Goal: Task Accomplishment & Management: Use online tool/utility

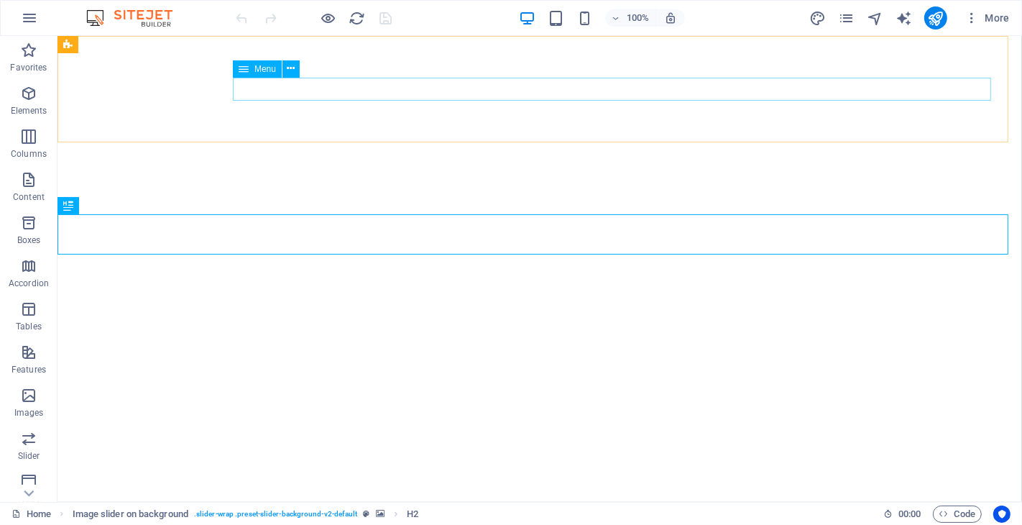
click at [264, 70] on span "Menu" at bounding box center [265, 69] width 22 height 9
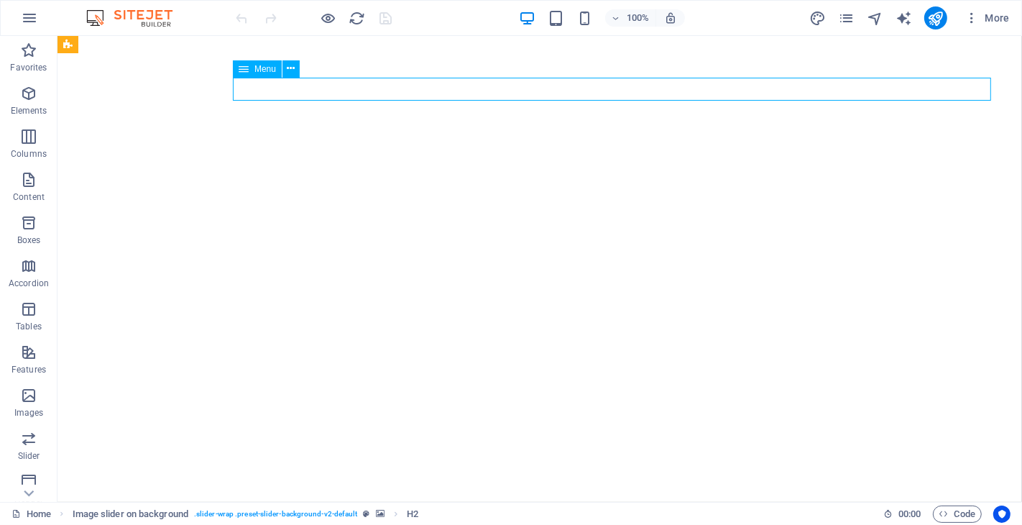
click at [264, 70] on span "Menu" at bounding box center [265, 69] width 22 height 9
select select
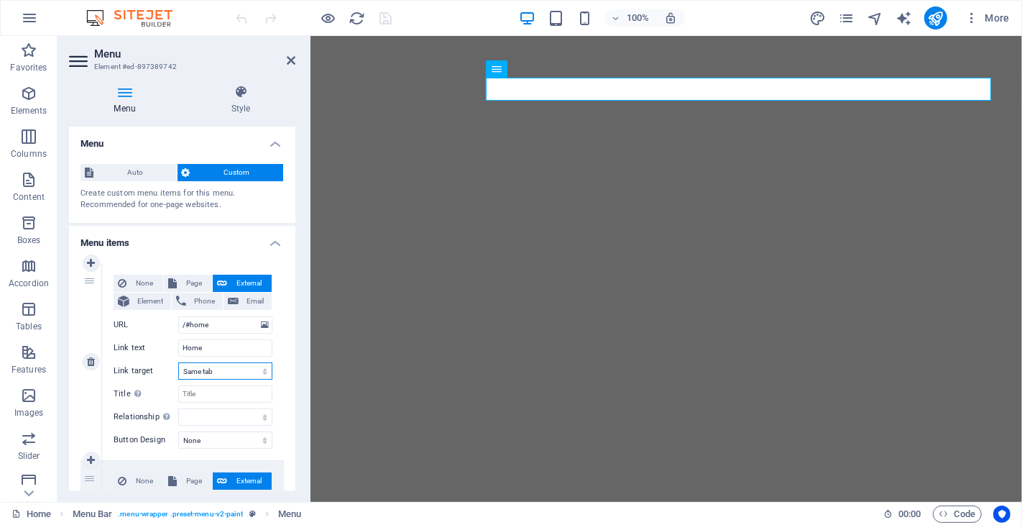
click at [238, 374] on select "New tab Same tab Overlay" at bounding box center [225, 370] width 94 height 17
click at [245, 375] on select "New tab Same tab Overlay" at bounding box center [225, 370] width 94 height 17
drag, startPoint x: 291, startPoint y: 241, endPoint x: 291, endPoint y: 264, distance: 23.7
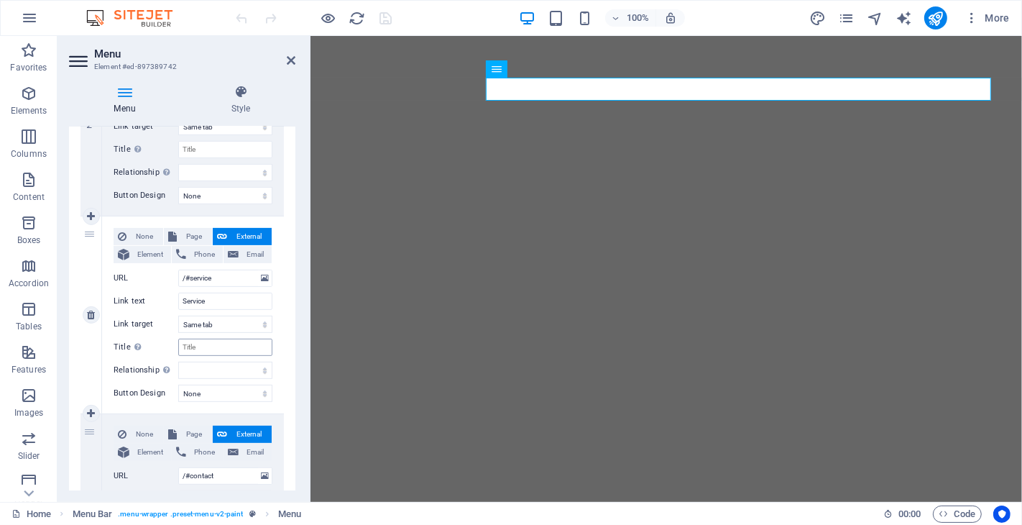
scroll to position [602, 0]
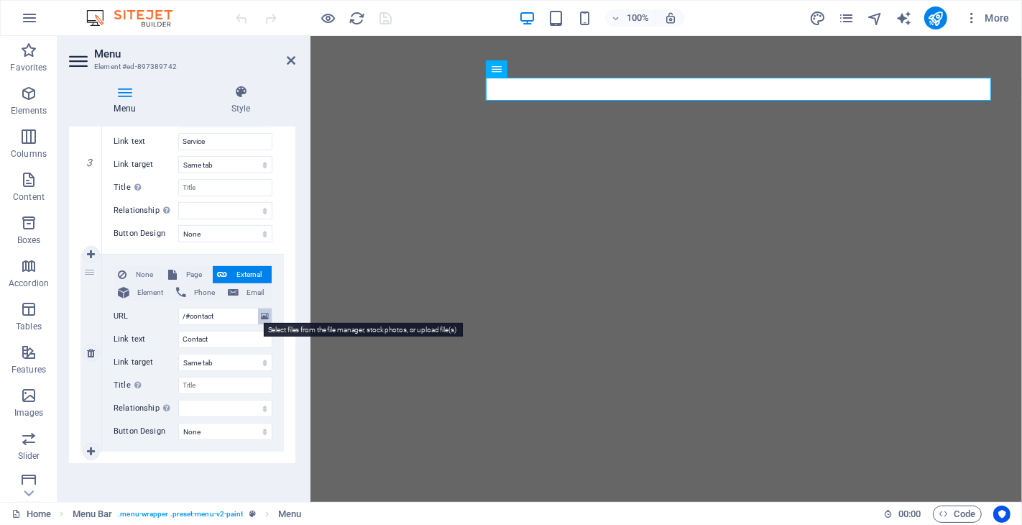
click at [264, 316] on icon at bounding box center [265, 316] width 8 height 16
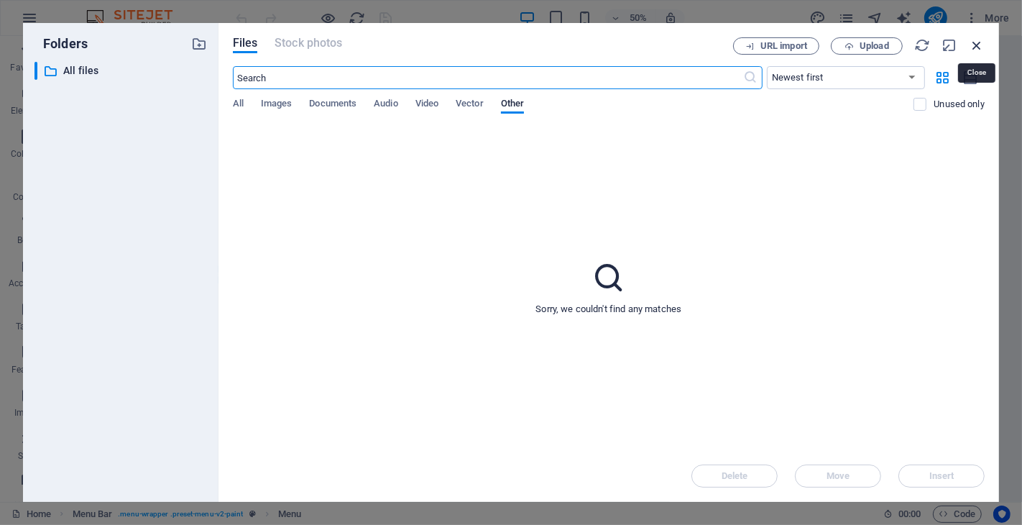
click at [972, 44] on icon "button" at bounding box center [977, 45] width 16 height 16
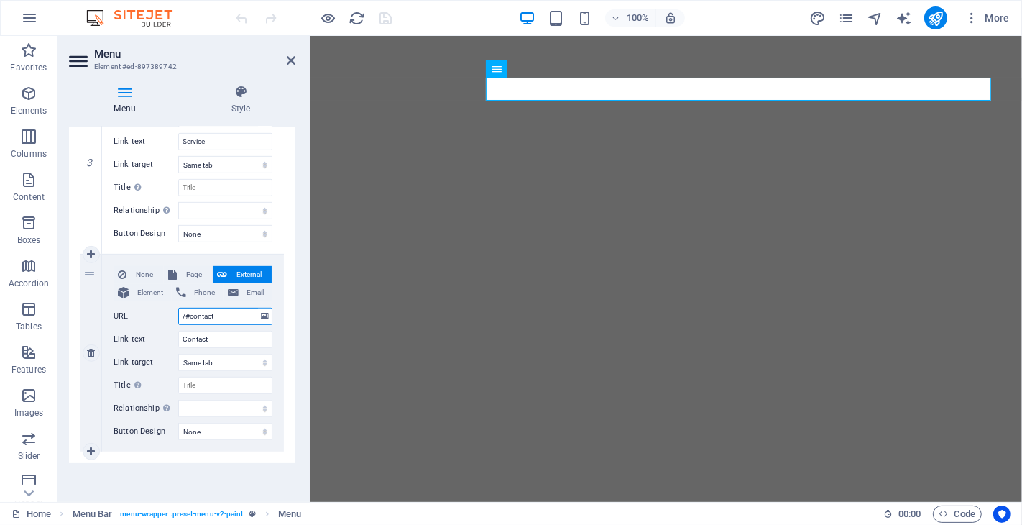
click at [226, 321] on input "/#contact" at bounding box center [225, 316] width 94 height 17
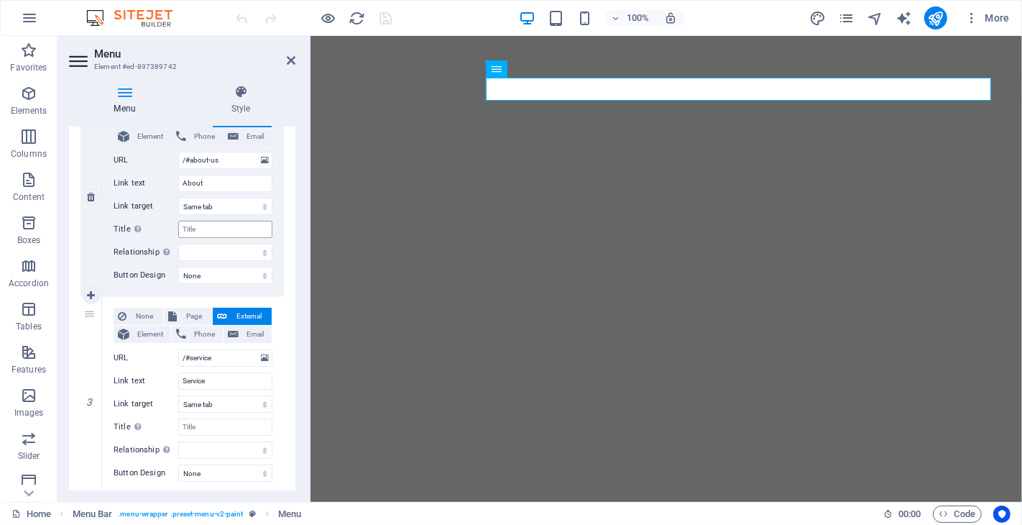
scroll to position [282, 0]
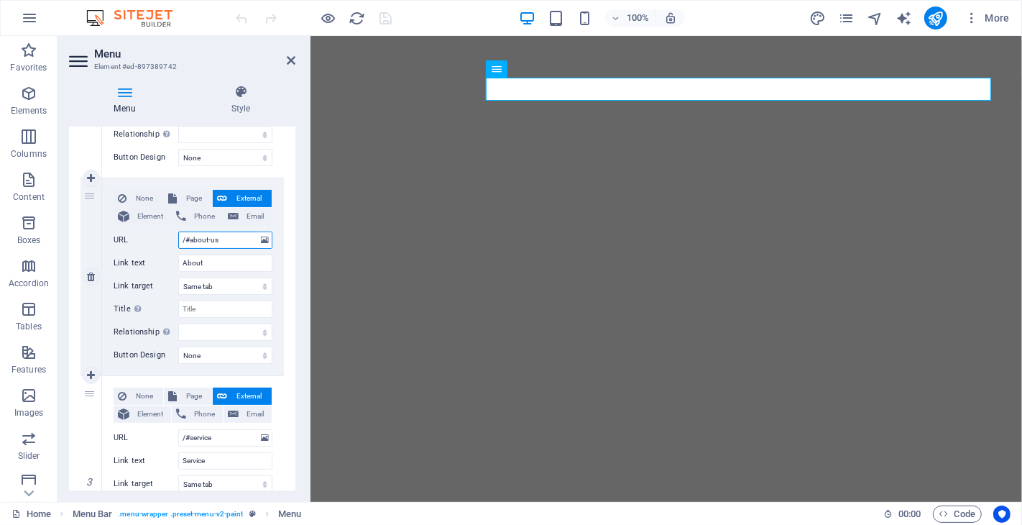
click at [231, 238] on input "/#about-us" at bounding box center [225, 239] width 94 height 17
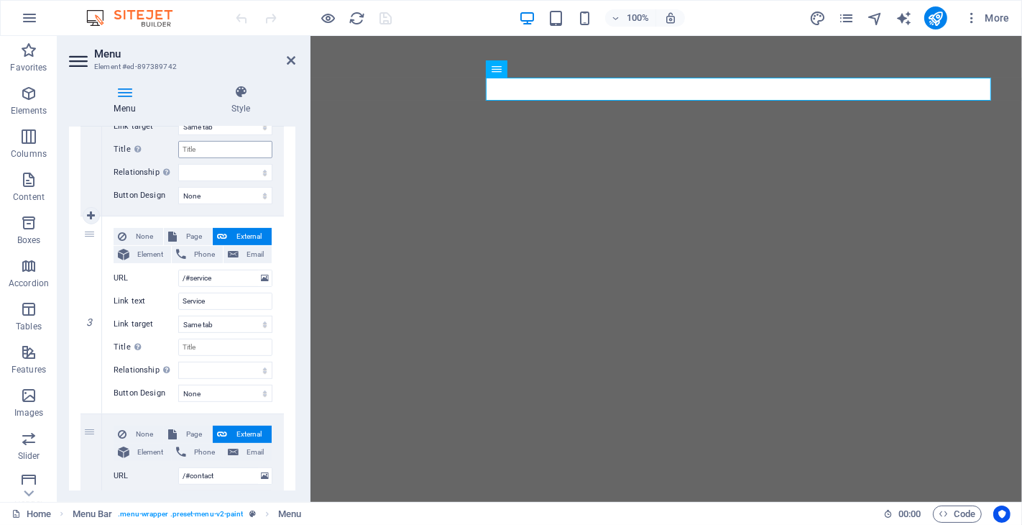
scroll to position [522, 0]
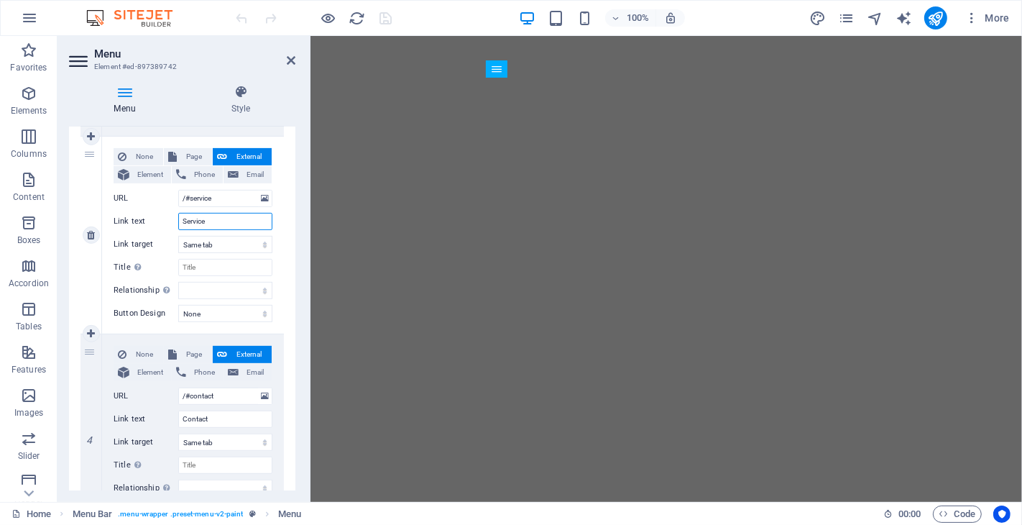
click at [216, 218] on input "Service" at bounding box center [225, 221] width 94 height 17
click at [93, 333] on icon at bounding box center [91, 333] width 8 height 10
select select
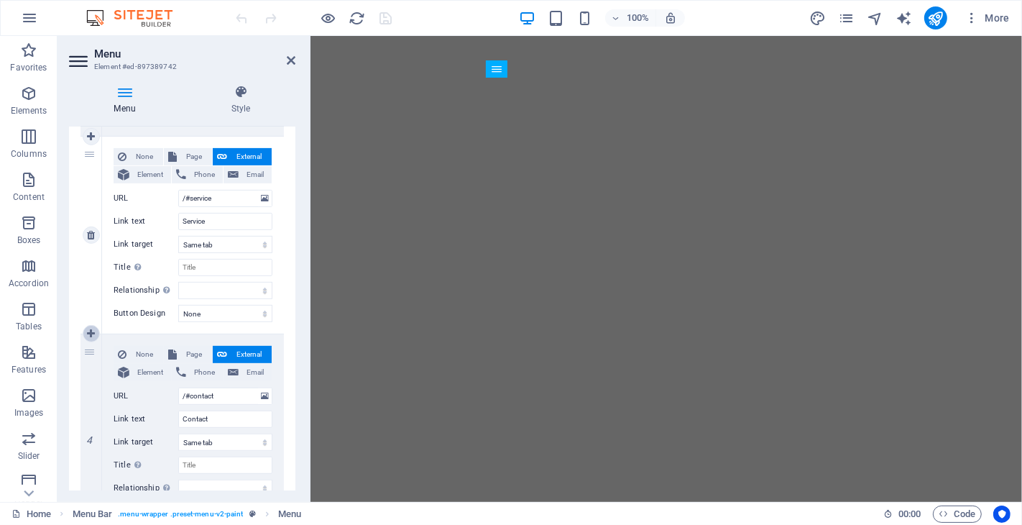
select select
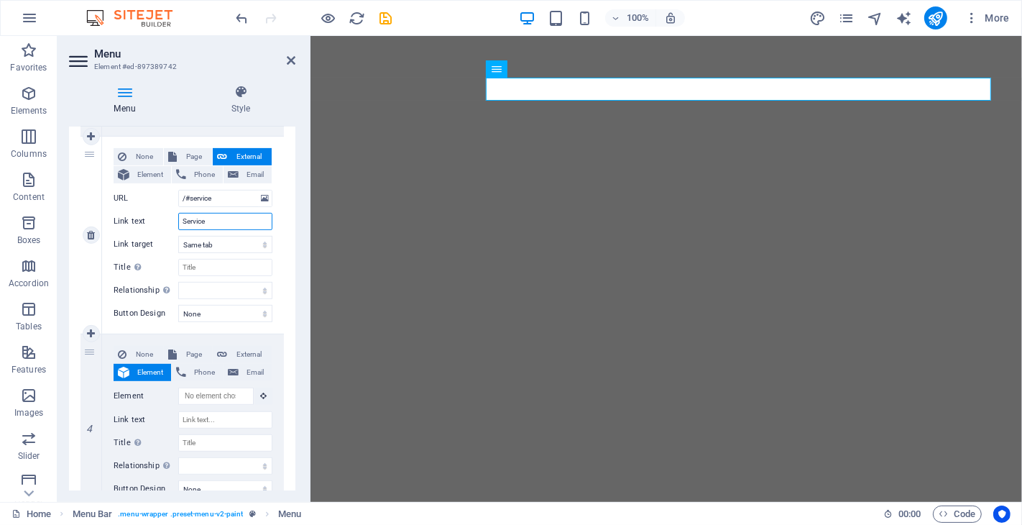
drag, startPoint x: 226, startPoint y: 216, endPoint x: 176, endPoint y: 213, distance: 49.6
click at [176, 213] on div "Link text Service" at bounding box center [193, 221] width 159 height 17
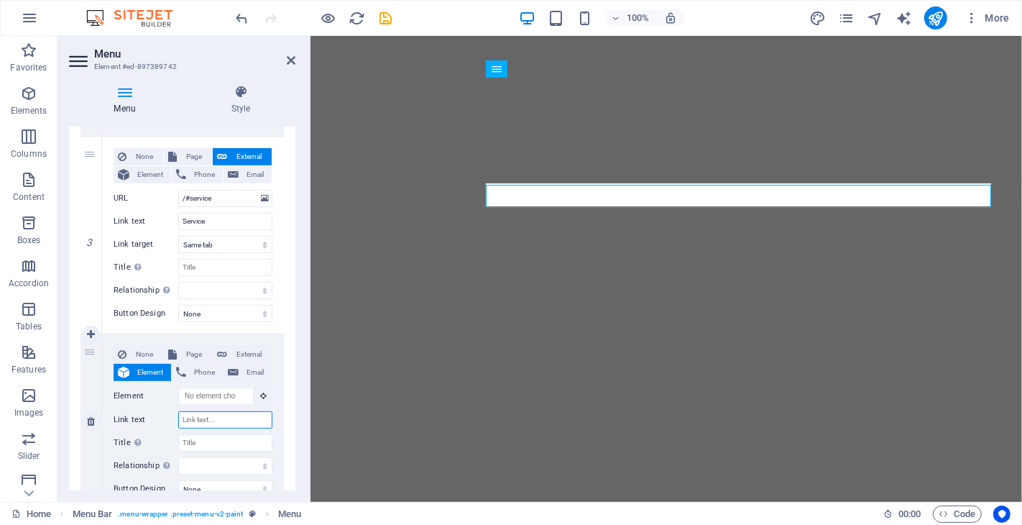
click at [212, 418] on input "Link text" at bounding box center [225, 419] width 94 height 17
paste input "Service"
type input "Service"
select select
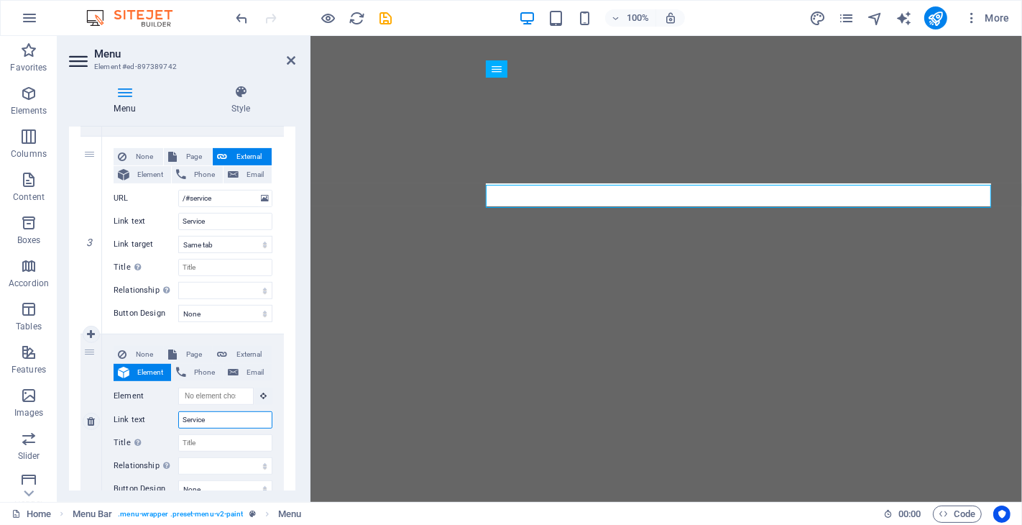
select select
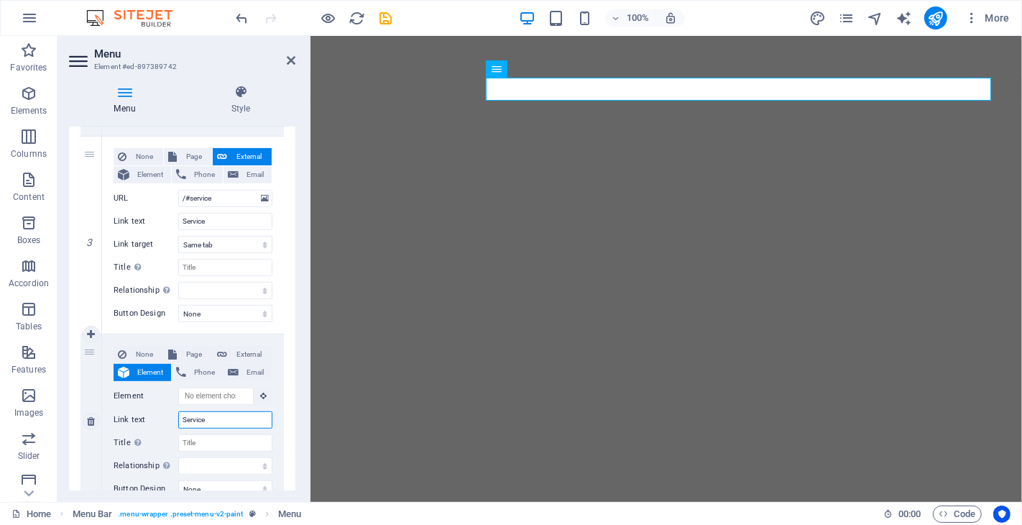
type input "P"
select select
type input "Pd"
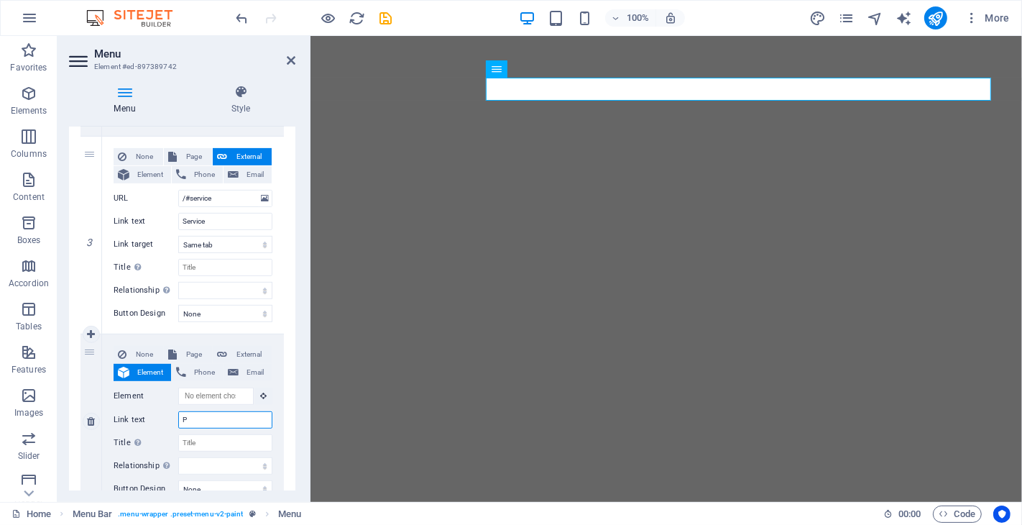
select select
type input "Pdud"
select select
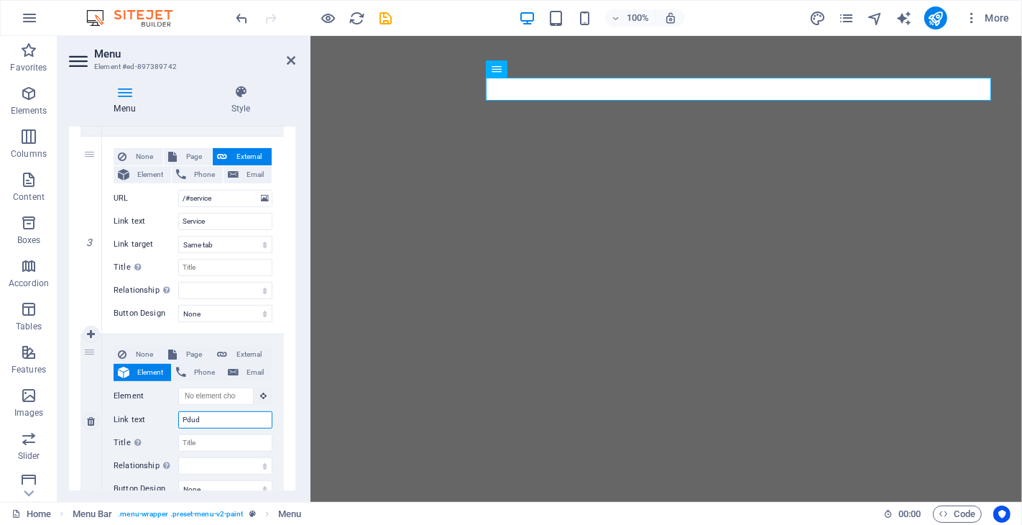
select select
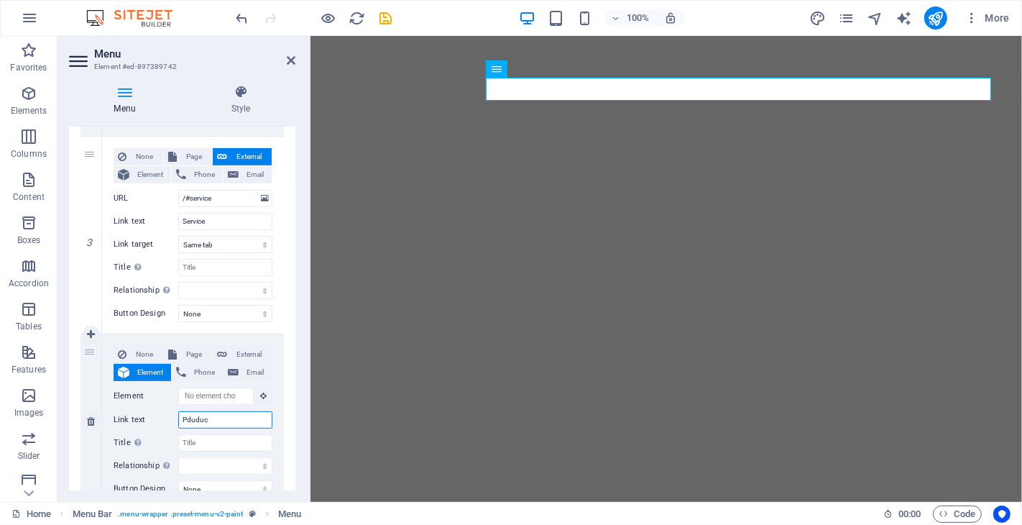
type input "Pduduct"
select select
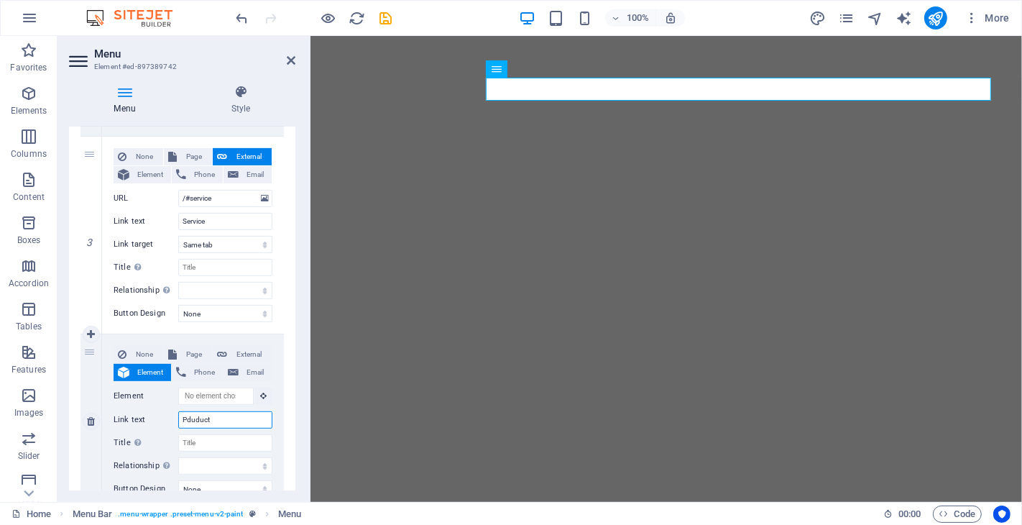
select select
click at [189, 415] on input "Pduduct" at bounding box center [225, 419] width 94 height 17
type input "Pruduct"
select select
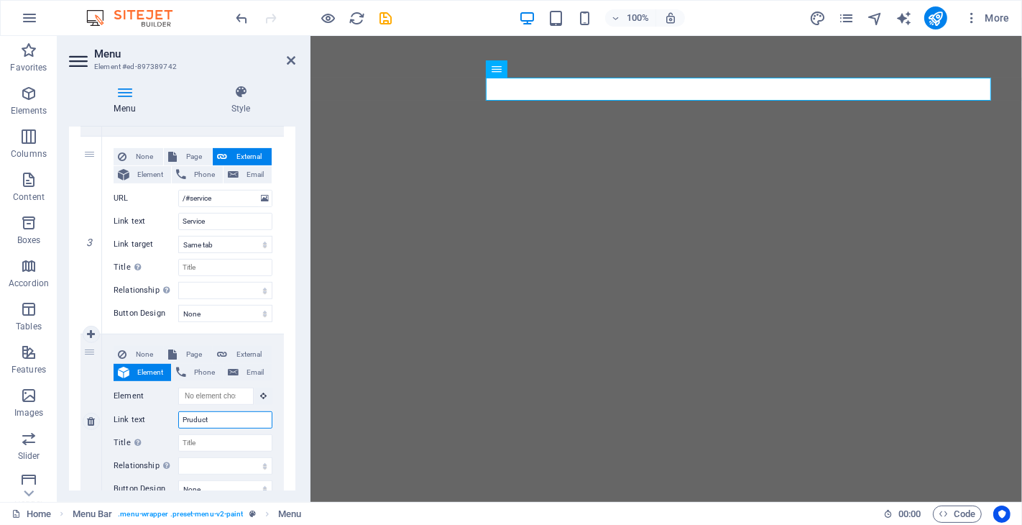
select select
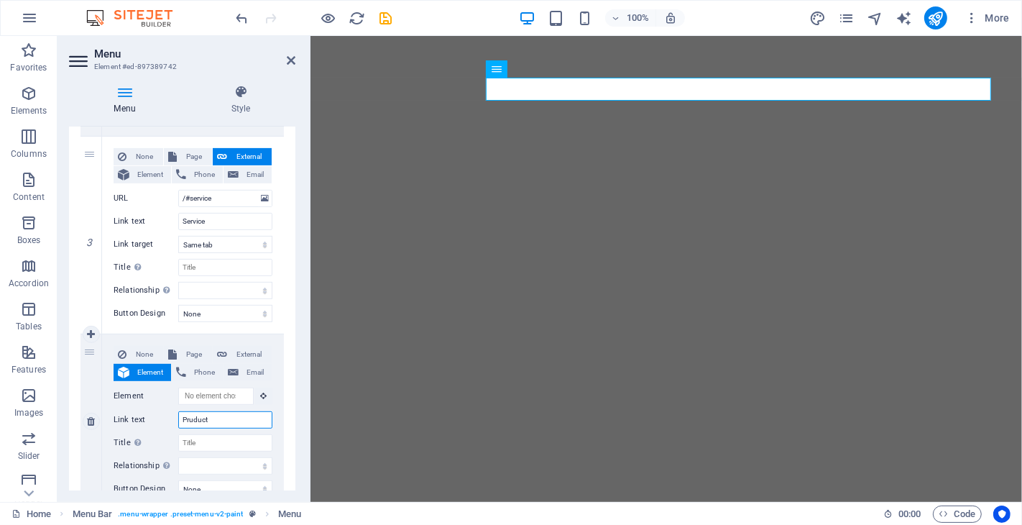
type input "Product"
select select
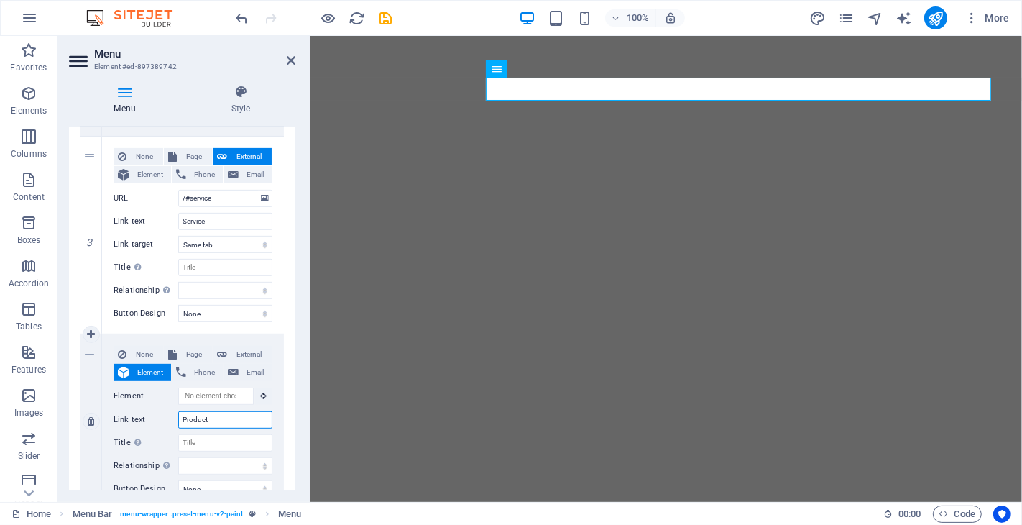
select select
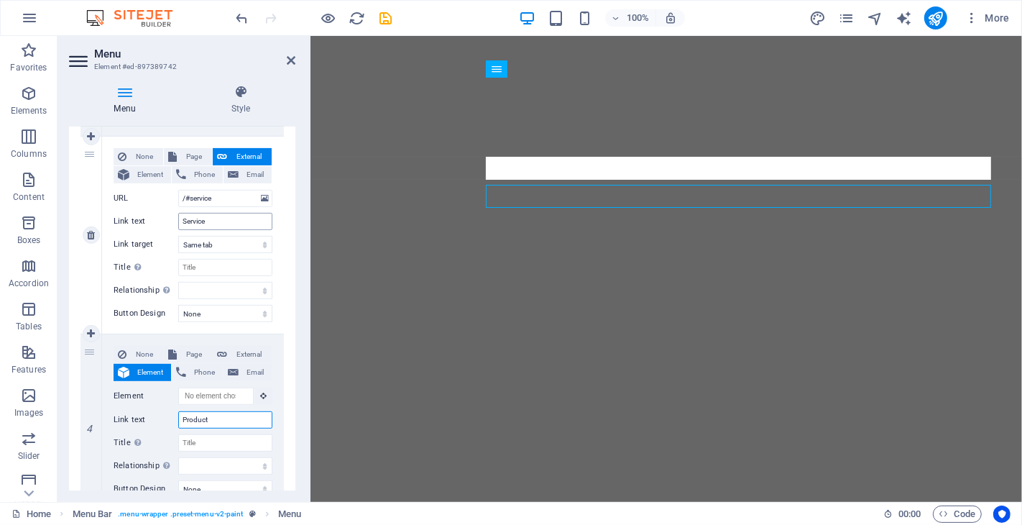
type input "Product"
click at [212, 221] on input "Service" at bounding box center [225, 221] width 94 height 17
drag, startPoint x: 229, startPoint y: 218, endPoint x: 172, endPoint y: 218, distance: 56.1
click at [172, 218] on div "Link text Service" at bounding box center [193, 221] width 159 height 17
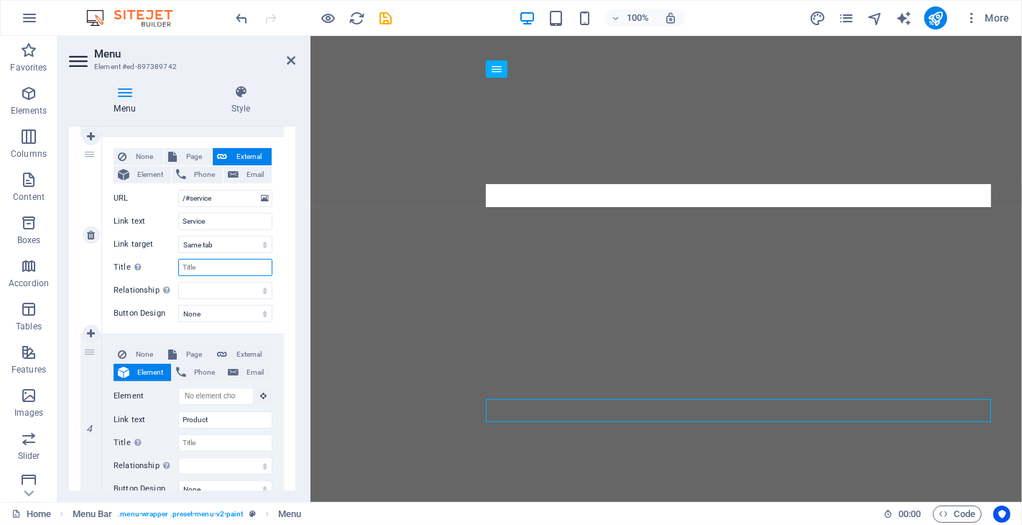
click at [203, 269] on input "Title Additional link description, should not be the same as the link text. The…" at bounding box center [225, 267] width 94 height 17
type input "Layanan"
select select
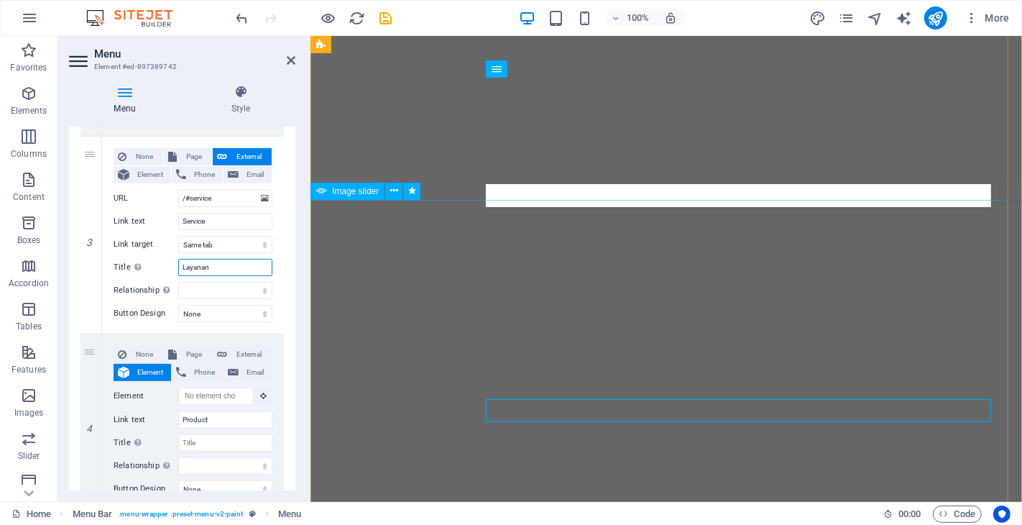
select select
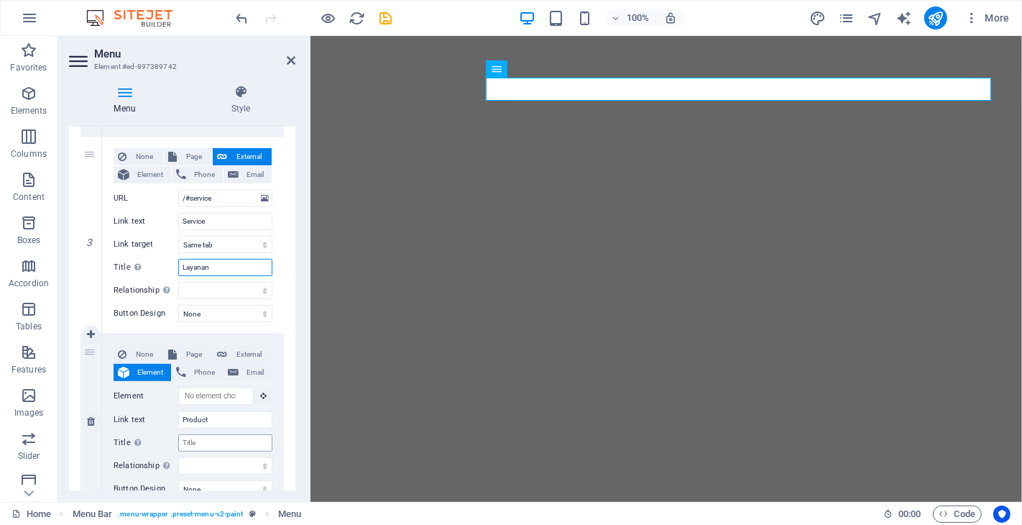
type input "Layanan"
click at [209, 442] on input "Title Additional link description, should not be the same as the link text. The…" at bounding box center [225, 442] width 94 height 17
type input "Produk"
select select
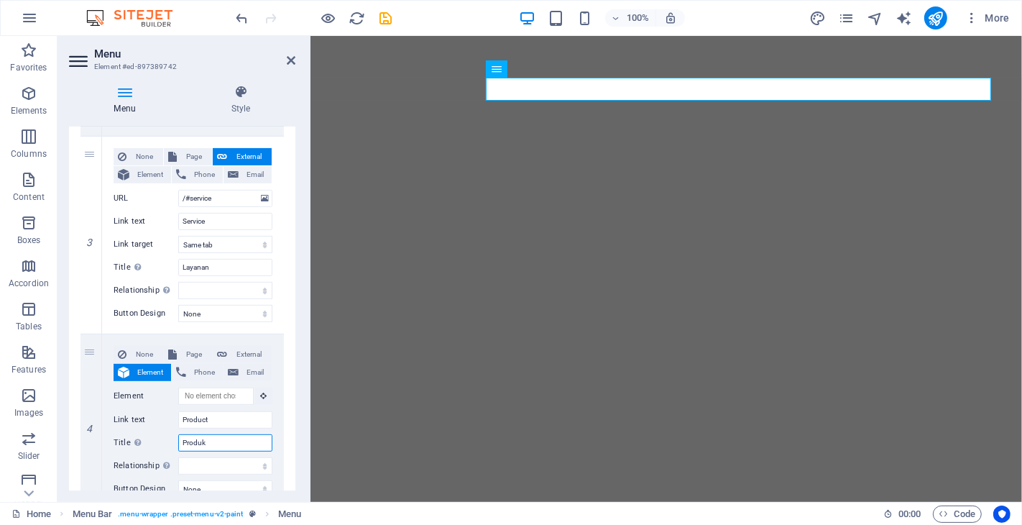
select select
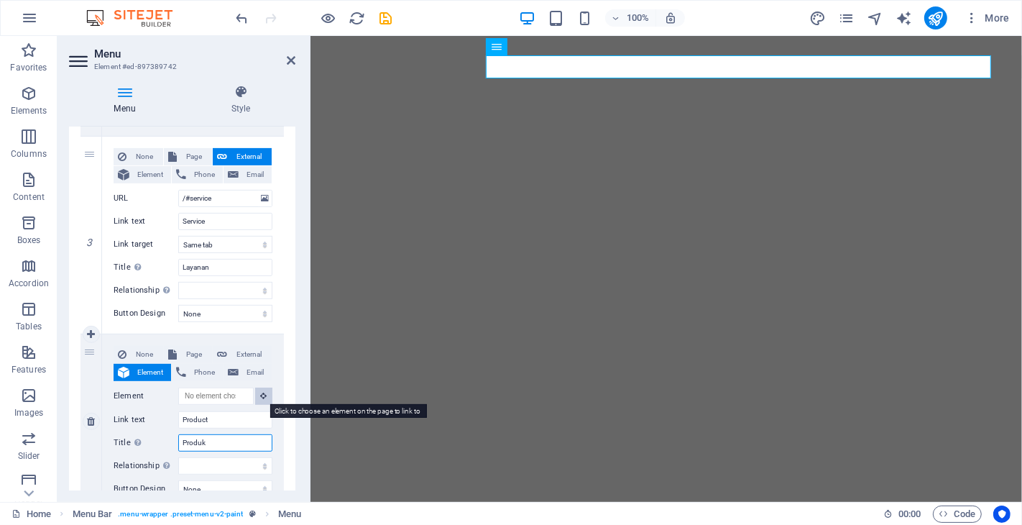
type input "Produk"
click at [261, 392] on icon at bounding box center [264, 395] width 6 height 7
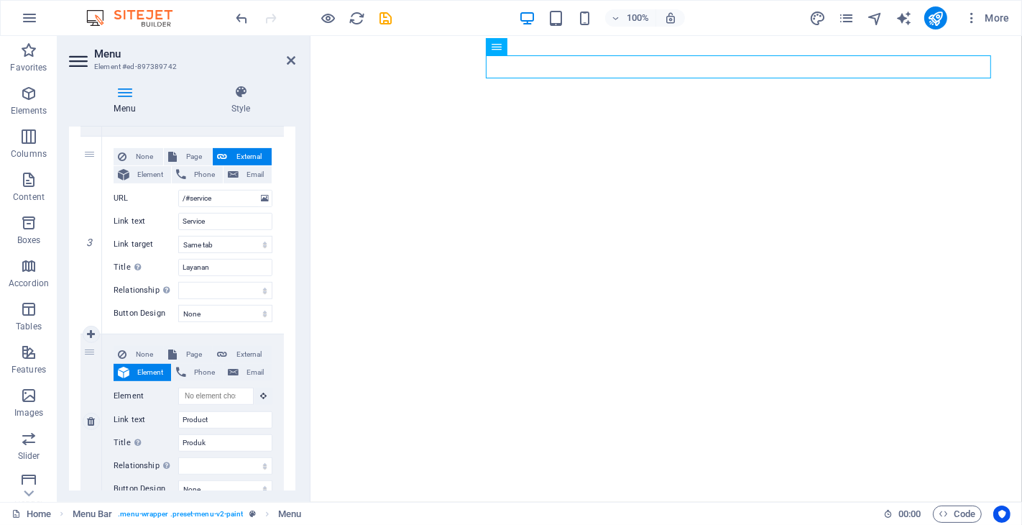
click at [132, 392] on label "Element" at bounding box center [146, 395] width 65 height 17
click at [178, 392] on input "Element" at bounding box center [215, 395] width 75 height 17
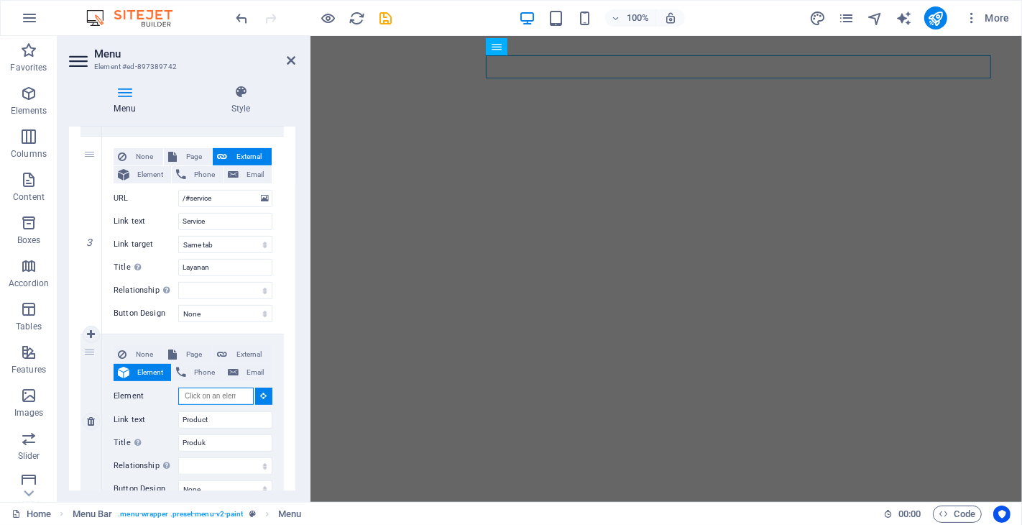
scroll to position [602, 0]
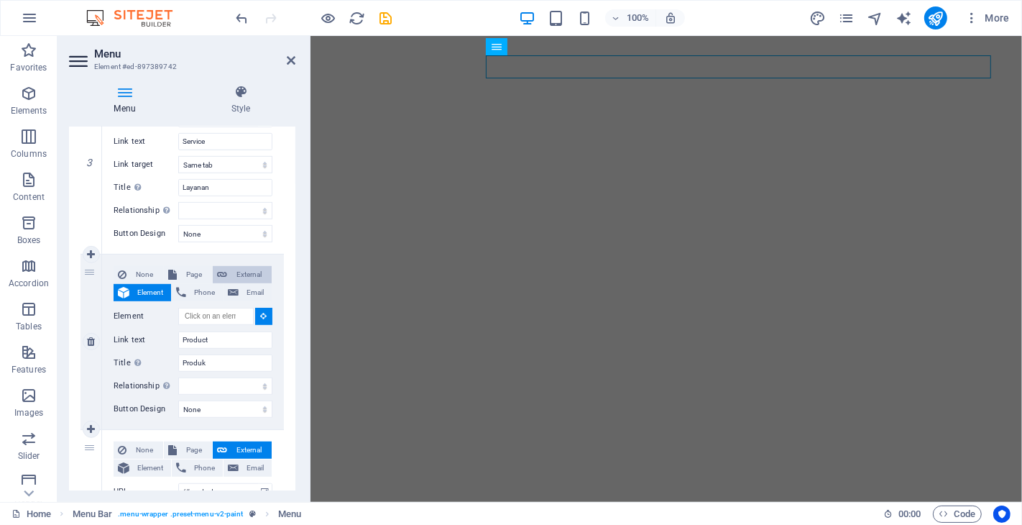
click at [231, 270] on span "External" at bounding box center [249, 274] width 36 height 17
select select
select select "blank"
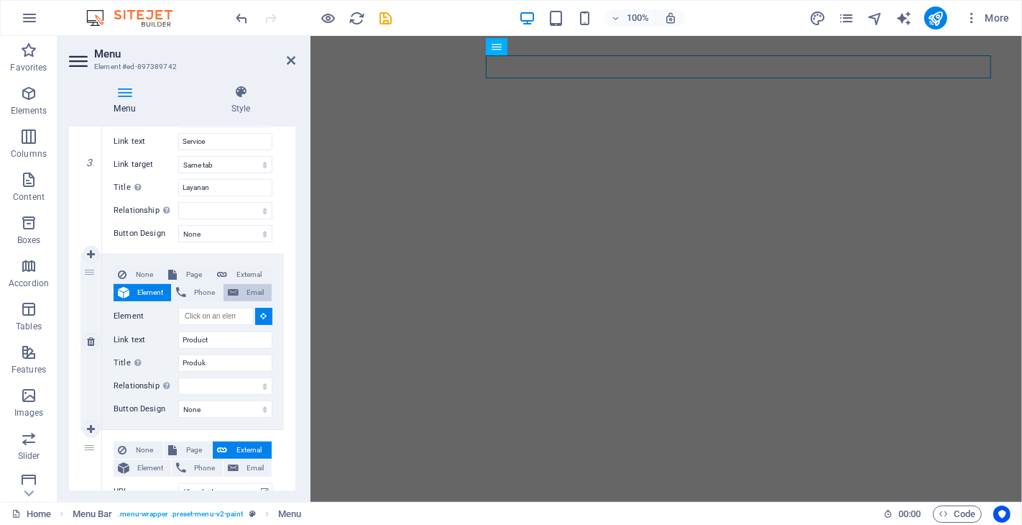
select select
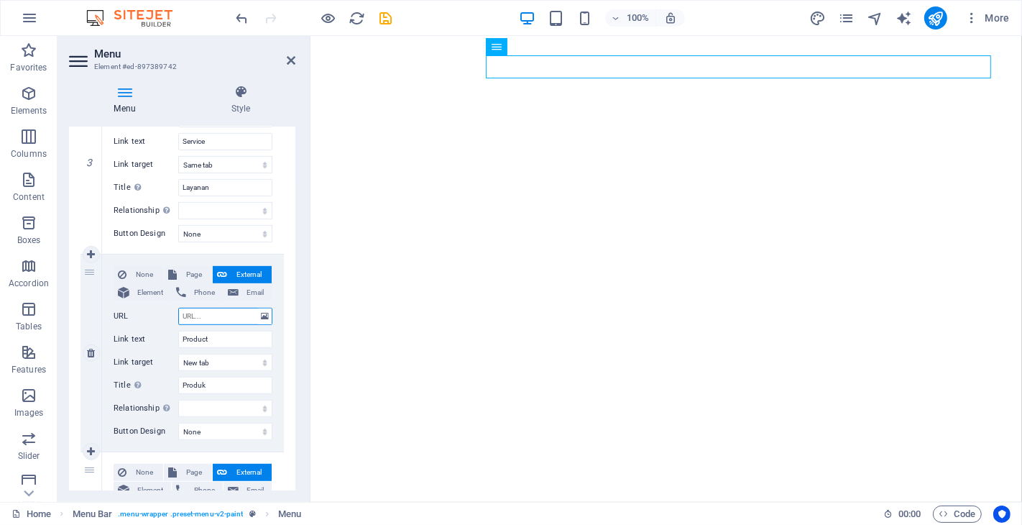
type input "#"
select select
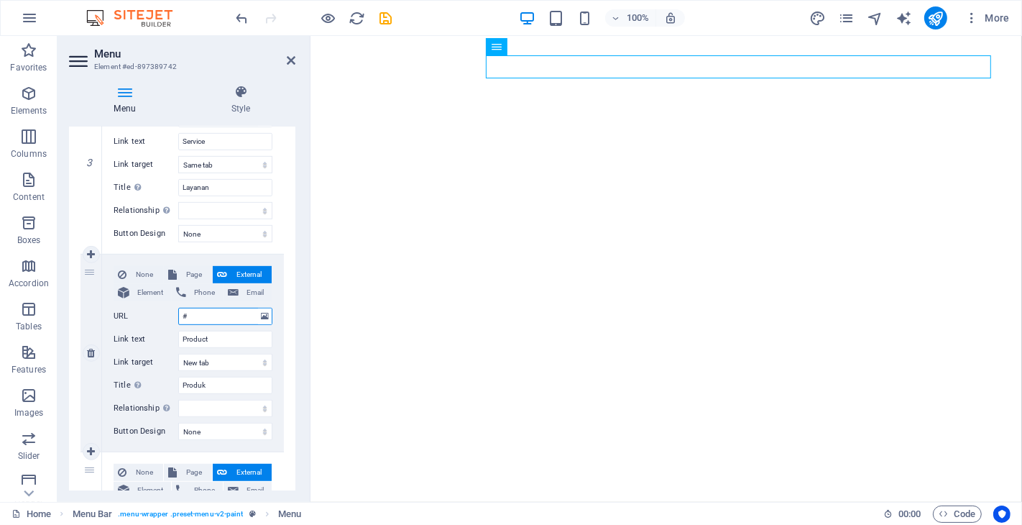
select select
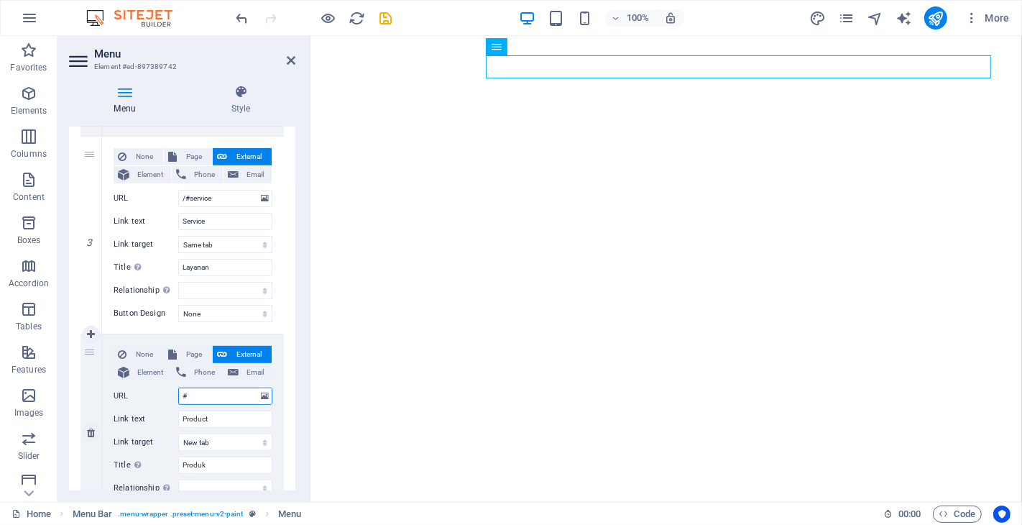
type input "/#"
select select
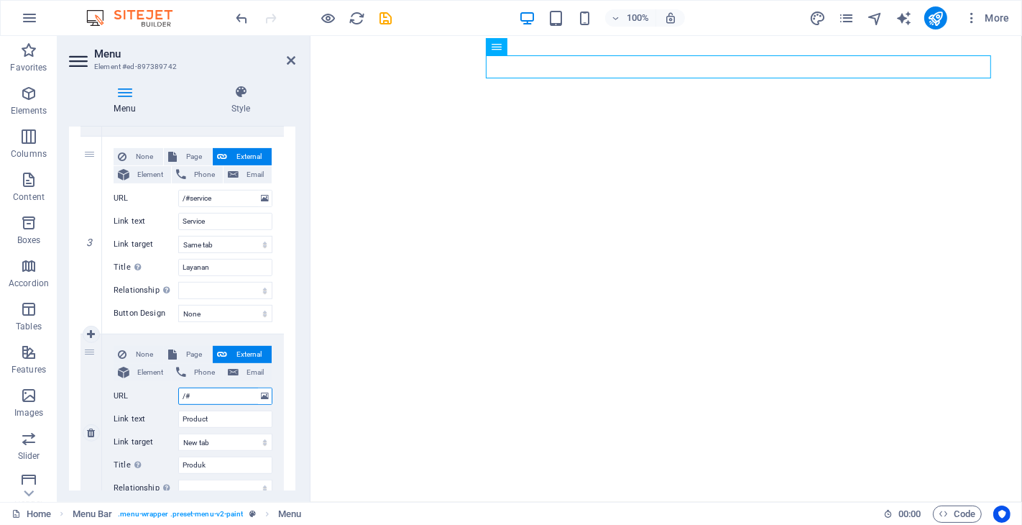
select select
type input "/#produc"
select select
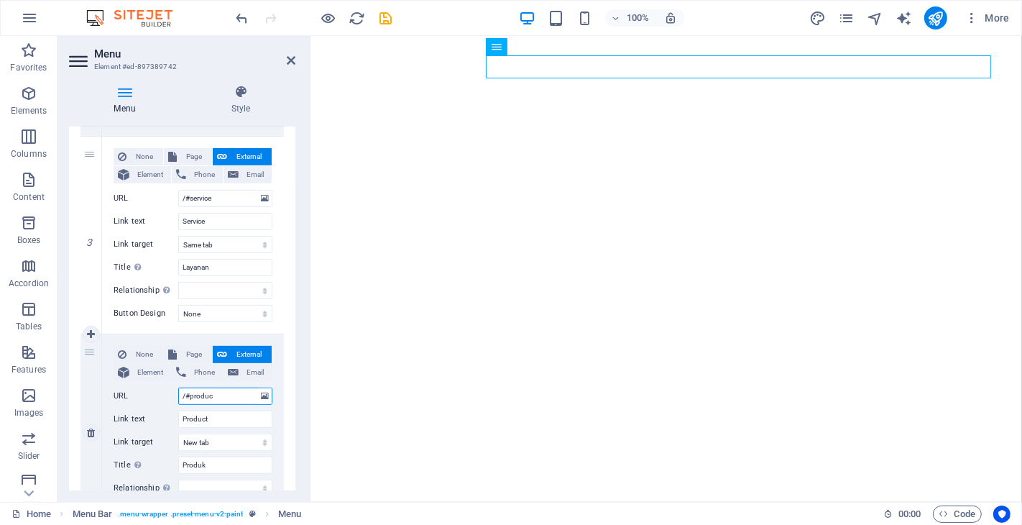
type input "/#product"
select select
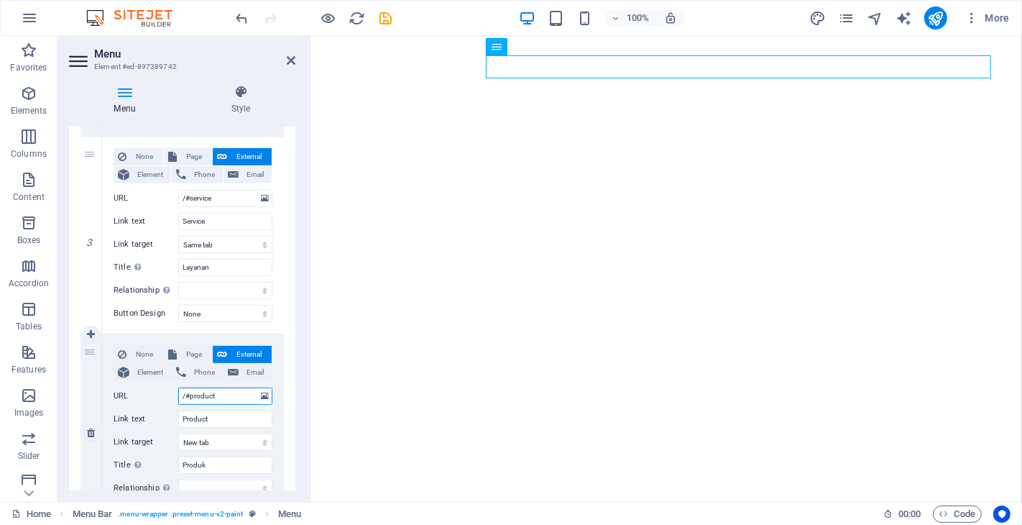
select select
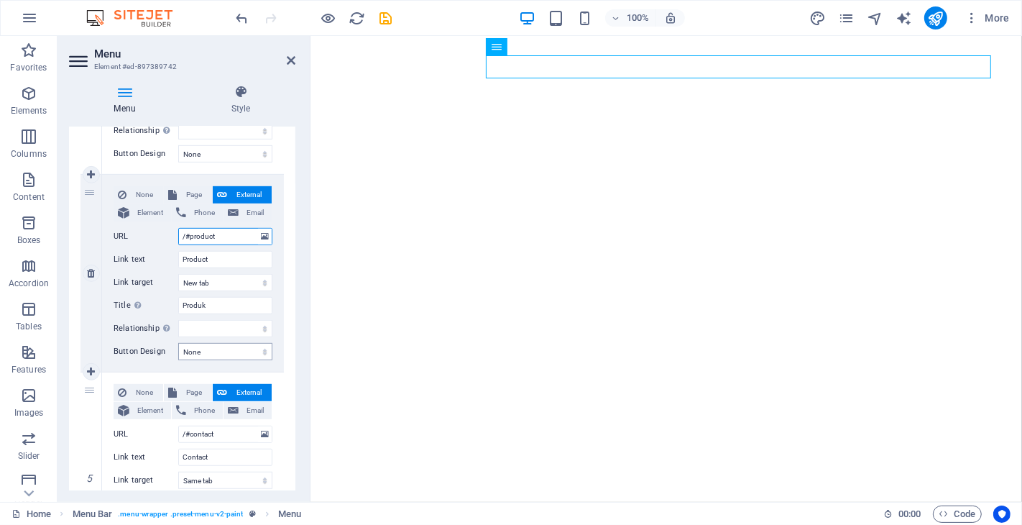
scroll to position [762, 0]
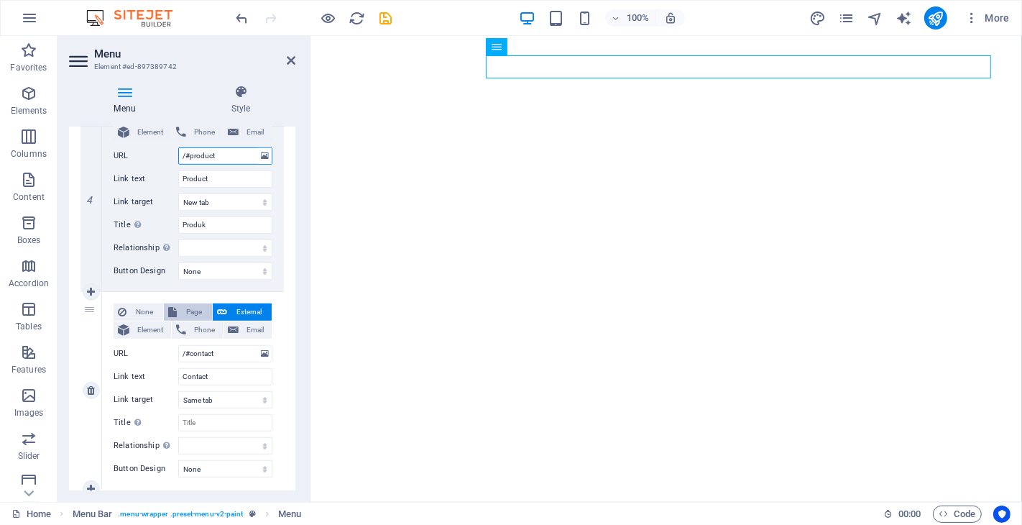
type input "/#product"
click at [185, 310] on span "Page" at bounding box center [194, 311] width 27 height 17
select select
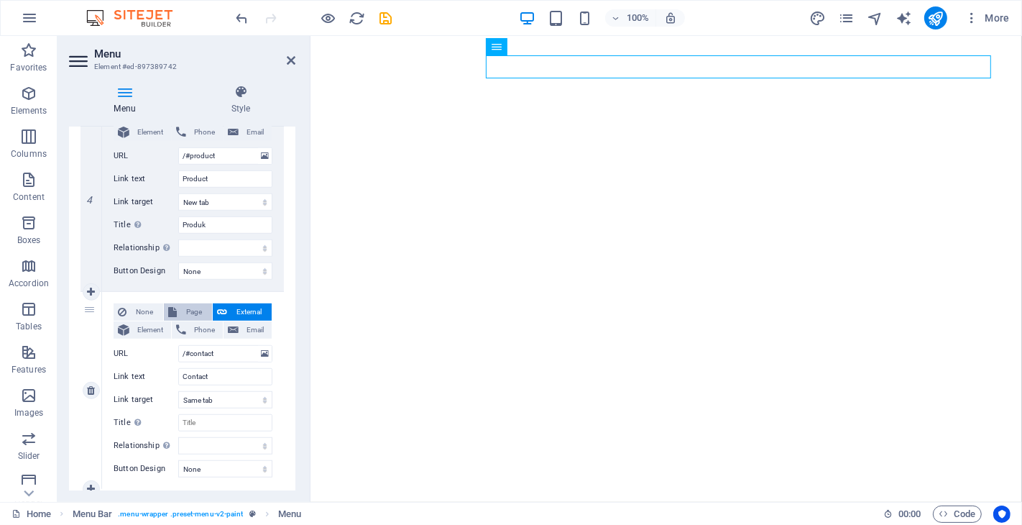
select select
click at [246, 354] on select "Home Legal Notice Privacy Subpage" at bounding box center [225, 353] width 94 height 17
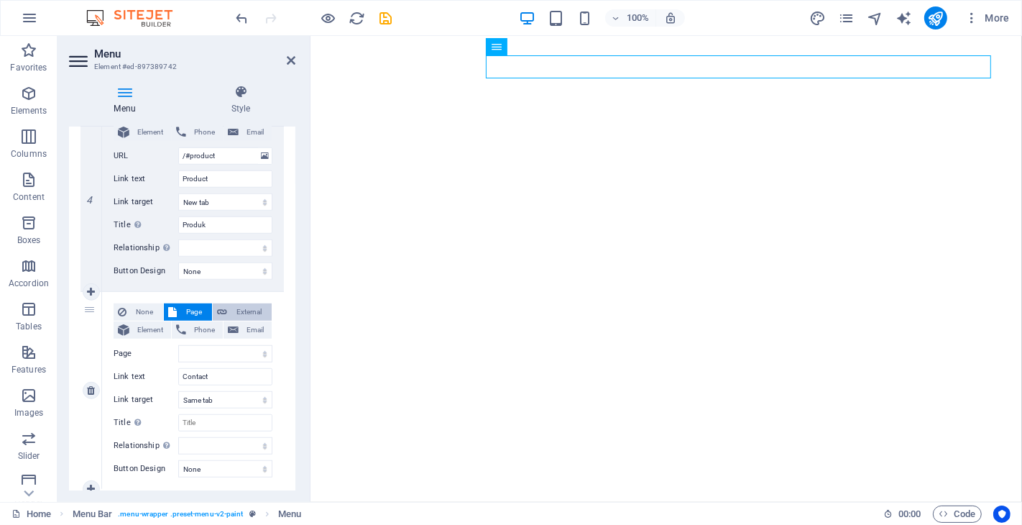
click at [244, 307] on span "External" at bounding box center [249, 311] width 36 height 17
select select
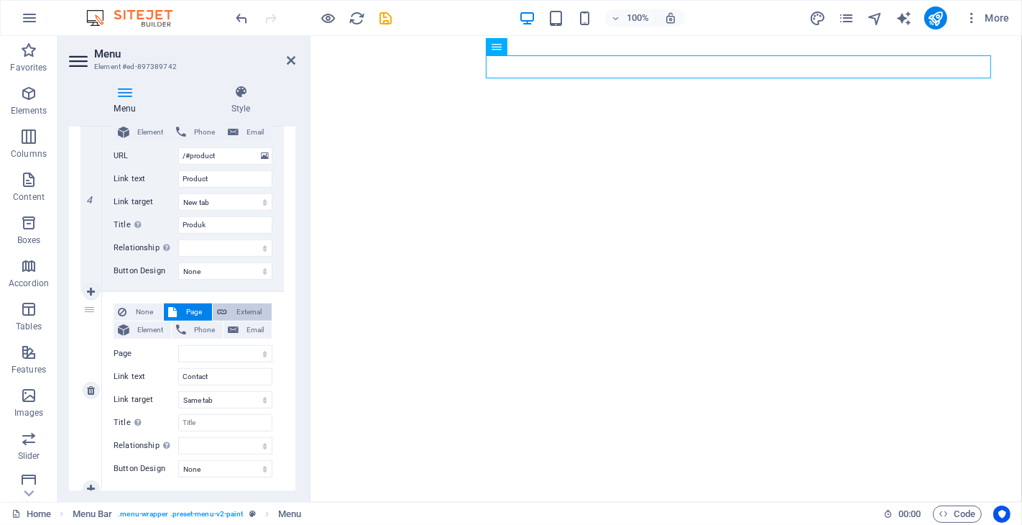
select select "blank"
select select
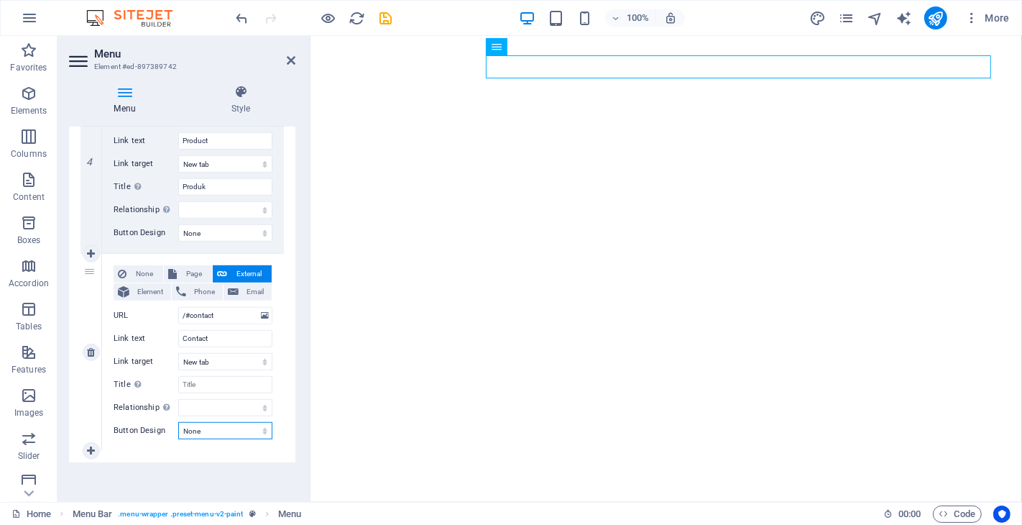
click at [228, 427] on select "None Default Primary Secondary" at bounding box center [225, 430] width 94 height 17
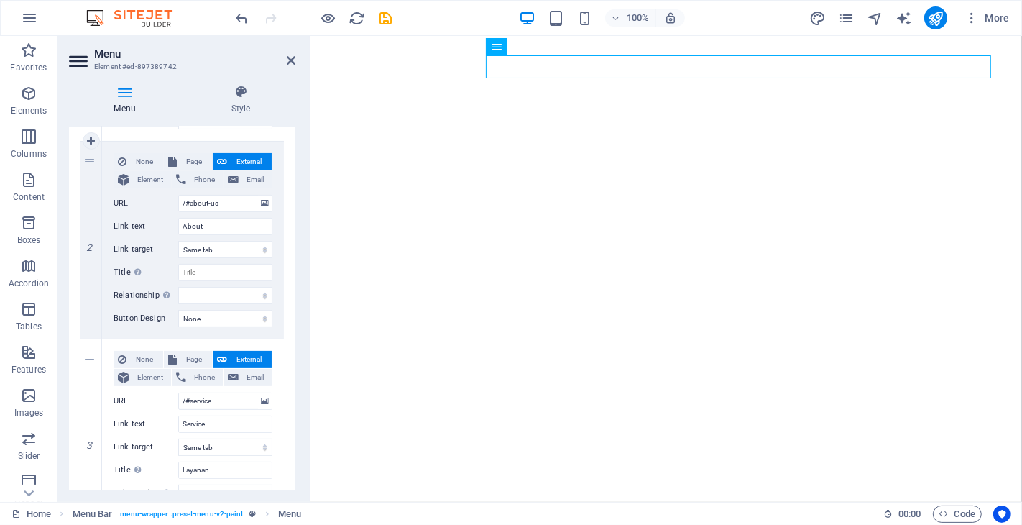
scroll to position [479, 0]
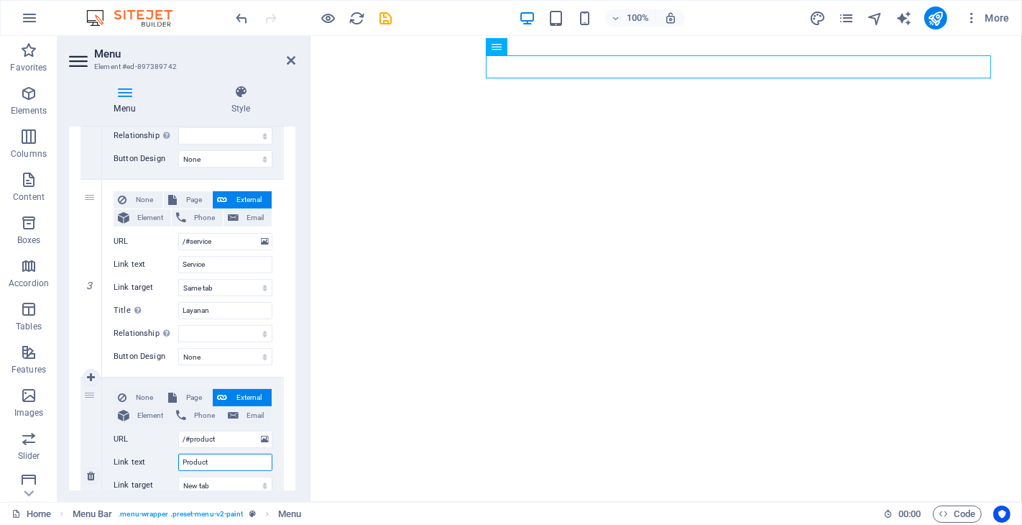
click at [234, 461] on input "Product" at bounding box center [225, 462] width 94 height 17
click at [221, 482] on select "New tab Same tab Overlay" at bounding box center [225, 485] width 94 height 17
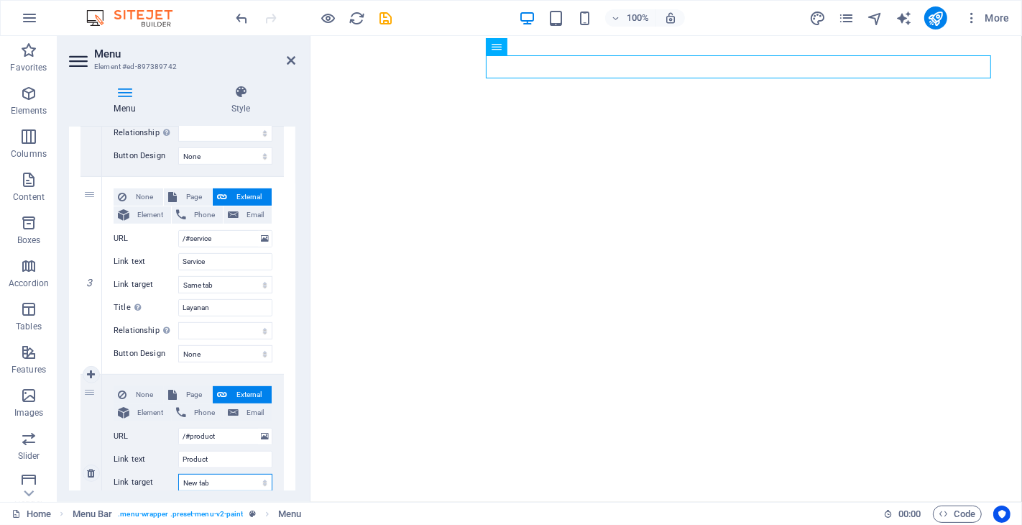
select select
click at [178, 474] on select "New tab Same tab Overlay" at bounding box center [225, 482] width 94 height 17
select select
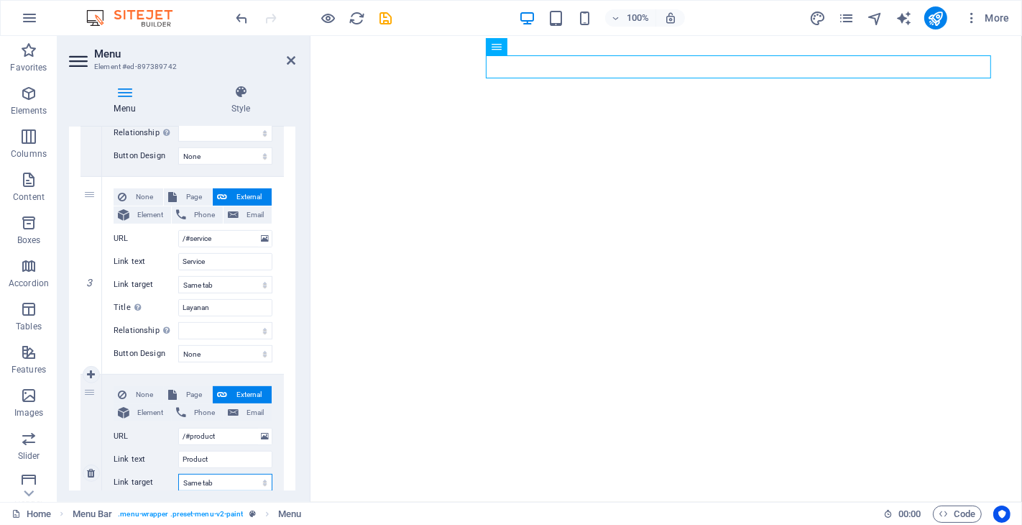
select select
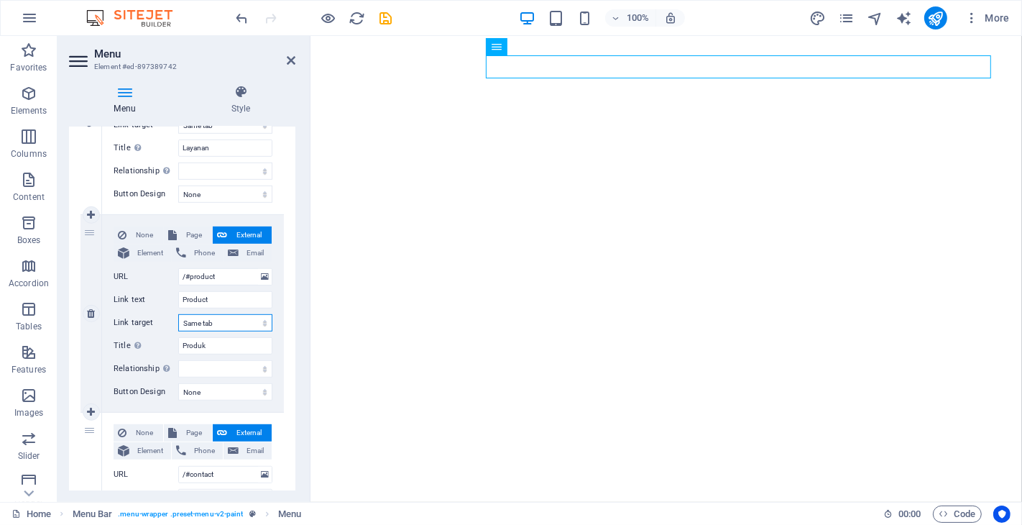
scroll to position [721, 0]
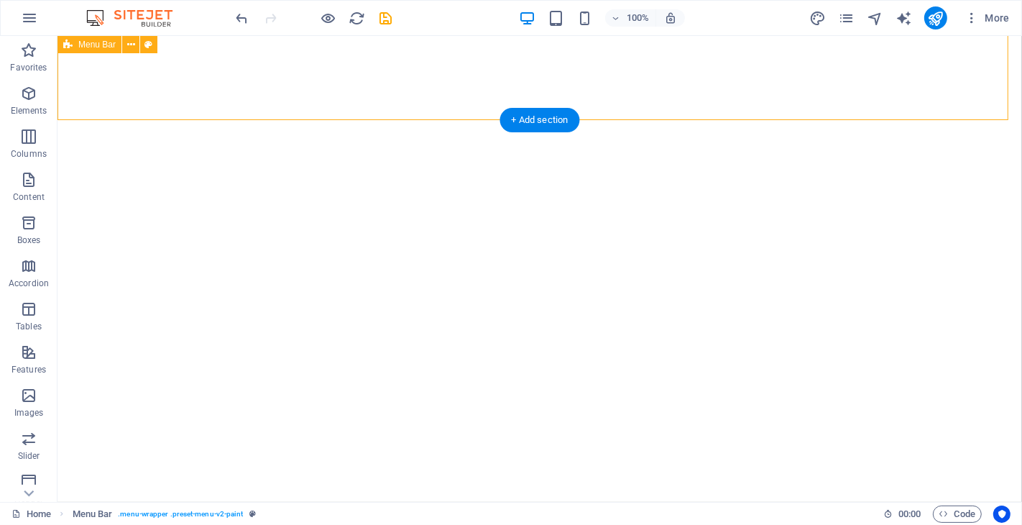
select select "footer"
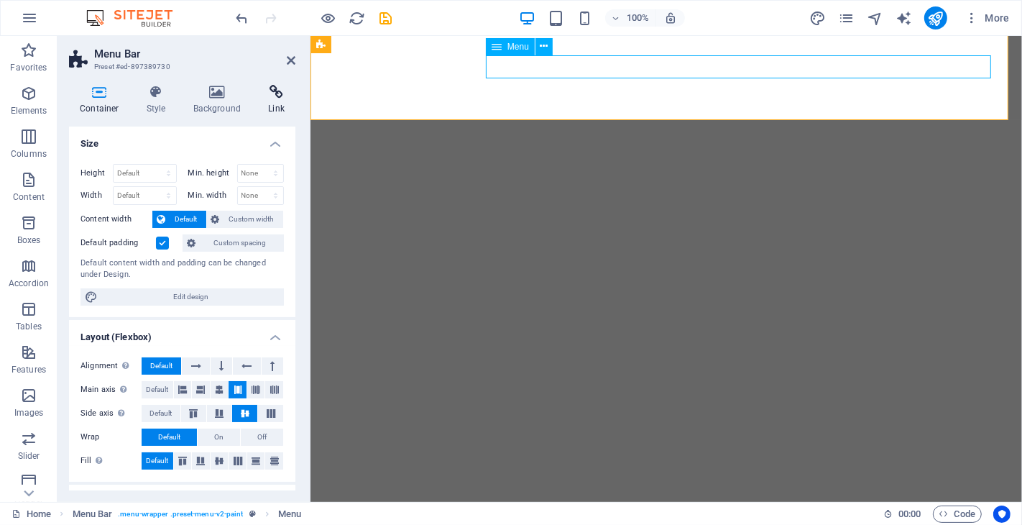
select select
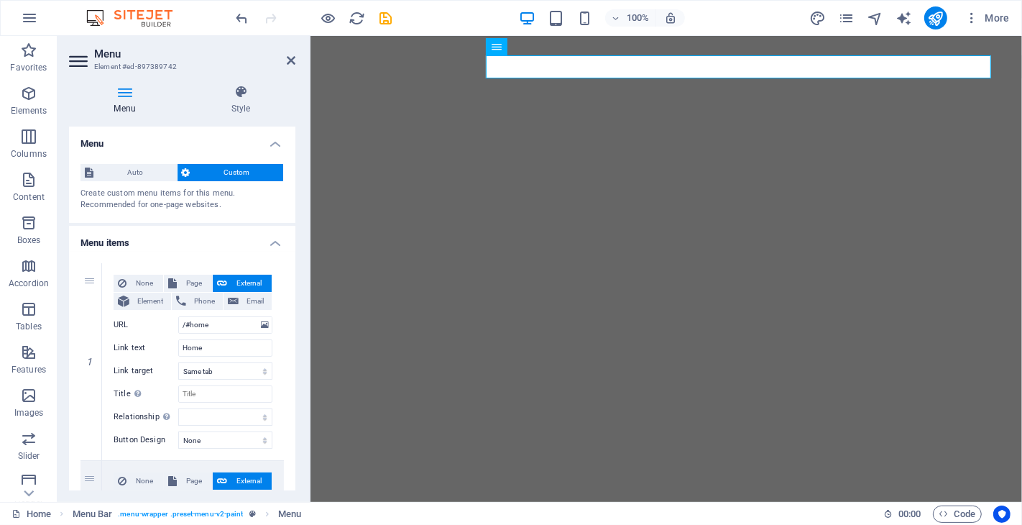
click at [226, 173] on span "Custom" at bounding box center [237, 172] width 85 height 17
click at [212, 397] on input "Title Additional link description, should not be the same as the link text. The…" at bounding box center [225, 393] width 94 height 17
type input "Beranda"
select select
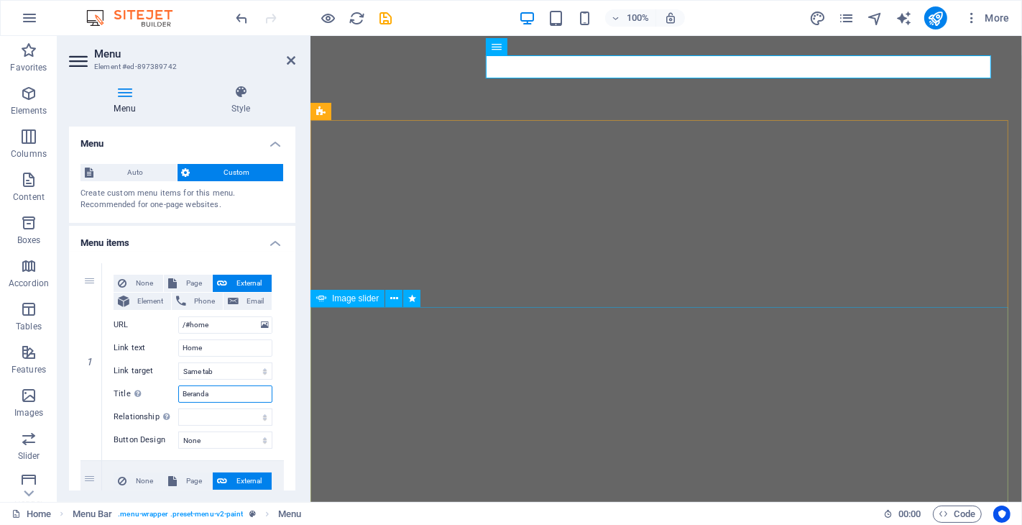
select select
type input "Beranda"
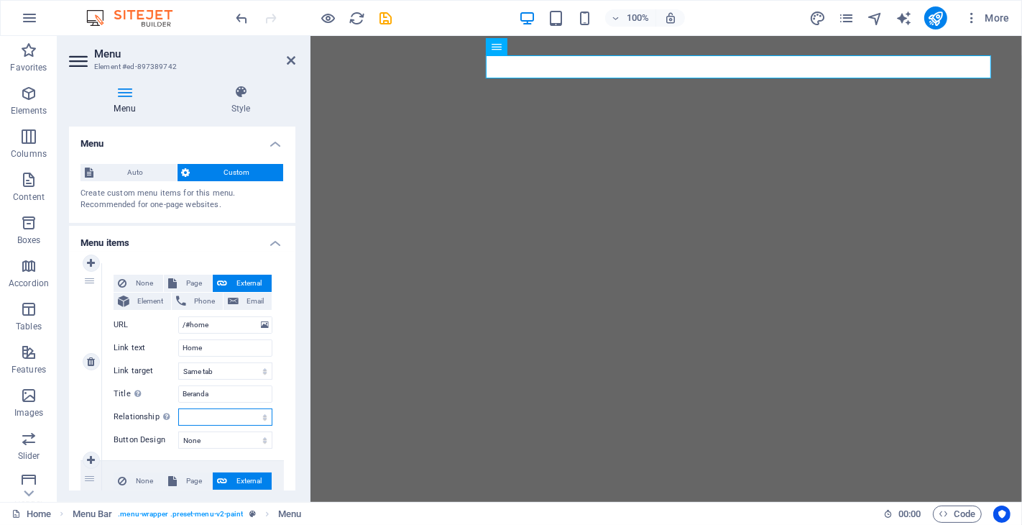
click at [243, 418] on select "alternate author bookmark external help license next nofollow noreferrer noopen…" at bounding box center [225, 416] width 94 height 17
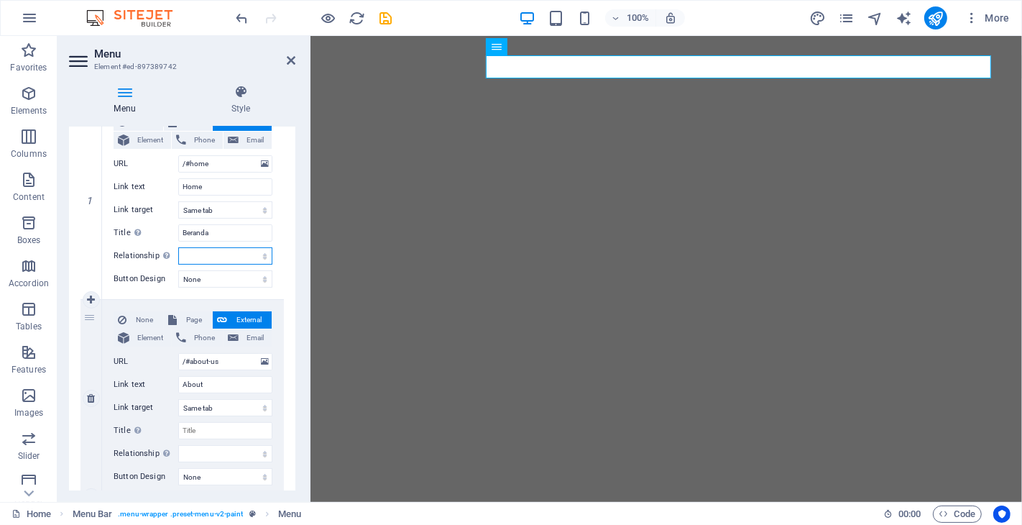
scroll to position [0, 0]
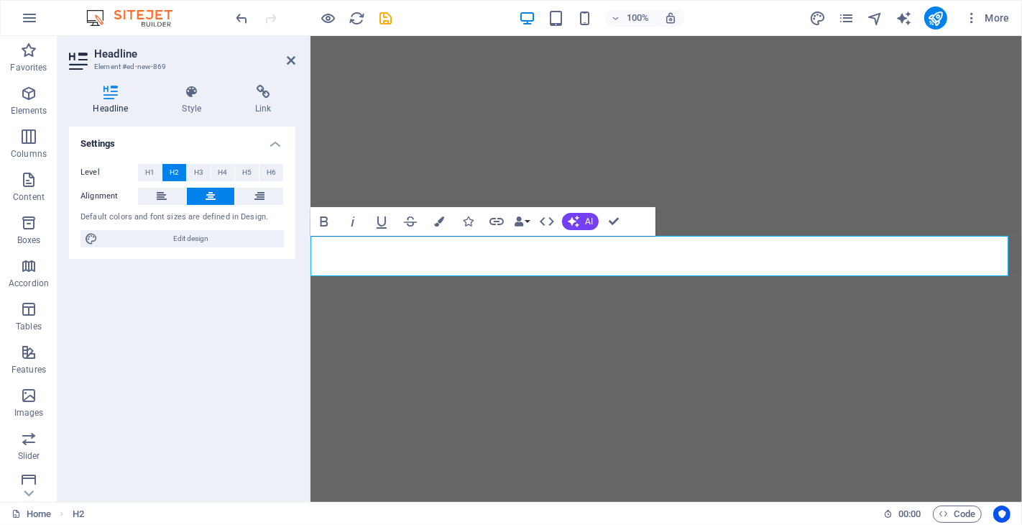
click at [221, 291] on div "Settings Level H1 H2 H3 H4 H5 H6 Alignment Default colors and font sizes are de…" at bounding box center [182, 308] width 226 height 364
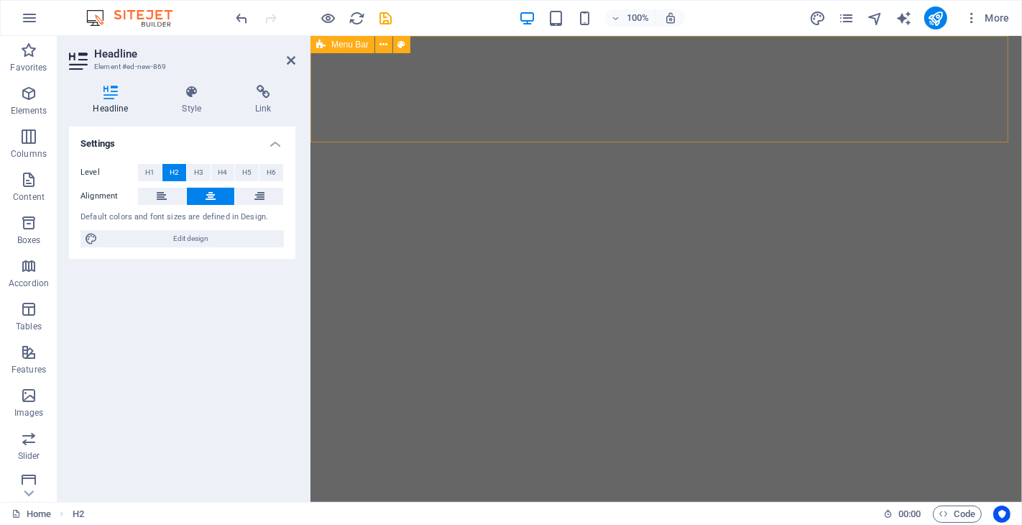
select select "footer"
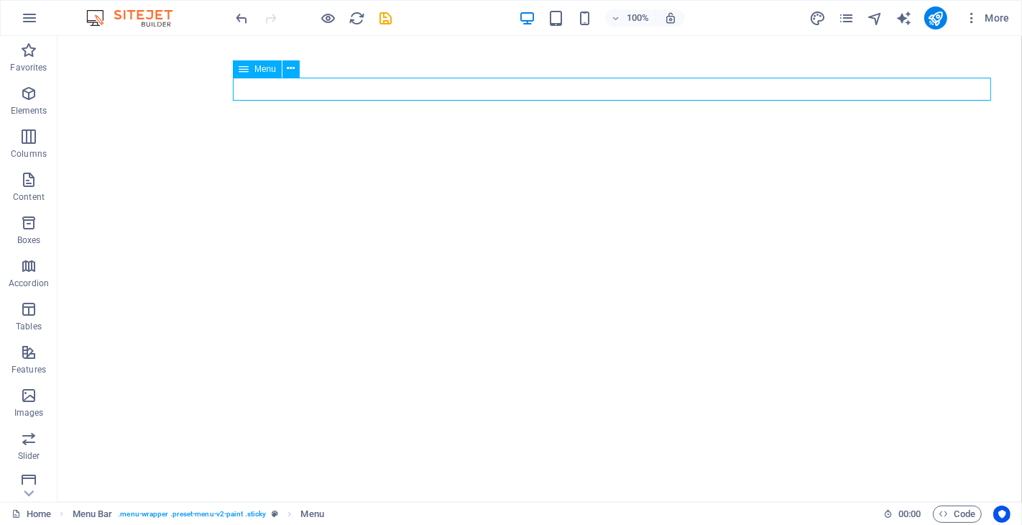
select select
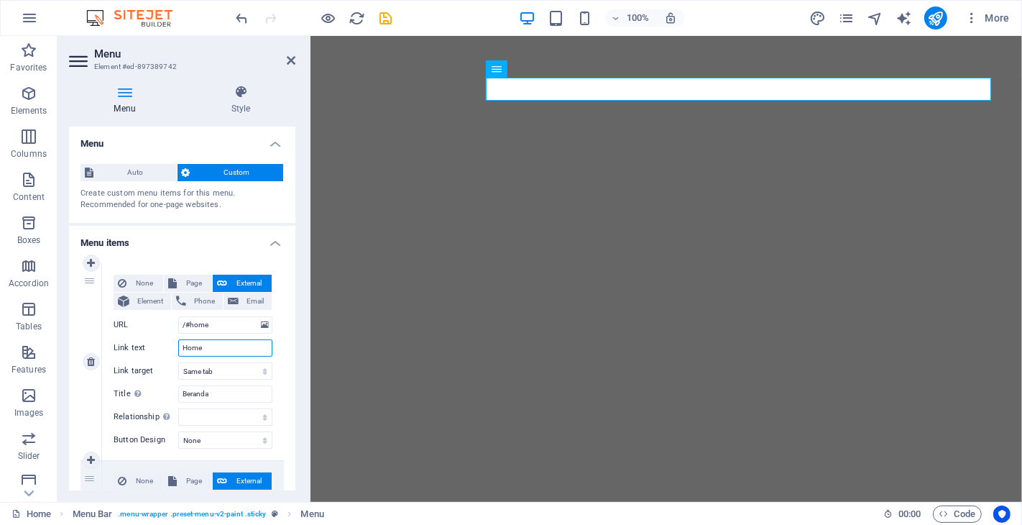
click at [230, 348] on input "Home" at bounding box center [225, 347] width 94 height 17
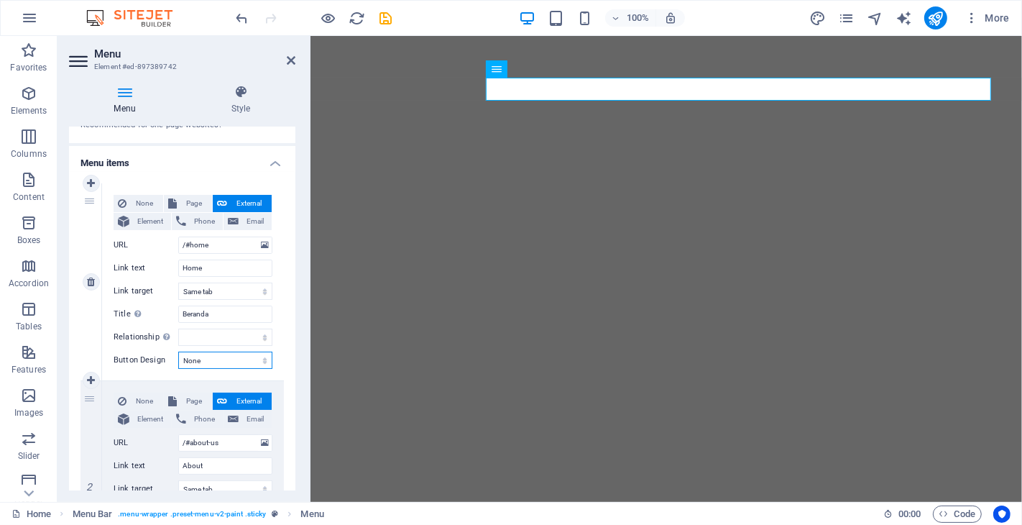
click at [233, 364] on select "None Default Primary Secondary" at bounding box center [225, 359] width 94 height 17
select select "primary"
click at [178, 351] on select "None Default Primary Secondary" at bounding box center [225, 359] width 94 height 17
select select
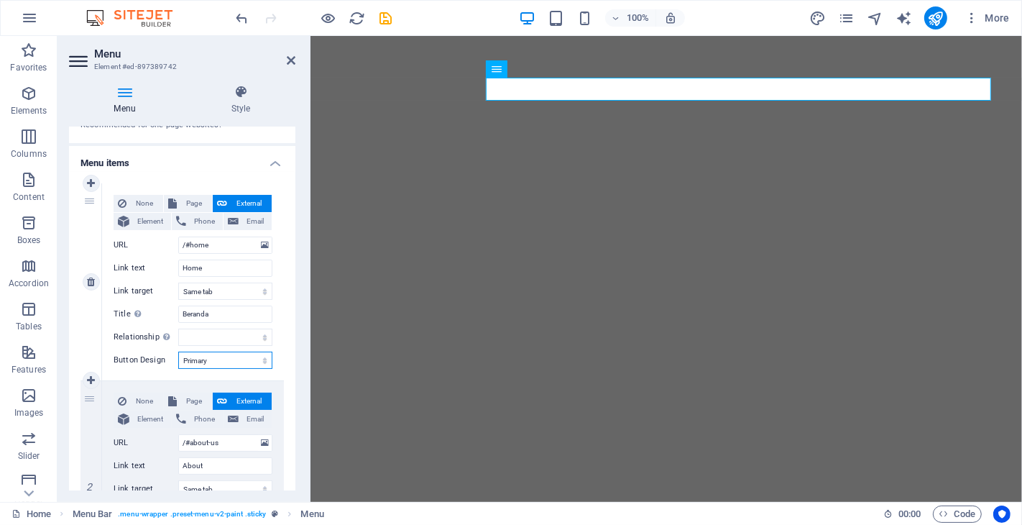
select select
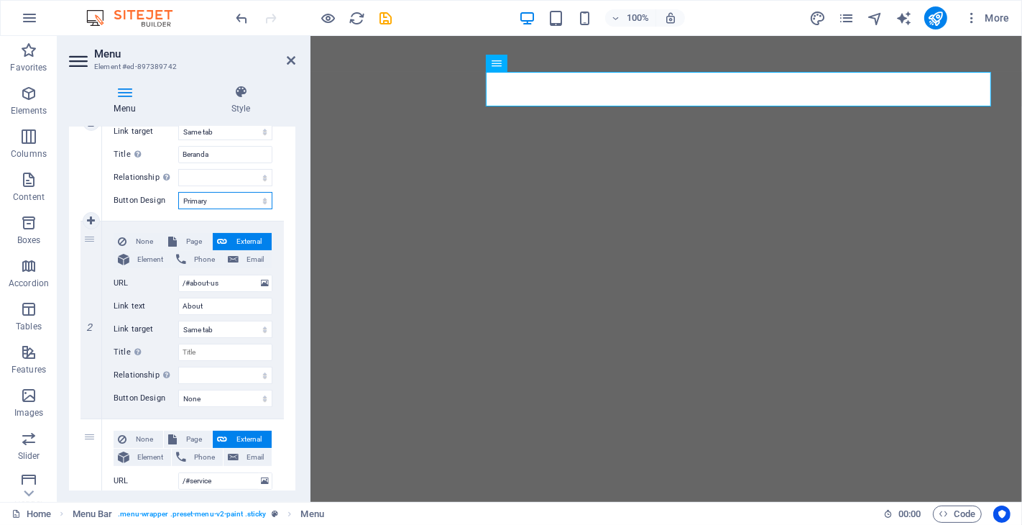
scroll to position [319, 0]
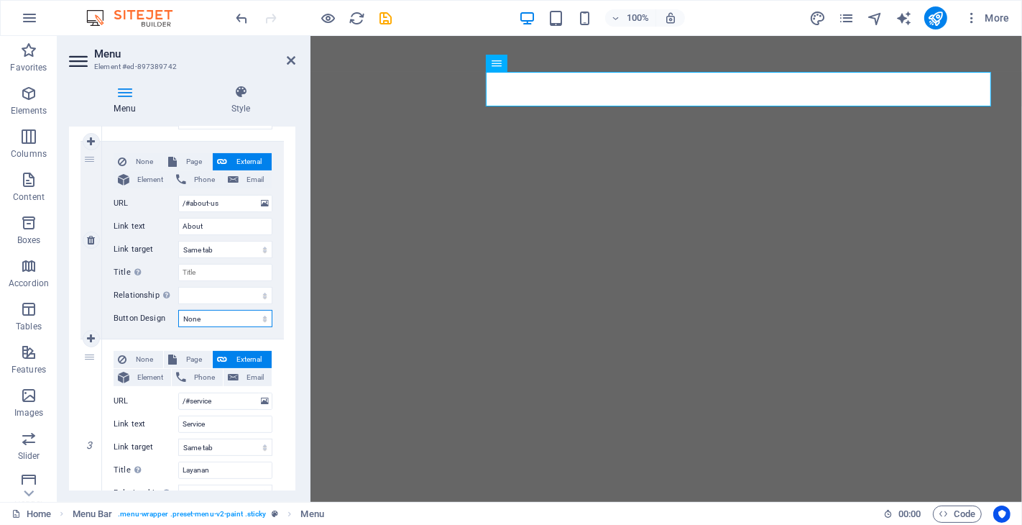
click at [247, 315] on select "None Default Primary Secondary" at bounding box center [225, 318] width 94 height 17
select select "secondary"
click at [178, 310] on select "None Default Primary Secondary" at bounding box center [225, 318] width 94 height 17
select select
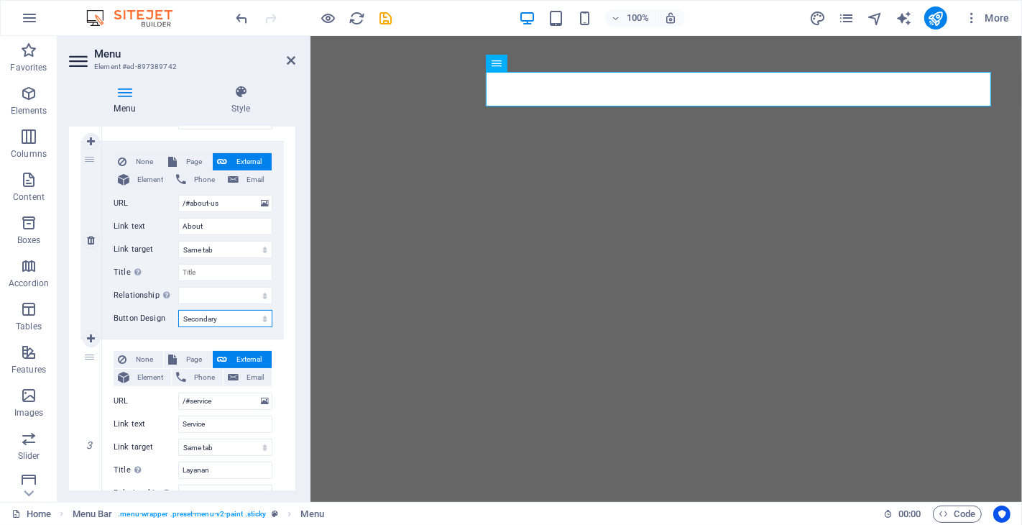
select select
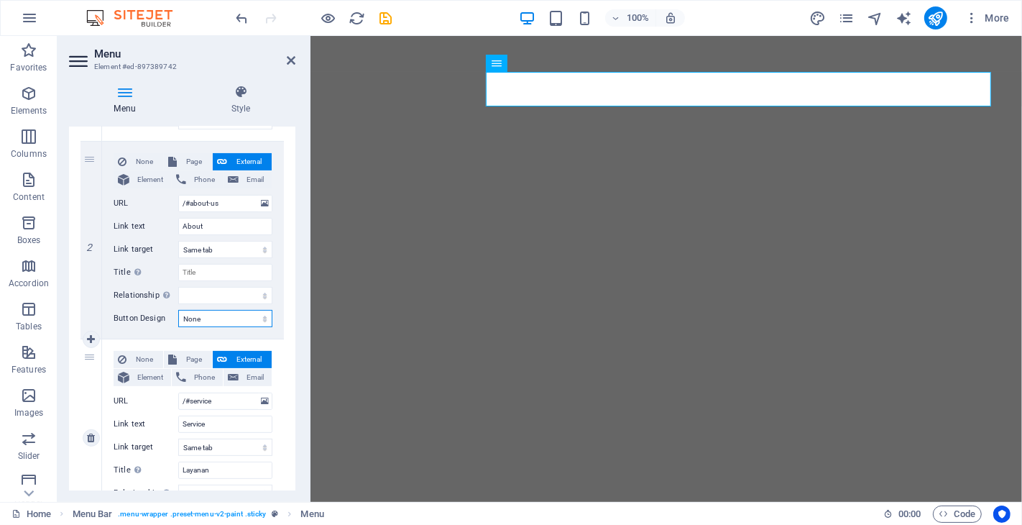
select select
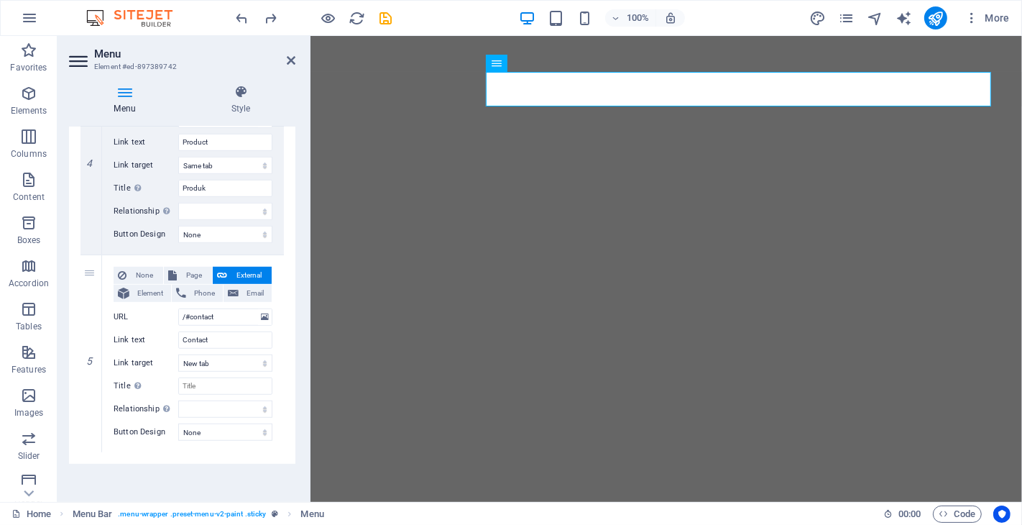
scroll to position [800, 0]
click at [255, 405] on select "alternate author bookmark external help license next nofollow noreferrer noopen…" at bounding box center [225, 407] width 94 height 17
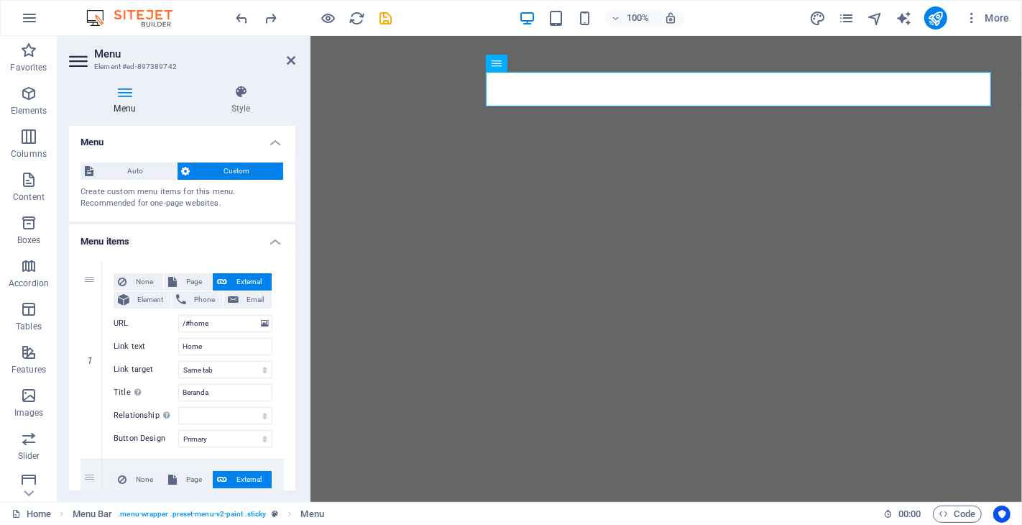
scroll to position [0, 0]
click at [241, 95] on icon at bounding box center [240, 92] width 109 height 14
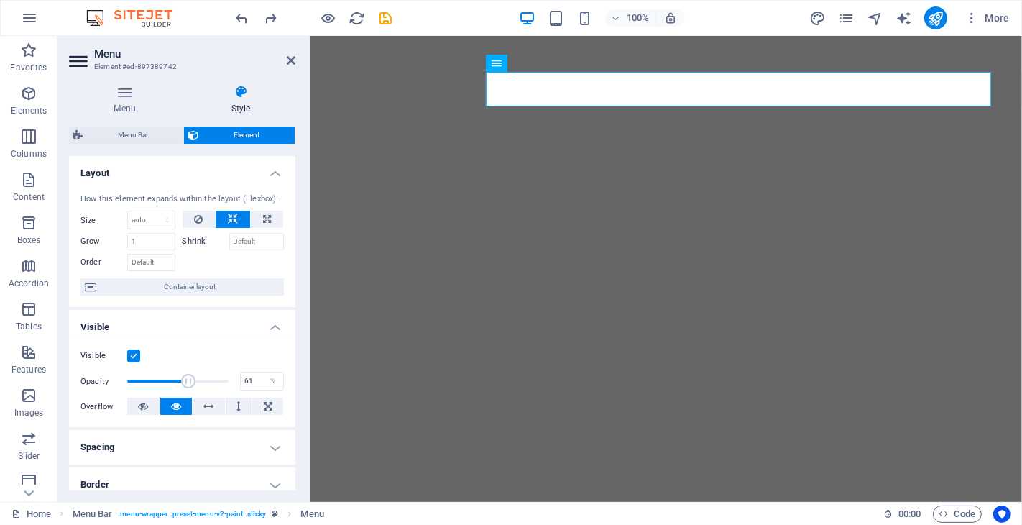
drag, startPoint x: 226, startPoint y: 381, endPoint x: 187, endPoint y: 379, distance: 39.6
click at [187, 379] on span at bounding box center [188, 381] width 14 height 14
type input "100"
drag, startPoint x: 187, startPoint y: 379, endPoint x: 240, endPoint y: 379, distance: 53.2
click at [240, 379] on div "Opacity 100 %" at bounding box center [181, 381] width 203 height 22
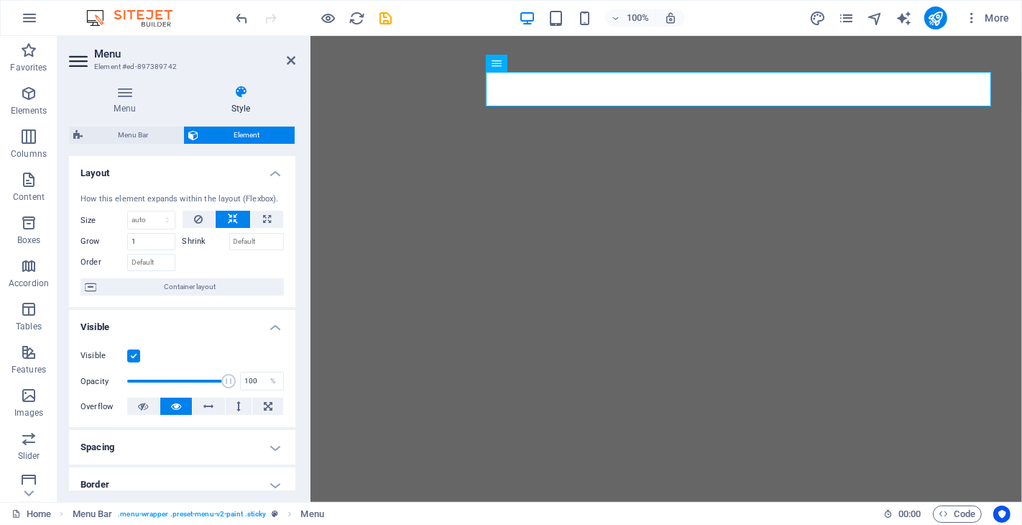
scroll to position [160, 0]
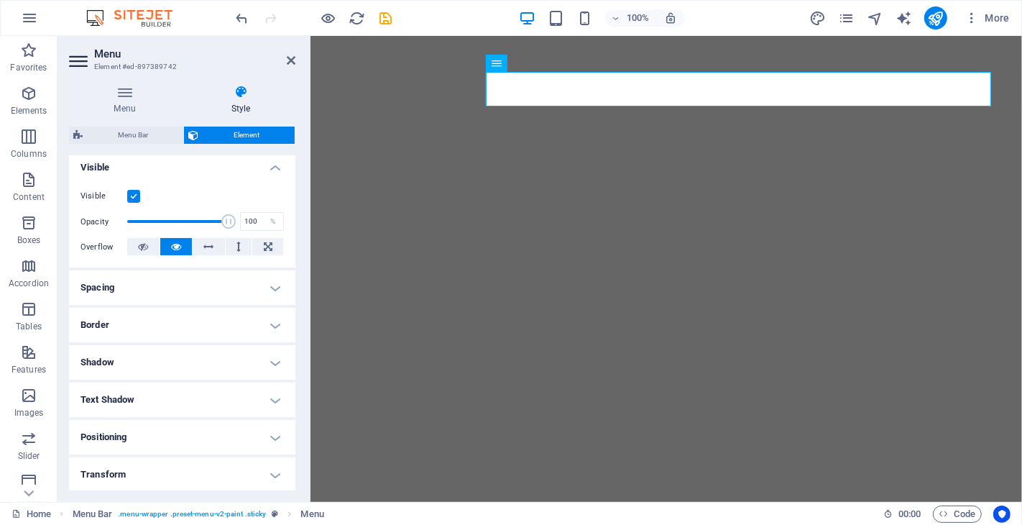
click at [239, 320] on h4 "Border" at bounding box center [182, 325] width 226 height 34
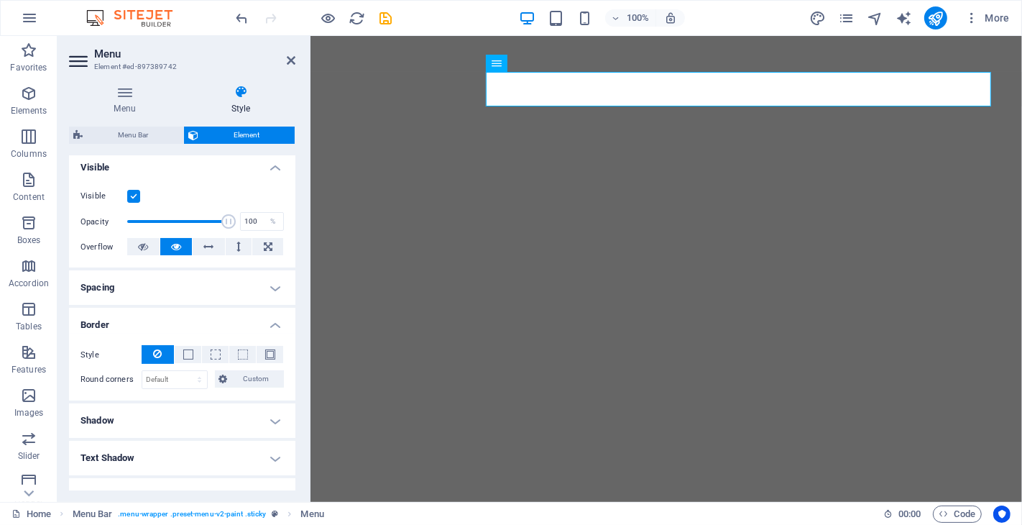
click at [239, 320] on h4 "Border" at bounding box center [182, 321] width 226 height 26
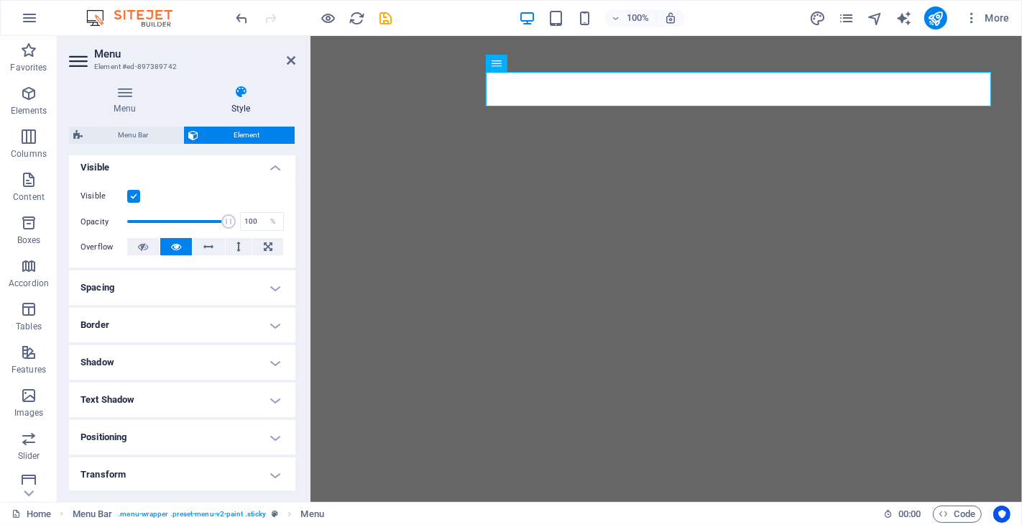
click at [205, 365] on h4 "Shadow" at bounding box center [182, 362] width 226 height 34
click at [216, 394] on span "Outside" at bounding box center [207, 390] width 24 height 17
type input "2"
type input "4"
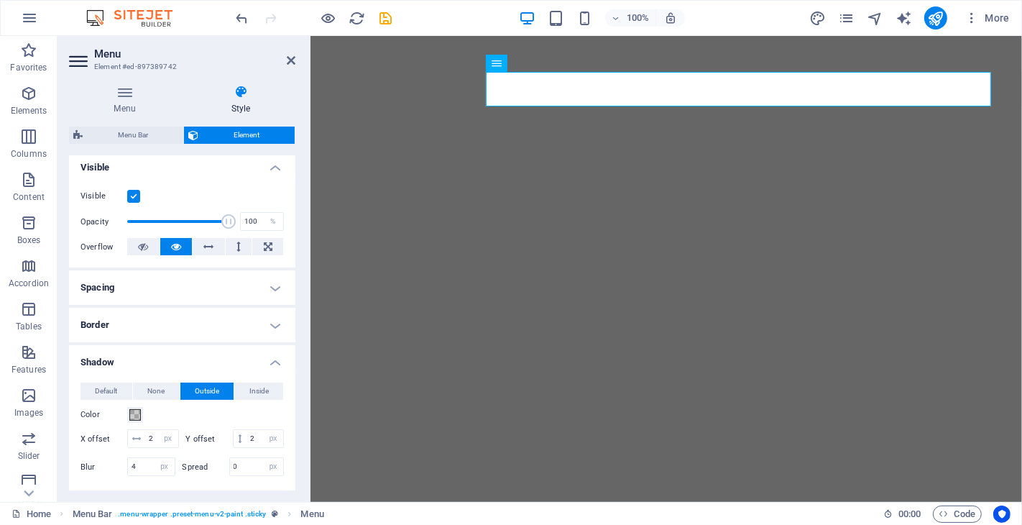
scroll to position [319, 0]
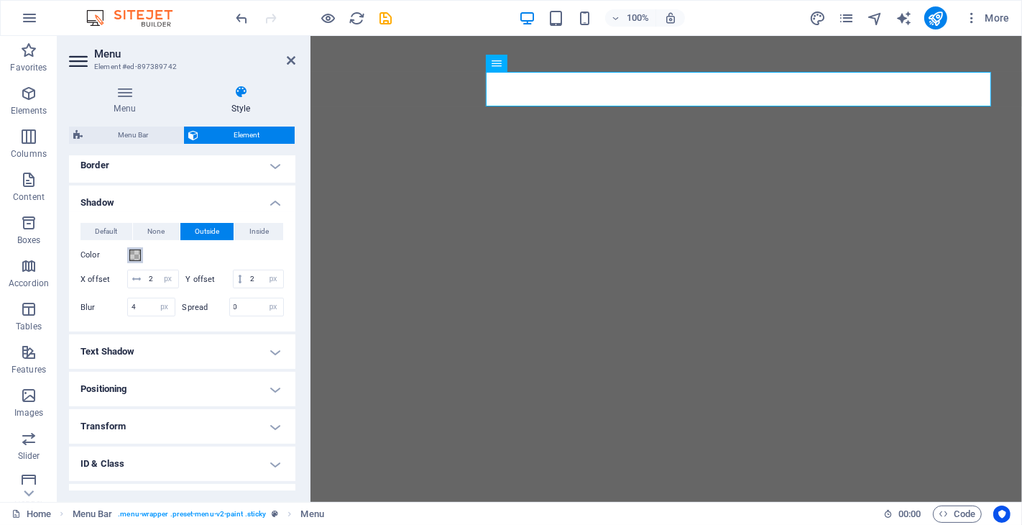
click at [137, 254] on span at bounding box center [134, 254] width 11 height 11
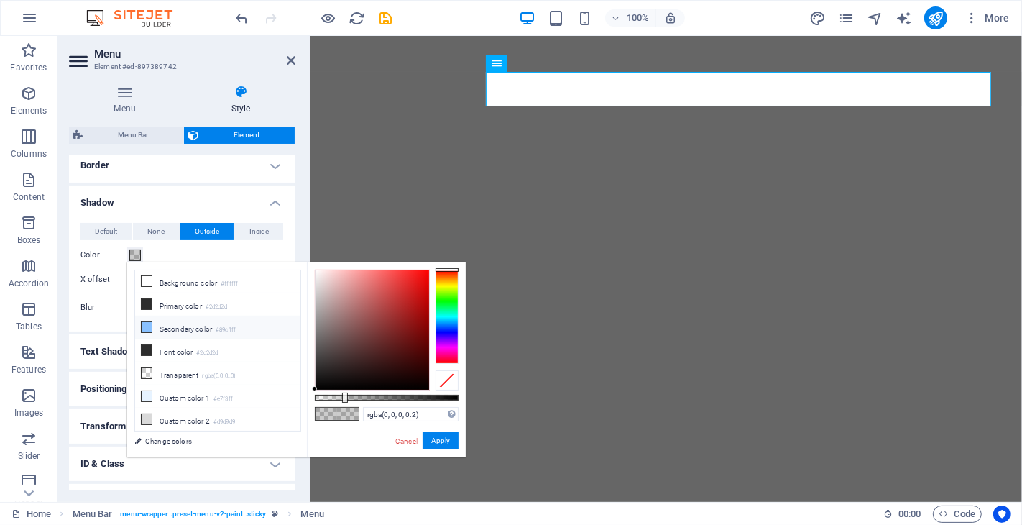
click at [170, 326] on li "Secondary color #89c1ff" at bounding box center [217, 327] width 165 height 23
type input "#89c1ff"
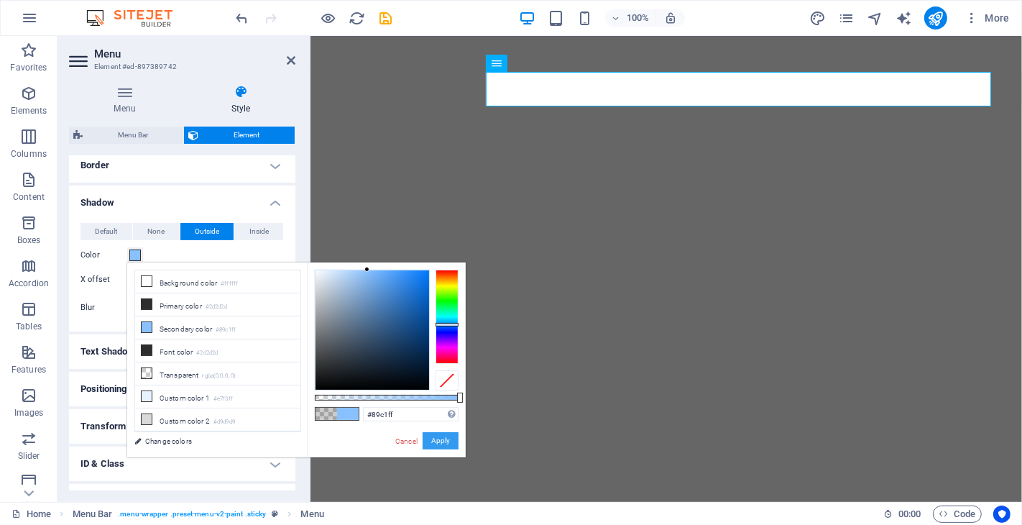
click at [430, 439] on button "Apply" at bounding box center [441, 440] width 36 height 17
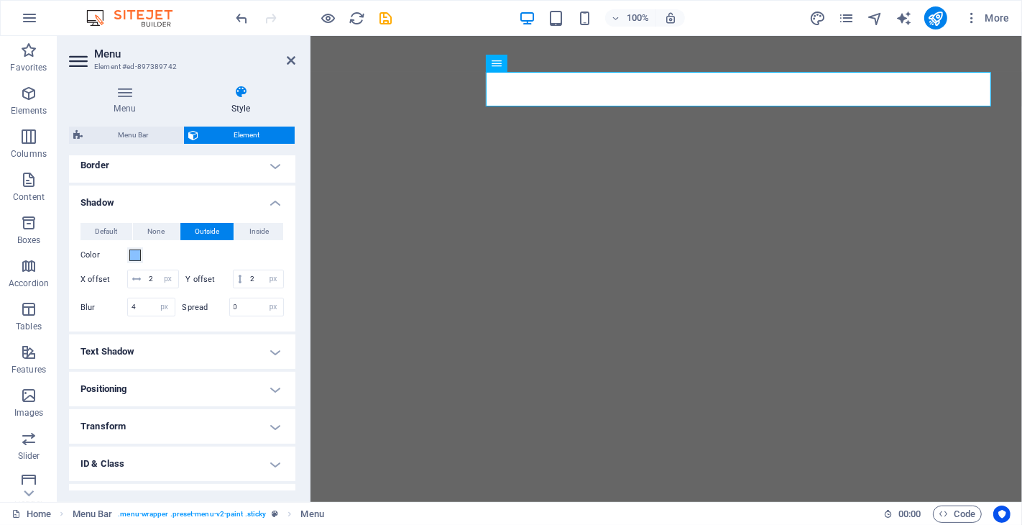
click at [273, 354] on h4 "Text Shadow" at bounding box center [182, 351] width 226 height 34
click at [274, 418] on h4 "Positioning" at bounding box center [182, 421] width 226 height 34
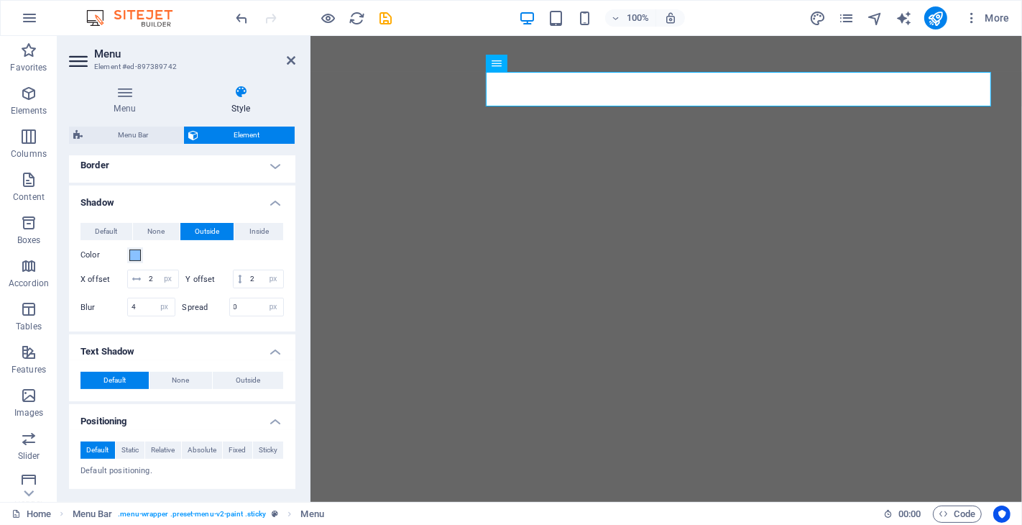
scroll to position [399, 0]
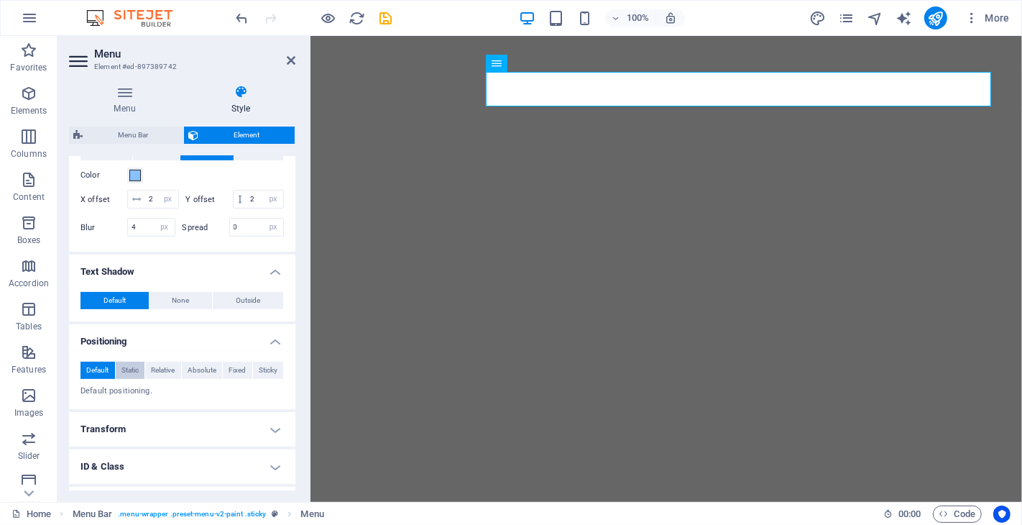
click at [130, 368] on span "Static" at bounding box center [129, 370] width 17 height 17
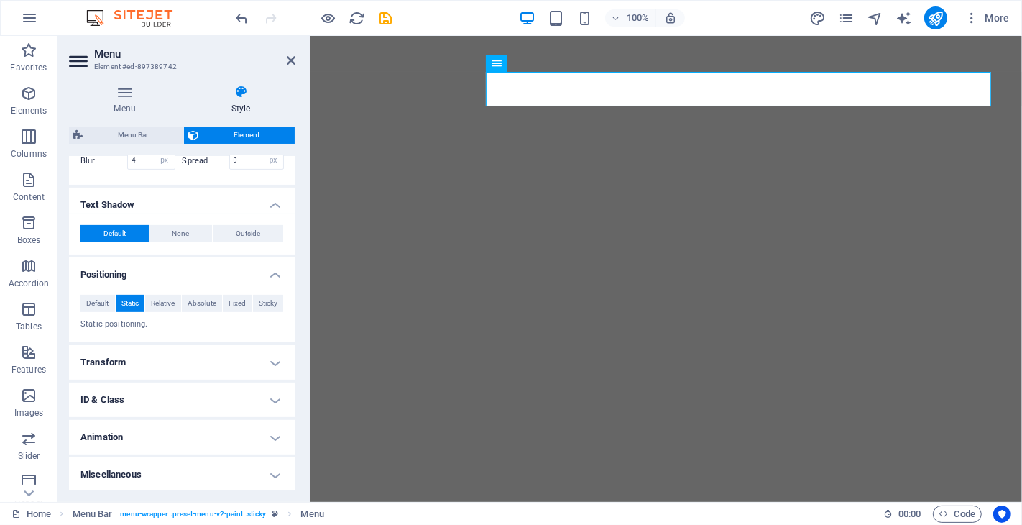
click at [226, 364] on h4 "Transform" at bounding box center [182, 362] width 226 height 34
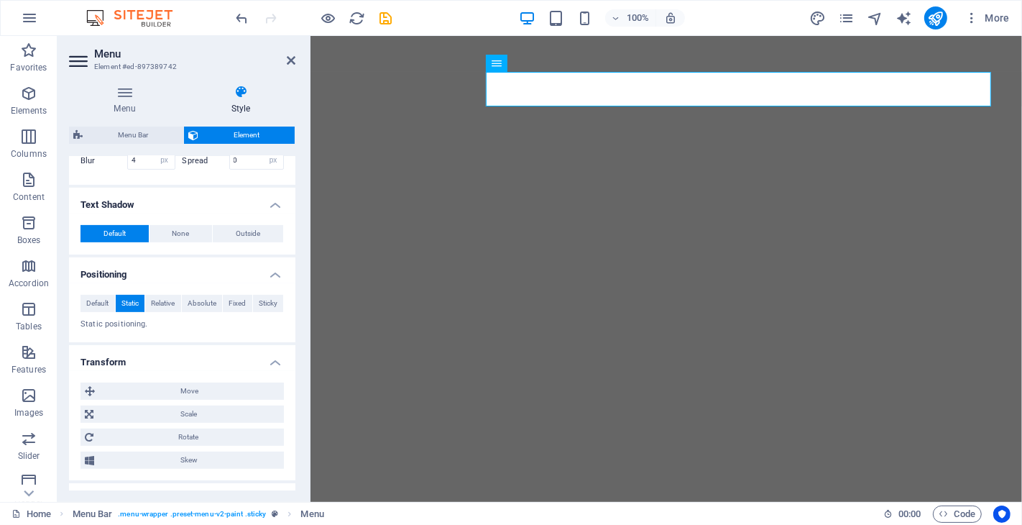
click at [226, 364] on h4 "Transform" at bounding box center [182, 358] width 226 height 26
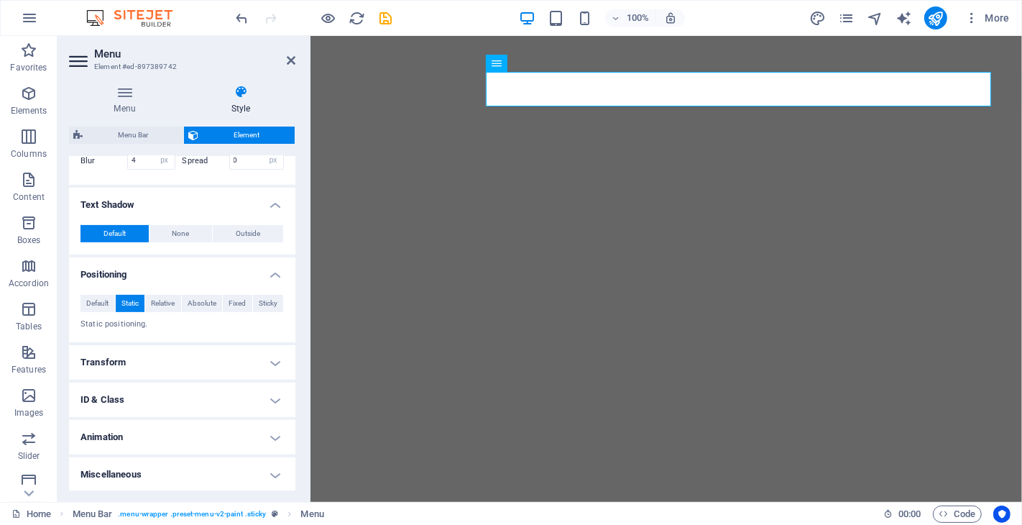
click at [224, 426] on h4 "Animation" at bounding box center [182, 437] width 226 height 34
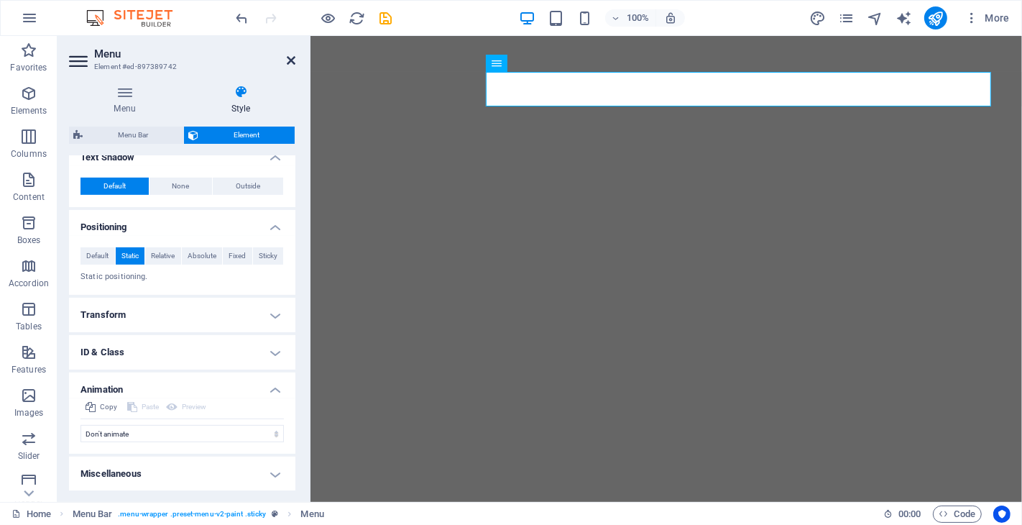
click at [290, 60] on icon at bounding box center [291, 60] width 9 height 11
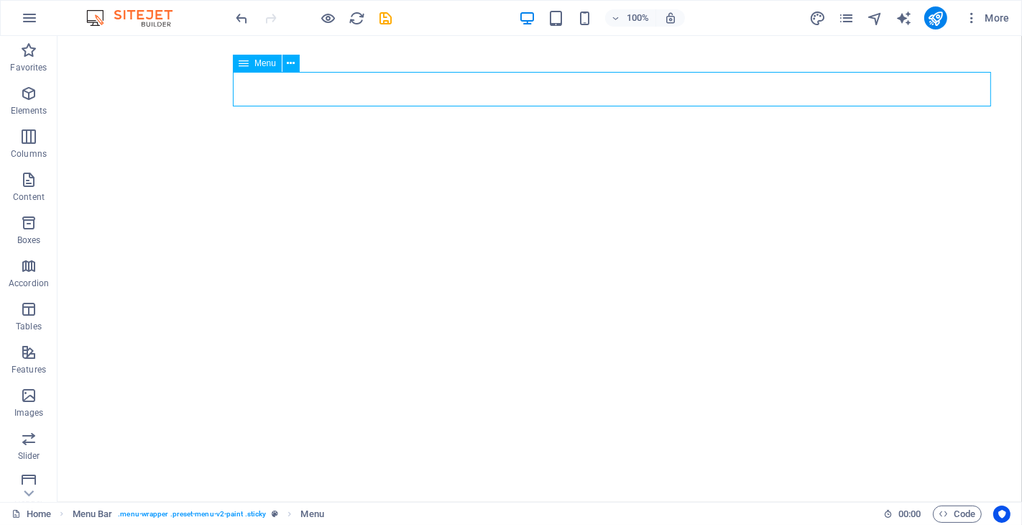
select select
select select "primary"
select select
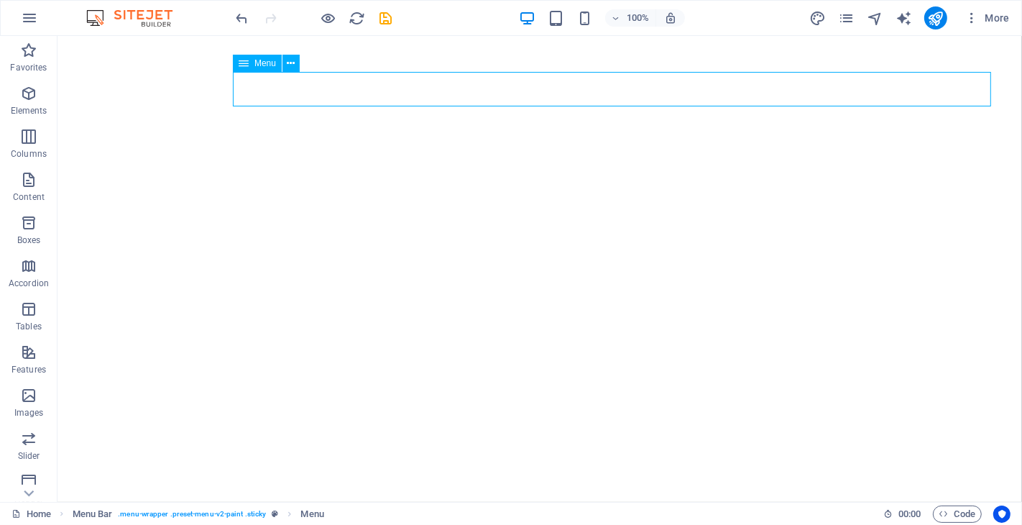
select select "px"
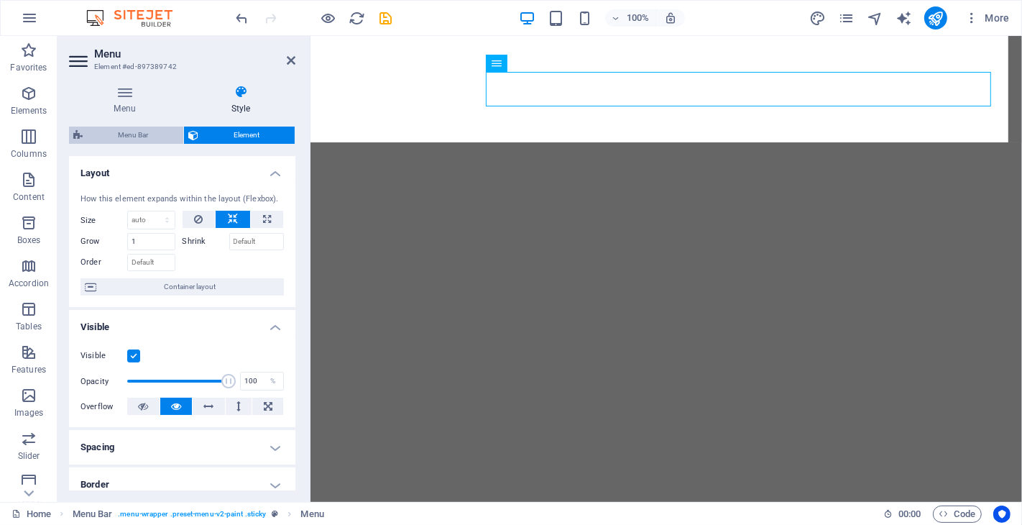
click at [137, 129] on span "Menu Bar" at bounding box center [133, 134] width 92 height 17
select select "rem"
select select "px"
select select "rem"
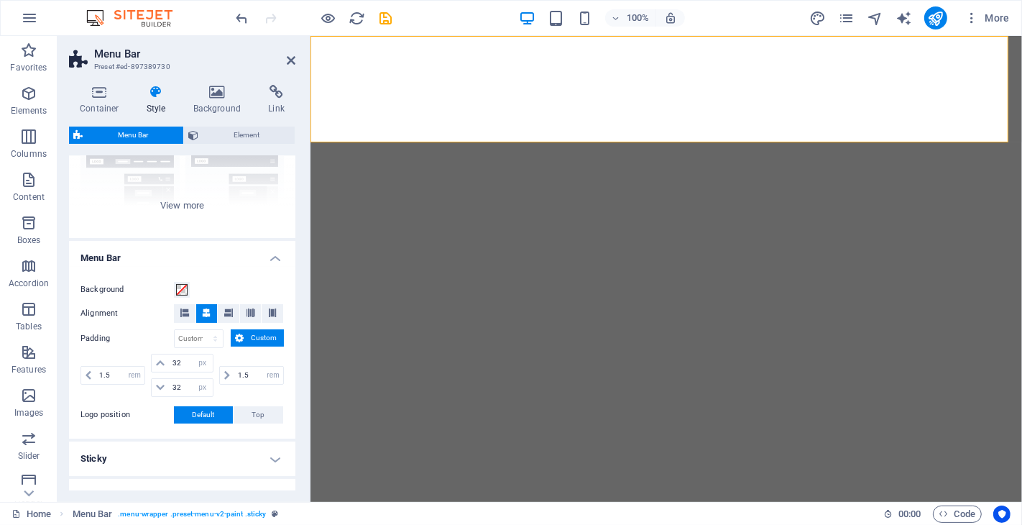
scroll to position [0, 0]
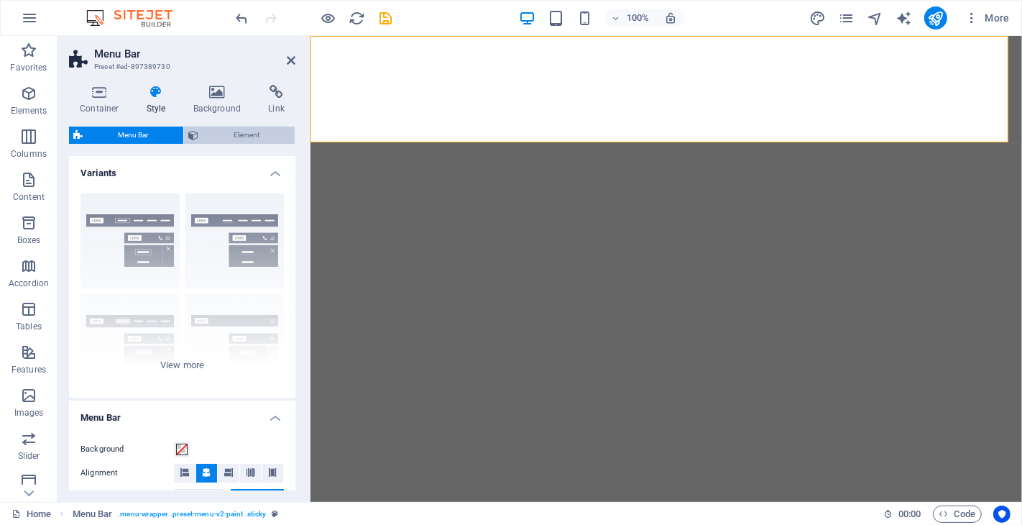
click at [253, 138] on span "Element" at bounding box center [247, 134] width 88 height 17
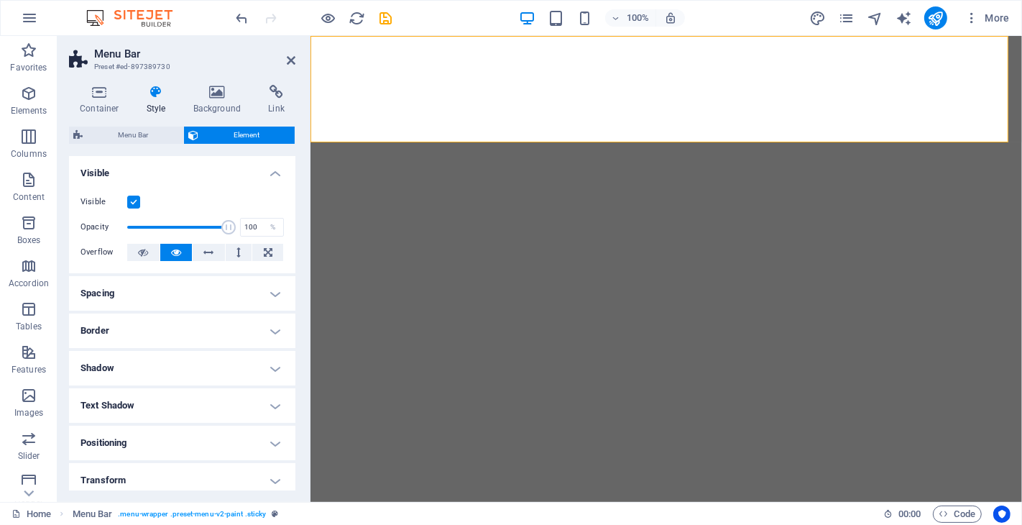
click at [267, 171] on h4 "Visible" at bounding box center [182, 169] width 226 height 26
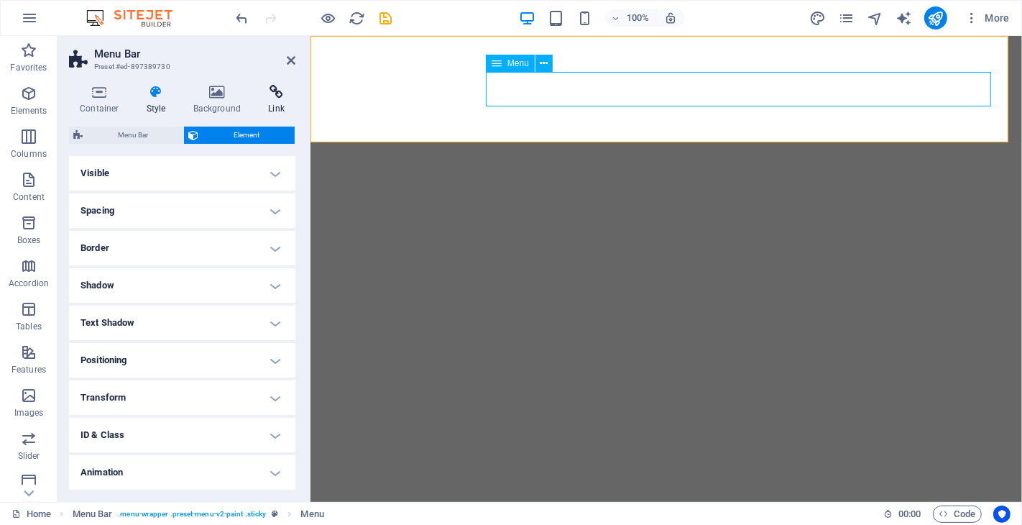
select select
select select "primary"
select select
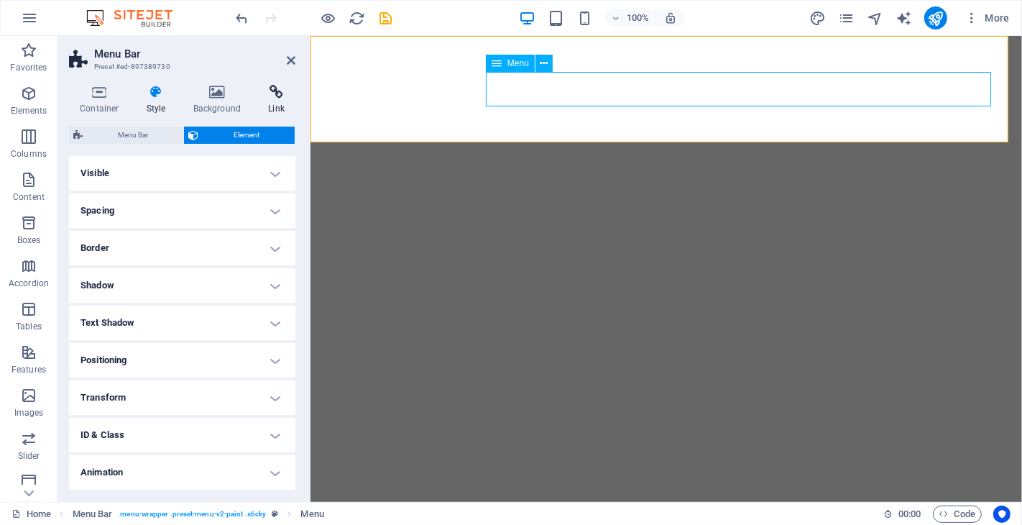
select select "px"
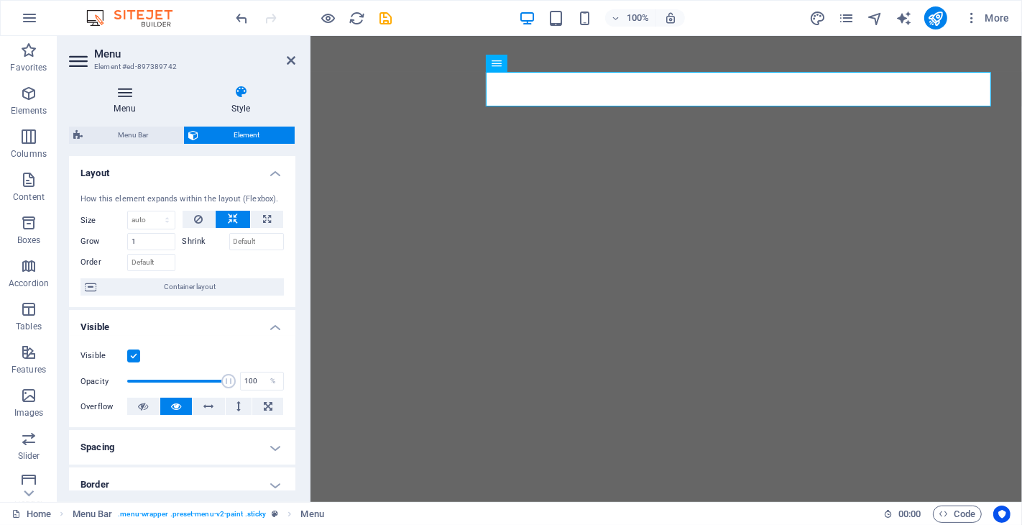
click at [111, 92] on icon at bounding box center [124, 92] width 111 height 14
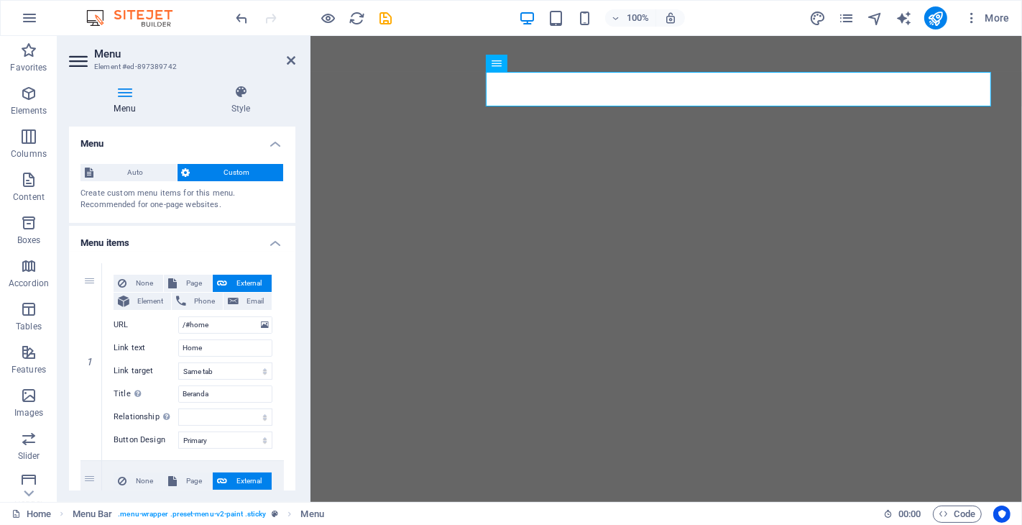
click at [118, 98] on icon at bounding box center [124, 92] width 111 height 14
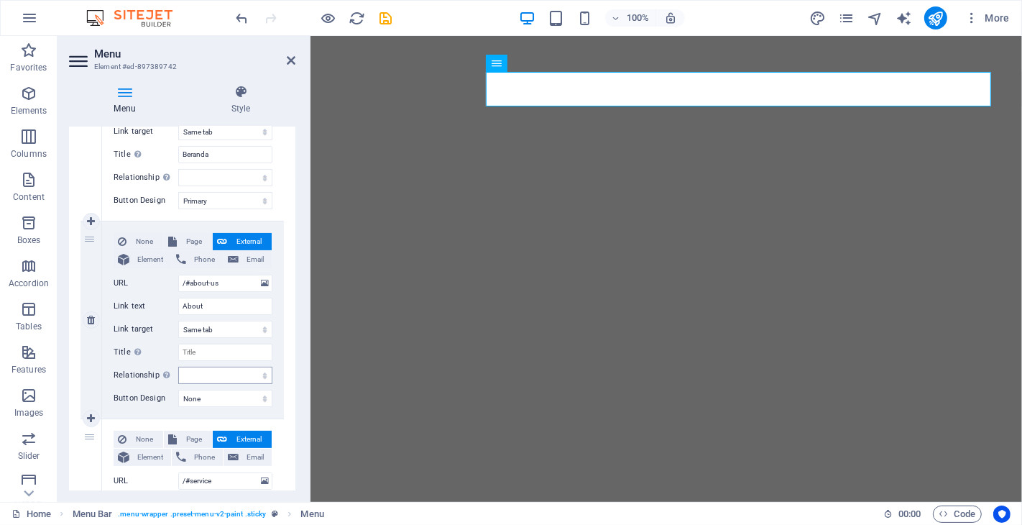
scroll to position [80, 0]
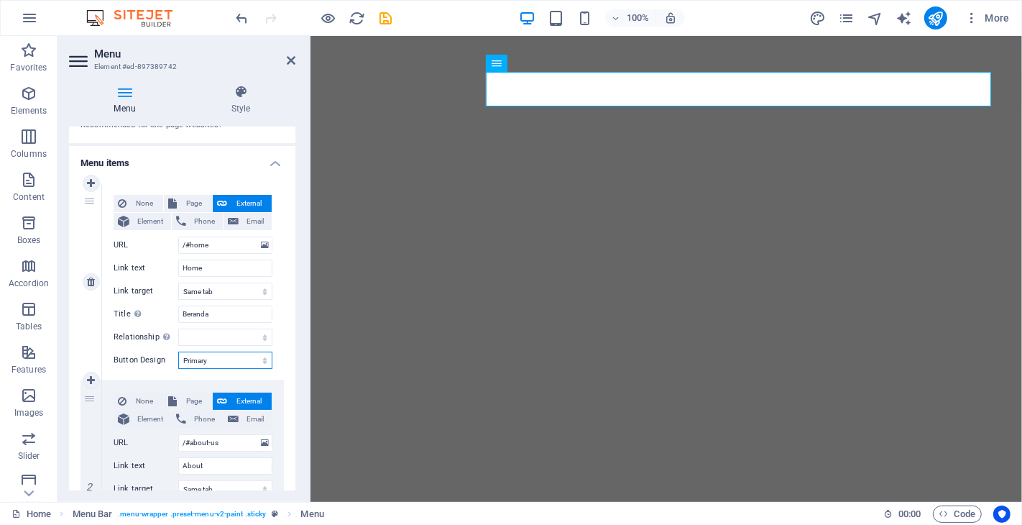
click at [234, 358] on select "None Default Primary Secondary" at bounding box center [225, 359] width 94 height 17
select select
click at [178, 351] on select "None Default Primary Secondary" at bounding box center [225, 359] width 94 height 17
select select
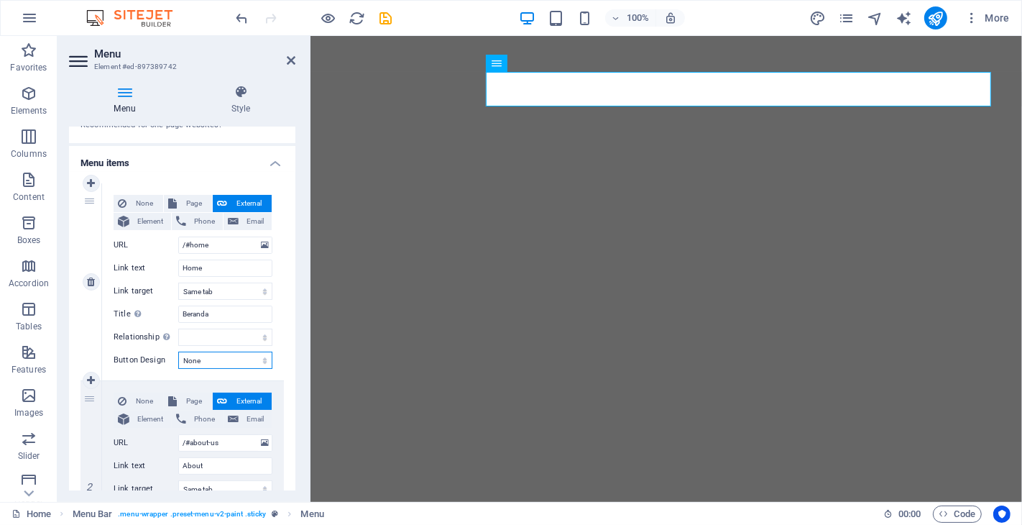
select select
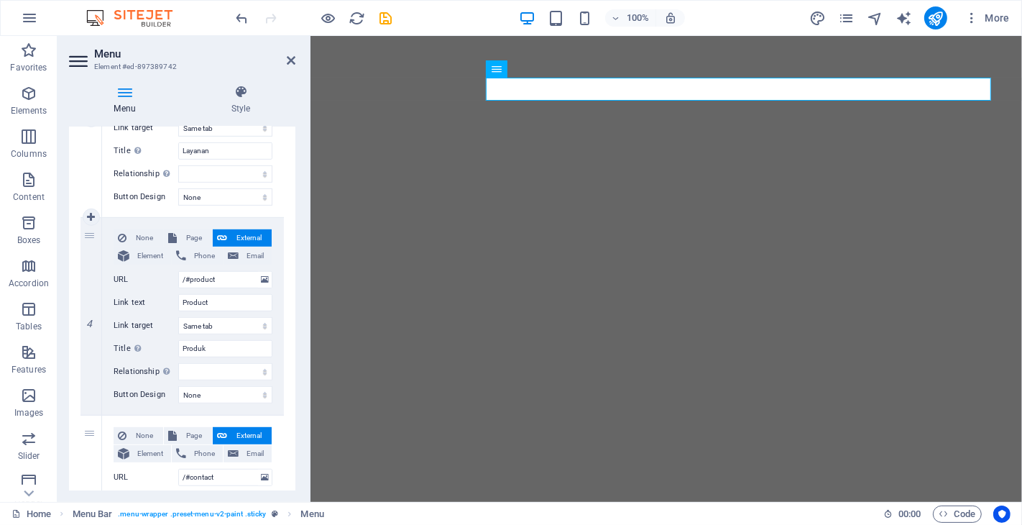
scroll to position [799, 0]
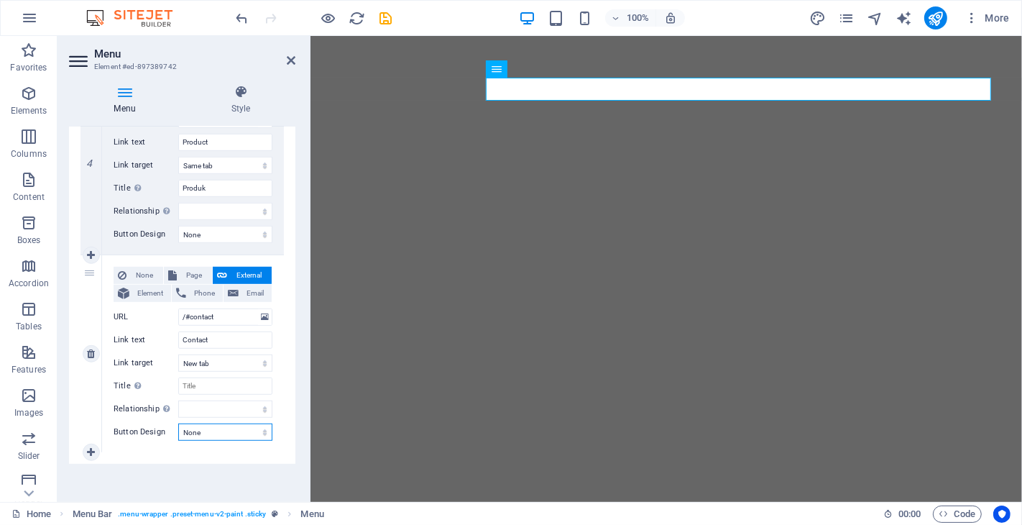
click at [221, 434] on select "None Default Primary Secondary" at bounding box center [225, 431] width 94 height 17
select select "primary"
click at [178, 423] on select "None Default Primary Secondary" at bounding box center [225, 431] width 94 height 17
select select
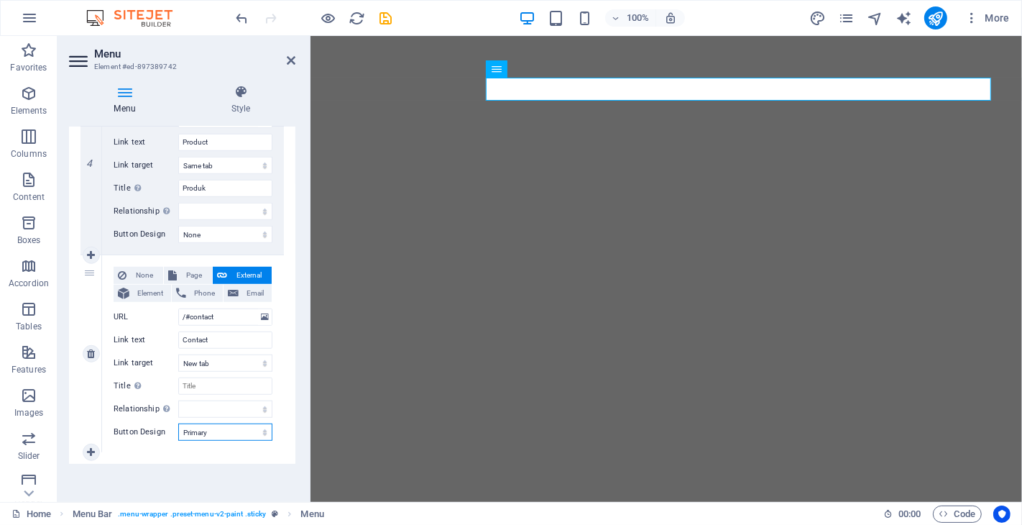
select select
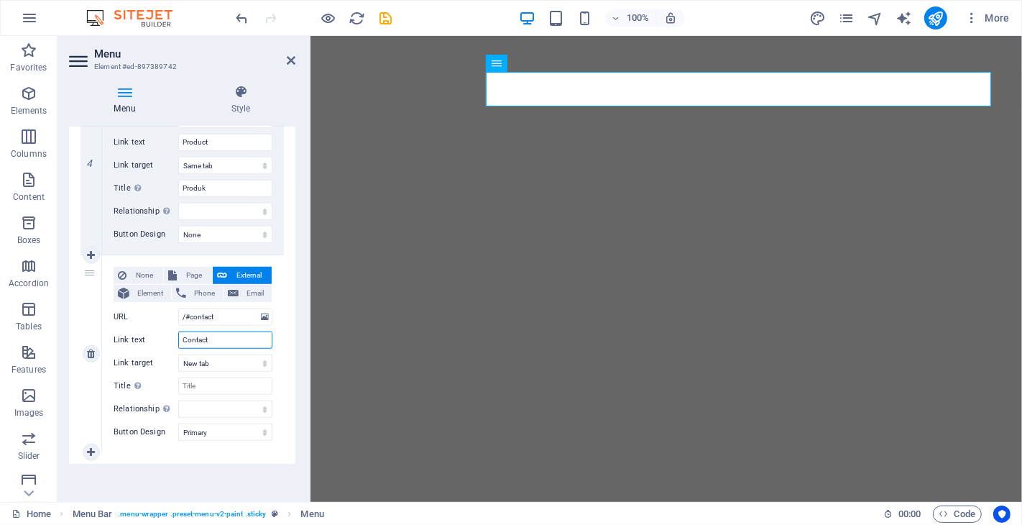
click at [221, 339] on input "Contact" at bounding box center [225, 339] width 94 height 17
type input "Contact uS"
select select
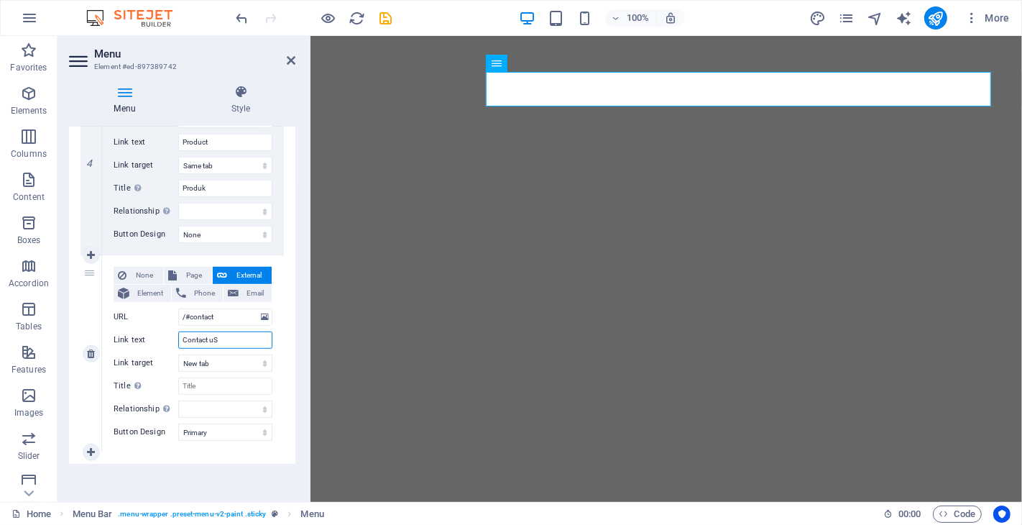
select select
click at [225, 316] on input "/#contact" at bounding box center [225, 316] width 94 height 17
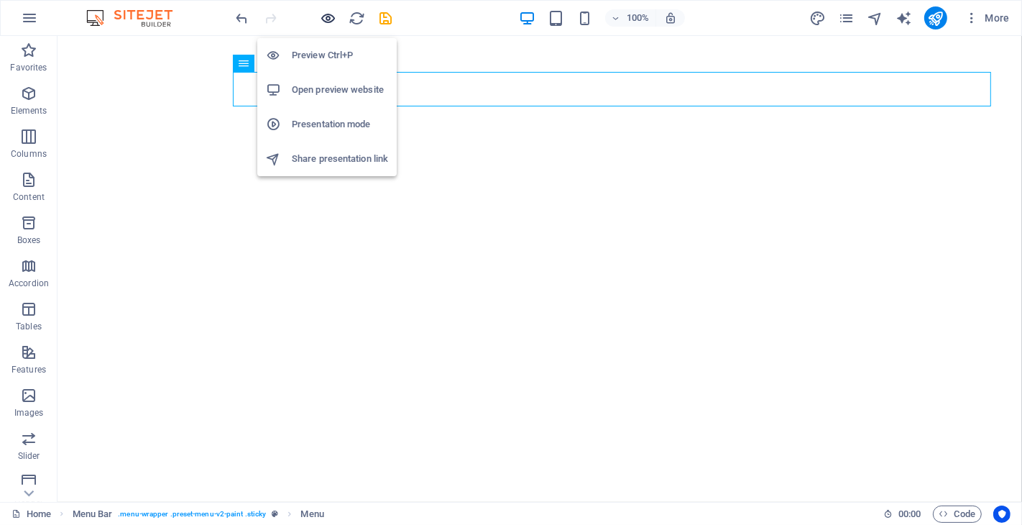
click at [333, 16] on icon "button" at bounding box center [329, 18] width 17 height 17
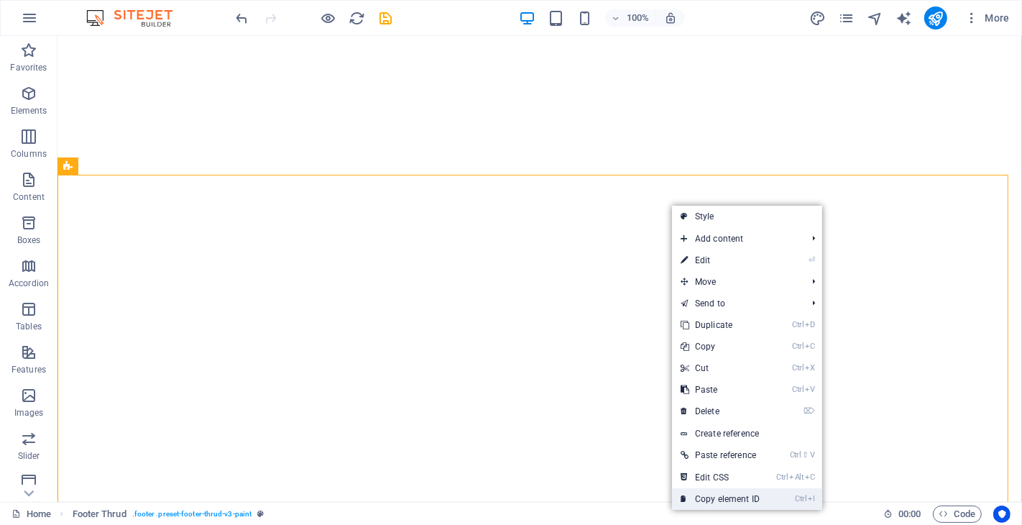
click at [731, 500] on link "Ctrl I Copy element ID" at bounding box center [720, 499] width 96 height 22
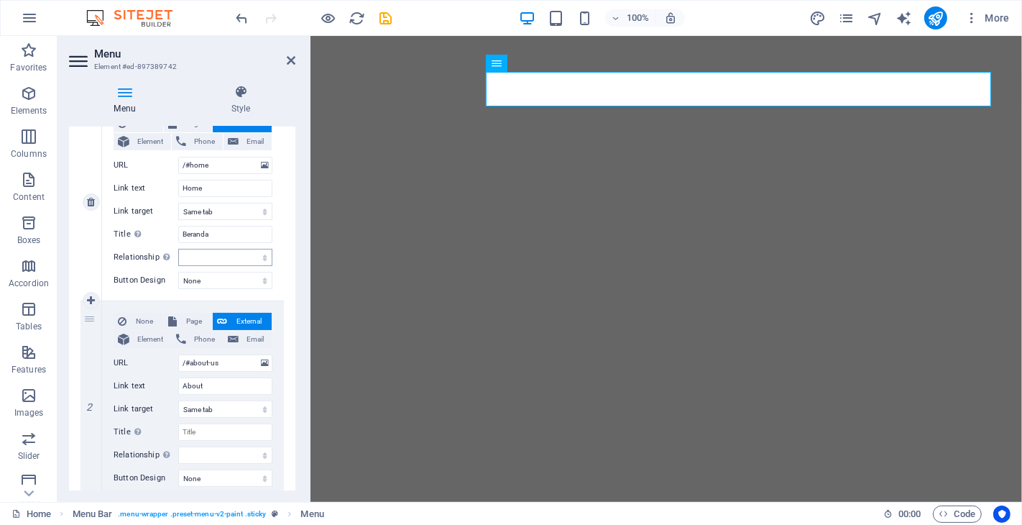
scroll to position [239, 0]
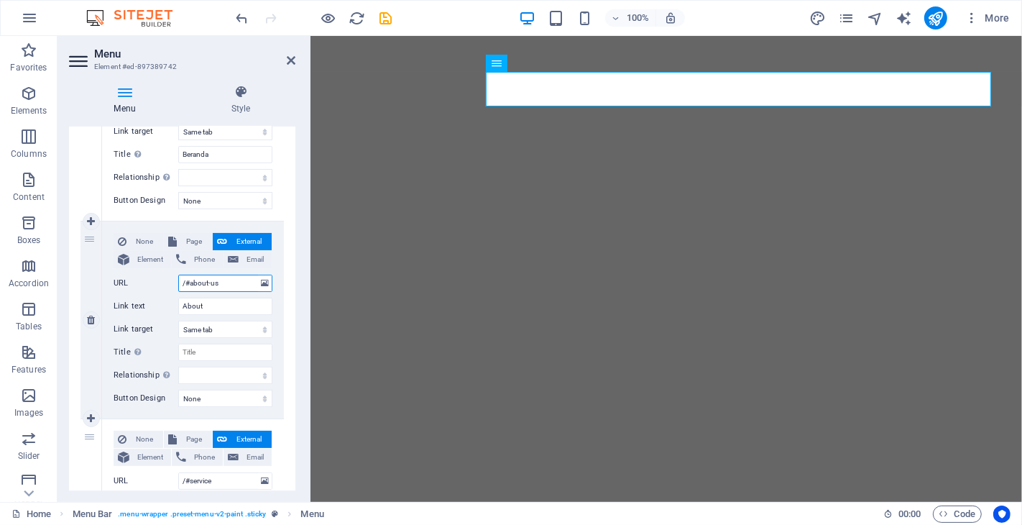
drag, startPoint x: 228, startPoint y: 282, endPoint x: 171, endPoint y: 280, distance: 56.8
click at [171, 280] on div "URL /#about-us" at bounding box center [193, 283] width 159 height 17
paste input "#ed-894714097"
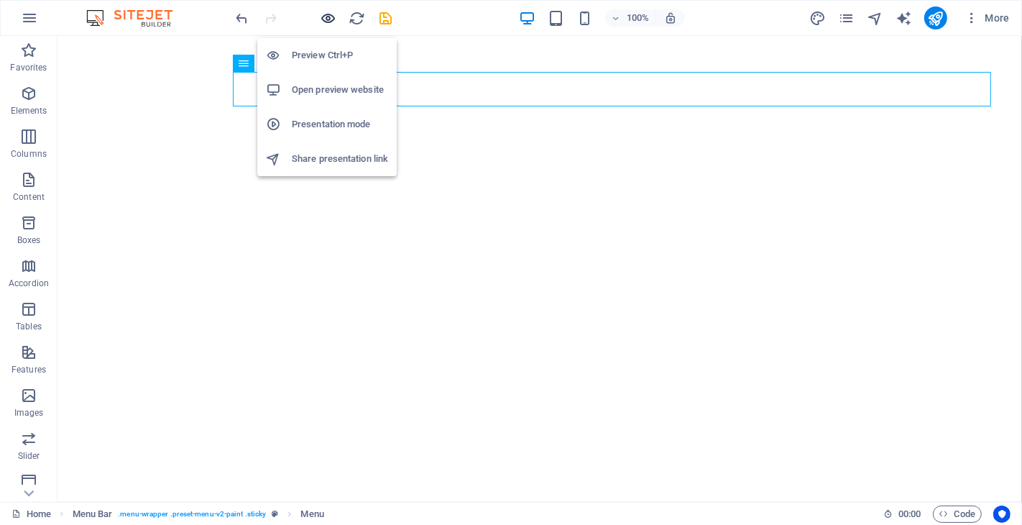
click at [329, 15] on icon "button" at bounding box center [329, 18] width 17 height 17
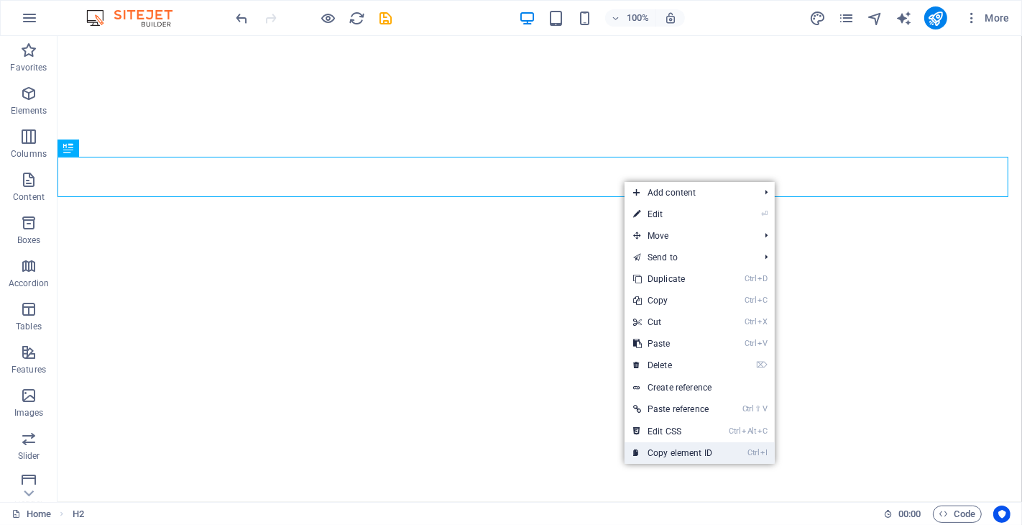
click at [678, 454] on link "Ctrl I Copy element ID" at bounding box center [673, 453] width 96 height 22
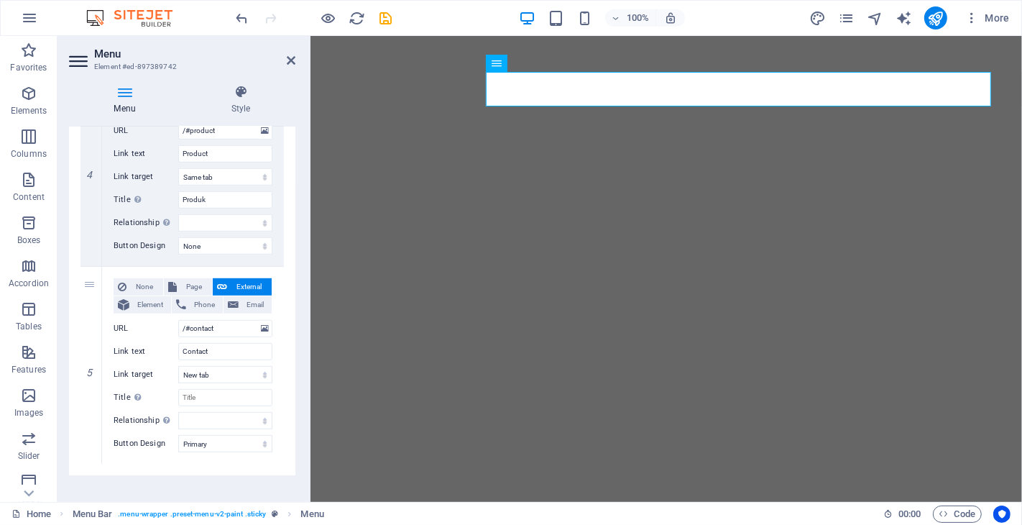
scroll to position [800, 0]
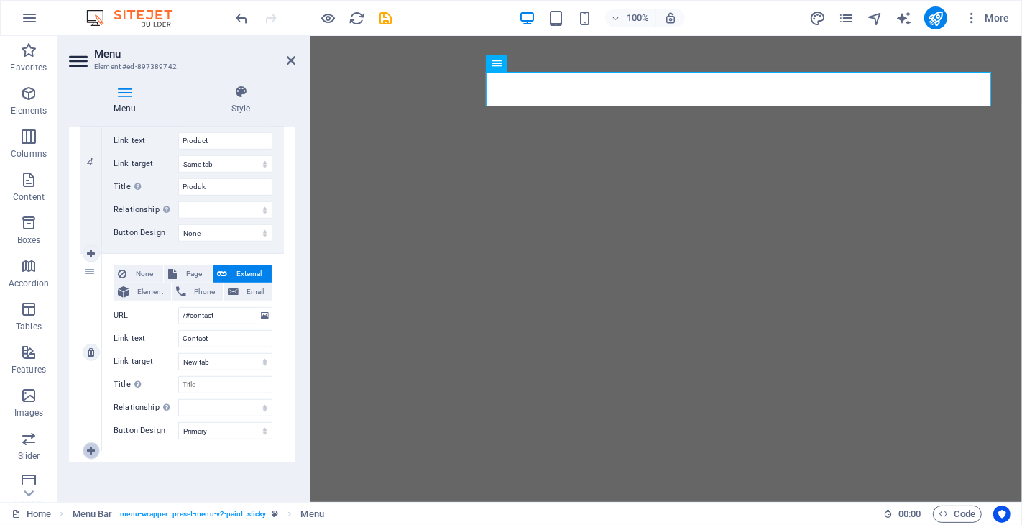
click at [88, 449] on icon at bounding box center [91, 451] width 8 height 10
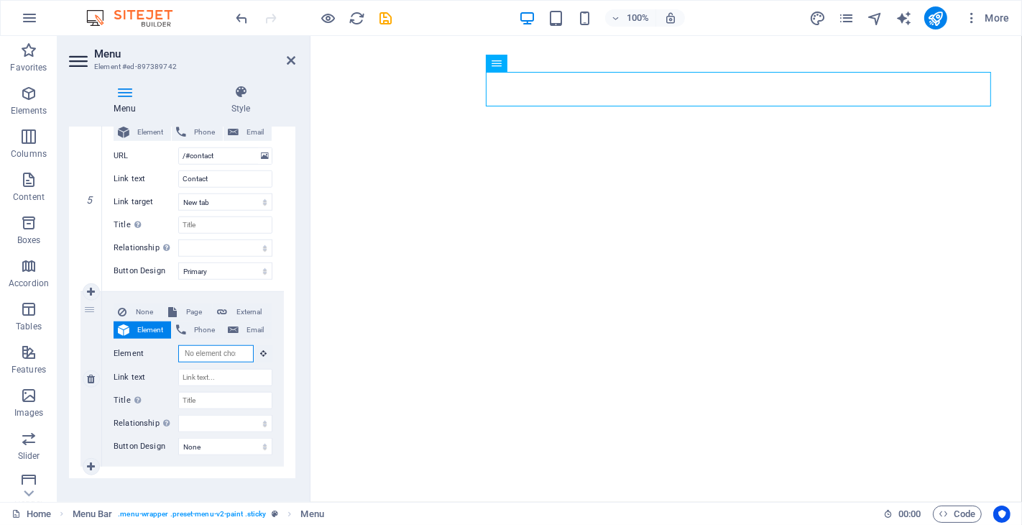
click at [211, 355] on input "Element" at bounding box center [215, 353] width 75 height 17
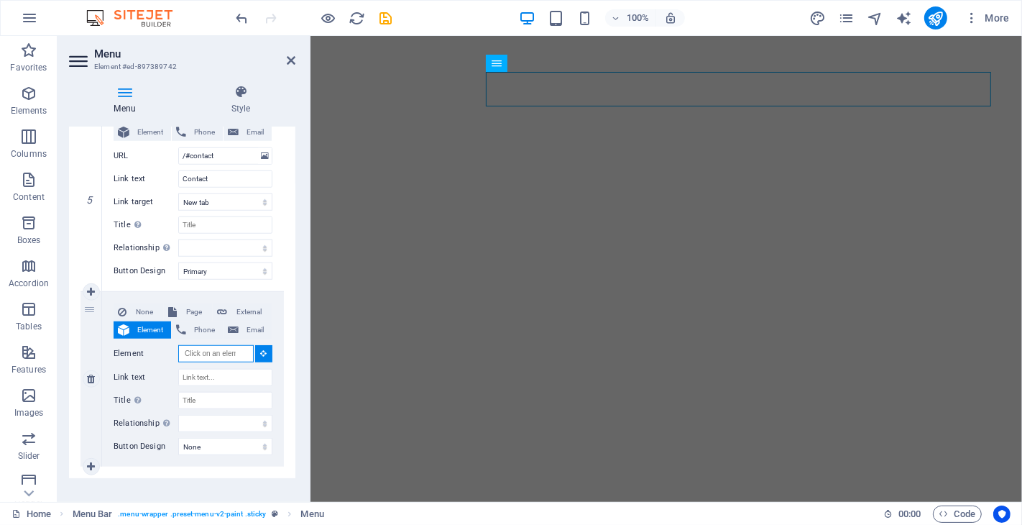
paste input "#ed-894713980"
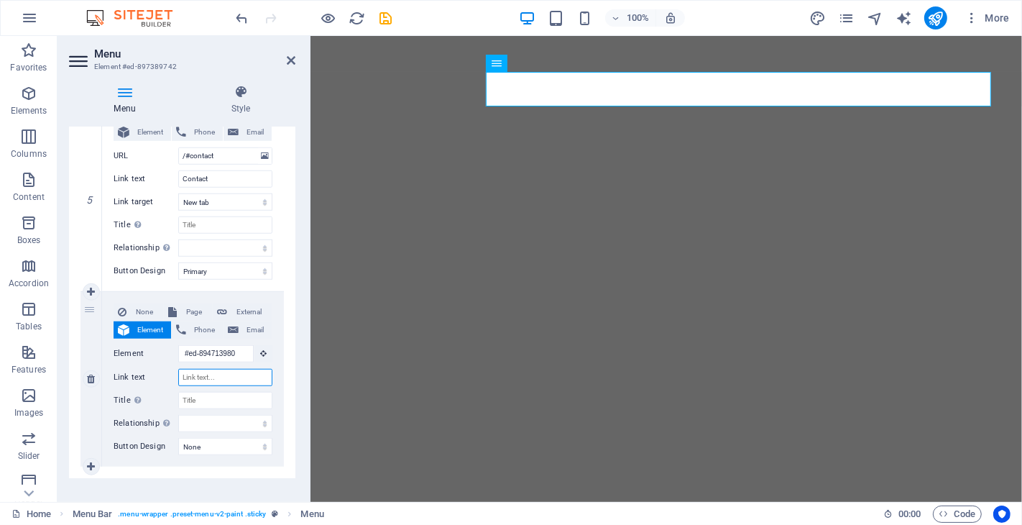
click at [221, 381] on input "Link text" at bounding box center [225, 377] width 94 height 17
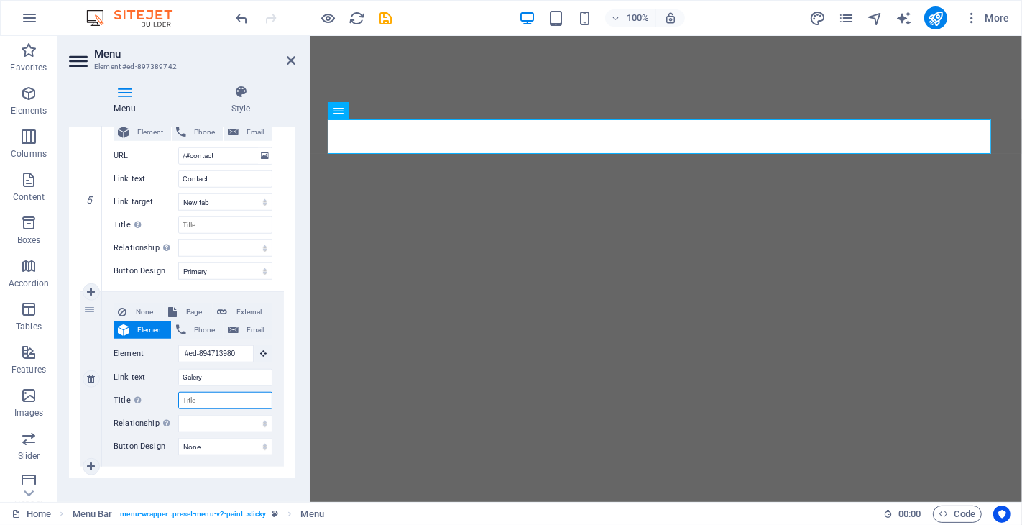
click at [197, 397] on input "Title Additional link description, should not be the same as the link text. The…" at bounding box center [225, 400] width 94 height 17
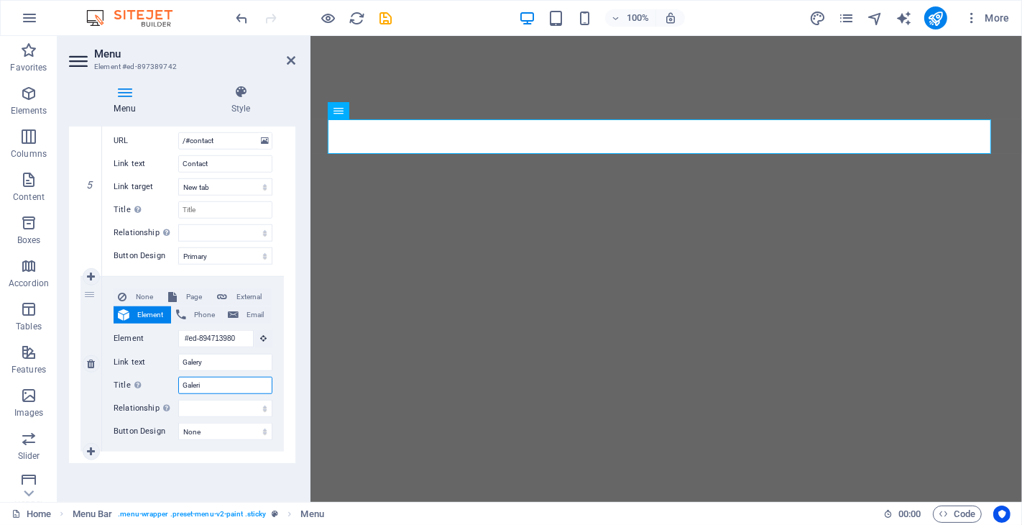
scroll to position [895, 0]
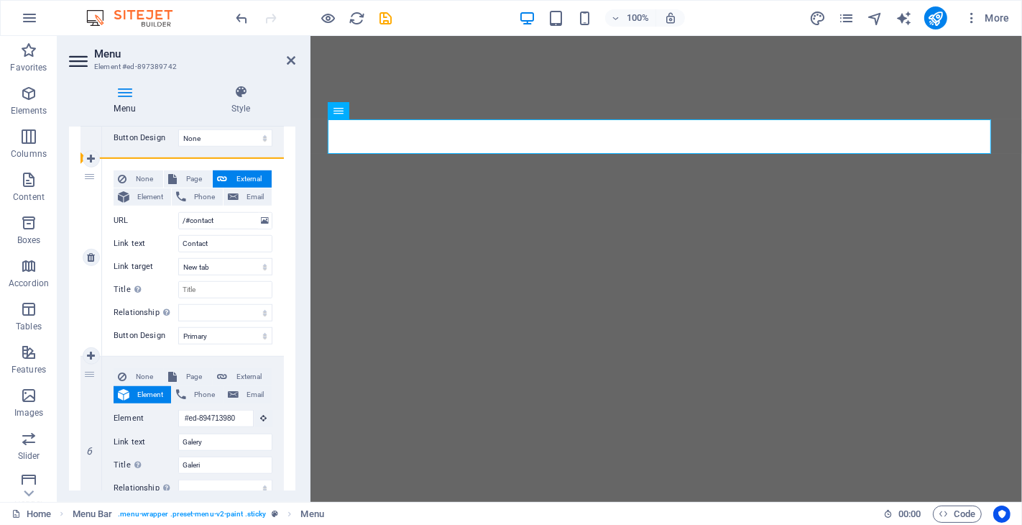
drag, startPoint x: 87, startPoint y: 374, endPoint x: 91, endPoint y: 182, distance: 191.9
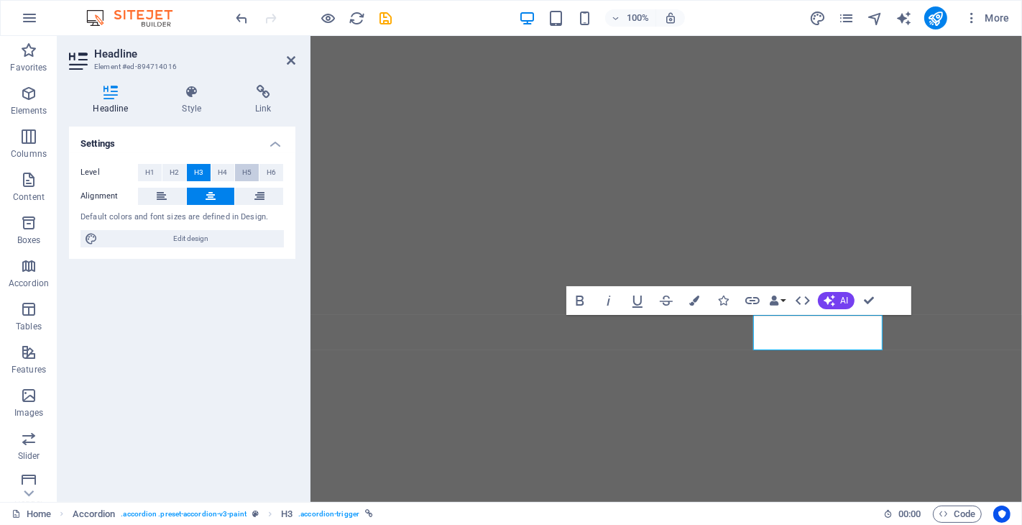
click at [249, 171] on span "H5" at bounding box center [246, 172] width 9 height 17
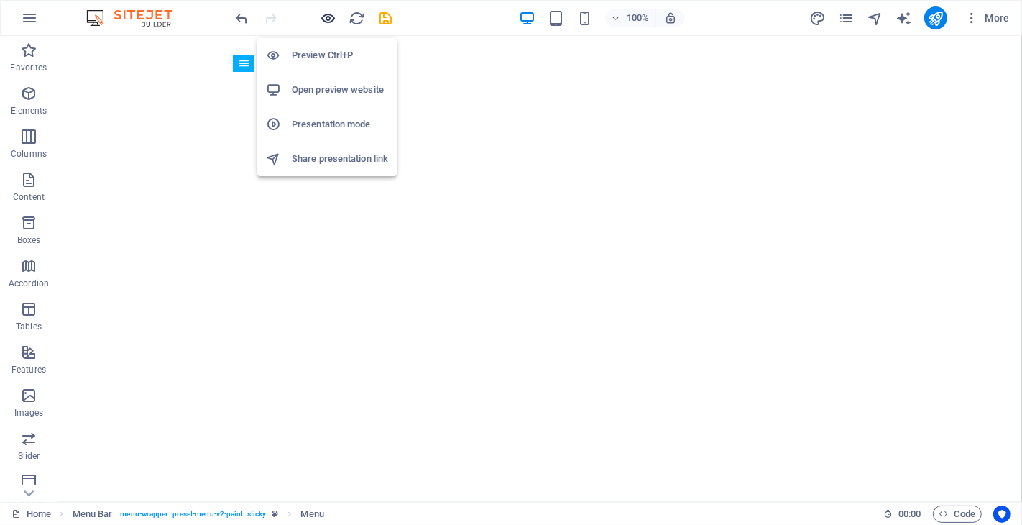
click at [326, 17] on icon "button" at bounding box center [329, 18] width 17 height 17
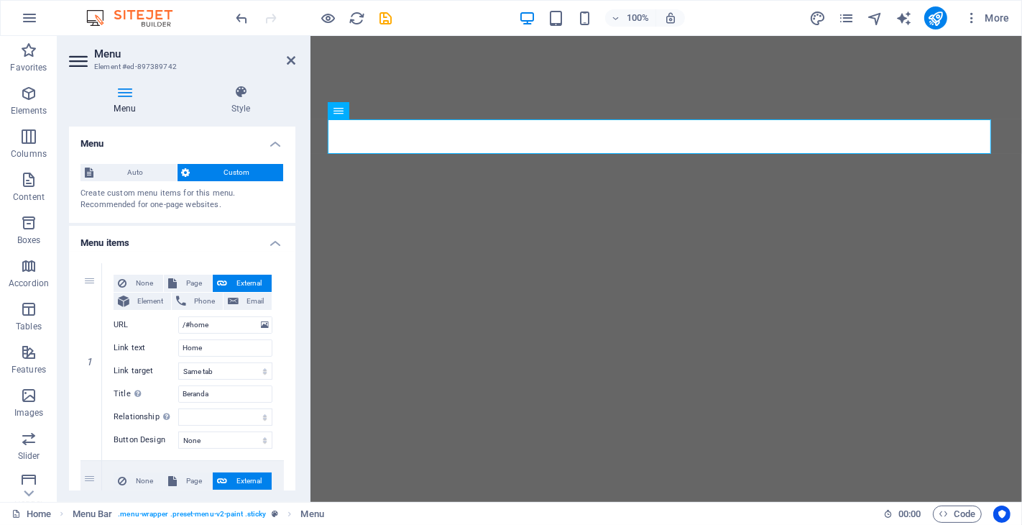
drag, startPoint x: 295, startPoint y: 207, endPoint x: 297, endPoint y: 224, distance: 16.6
click at [297, 224] on div "Menu Style Menu Auto Custom Create custom menu items for this menu. Recommended…" at bounding box center [181, 287] width 249 height 428
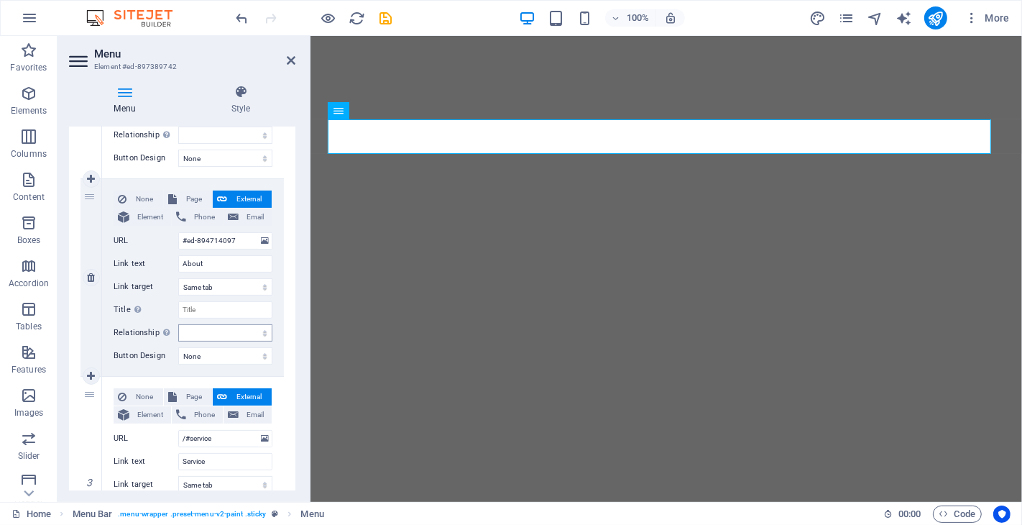
scroll to position [285, 0]
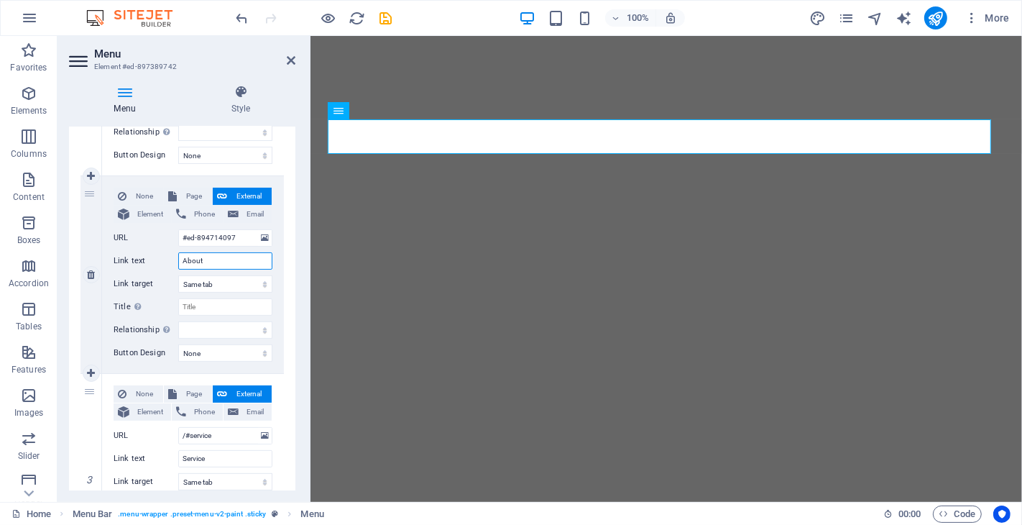
drag, startPoint x: 218, startPoint y: 256, endPoint x: 175, endPoint y: 256, distance: 43.8
click at [175, 256] on div "Link text About" at bounding box center [193, 260] width 159 height 17
drag, startPoint x: 90, startPoint y: 193, endPoint x: 87, endPoint y: 390, distance: 197.0
drag, startPoint x: 89, startPoint y: 195, endPoint x: 114, endPoint y: 476, distance: 281.4
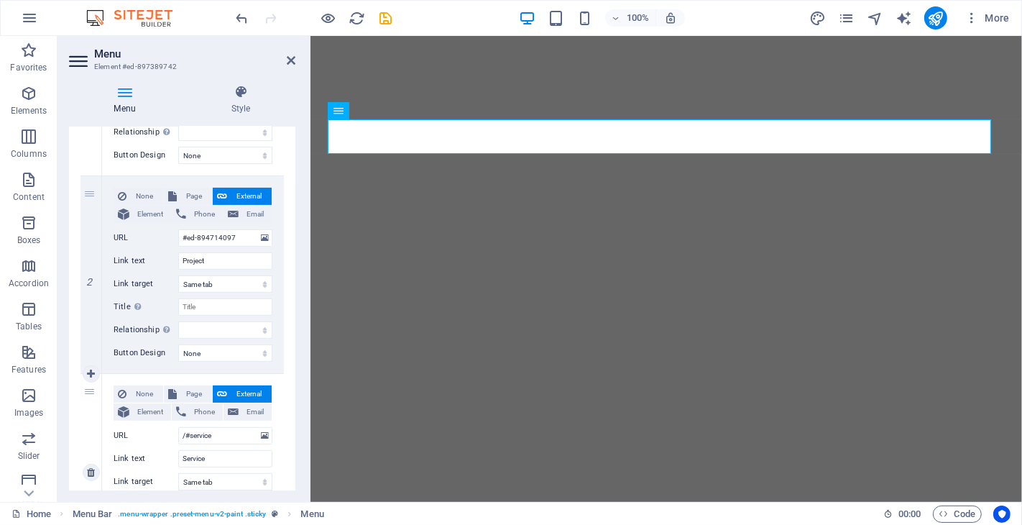
click at [88, 496] on div "Menu Style Menu Auto Custom Create custom menu items for this menu. Recommended…" at bounding box center [181, 287] width 249 height 428
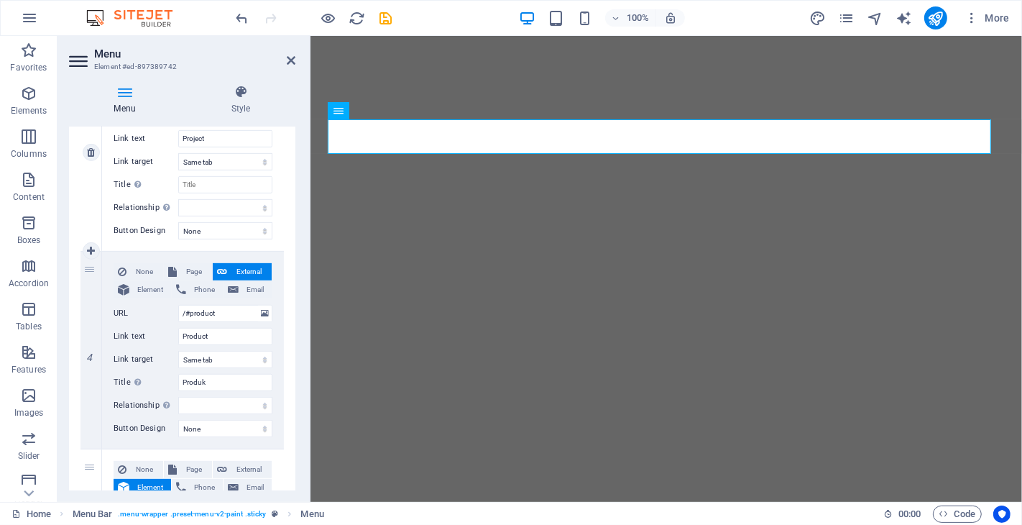
scroll to position [525, 0]
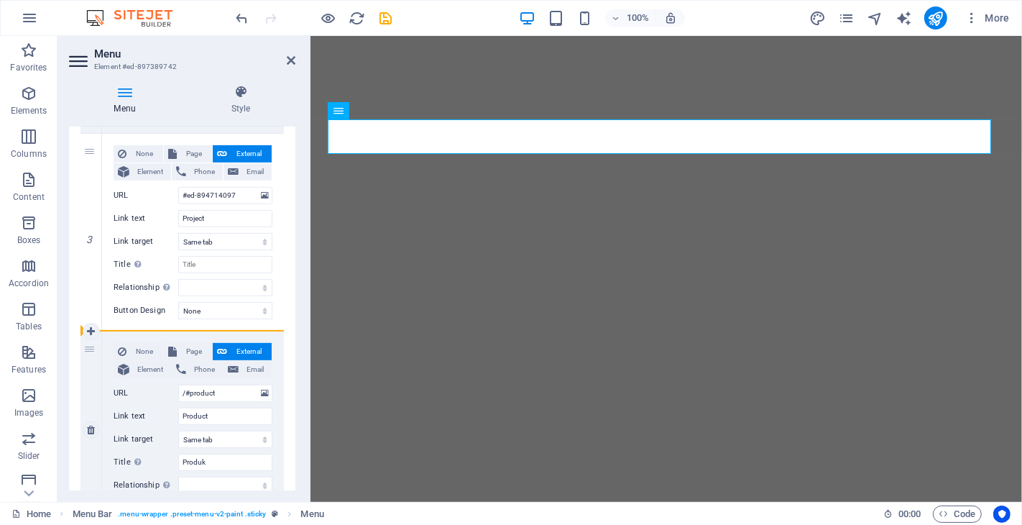
drag, startPoint x: 88, startPoint y: 149, endPoint x: 93, endPoint y: 360, distance: 211.4
click at [92, 367] on div "1 None Page External Element Phone Email Page Home Legal Notice Privacy Subpage…" at bounding box center [181, 320] width 203 height 1164
drag, startPoint x: 88, startPoint y: 152, endPoint x: 124, endPoint y: 478, distance: 327.5
click at [93, 492] on div "Menu Style Menu Auto Custom Create custom menu items for this menu. Recommended…" at bounding box center [181, 287] width 249 height 428
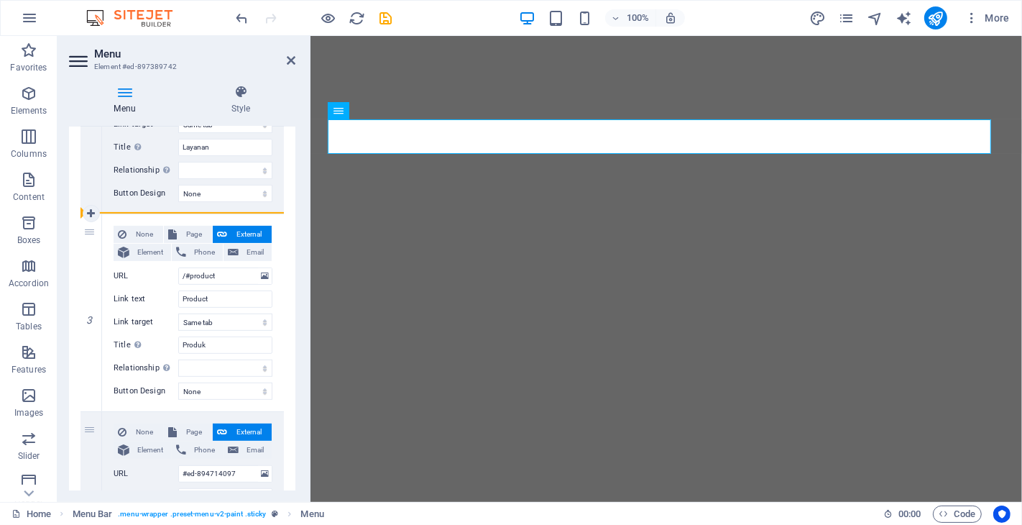
drag, startPoint x: 89, startPoint y: 234, endPoint x: 127, endPoint y: 209, distance: 45.6
click at [87, 124] on div "Menu Style Menu Auto Custom Create custom menu items for this menu. Recommended…" at bounding box center [182, 287] width 226 height 405
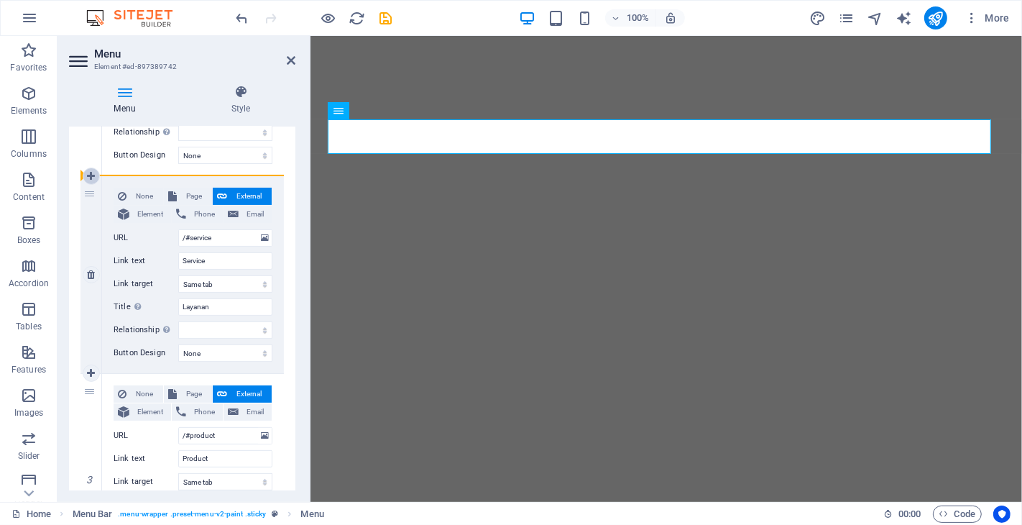
drag, startPoint x: 89, startPoint y: 389, endPoint x: 96, endPoint y: 182, distance: 207.1
click at [208, 453] on input "Service" at bounding box center [225, 458] width 94 height 17
click at [216, 261] on input "Product" at bounding box center [225, 260] width 94 height 17
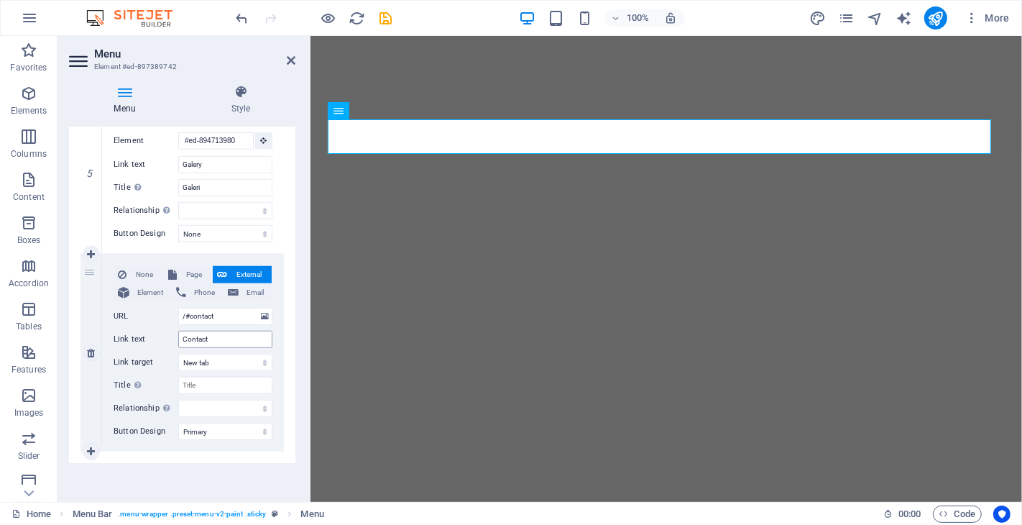
scroll to position [655, 0]
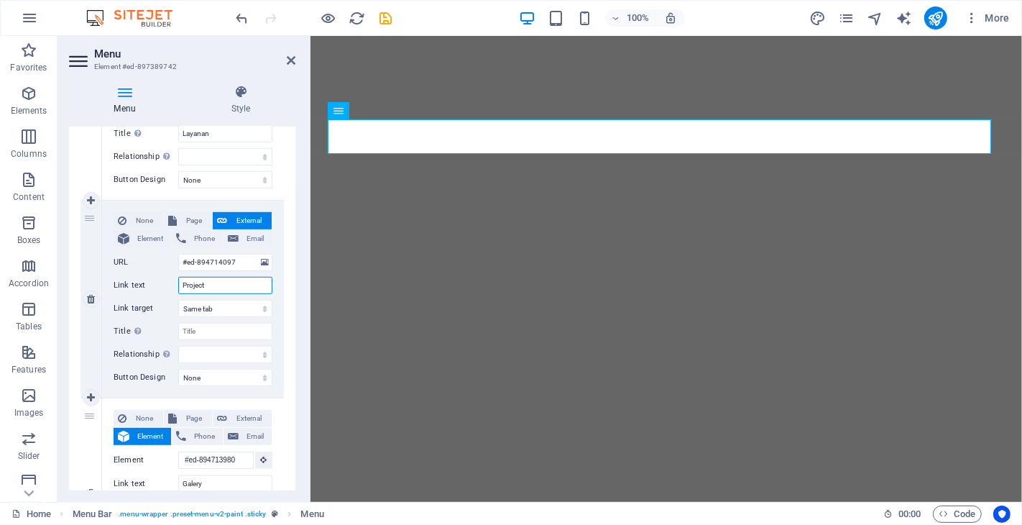
drag, startPoint x: 221, startPoint y: 282, endPoint x: 135, endPoint y: 292, distance: 86.8
click at [135, 292] on div "Link text Project" at bounding box center [193, 285] width 159 height 17
click at [214, 329] on input "Title Additional link description, should not be the same as the link text. The…" at bounding box center [225, 331] width 94 height 17
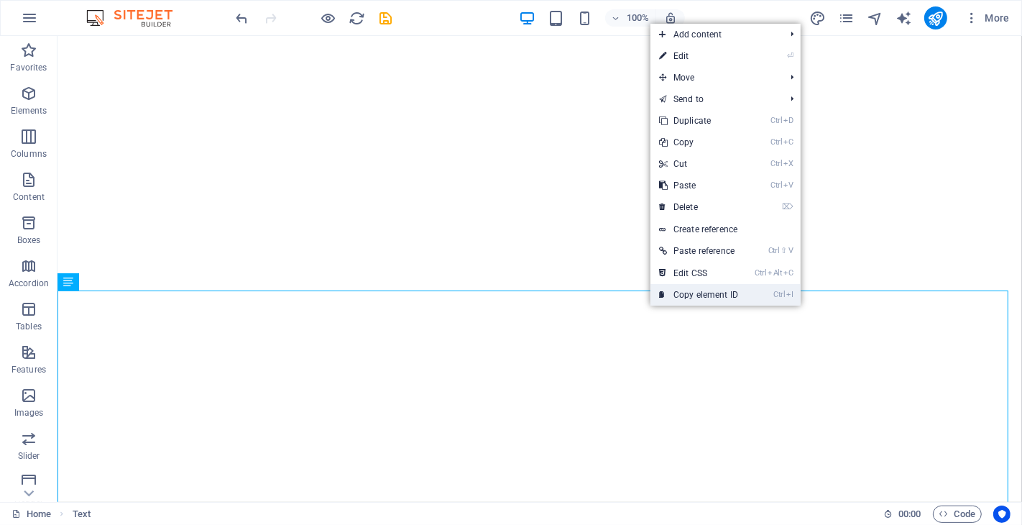
click at [678, 295] on link "Ctrl I Copy element ID" at bounding box center [698, 295] width 96 height 22
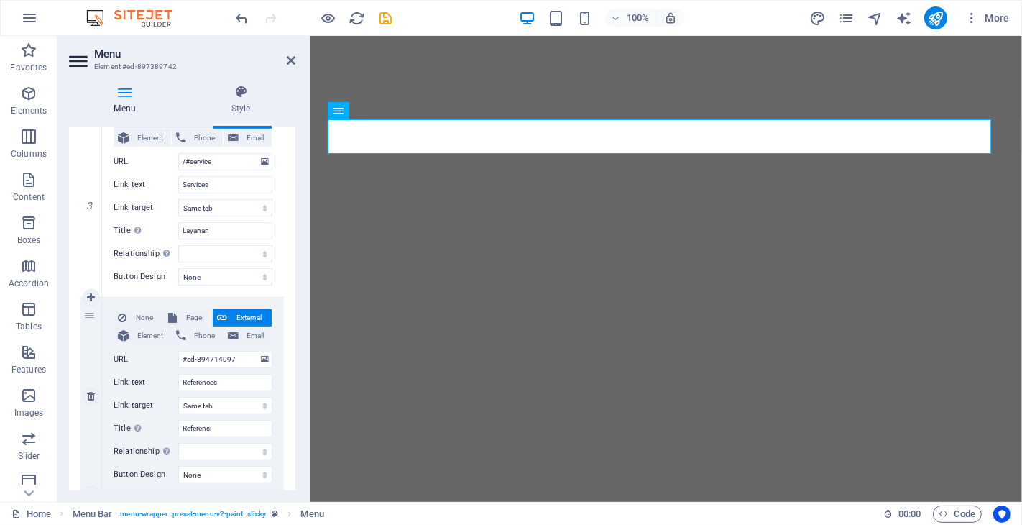
scroll to position [719, 0]
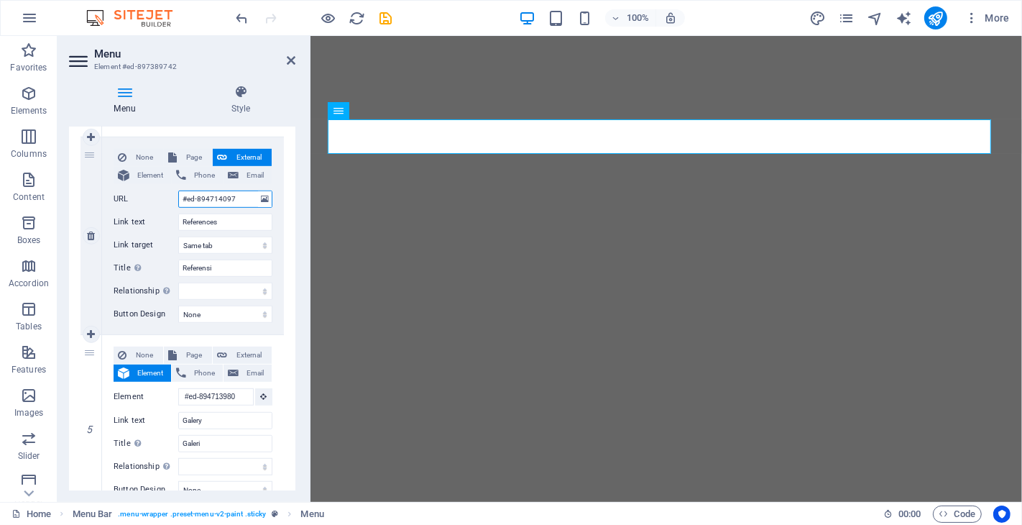
drag, startPoint x: 232, startPoint y: 198, endPoint x: 175, endPoint y: 195, distance: 56.8
click at [175, 195] on div "URL #ed-894714097" at bounding box center [193, 198] width 159 height 17
paste input "3986"
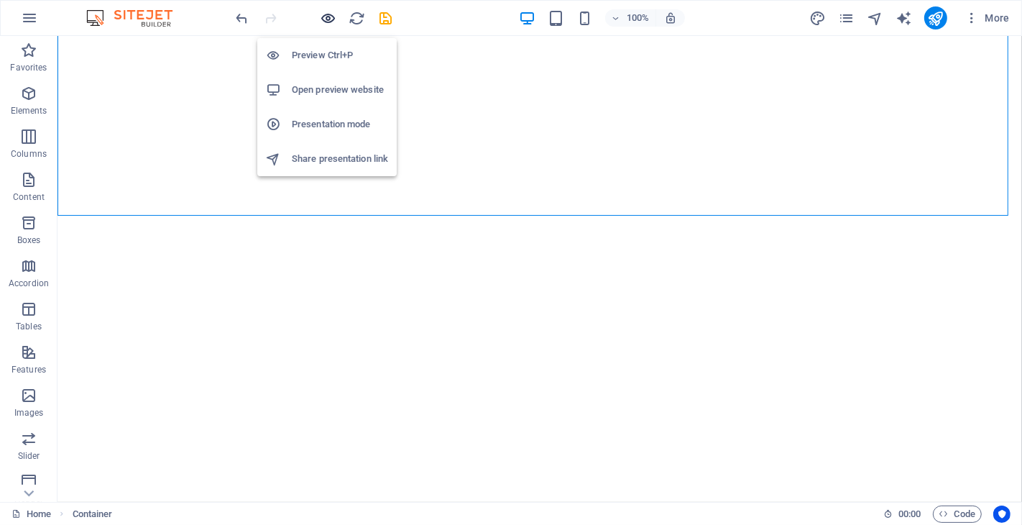
click at [328, 15] on icon "button" at bounding box center [329, 18] width 17 height 17
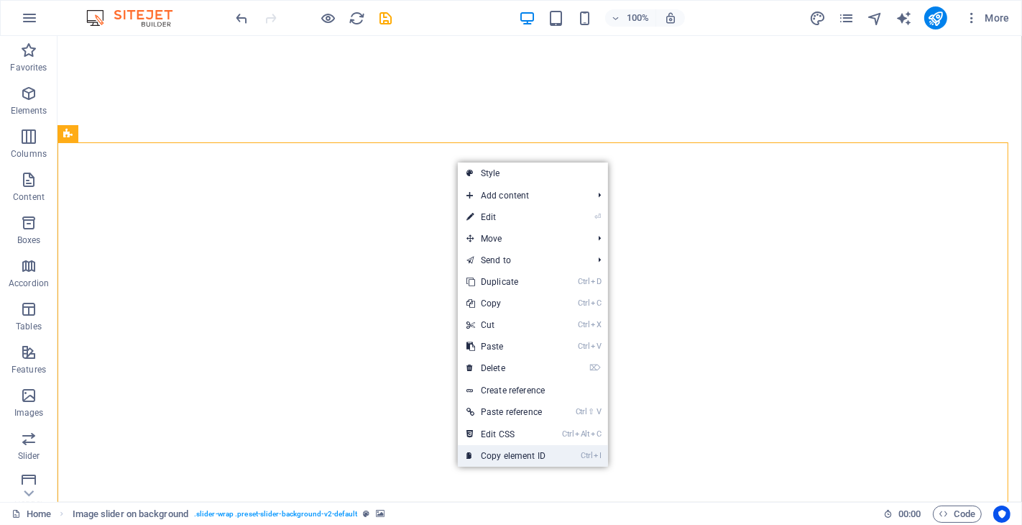
click at [523, 450] on link "Ctrl I Copy element ID" at bounding box center [506, 456] width 96 height 22
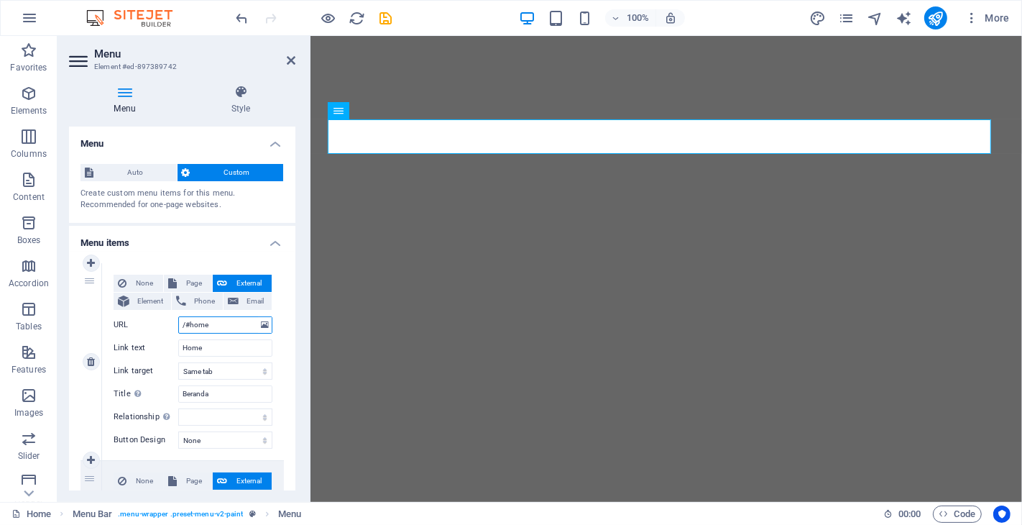
drag, startPoint x: 224, startPoint y: 328, endPoint x: 173, endPoint y: 331, distance: 51.1
click at [173, 331] on div "URL /#home" at bounding box center [193, 324] width 159 height 17
paste input "#ed-897363884"
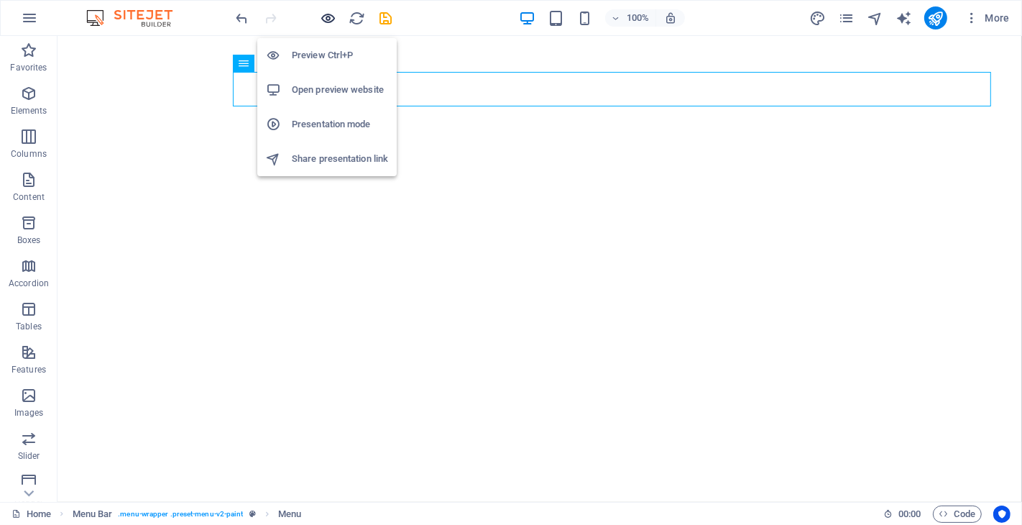
click at [331, 22] on icon "button" at bounding box center [329, 18] width 17 height 17
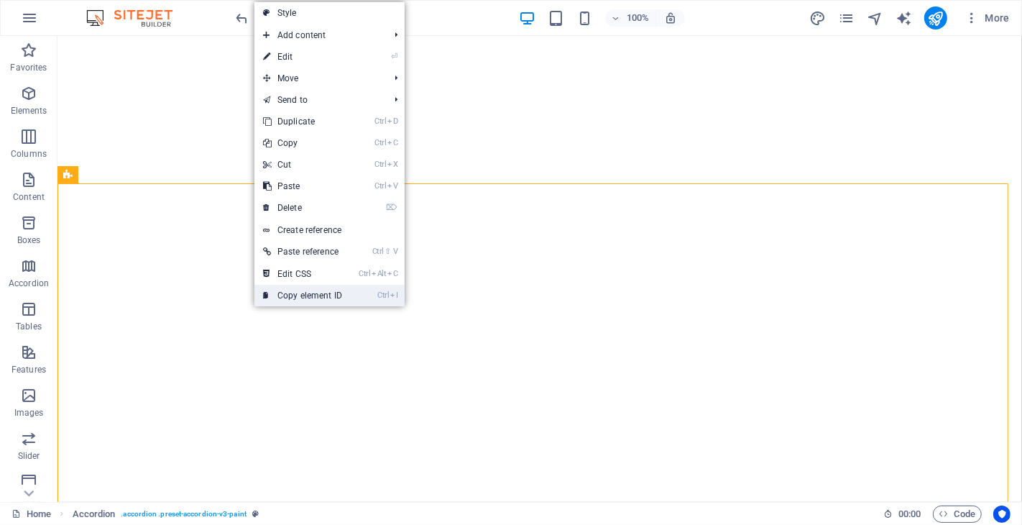
click at [320, 295] on link "Ctrl I Copy element ID" at bounding box center [302, 296] width 96 height 22
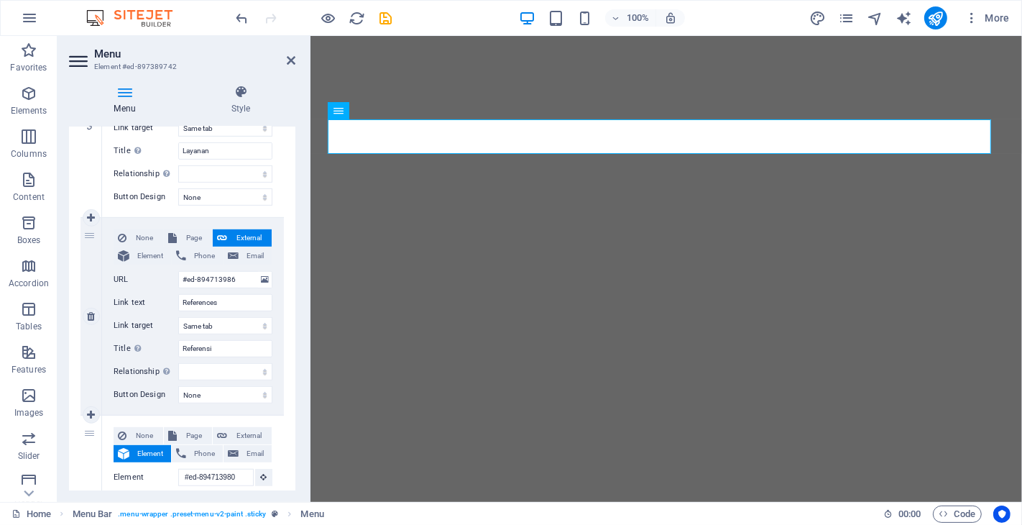
scroll to position [878, 0]
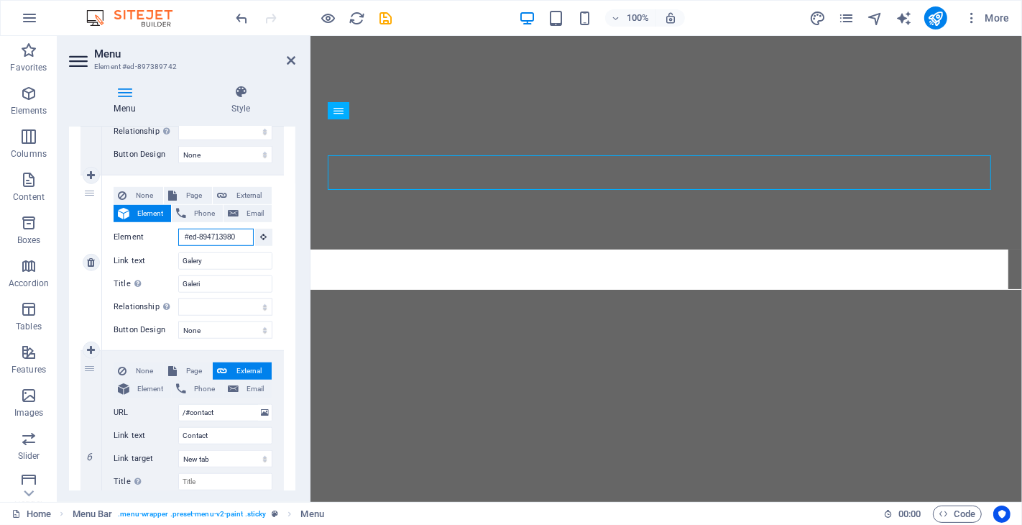
click at [239, 237] on input "#ed-894713980" at bounding box center [215, 237] width 75 height 17
click at [224, 235] on input "#ed-894713980" at bounding box center [215, 237] width 75 height 17
paste input "9"
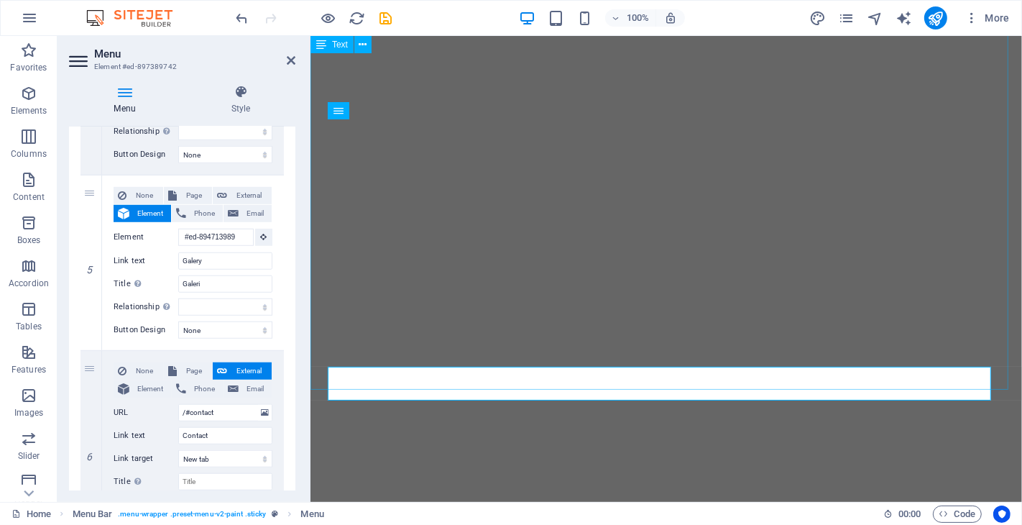
scroll to position [0, 0]
click at [293, 59] on icon at bounding box center [291, 60] width 9 height 11
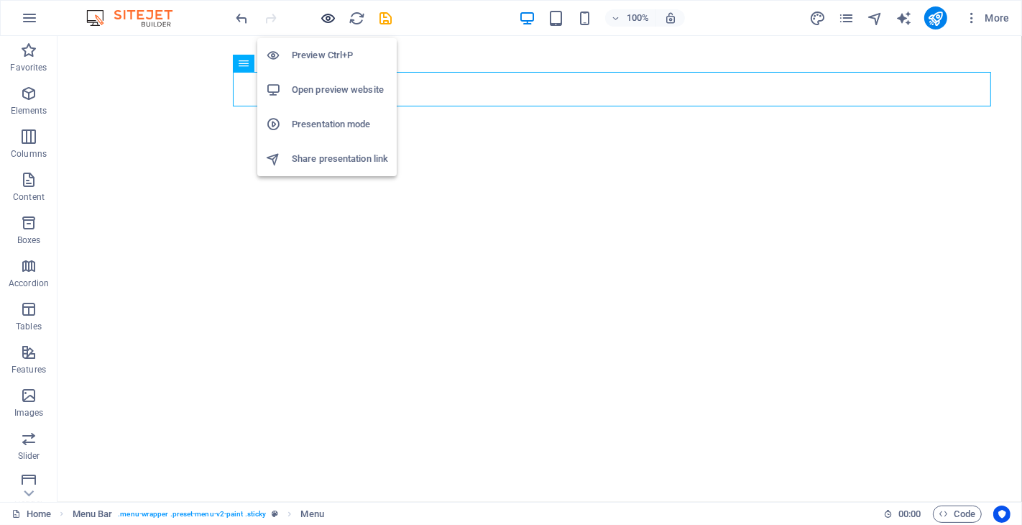
click at [325, 16] on icon "button" at bounding box center [329, 18] width 17 height 17
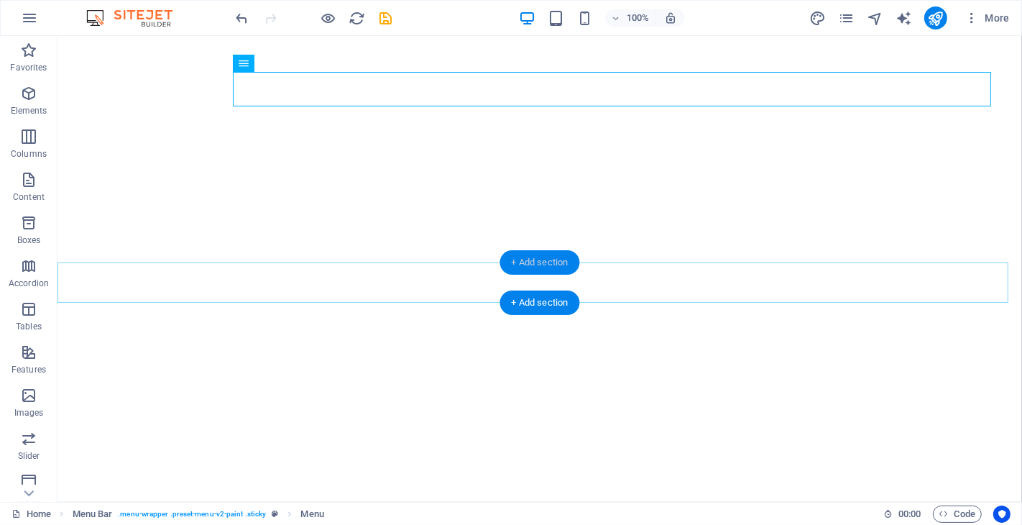
click at [507, 271] on div "+ Add section" at bounding box center [540, 262] width 80 height 24
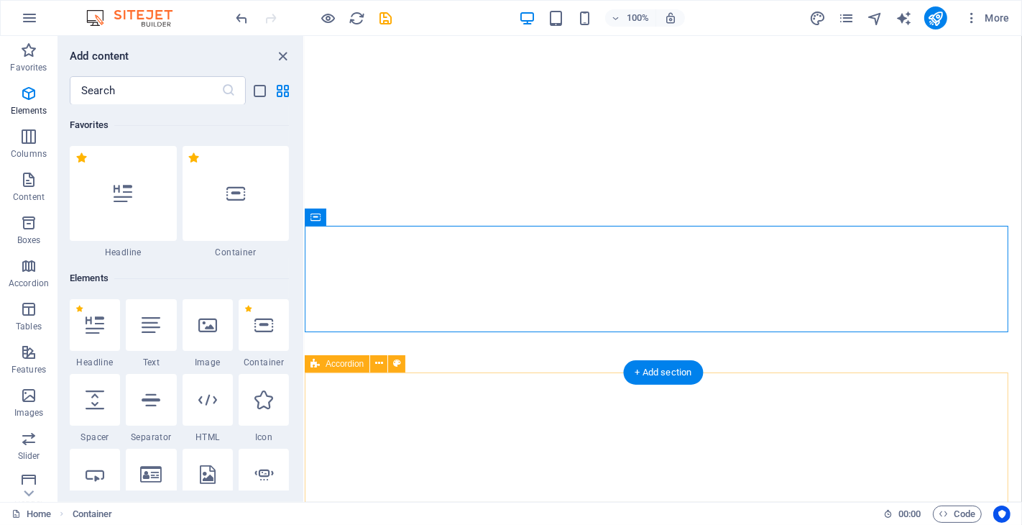
scroll to position [2513, 0]
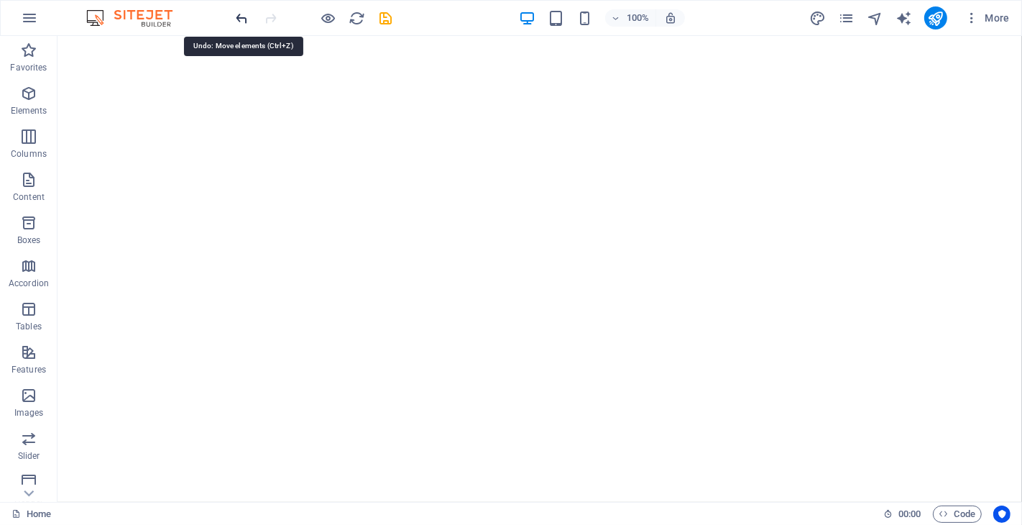
click at [241, 14] on icon "undo" at bounding box center [242, 18] width 17 height 17
click at [238, 19] on icon "undo" at bounding box center [242, 18] width 17 height 17
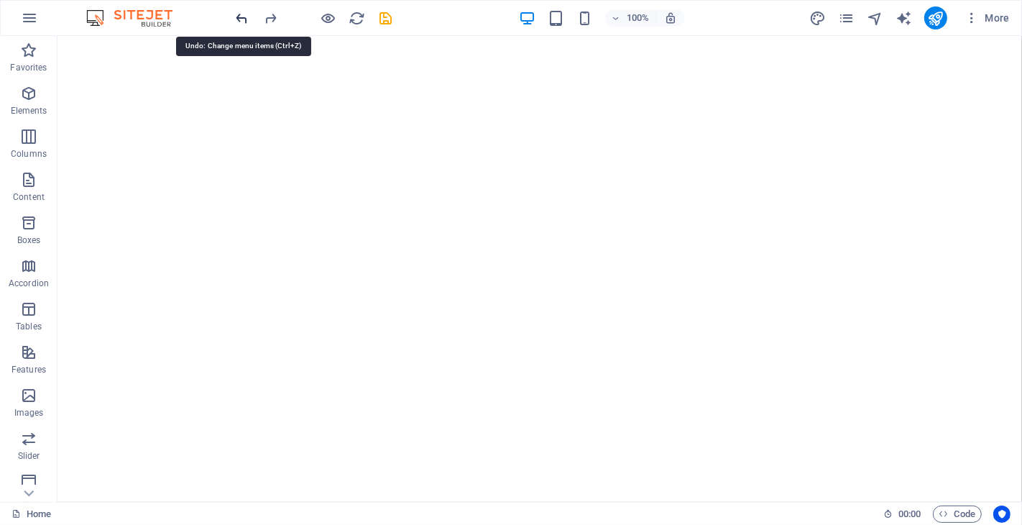
click at [238, 19] on icon "undo" at bounding box center [242, 18] width 17 height 17
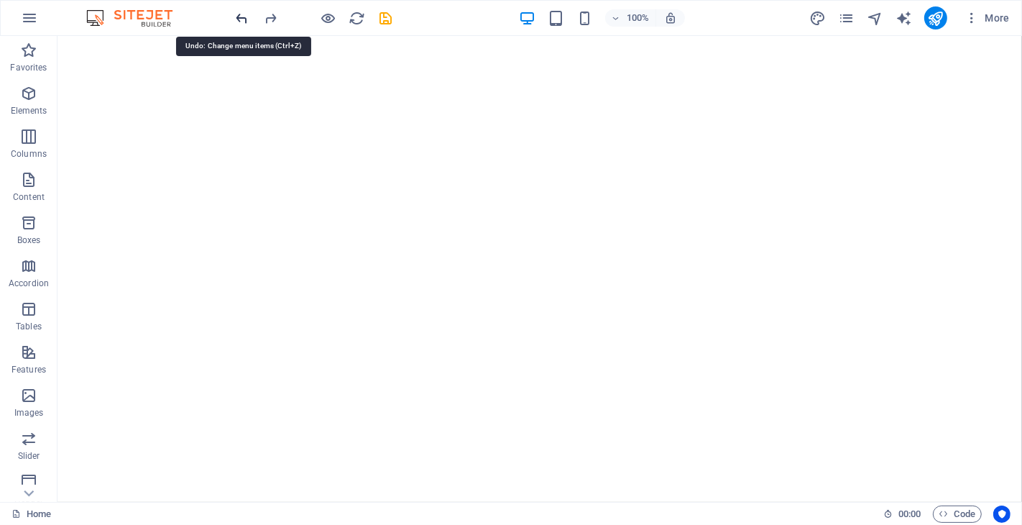
click at [238, 19] on icon "undo" at bounding box center [242, 18] width 17 height 17
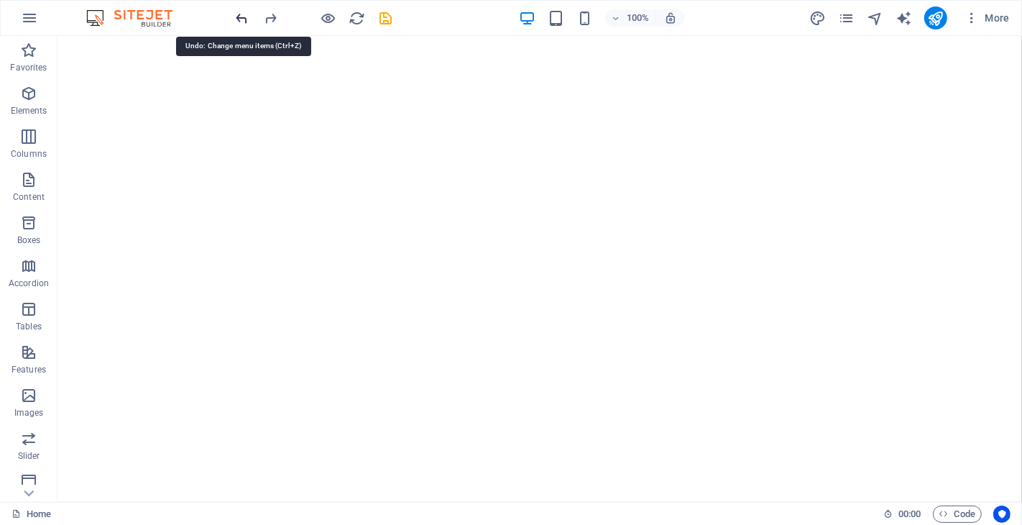
click at [238, 19] on icon "undo" at bounding box center [242, 18] width 17 height 17
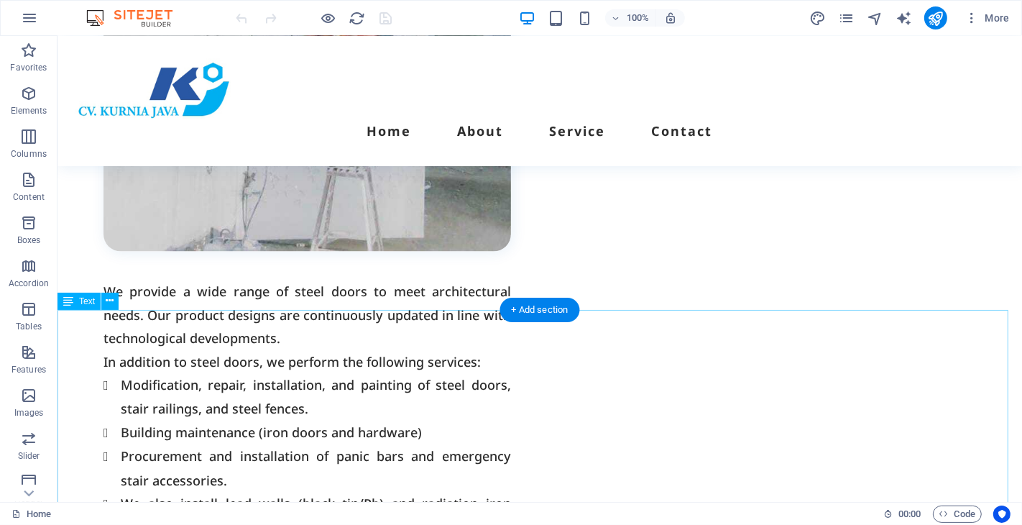
scroll to position [2635, 0]
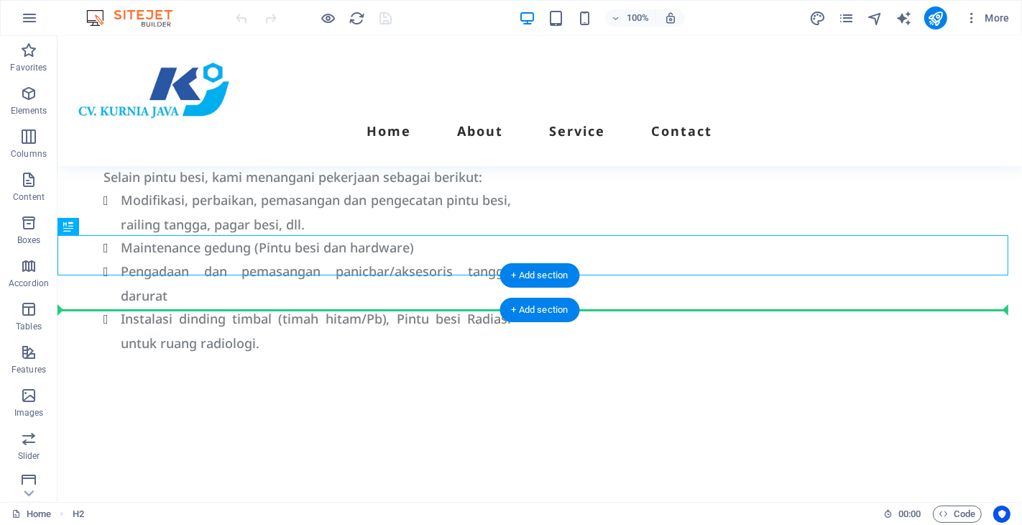
drag, startPoint x: 458, startPoint y: 249, endPoint x: 454, endPoint y: 303, distance: 54.0
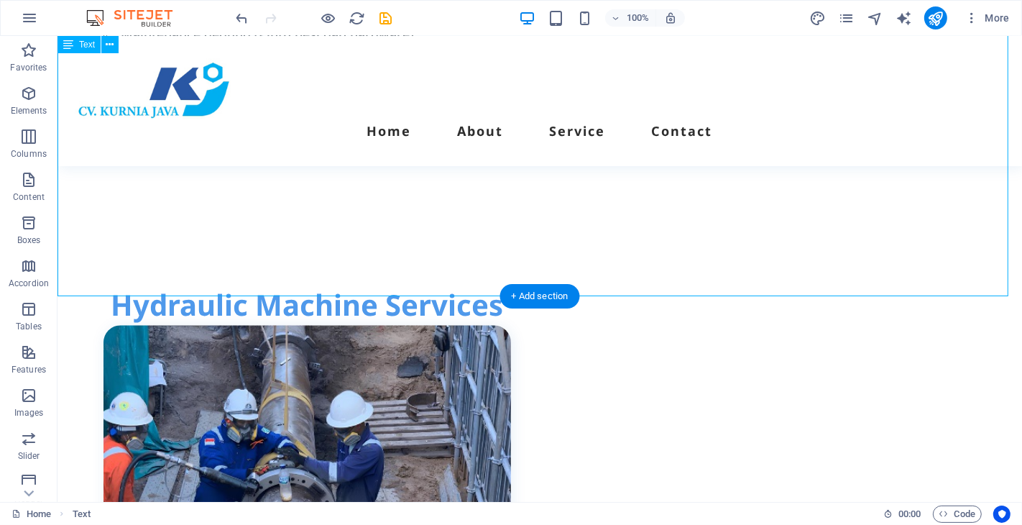
scroll to position [3114, 0]
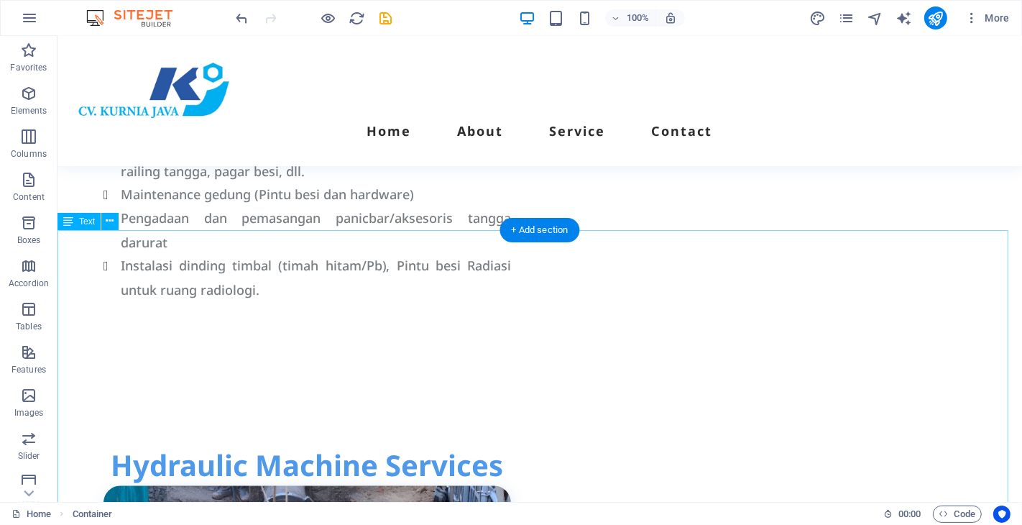
scroll to position [2715, 0]
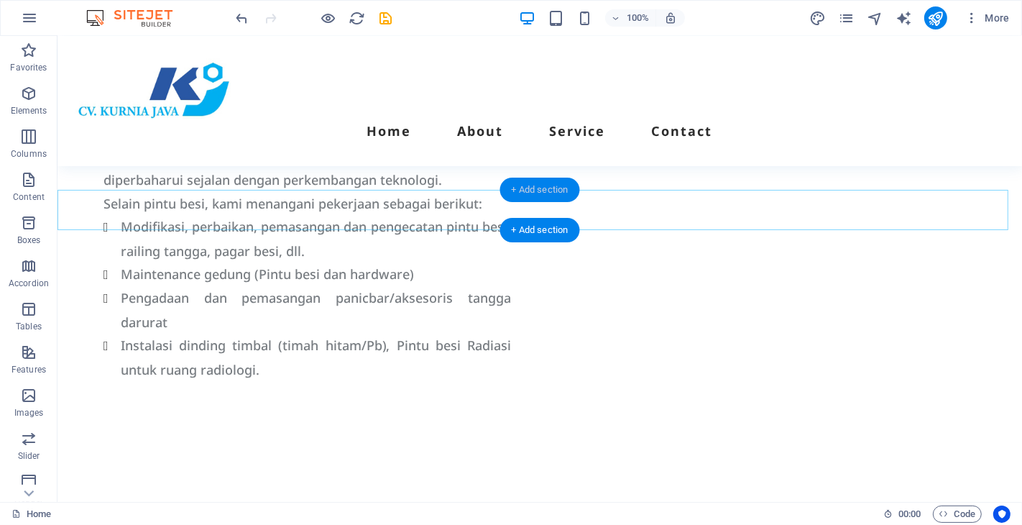
click at [511, 199] on div "+ Add section" at bounding box center [540, 190] width 80 height 24
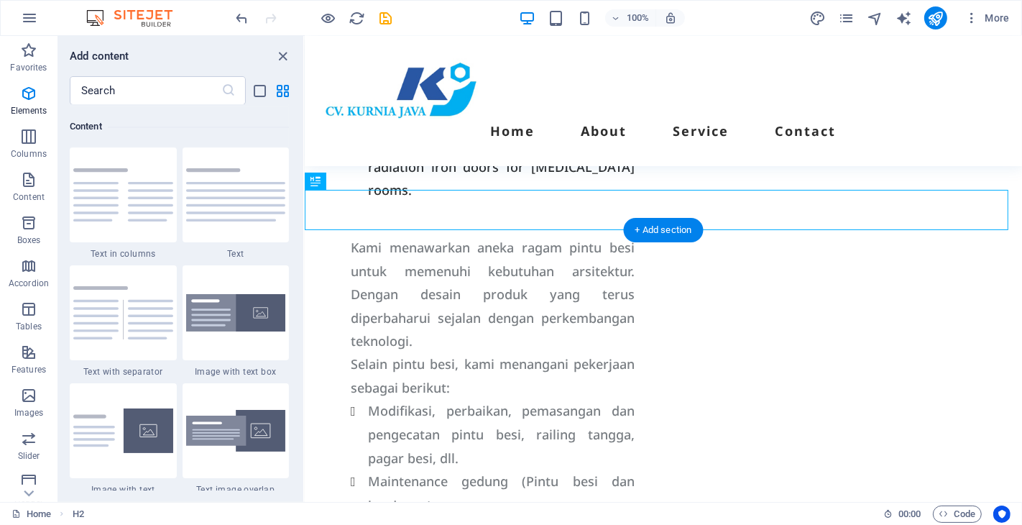
scroll to position [3078, 0]
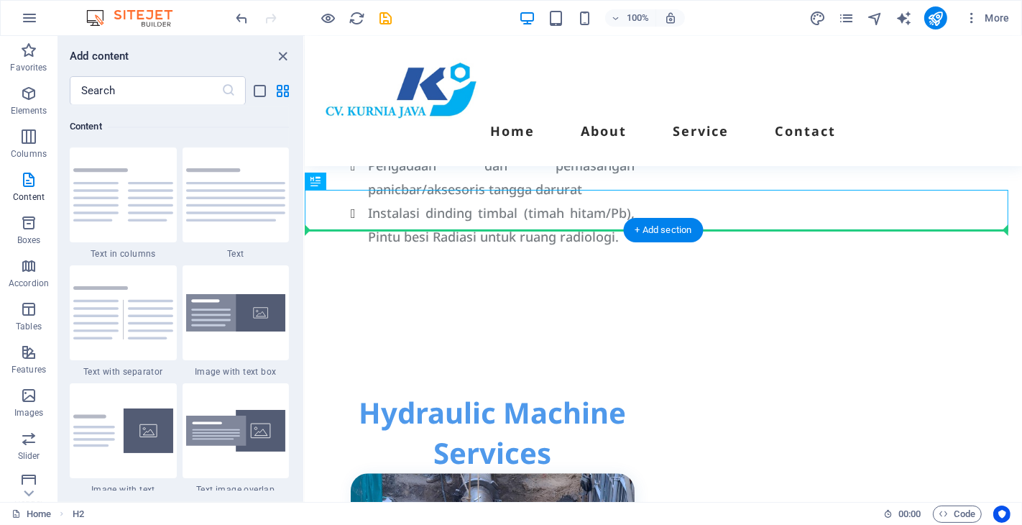
drag, startPoint x: 418, startPoint y: 210, endPoint x: 426, endPoint y: 250, distance: 41.2
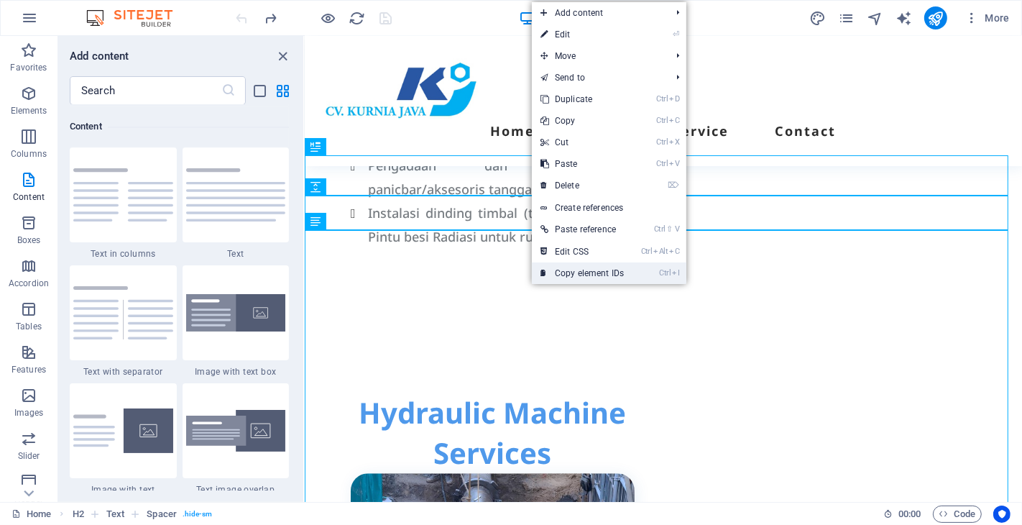
click at [579, 267] on link "Ctrl I Copy element IDs" at bounding box center [582, 273] width 101 height 22
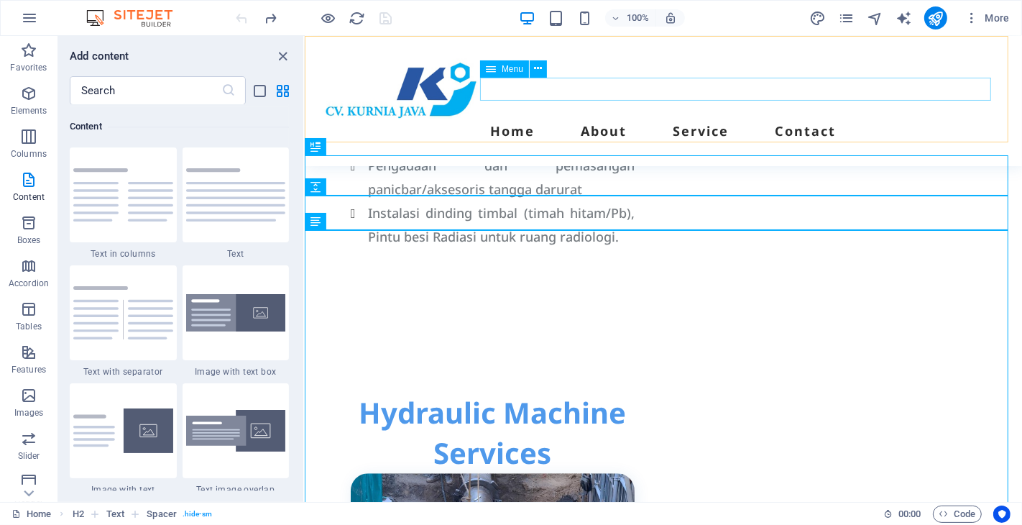
click at [615, 119] on nav "Home About Service Contact" at bounding box center [662, 130] width 683 height 23
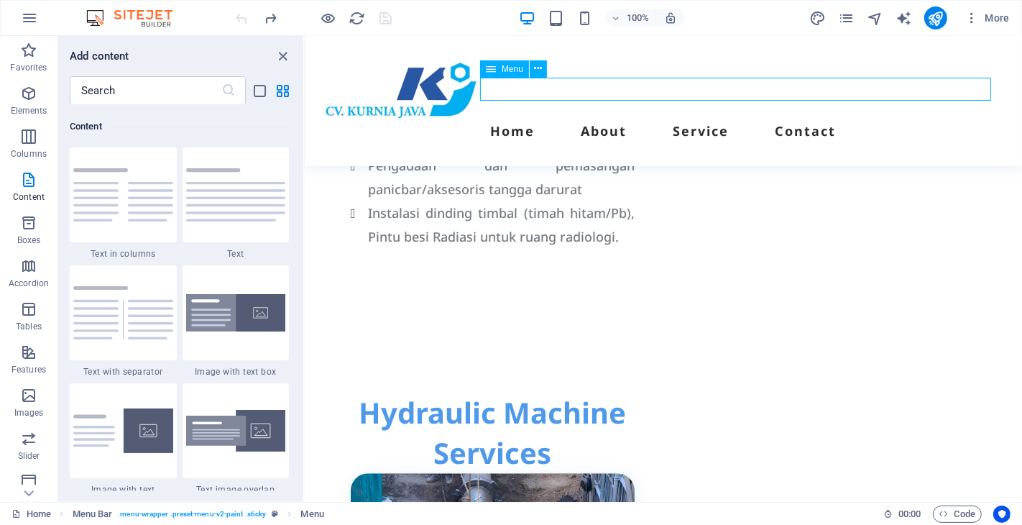
click at [615, 119] on nav "Home About Service Contact" at bounding box center [662, 130] width 683 height 23
select select
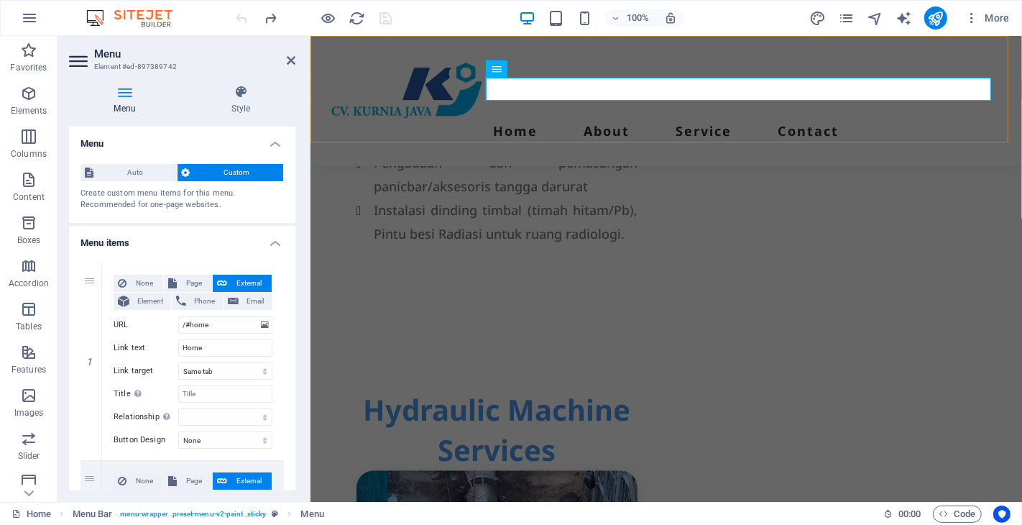
scroll to position [3101, 0]
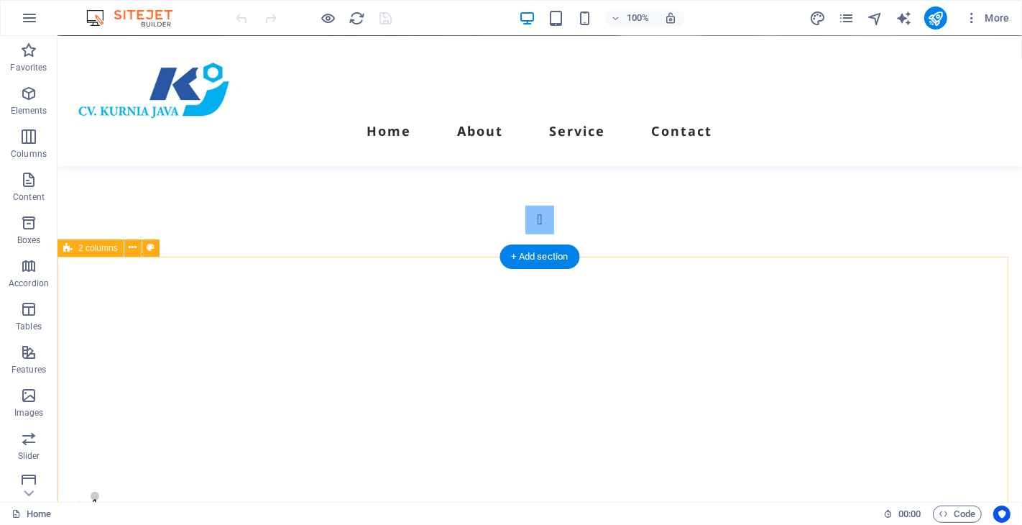
scroll to position [958, 0]
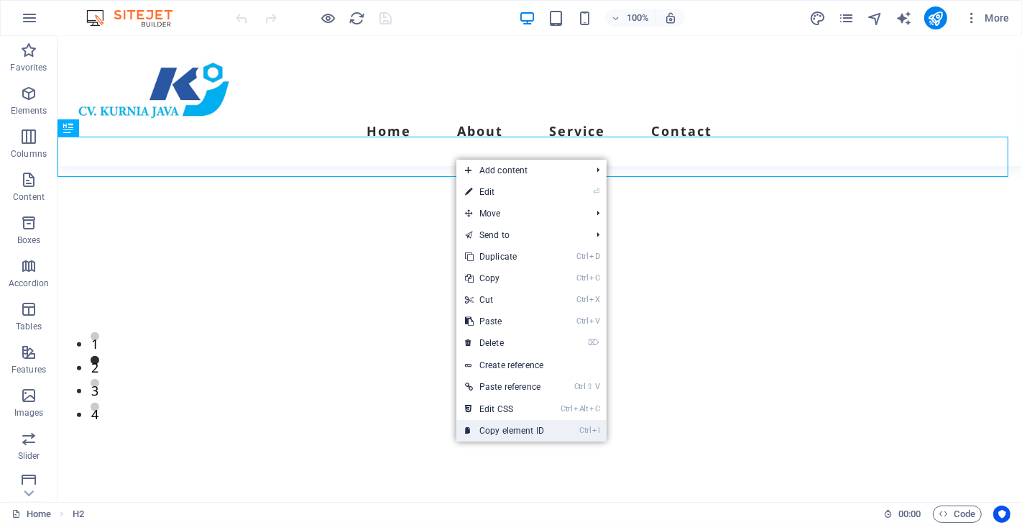
click at [494, 430] on link "Ctrl I Copy element ID" at bounding box center [504, 431] width 96 height 22
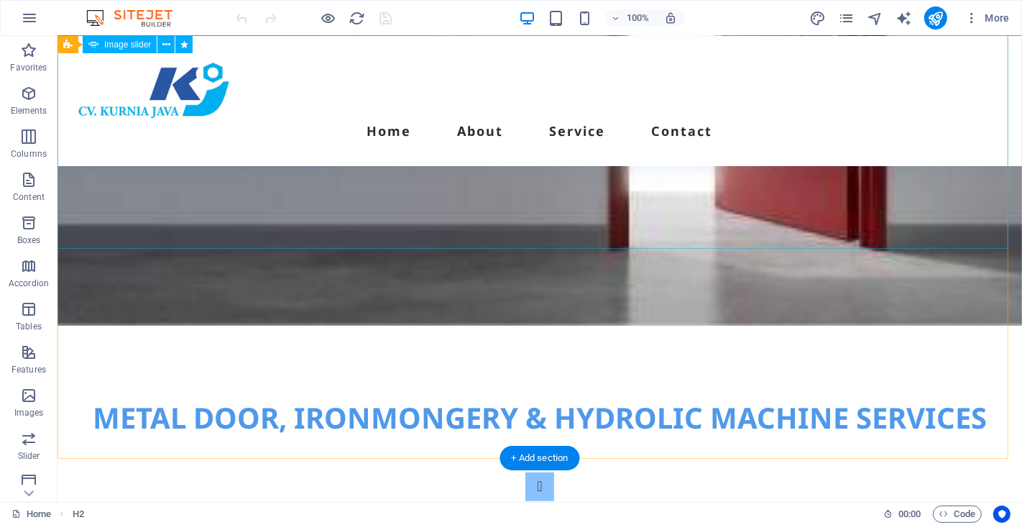
scroll to position [399, 0]
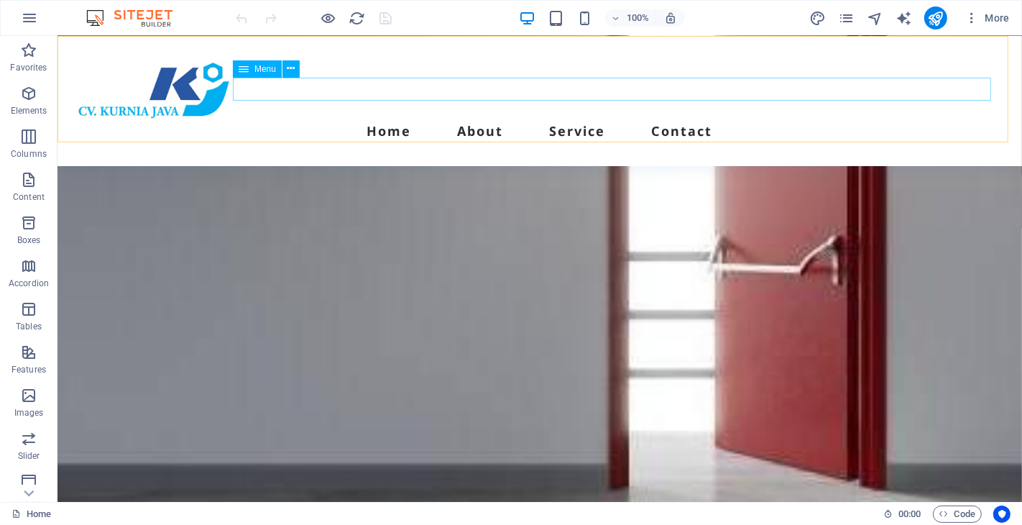
click at [615, 119] on nav "Home About Service Contact" at bounding box center [539, 130] width 930 height 23
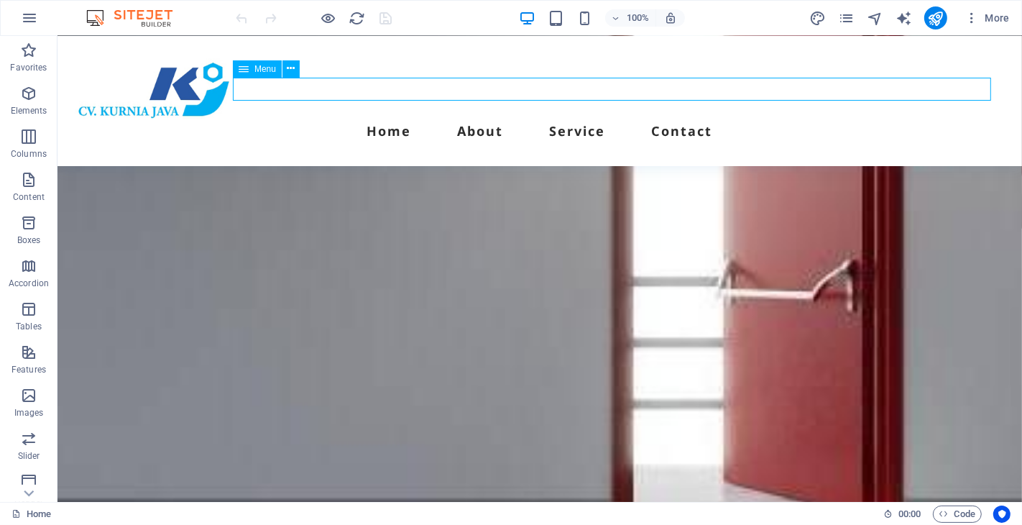
select select
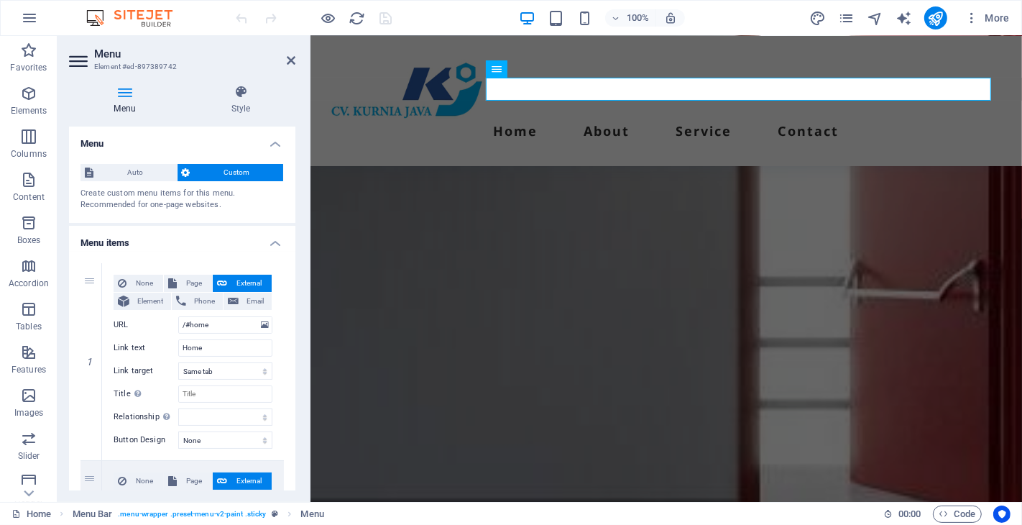
scroll to position [319, 0]
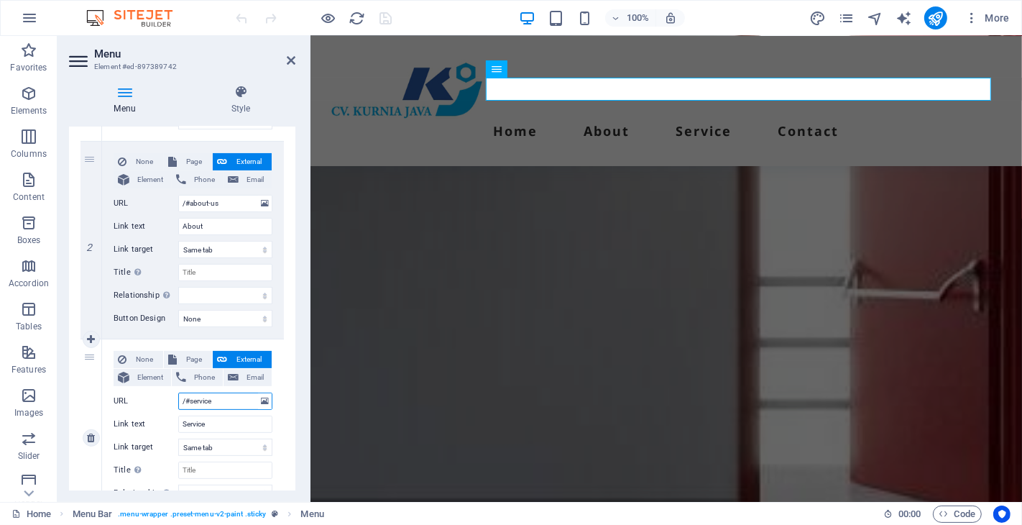
drag, startPoint x: 229, startPoint y: 402, endPoint x: 176, endPoint y: 401, distance: 52.5
click at [176, 401] on div "URL /#service" at bounding box center [193, 400] width 159 height 17
paste input "#ed-895085445"
type input "#ed-895085445"
select select
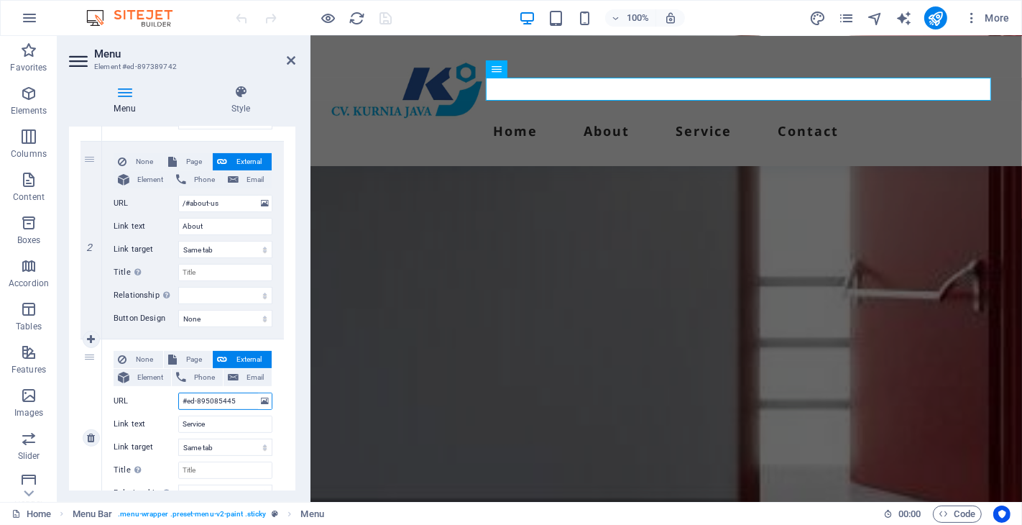
select select
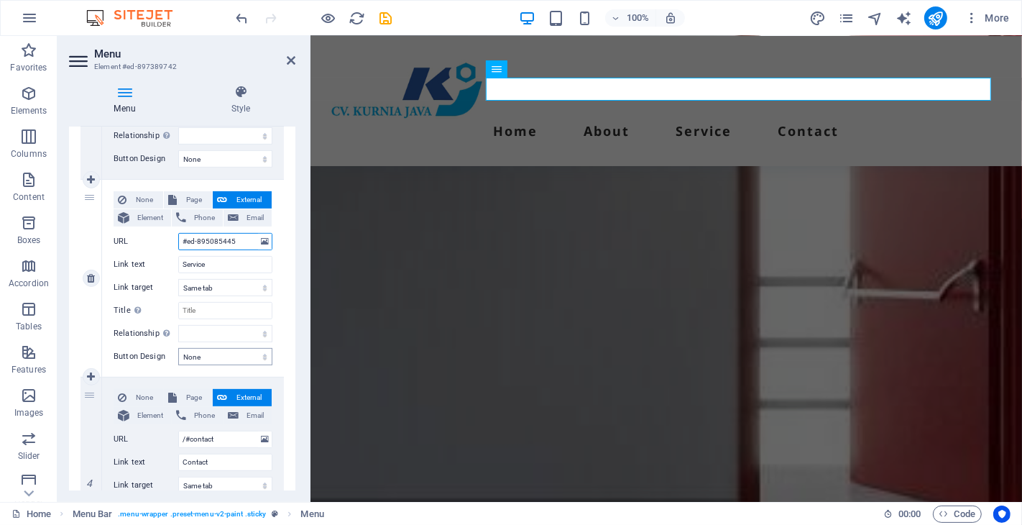
scroll to position [558, 0]
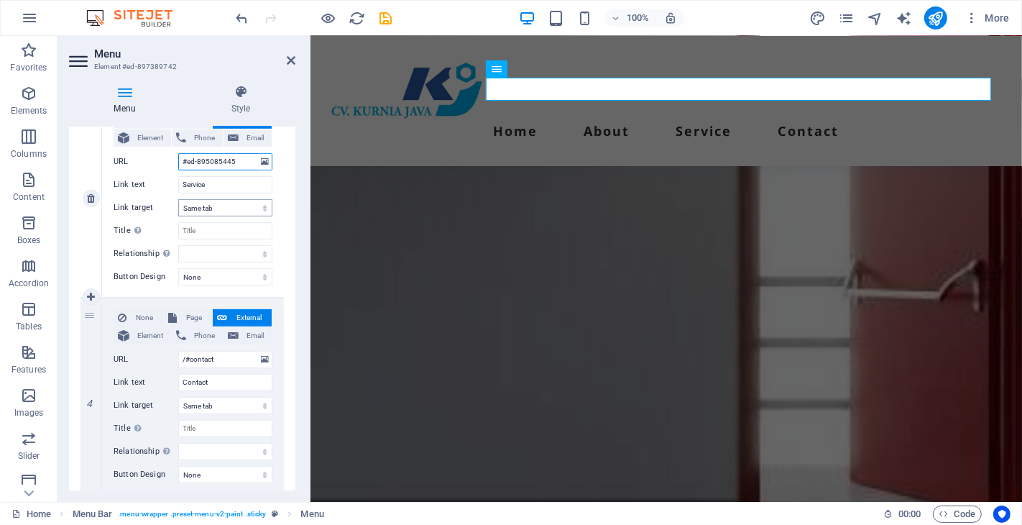
type input "#ed-895085445"
click at [256, 202] on select "New tab Same tab Overlay" at bounding box center [225, 207] width 94 height 17
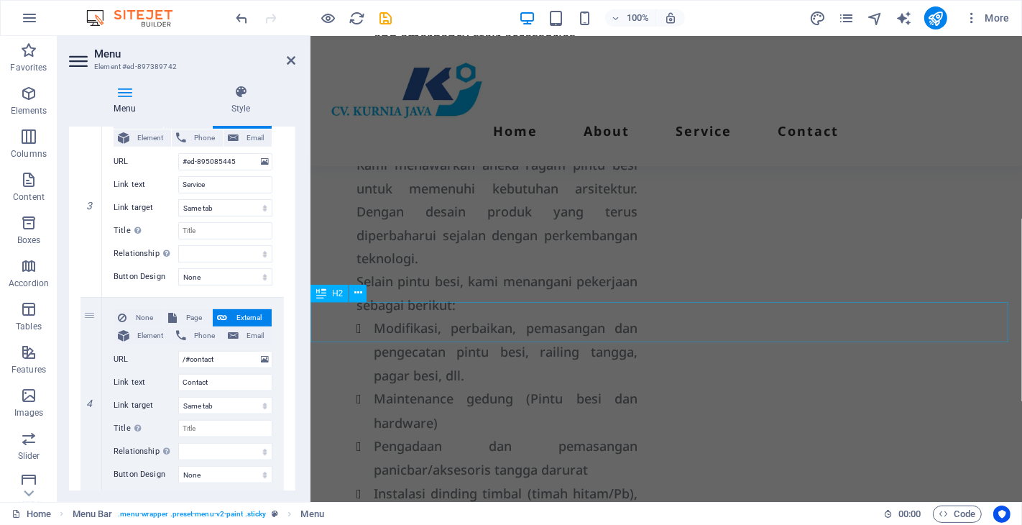
scroll to position [2955, 0]
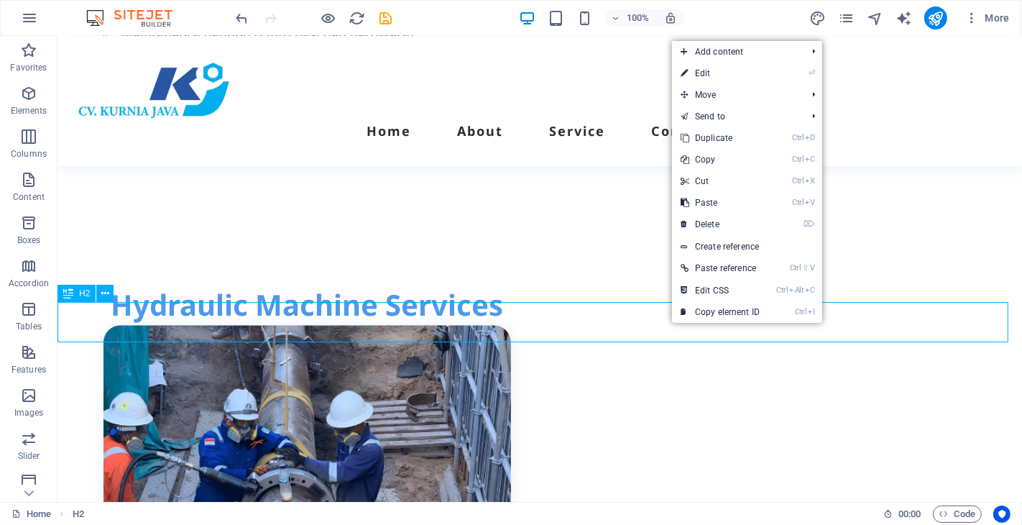
scroll to position [2568, 0]
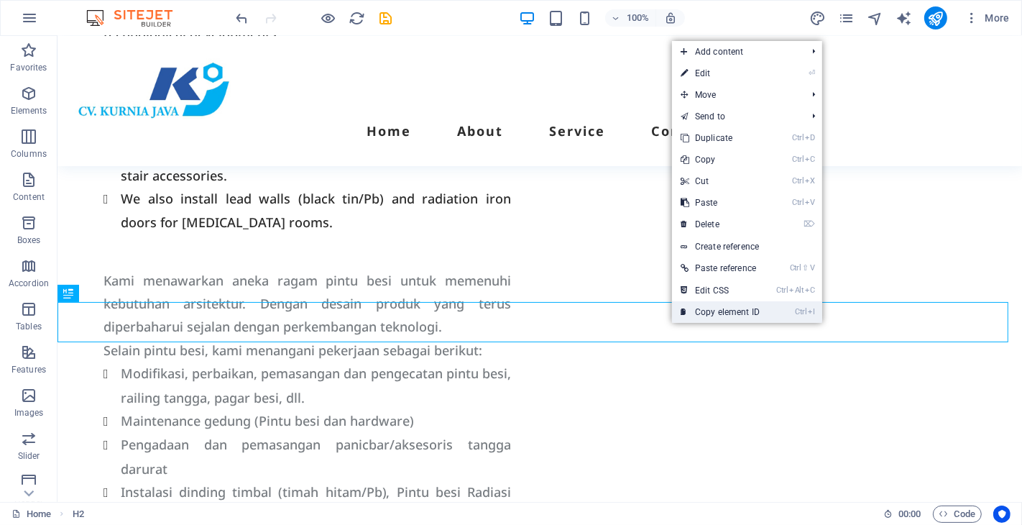
drag, startPoint x: 691, startPoint y: 310, endPoint x: 630, endPoint y: 275, distance: 70.9
click at [691, 310] on link "Ctrl I Copy element ID" at bounding box center [720, 312] width 96 height 22
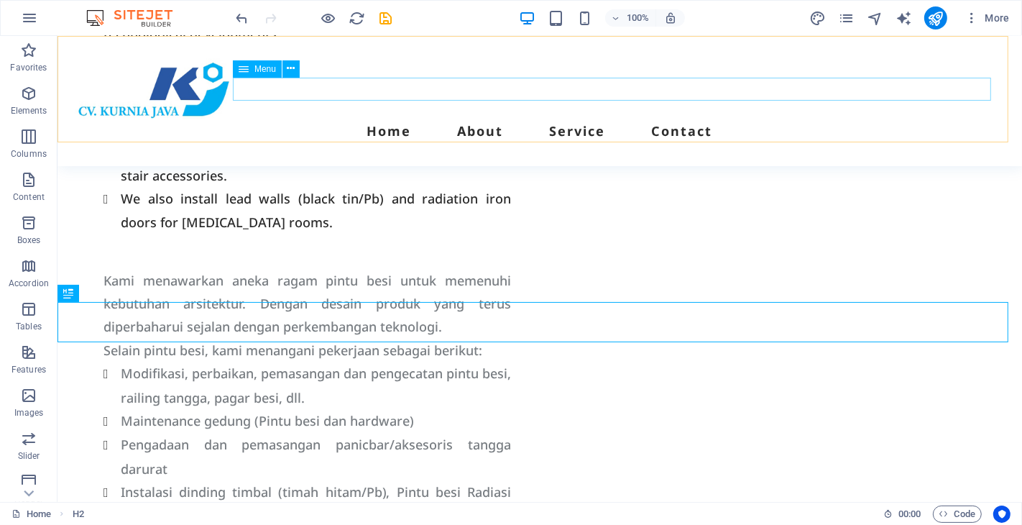
click at [627, 119] on nav "Home About Service Contact" at bounding box center [539, 130] width 930 height 23
select select
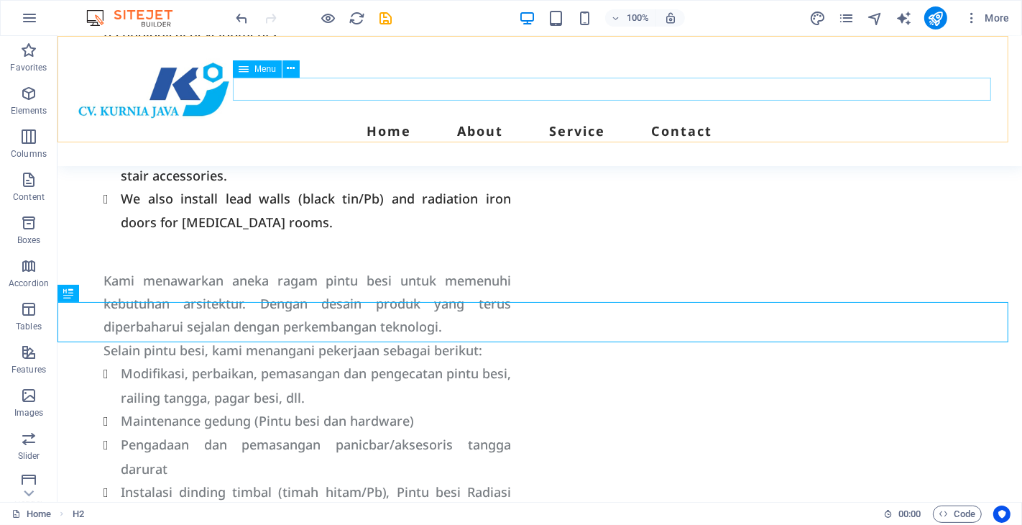
select select
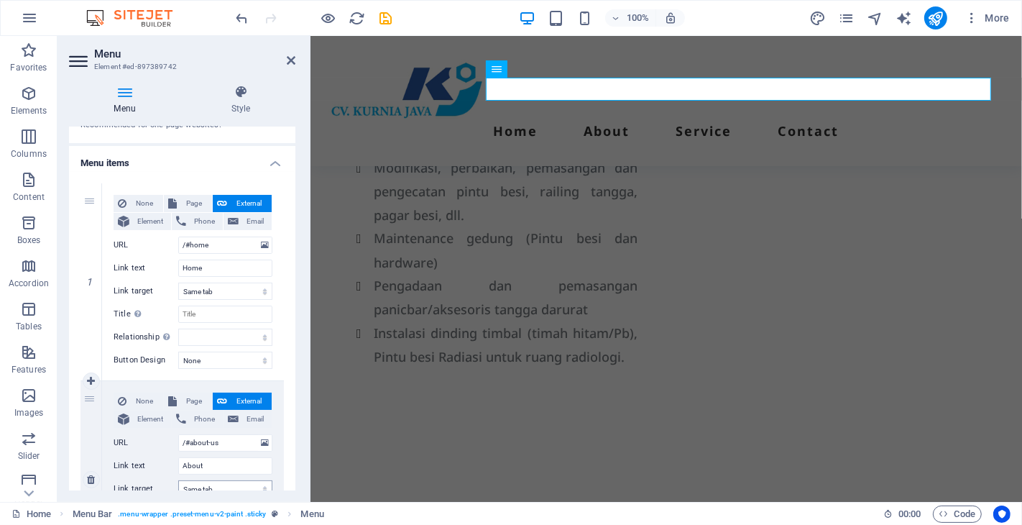
scroll to position [160, 0]
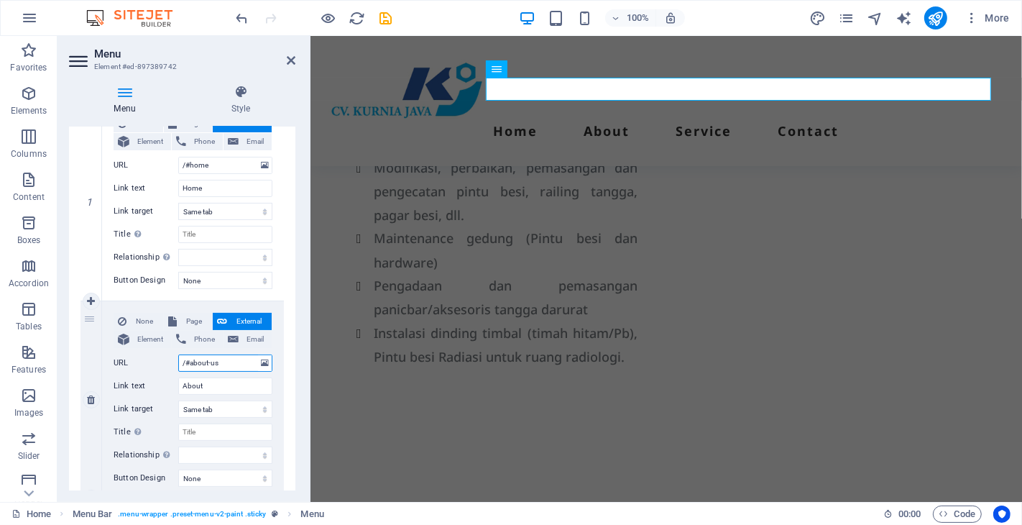
drag, startPoint x: 224, startPoint y: 362, endPoint x: 180, endPoint y: 363, distance: 43.9
click at [180, 363] on input "/#about-us" at bounding box center [225, 362] width 94 height 17
paste input "#ed-895825863"
type input "#ed-895825863"
select select
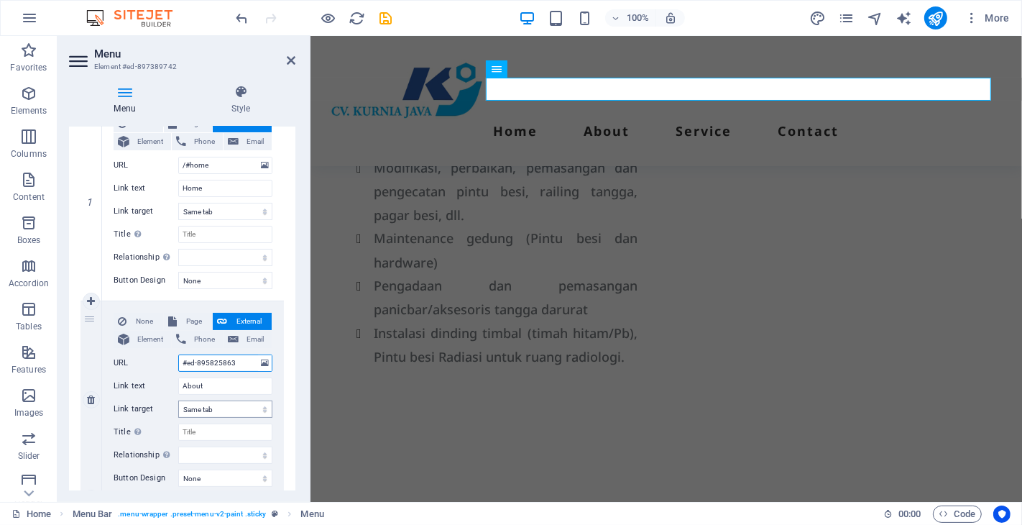
select select
type input "#ed-895825863"
drag, startPoint x: 216, startPoint y: 388, endPoint x: 169, endPoint y: 389, distance: 46.7
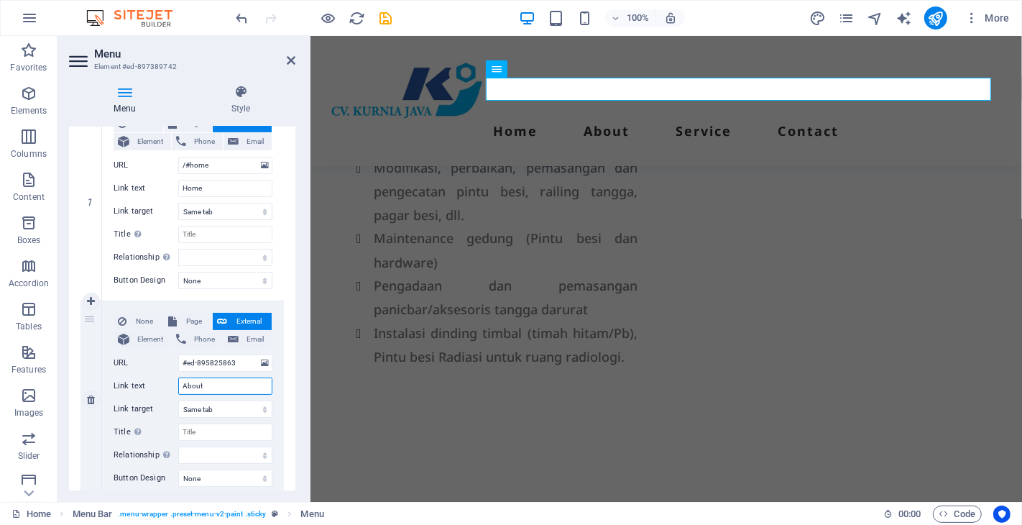
click at [169, 389] on div "Link text About" at bounding box center [193, 385] width 159 height 17
type input "Re"
select select
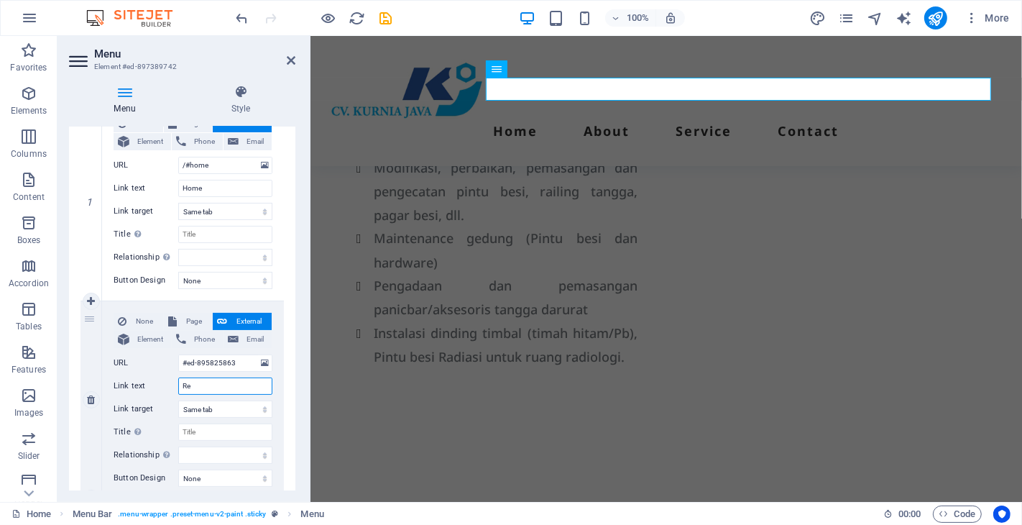
select select
type input "Reference"
select select
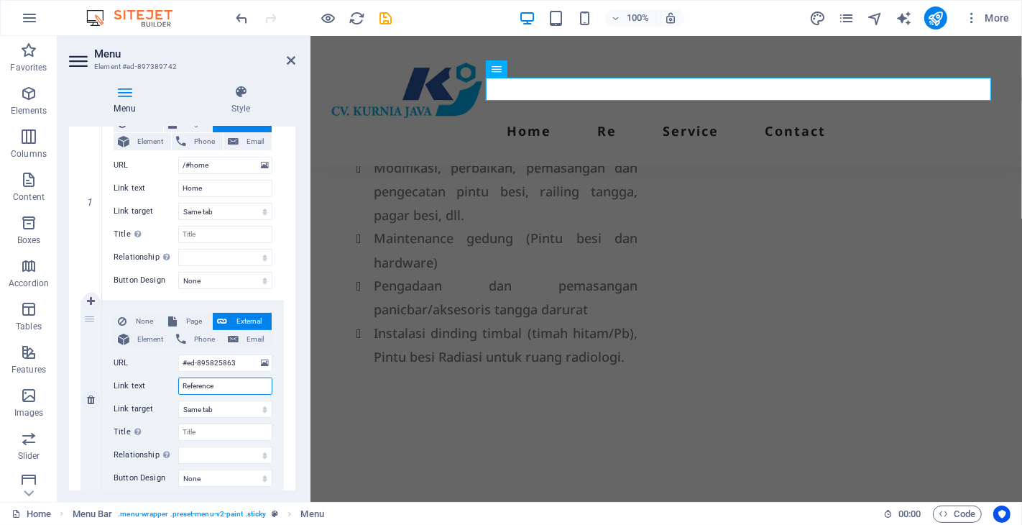
select select
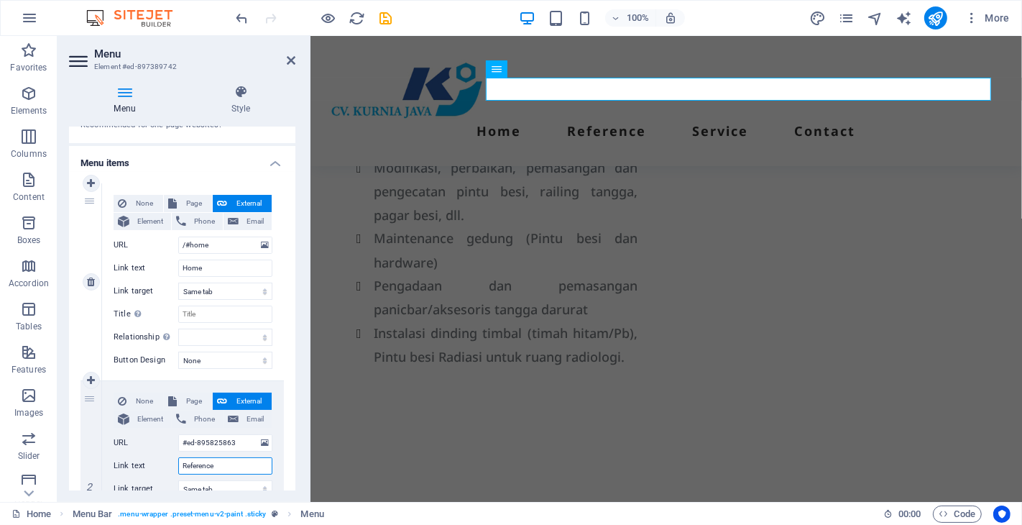
type input "Reference"
drag, startPoint x: 80, startPoint y: 246, endPoint x: 22, endPoint y: 159, distance: 104.7
type input "#ed-895825863"
type input "Reference"
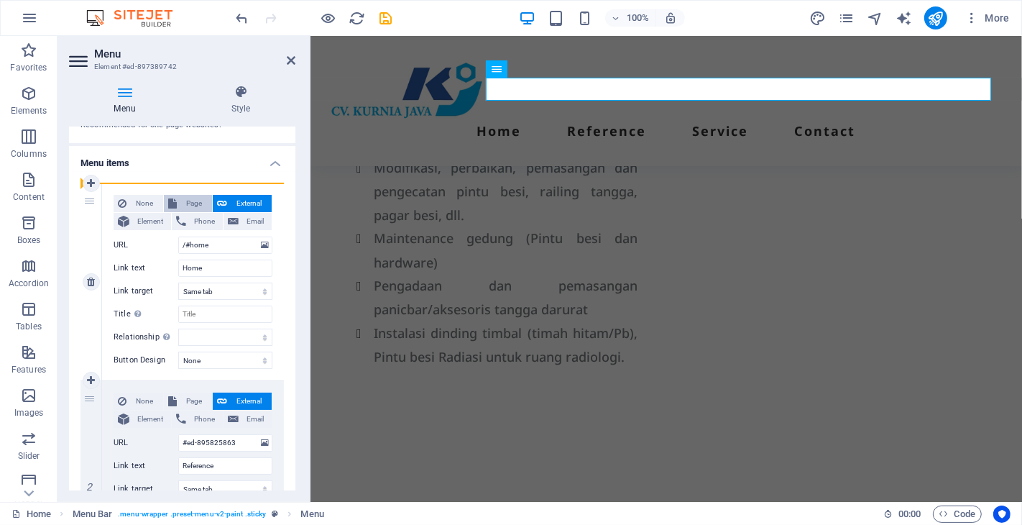
select select
type input "/#home"
type input "Home"
select select
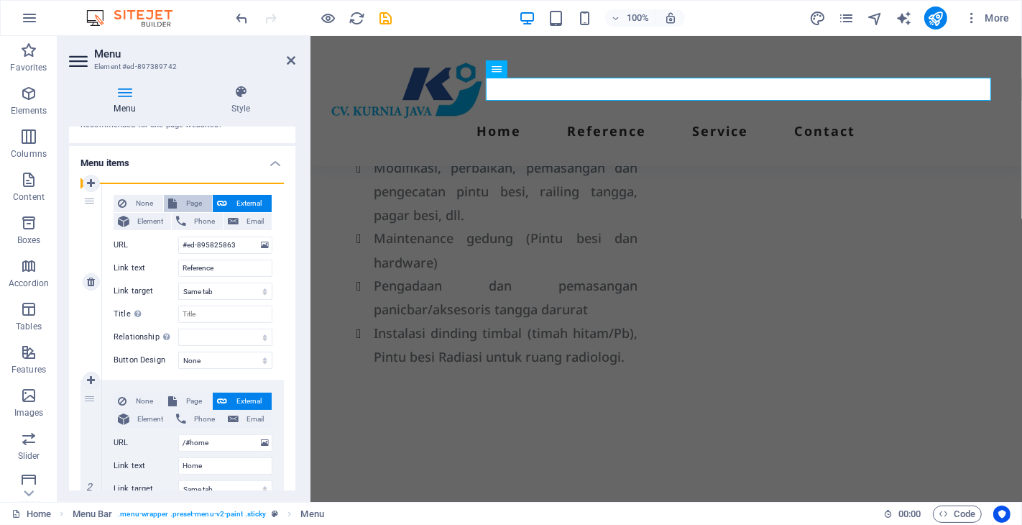
select select
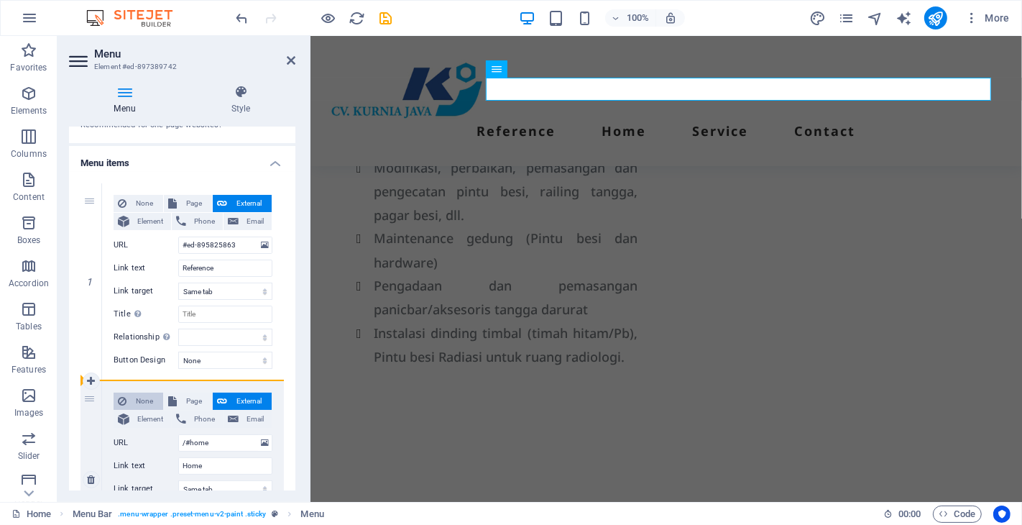
drag, startPoint x: 88, startPoint y: 202, endPoint x: 122, endPoint y: 406, distance: 206.9
select select
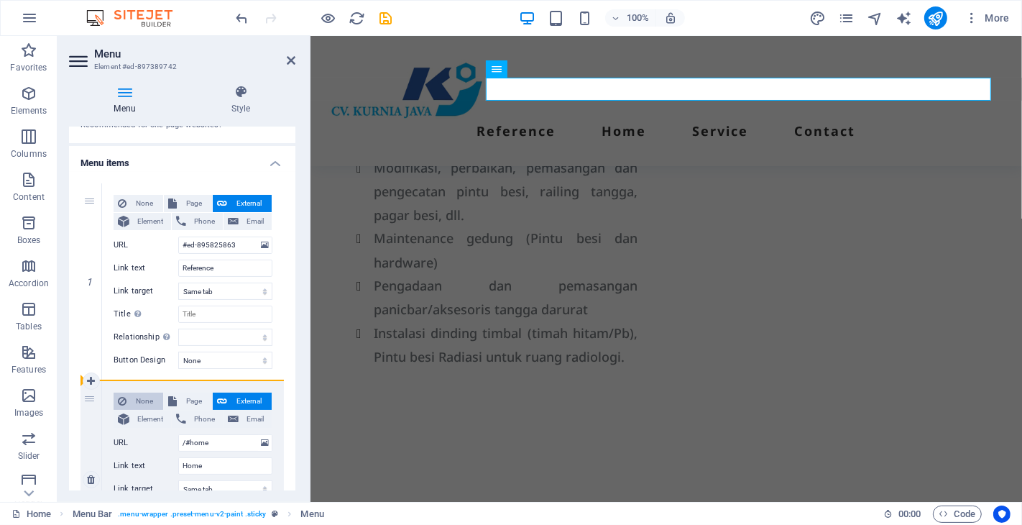
select select
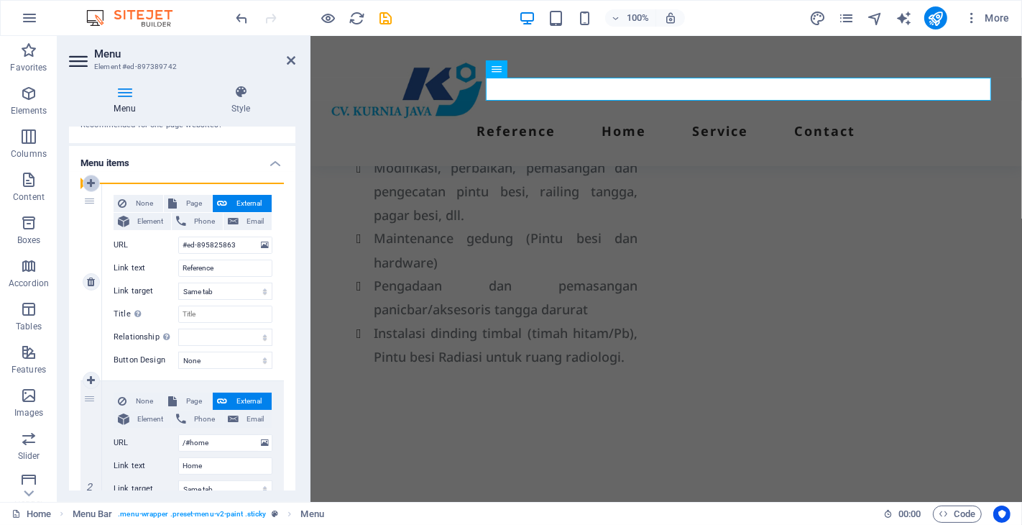
drag, startPoint x: 87, startPoint y: 396, endPoint x: 91, endPoint y: 188, distance: 207.7
type input "/#home"
type input "Home"
select select
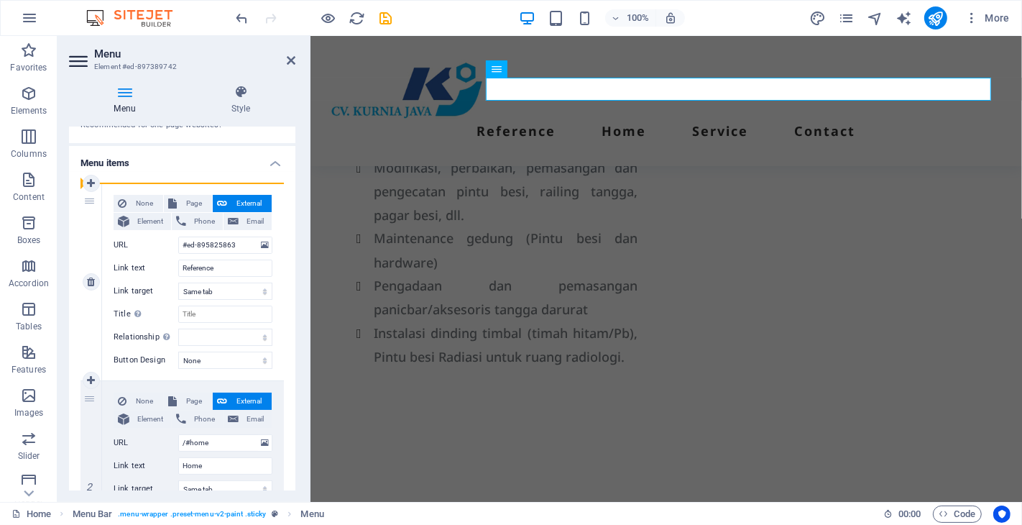
type input "#ed-895825863"
type input "Reference"
select select
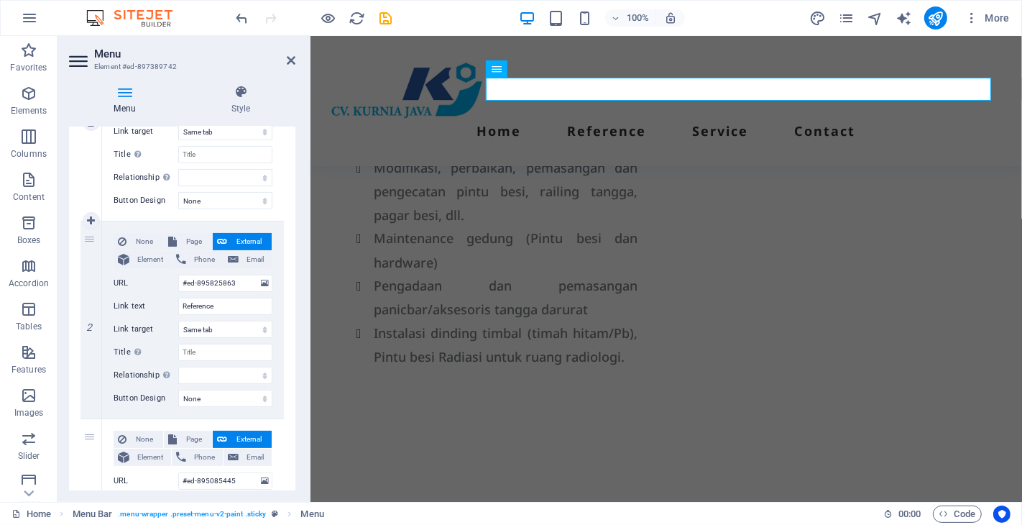
scroll to position [319, 0]
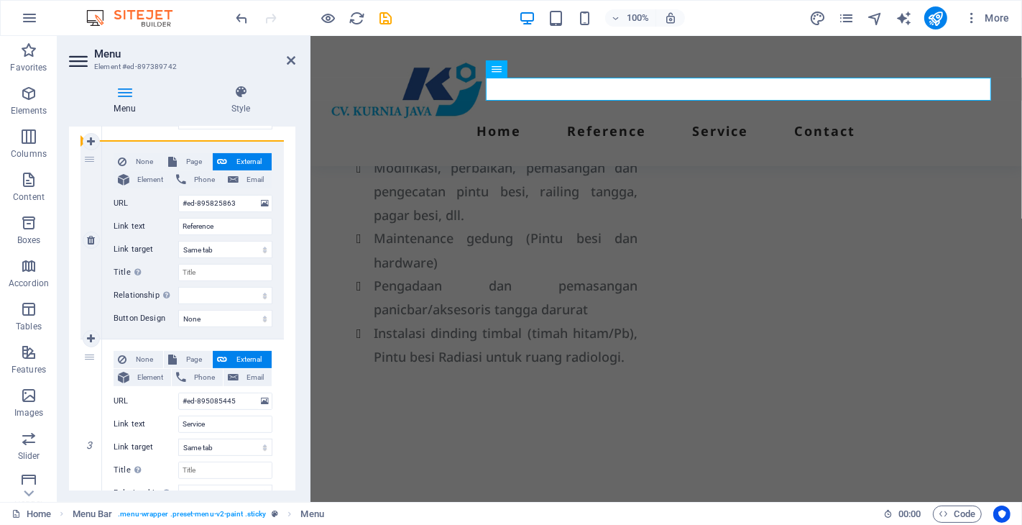
drag, startPoint x: 87, startPoint y: 354, endPoint x: 94, endPoint y: 155, distance: 198.5
click at [94, 155] on div "1 None Page External Element Phone Email Page Home Legal Notice Privacy Subpage…" at bounding box center [181, 339] width 203 height 791
select select
type input "#ed-895085445"
type input "Service"
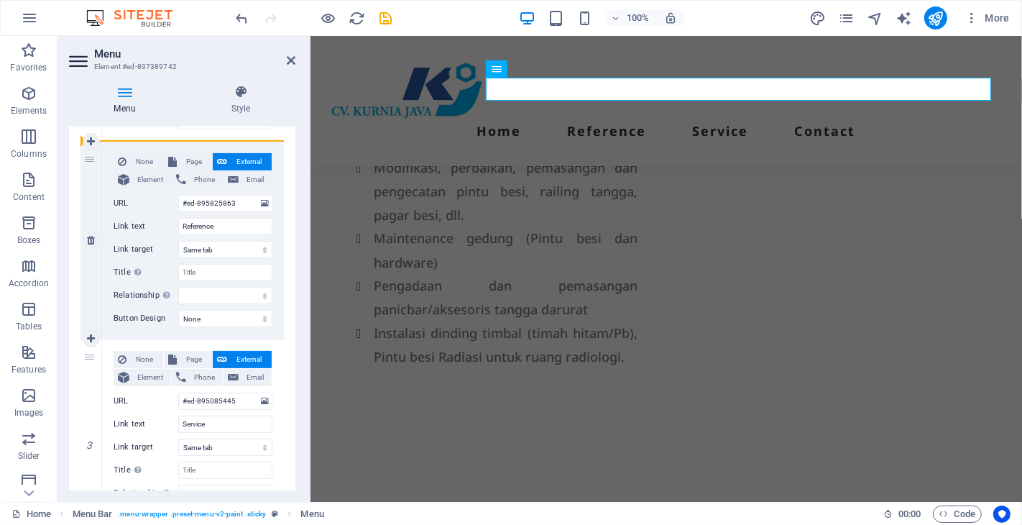
select select
type input "#ed-895825863"
type input "Reference"
select select
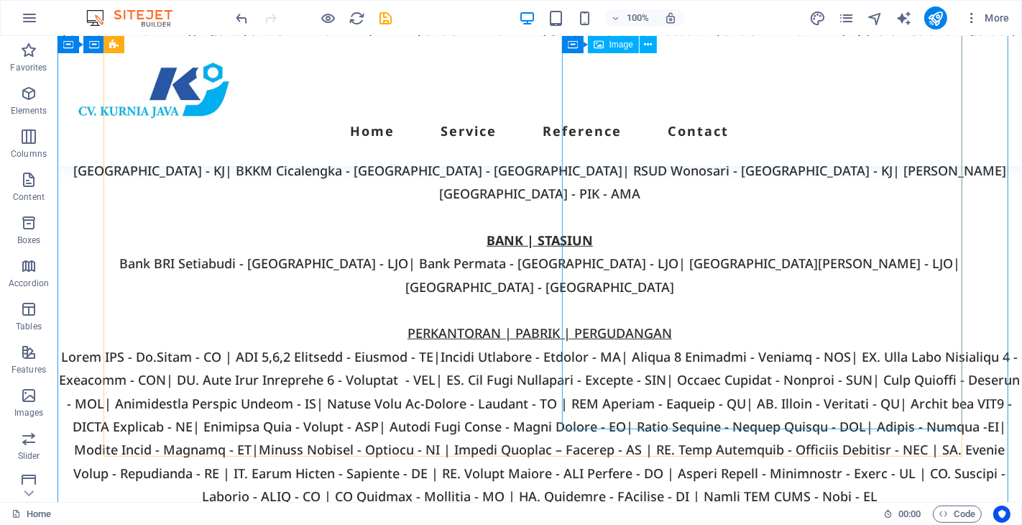
scroll to position [5204, 0]
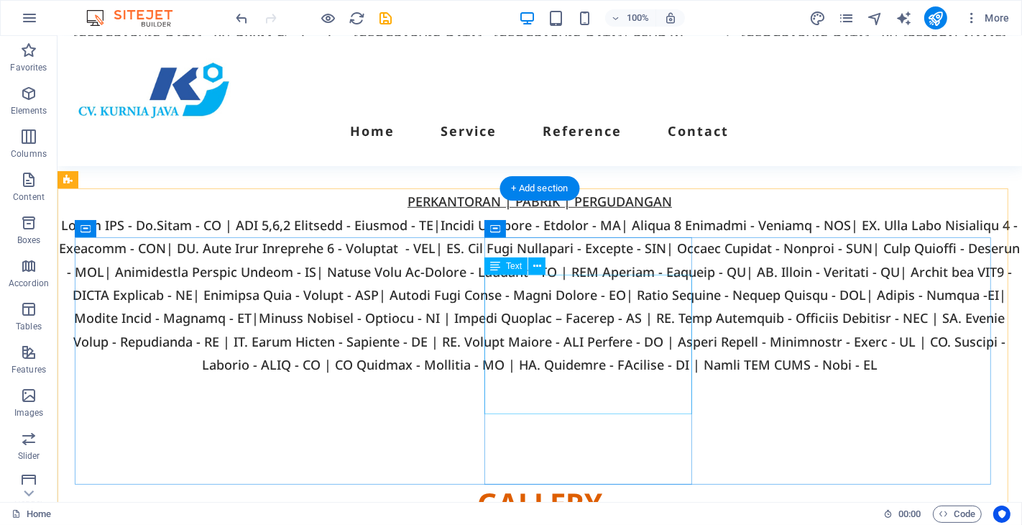
scroll to position [5575, 0]
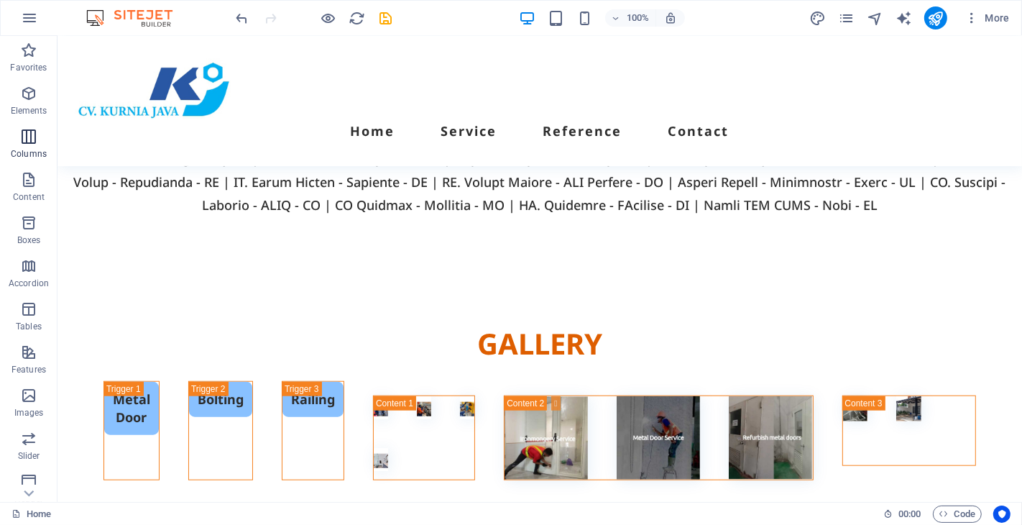
click at [24, 140] on icon "button" at bounding box center [28, 136] width 17 height 17
click at [30, 138] on icon "button" at bounding box center [28, 136] width 17 height 17
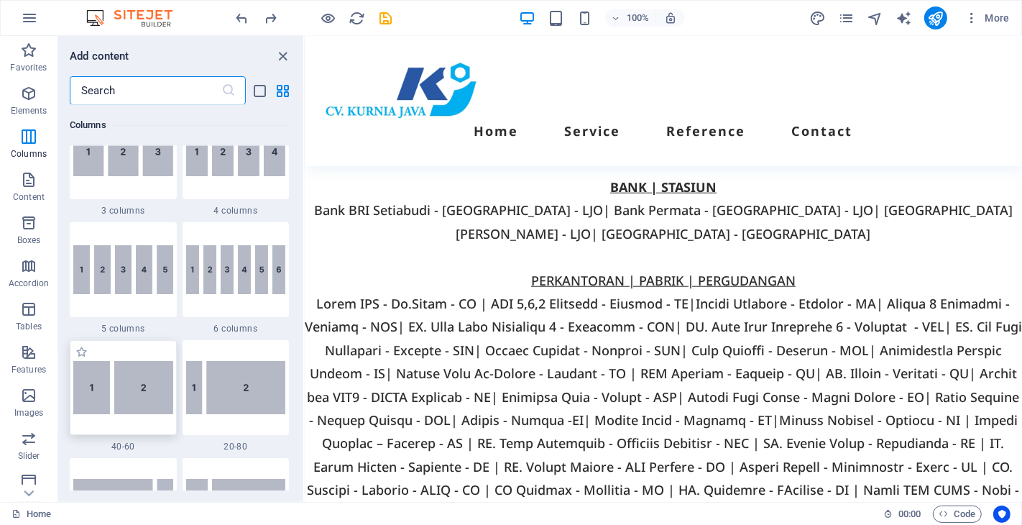
scroll to position [791, 0]
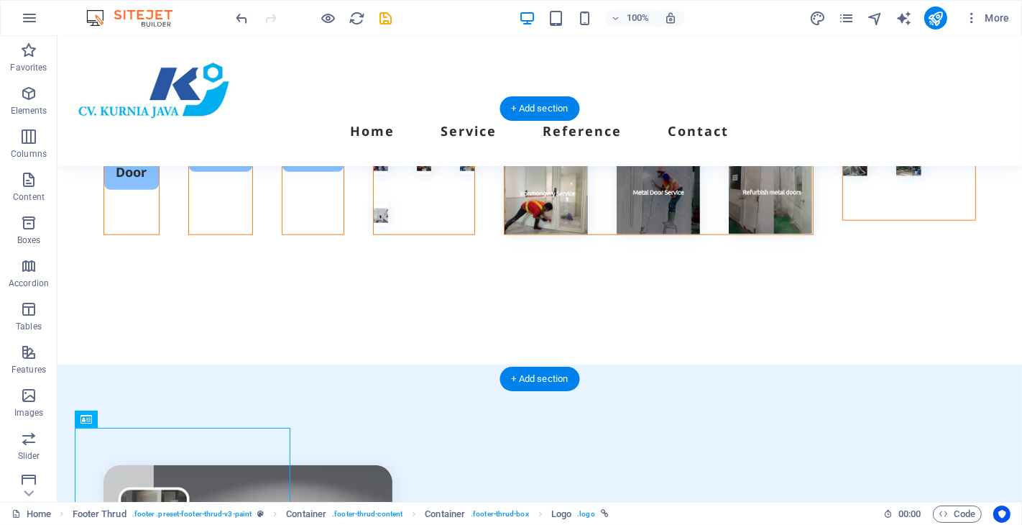
scroll to position [5654, 0]
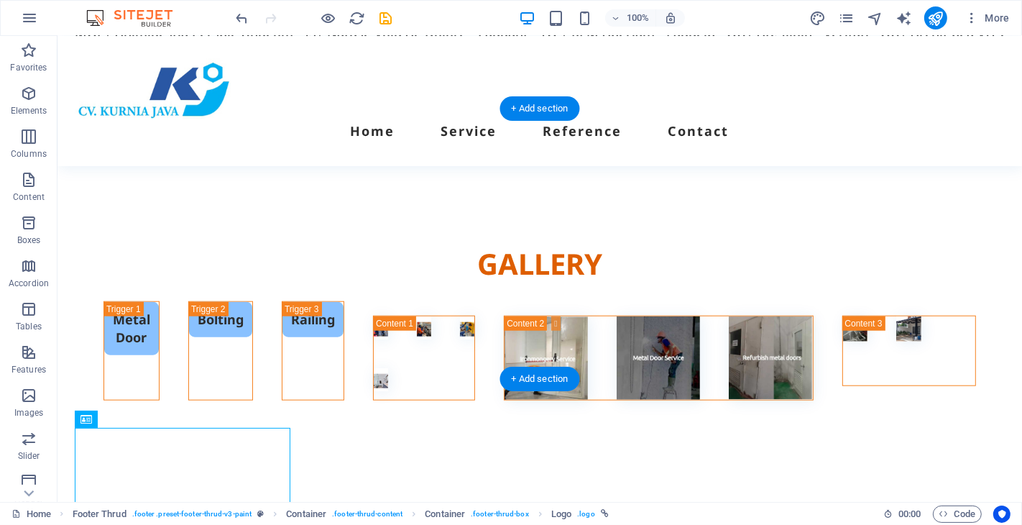
drag, startPoint x: 216, startPoint y: 444, endPoint x: 230, endPoint y: 249, distance: 195.3
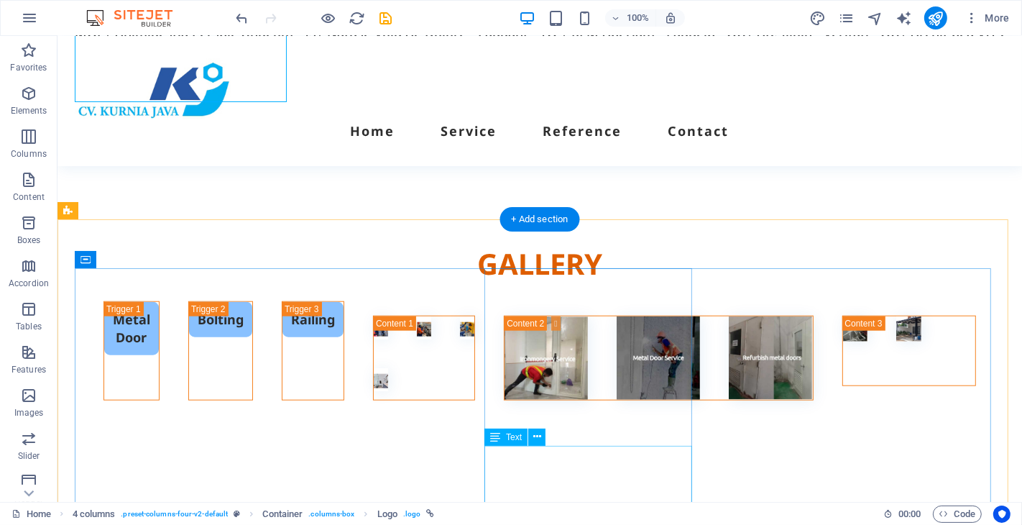
scroll to position [5815, 0]
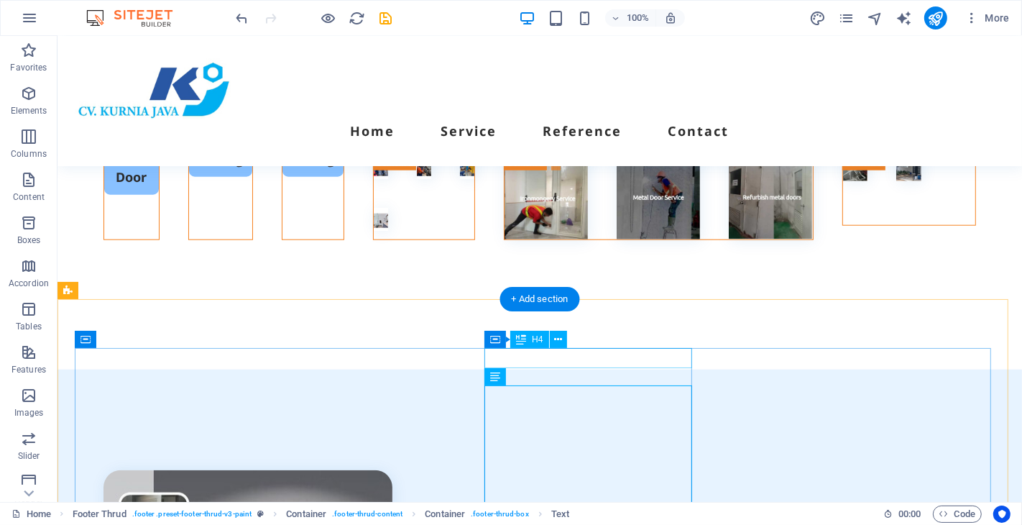
scroll to position [5734, 0]
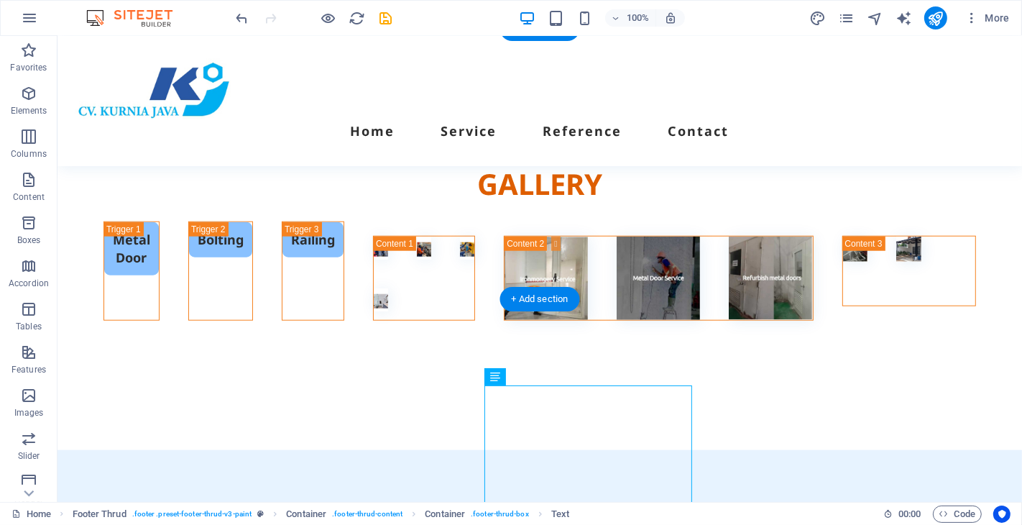
drag, startPoint x: 451, startPoint y: 277, endPoint x: 417, endPoint y: 173, distance: 109.6
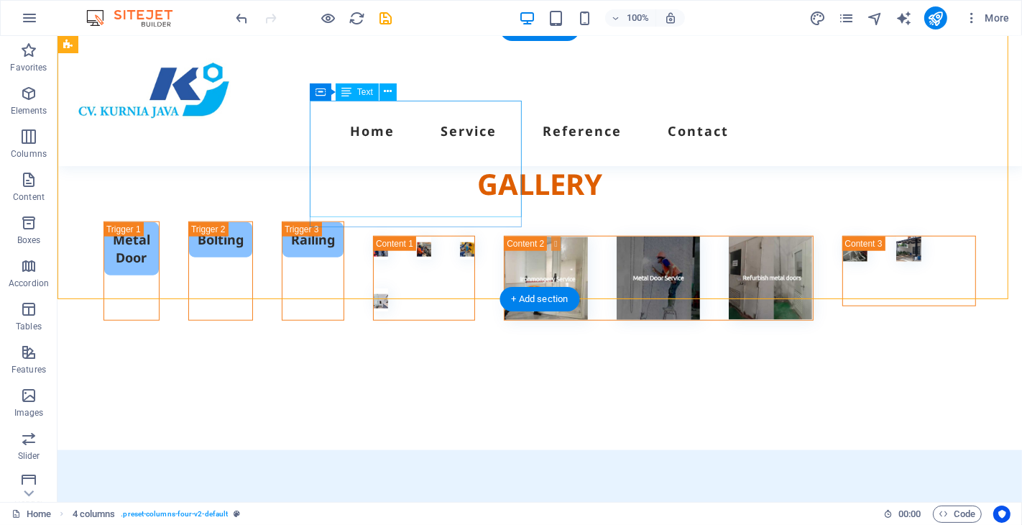
scroll to position [5654, 0]
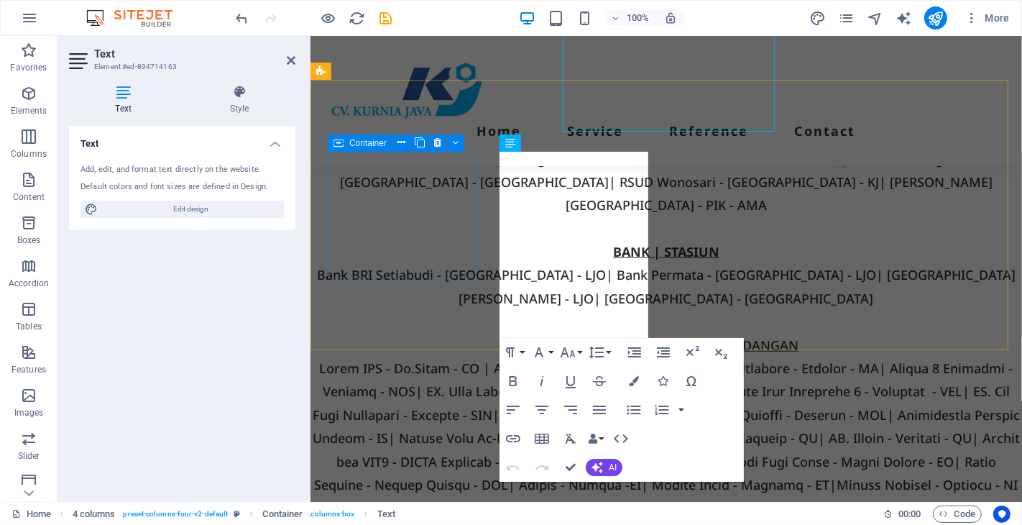
scroll to position [5820, 0]
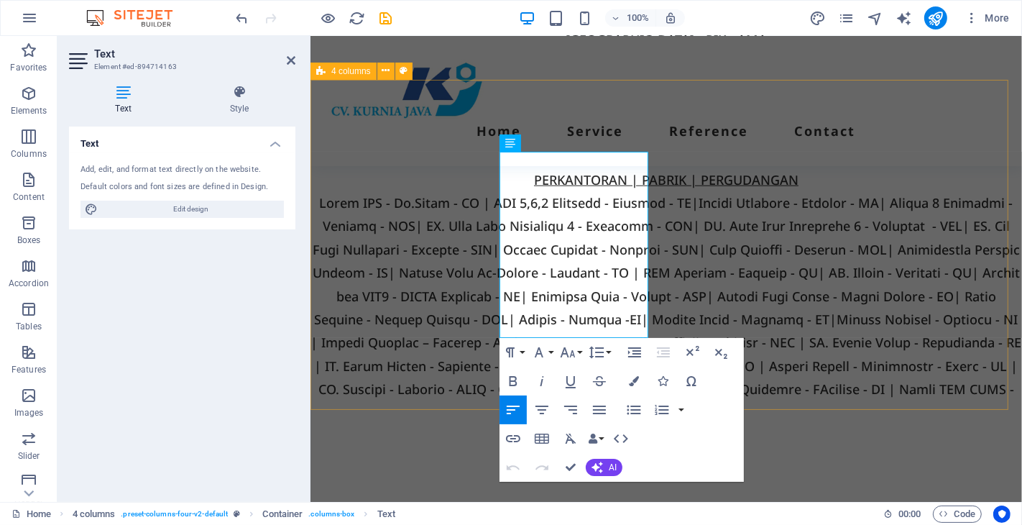
drag, startPoint x: 612, startPoint y: 326, endPoint x: 497, endPoint y: 256, distance: 134.5
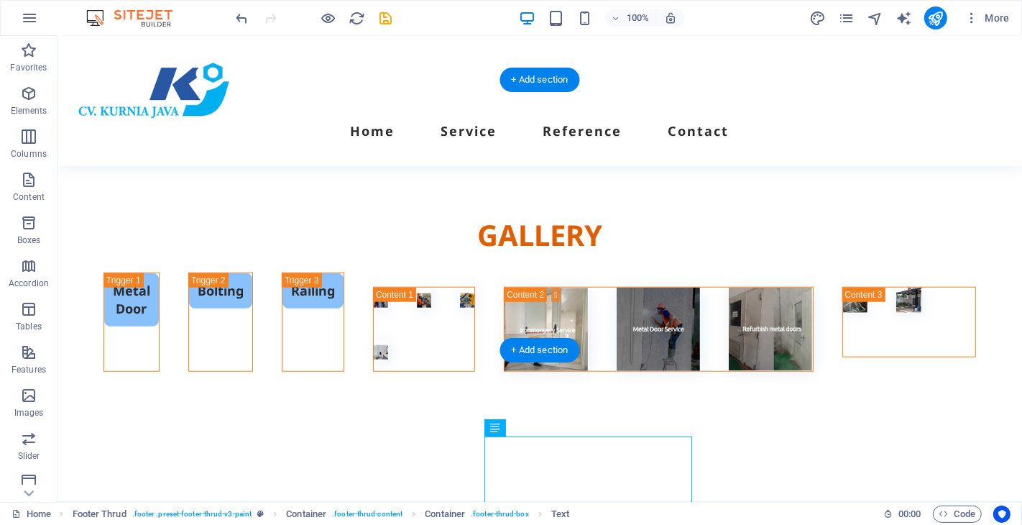
drag, startPoint x: 548, startPoint y: 460, endPoint x: 873, endPoint y: 239, distance: 392.1
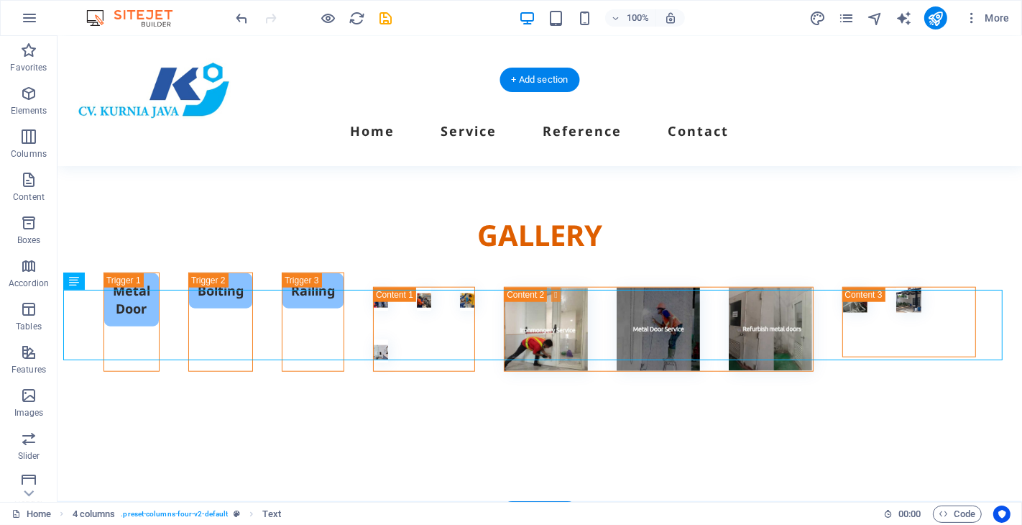
drag, startPoint x: 305, startPoint y: 314, endPoint x: 622, endPoint y: 206, distance: 334.3
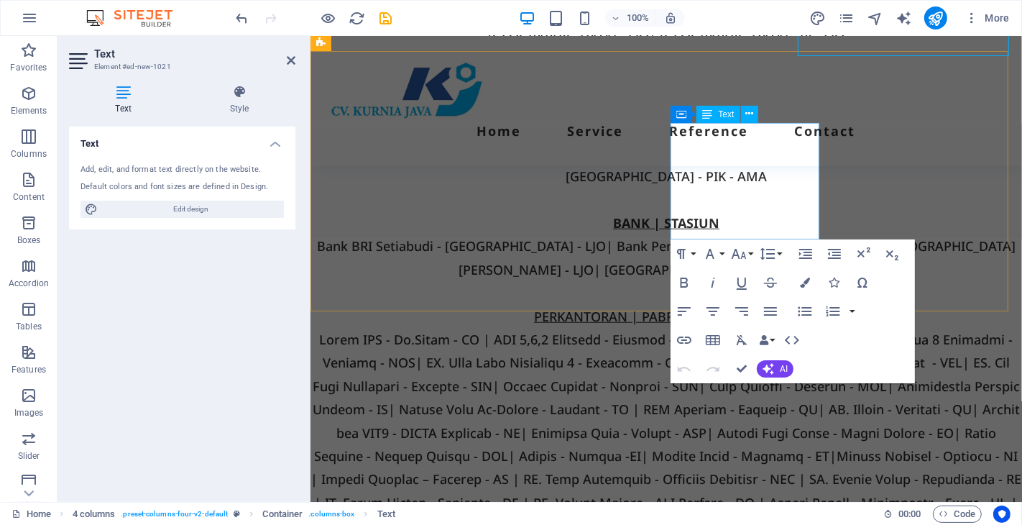
scroll to position [5848, 0]
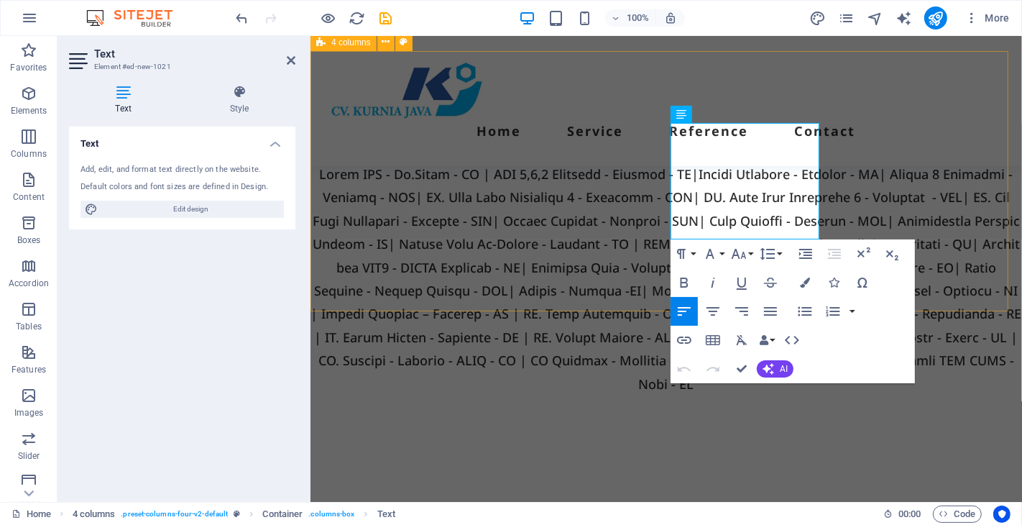
drag, startPoint x: 735, startPoint y: 203, endPoint x: 650, endPoint y: 152, distance: 99.6
click at [697, 139] on div "Menu Home Service Reference Contact" at bounding box center [666, 101] width 712 height 130
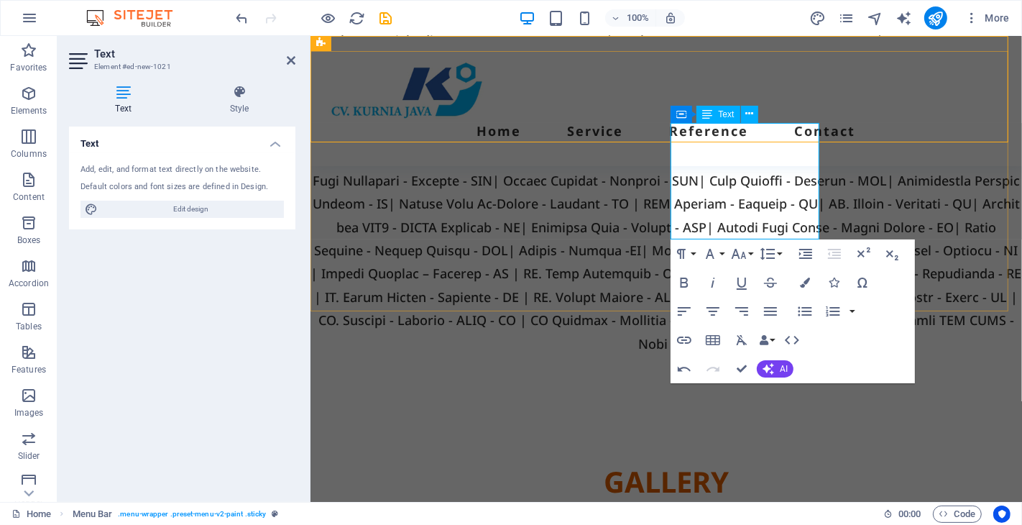
scroll to position [5683, 0]
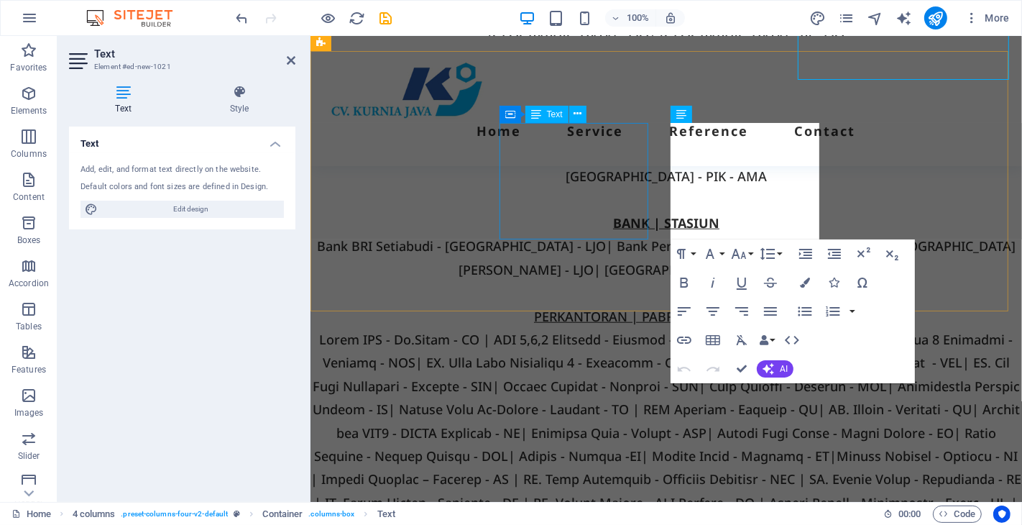
scroll to position [5848, 0]
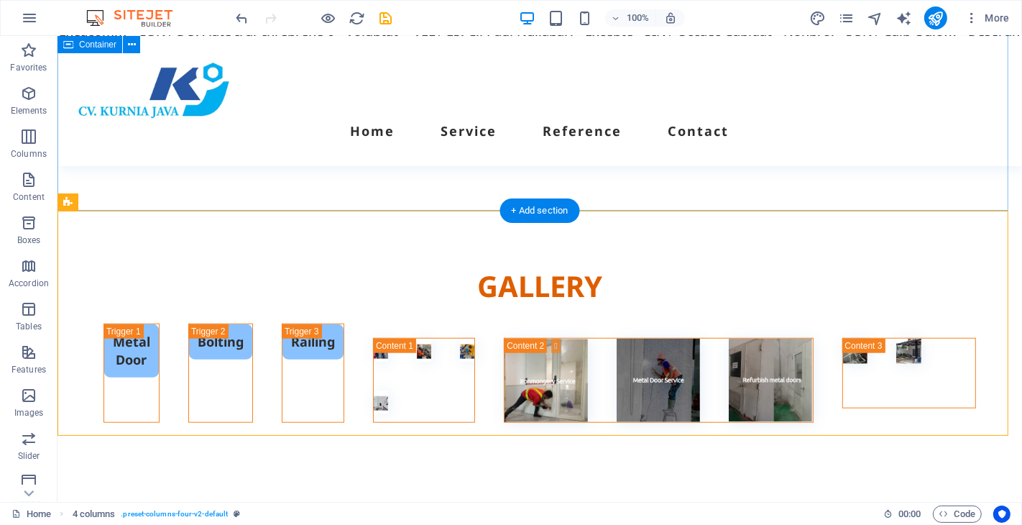
scroll to position [5552, 0]
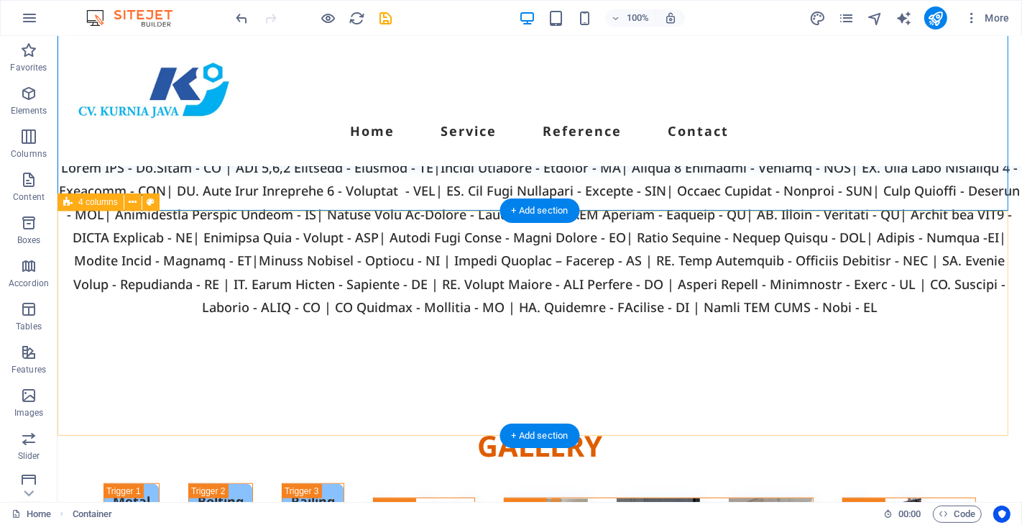
scroll to position [5632, 0]
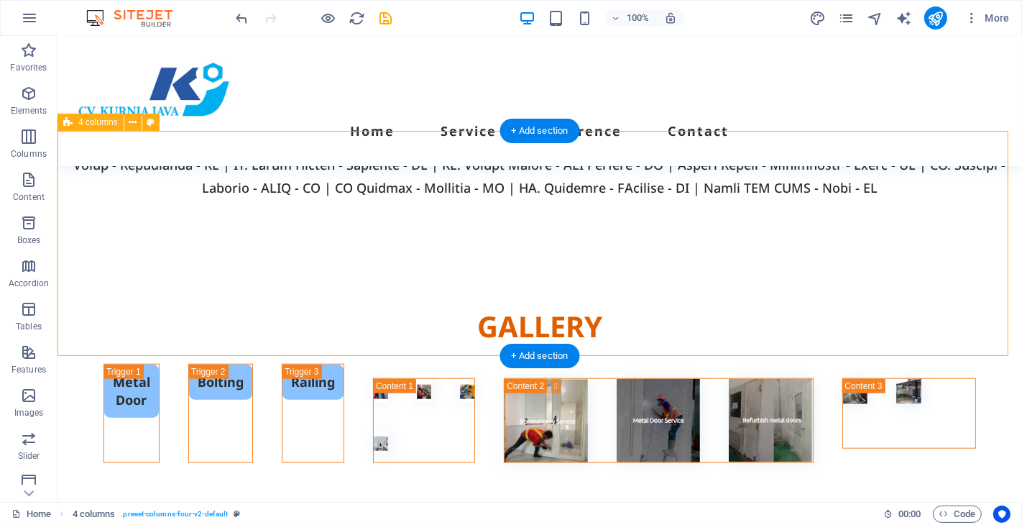
select select "rem"
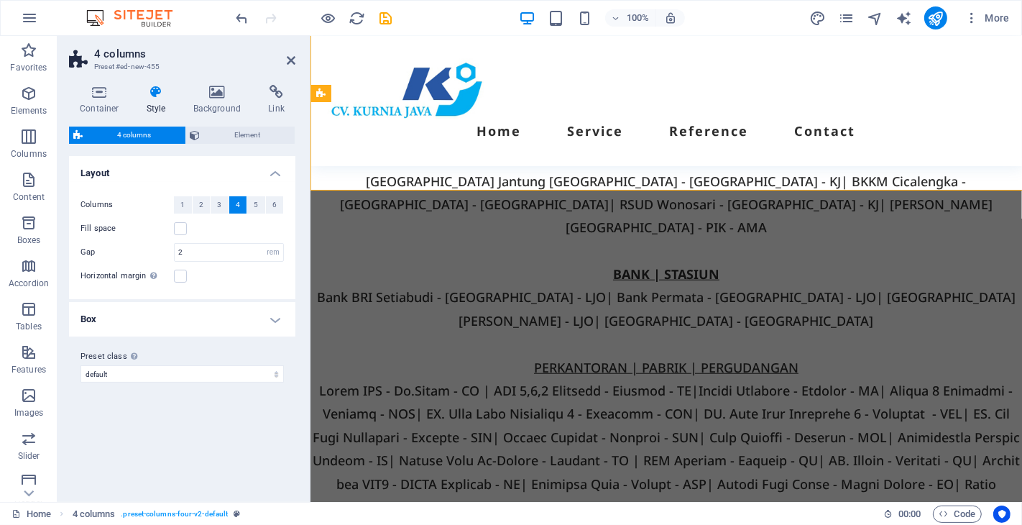
scroll to position [5797, 0]
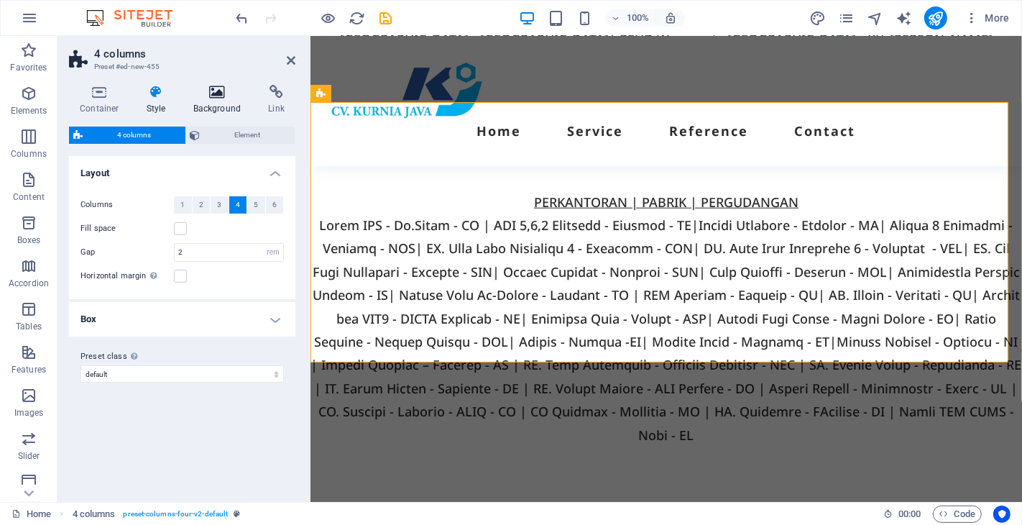
click at [207, 98] on icon at bounding box center [218, 92] width 70 height 14
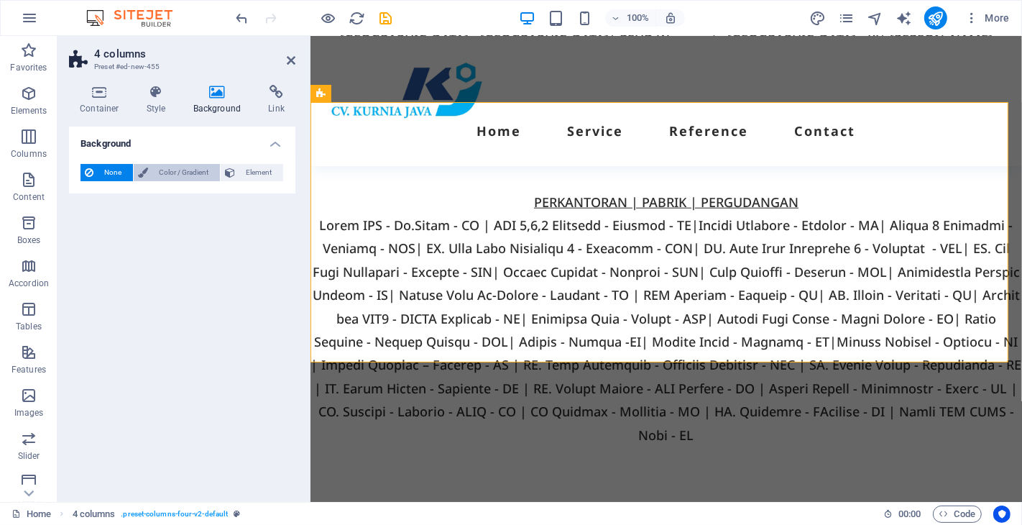
click at [187, 172] on span "Color / Gradient" at bounding box center [183, 172] width 63 height 17
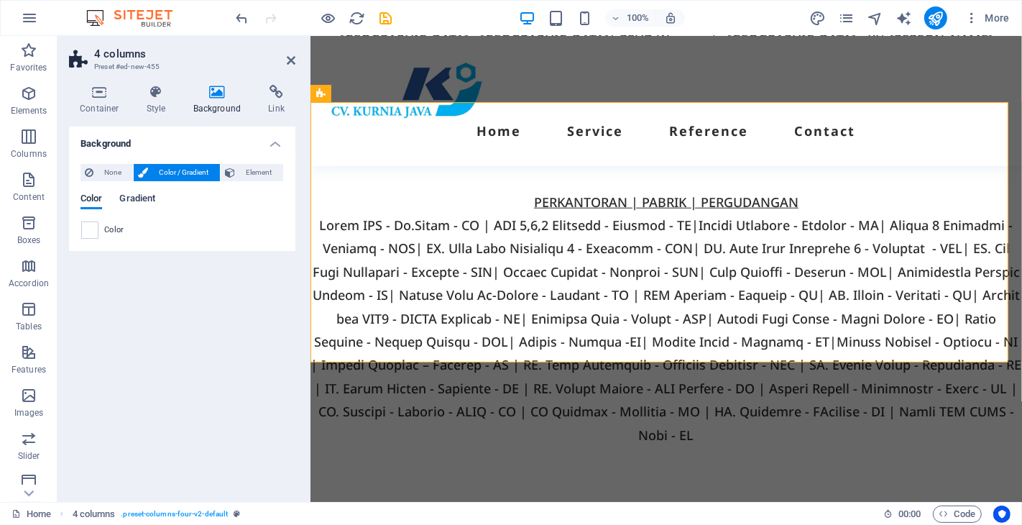
click at [134, 198] on span "Gradient" at bounding box center [137, 200] width 36 height 20
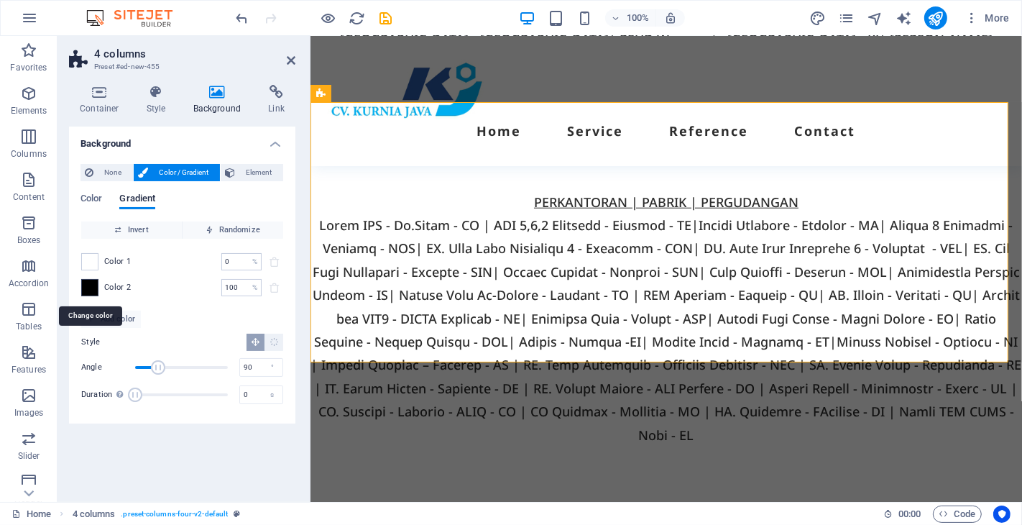
click at [93, 288] on span at bounding box center [90, 288] width 16 height 16
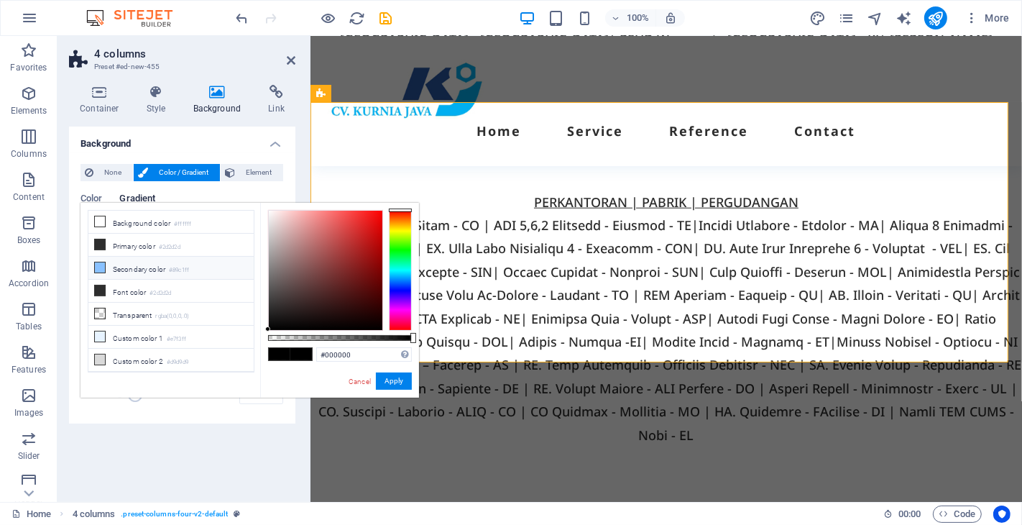
click at [99, 267] on icon at bounding box center [100, 267] width 10 height 10
type input "#89c1ff"
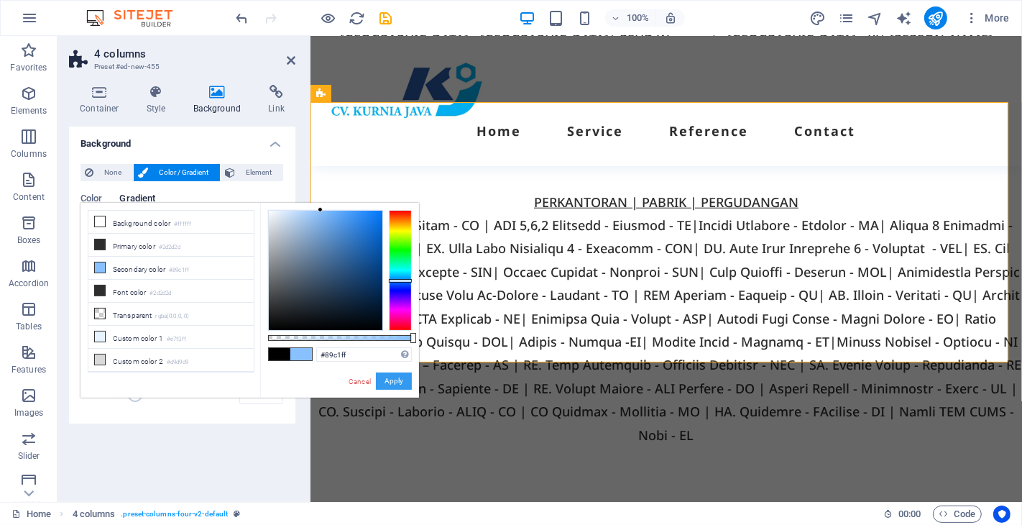
click at [391, 378] on button "Apply" at bounding box center [394, 380] width 36 height 17
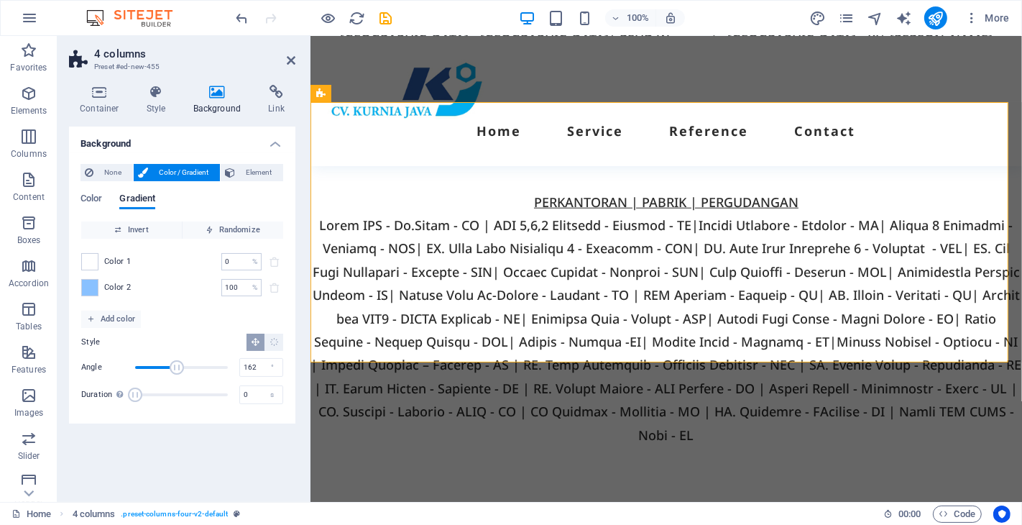
drag, startPoint x: 153, startPoint y: 369, endPoint x: 177, endPoint y: 370, distance: 23.8
click at [177, 370] on span "Angle" at bounding box center [177, 367] width 14 height 14
drag, startPoint x: 177, startPoint y: 370, endPoint x: 140, endPoint y: 369, distance: 36.7
click at [140, 369] on span "Angle" at bounding box center [140, 367] width 14 height 14
drag, startPoint x: 140, startPoint y: 369, endPoint x: 175, endPoint y: 374, distance: 34.8
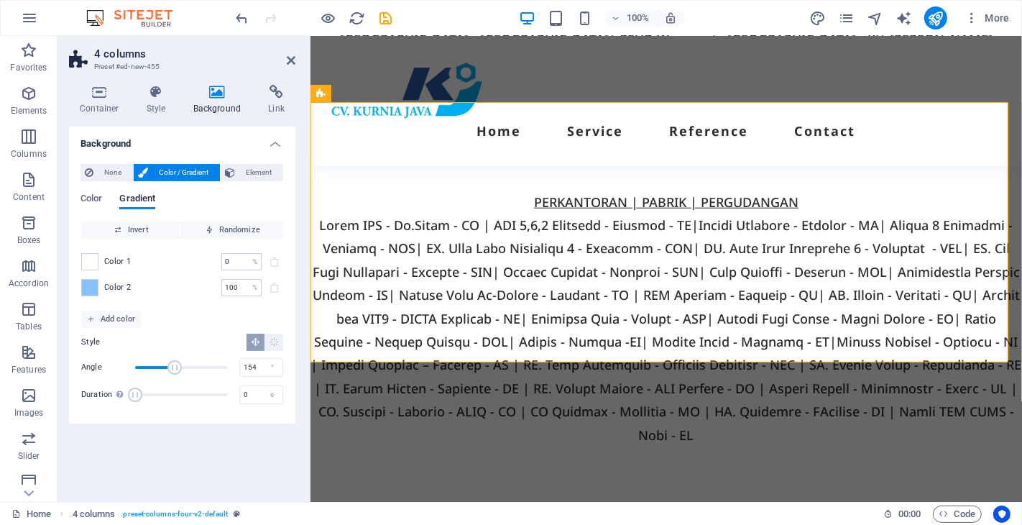
click at [175, 374] on span "Angle" at bounding box center [174, 367] width 14 height 14
drag, startPoint x: 175, startPoint y: 374, endPoint x: 193, endPoint y: 374, distance: 18.0
click at [193, 374] on span "Angle" at bounding box center [192, 367] width 14 height 14
drag, startPoint x: 193, startPoint y: 374, endPoint x: 202, endPoint y: 374, distance: 9.3
click at [202, 374] on span "Angle" at bounding box center [202, 367] width 14 height 14
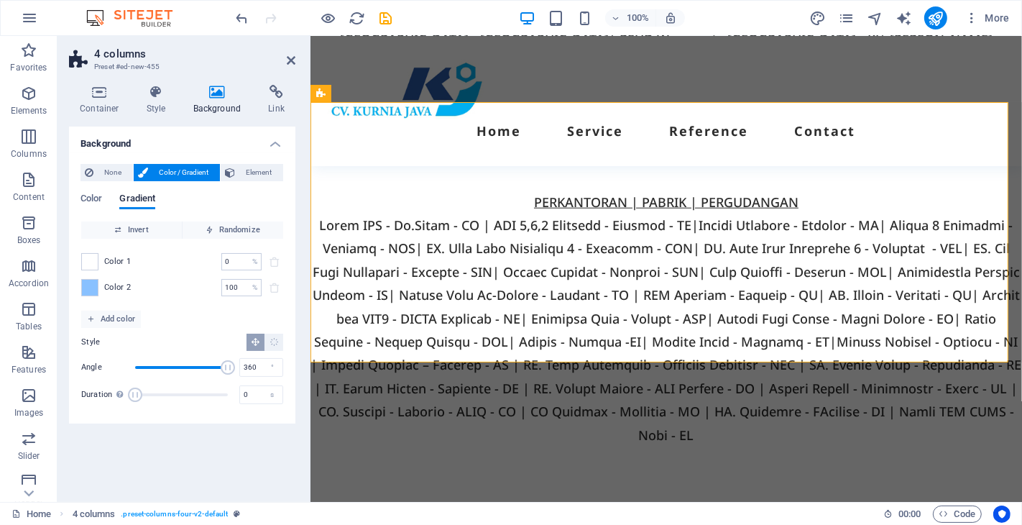
drag, startPoint x: 204, startPoint y: 367, endPoint x: 230, endPoint y: 368, distance: 25.9
click at [230, 368] on span "Angle" at bounding box center [228, 367] width 14 height 14
drag, startPoint x: 223, startPoint y: 367, endPoint x: 155, endPoint y: 364, distance: 67.6
click at [155, 364] on span "Angle" at bounding box center [156, 367] width 14 height 14
drag, startPoint x: 147, startPoint y: 369, endPoint x: 182, endPoint y: 370, distance: 34.5
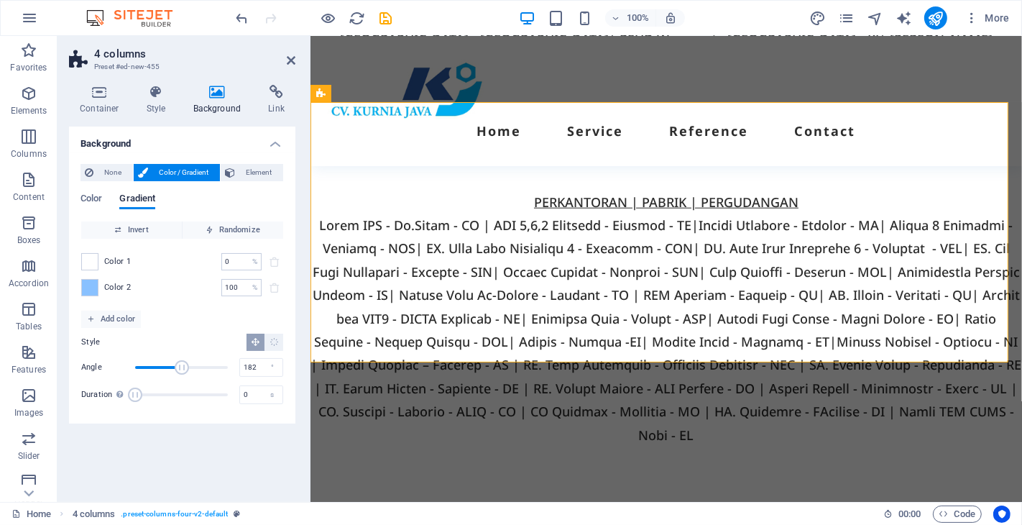
click at [182, 370] on span "Angle" at bounding box center [182, 367] width 14 height 14
click at [175, 370] on span "Angle" at bounding box center [176, 367] width 14 height 14
drag, startPoint x: 175, startPoint y: 370, endPoint x: 163, endPoint y: 370, distance: 12.2
click at [163, 370] on span "Angle" at bounding box center [164, 367] width 14 height 14
type input "36"
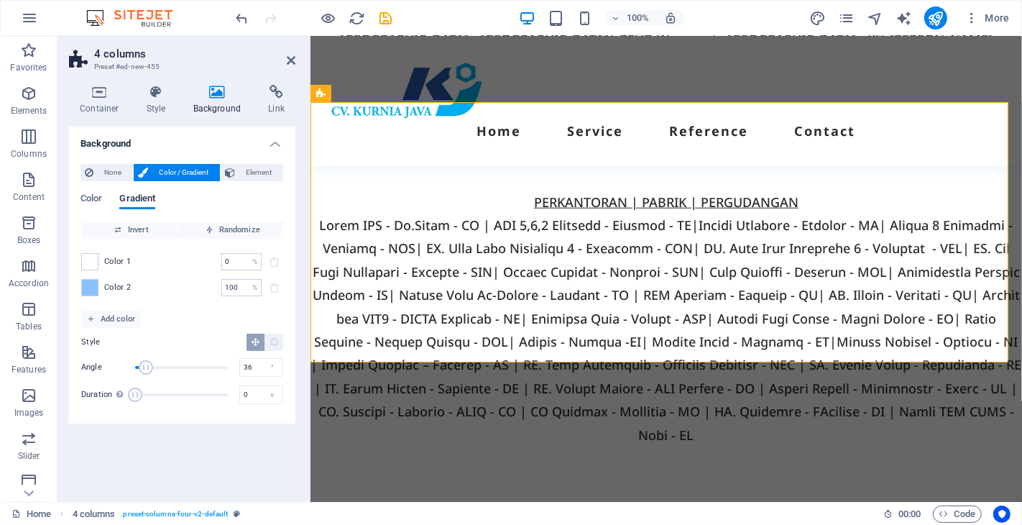
drag, startPoint x: 167, startPoint y: 367, endPoint x: 144, endPoint y: 365, distance: 22.4
click at [144, 365] on span "Angle" at bounding box center [146, 367] width 14 height 14
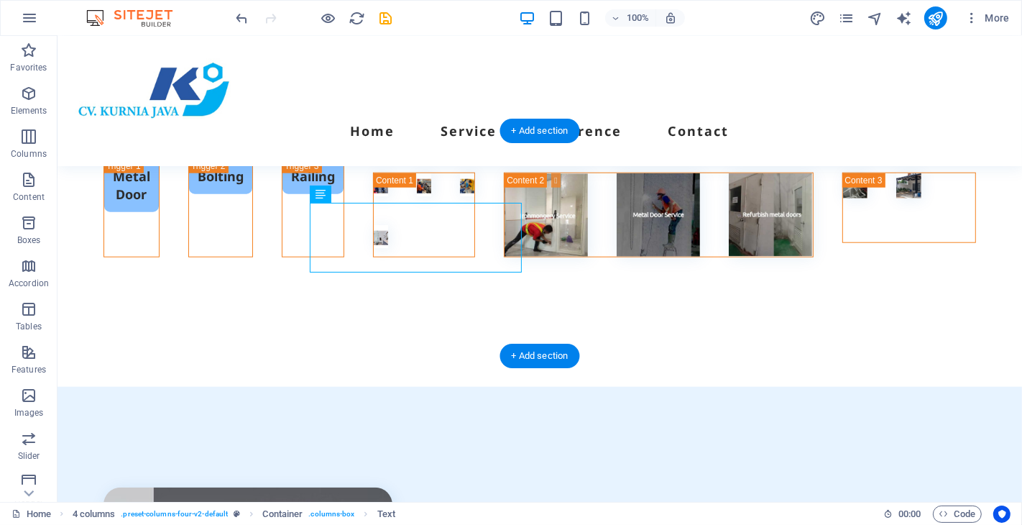
scroll to position [5632, 0]
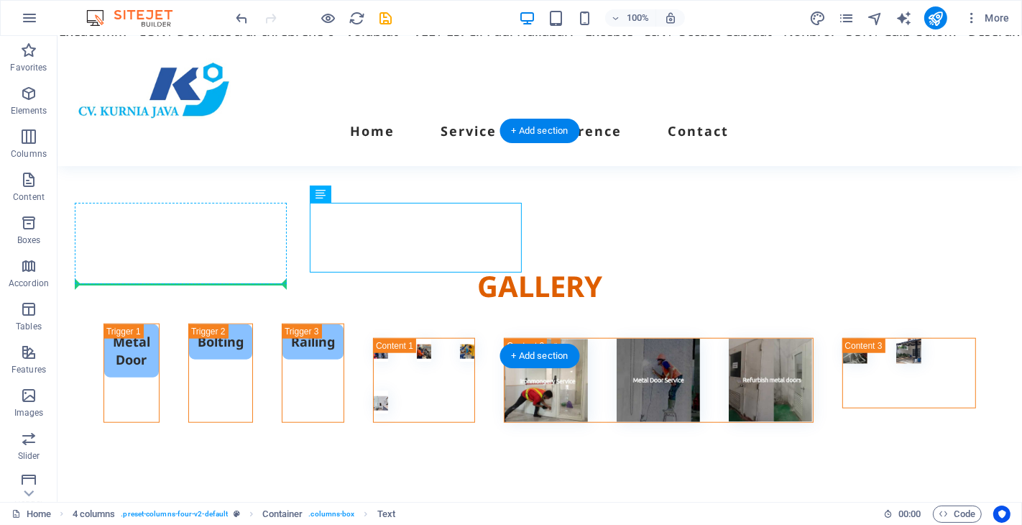
drag, startPoint x: 319, startPoint y: 190, endPoint x: 226, endPoint y: 274, distance: 125.7
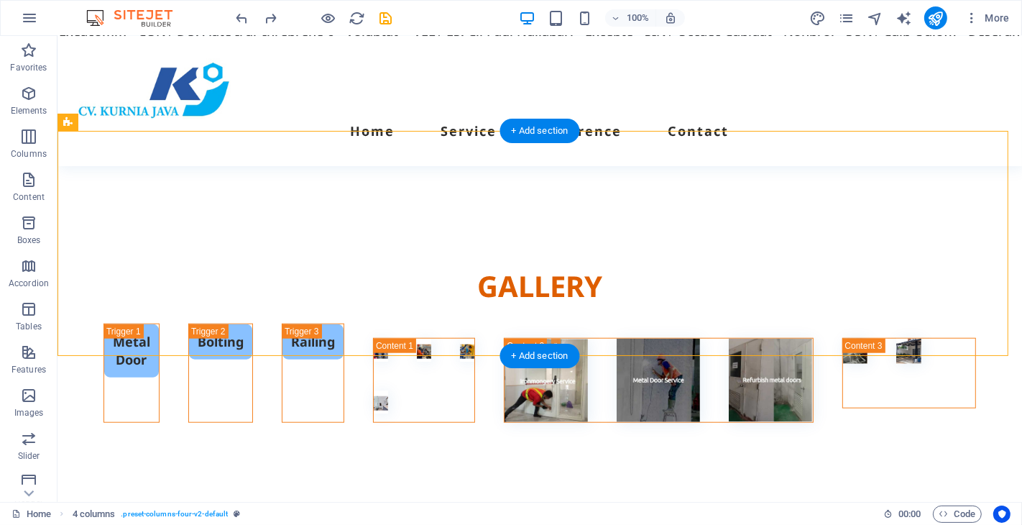
drag, startPoint x: 581, startPoint y: 261, endPoint x: 590, endPoint y: 239, distance: 23.9
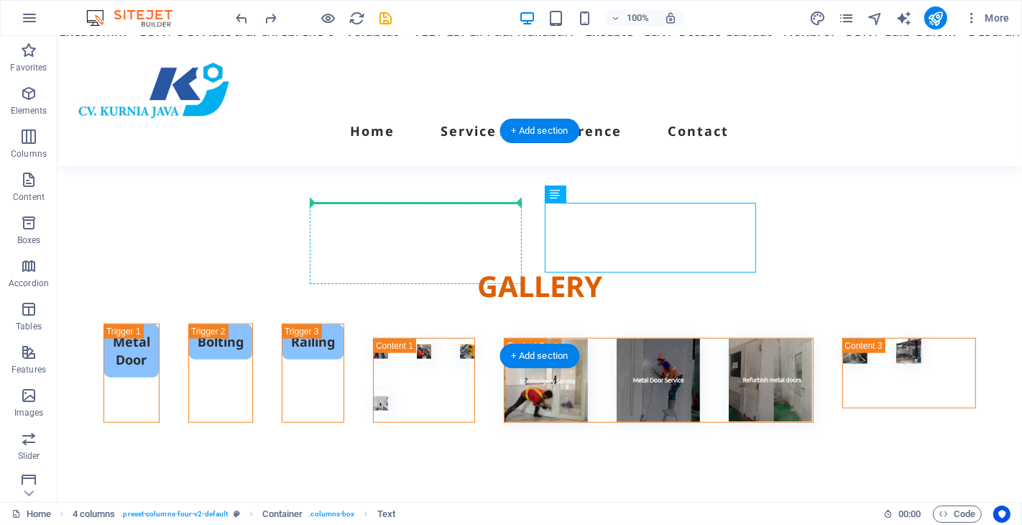
drag, startPoint x: 568, startPoint y: 211, endPoint x: 372, endPoint y: 217, distance: 196.3
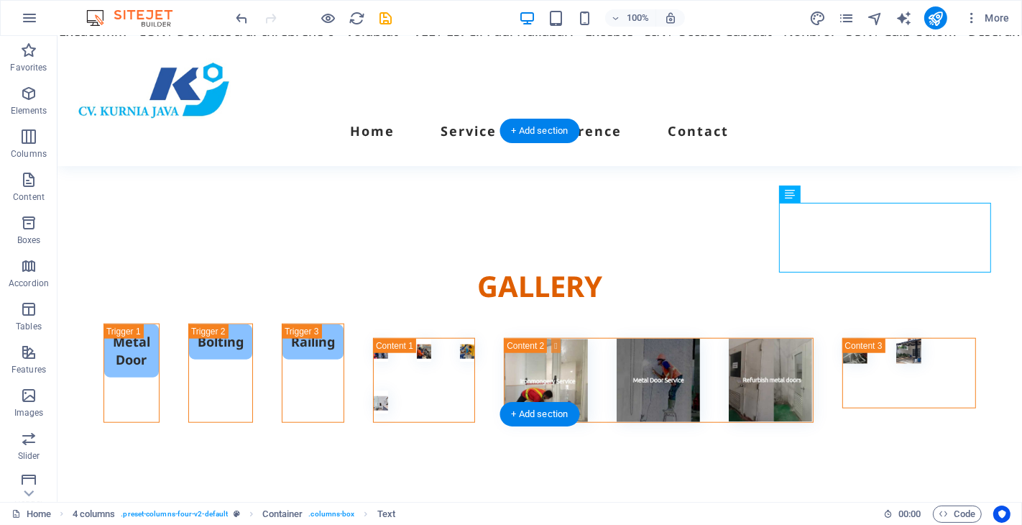
drag, startPoint x: 689, startPoint y: 238, endPoint x: 645, endPoint y: 240, distance: 44.6
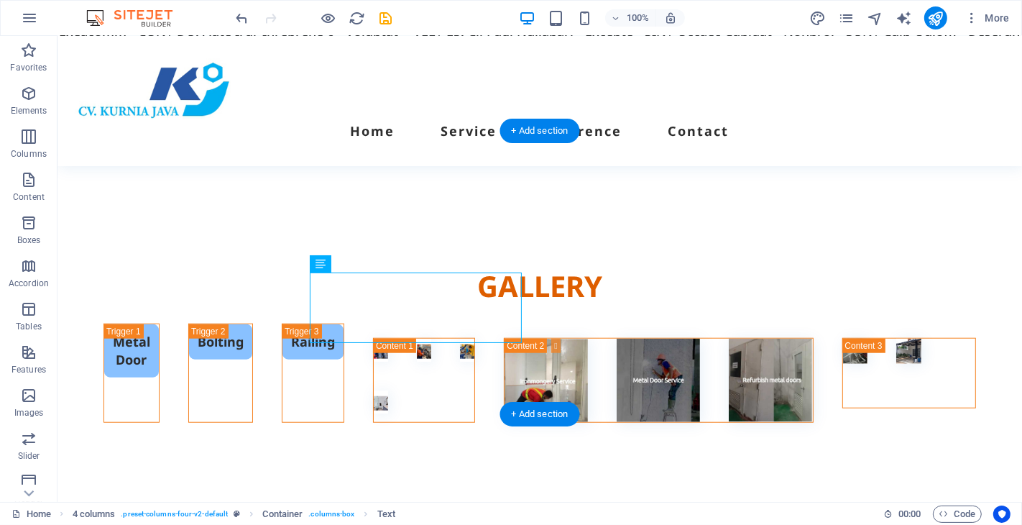
drag, startPoint x: 391, startPoint y: 287, endPoint x: 853, endPoint y: 238, distance: 464.8
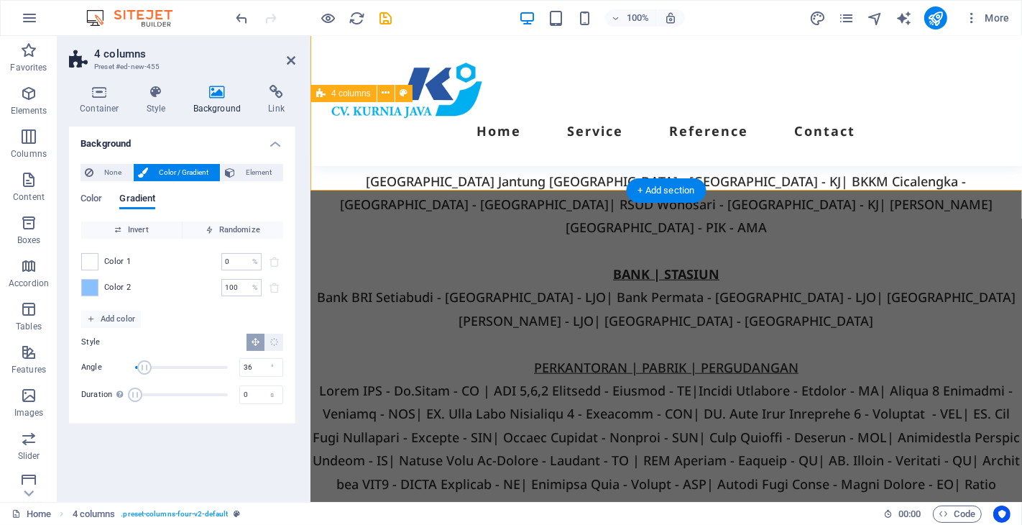
scroll to position [5797, 0]
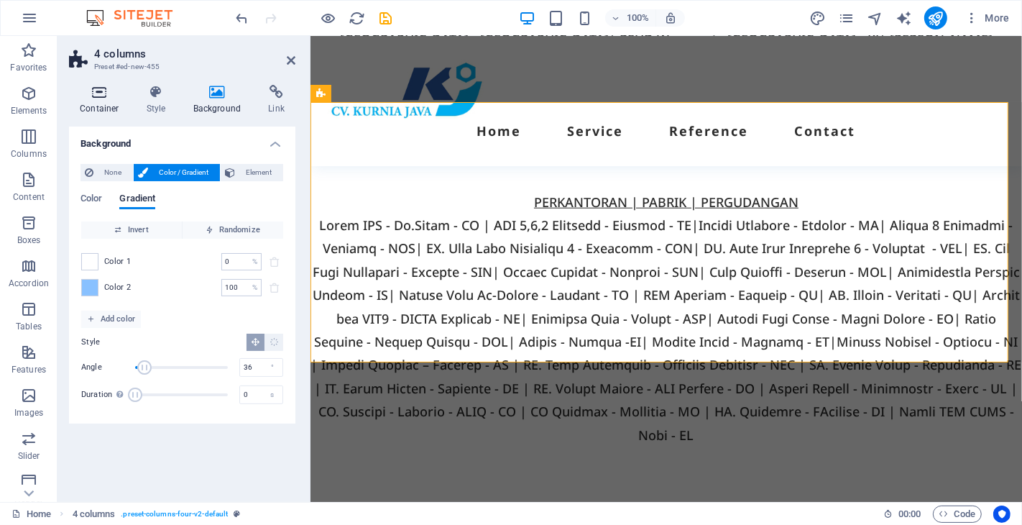
click at [109, 105] on h4 "Container" at bounding box center [102, 100] width 67 height 30
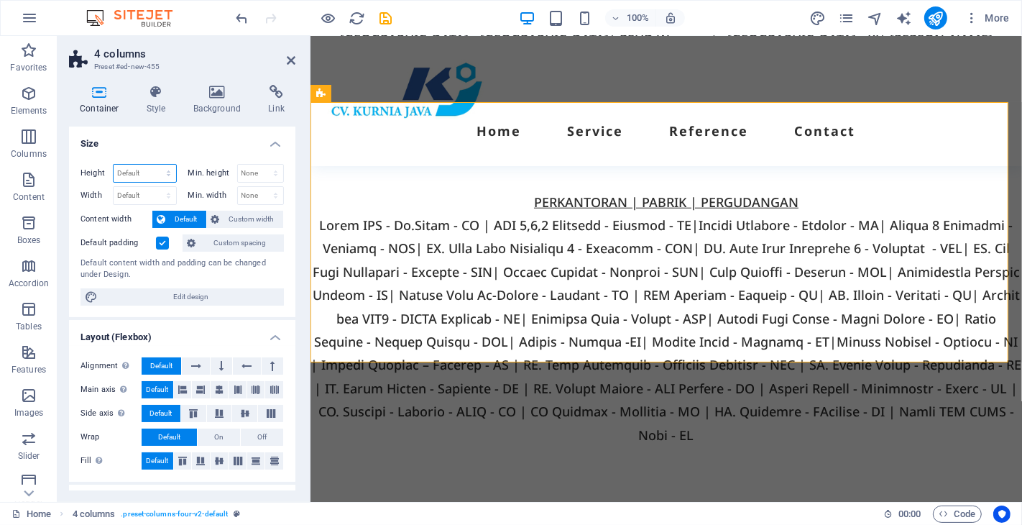
click at [144, 177] on select "Default px rem % vh vw" at bounding box center [145, 173] width 63 height 17
select select "px"
click at [154, 165] on select "Default px rem % vh vw" at bounding box center [145, 173] width 63 height 17
type input "394"
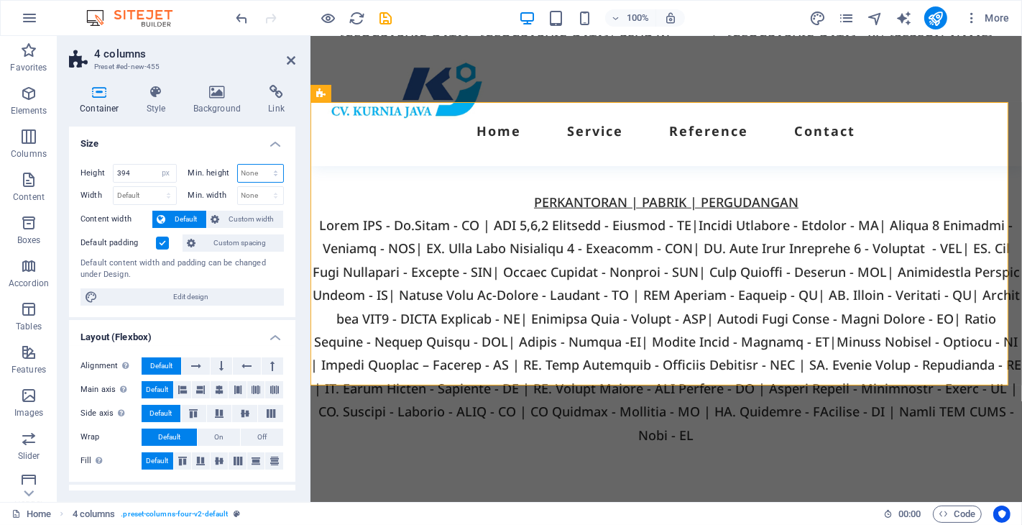
click at [252, 172] on select "None px rem % vh vw" at bounding box center [261, 173] width 46 height 17
select select "px"
click at [260, 165] on select "None px rem % vh vw" at bounding box center [261, 173] width 46 height 17
type input "0"
click at [137, 175] on input "394" at bounding box center [145, 173] width 63 height 17
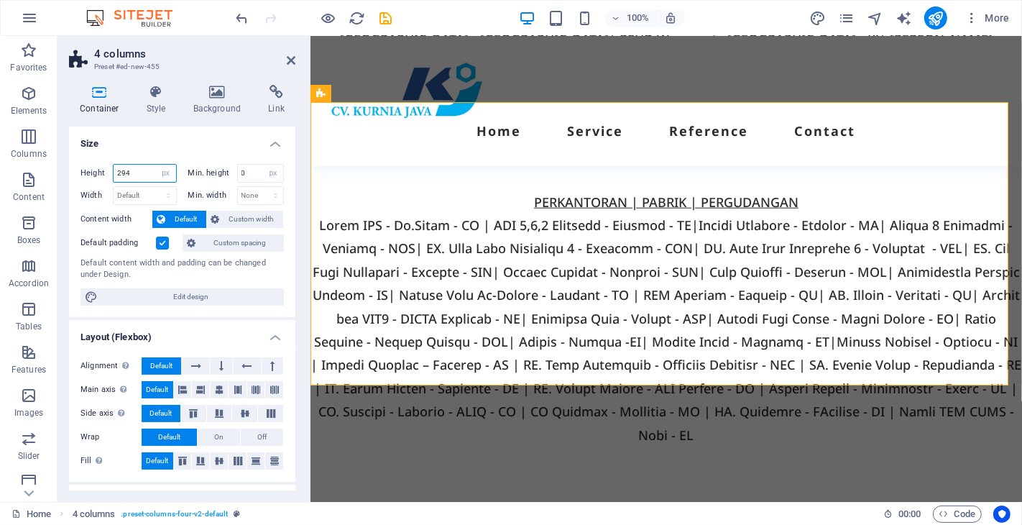
type input "294"
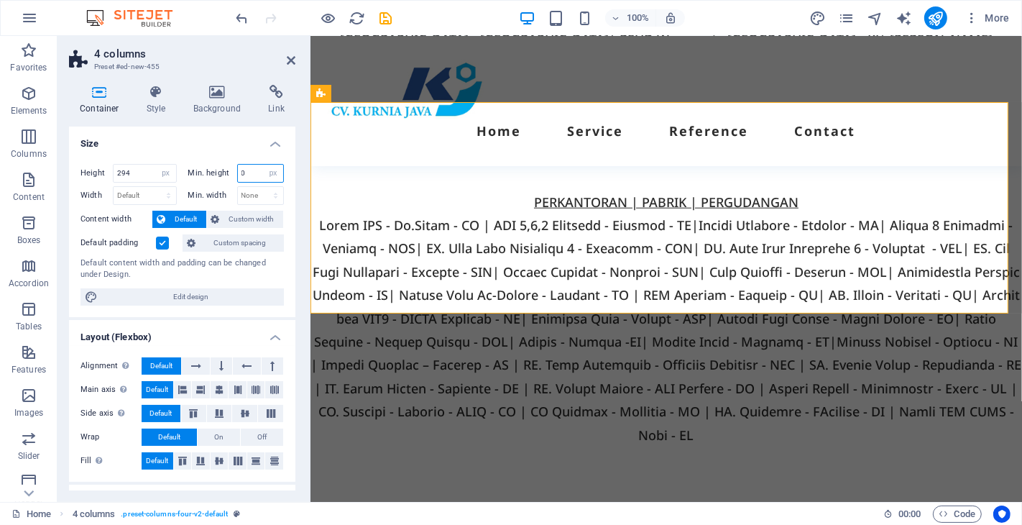
click at [249, 174] on input "0" at bounding box center [261, 173] width 46 height 17
drag, startPoint x: 249, startPoint y: 175, endPoint x: 291, endPoint y: 224, distance: 64.2
click at [227, 175] on div "Min. height 2 None px rem % vh vw" at bounding box center [236, 173] width 96 height 19
drag, startPoint x: 247, startPoint y: 175, endPoint x: 235, endPoint y: 174, distance: 11.5
click at [238, 174] on input "5" at bounding box center [261, 173] width 46 height 17
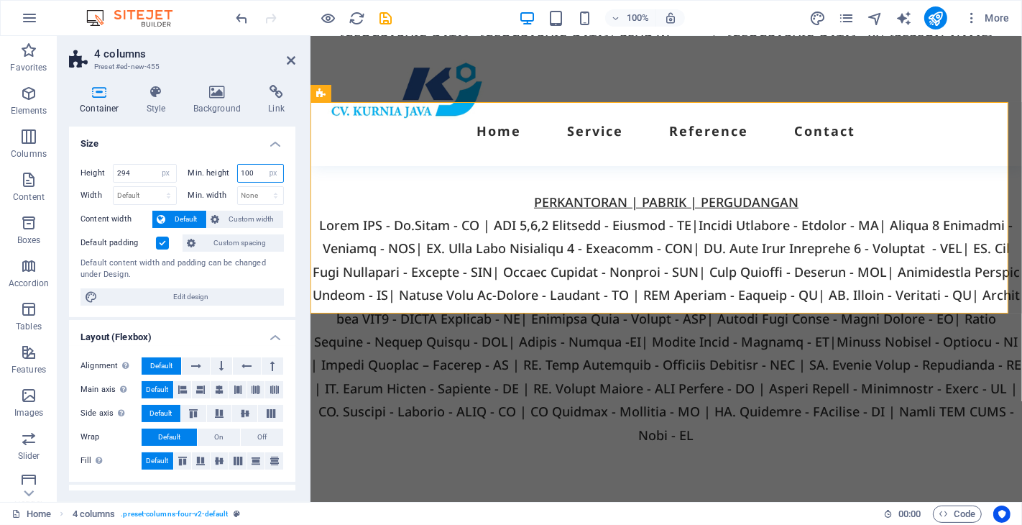
type input "100"
click at [128, 171] on input "294" at bounding box center [145, 173] width 63 height 17
click at [217, 460] on icon at bounding box center [219, 460] width 17 height 9
click at [219, 391] on icon at bounding box center [219, 389] width 9 height 17
click at [241, 412] on icon at bounding box center [244, 413] width 17 height 9
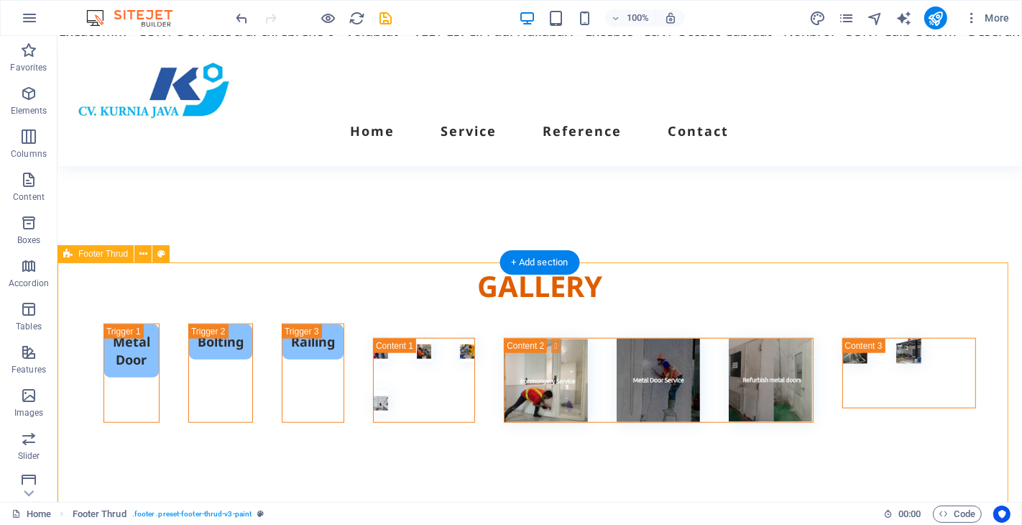
scroll to position [5792, 0]
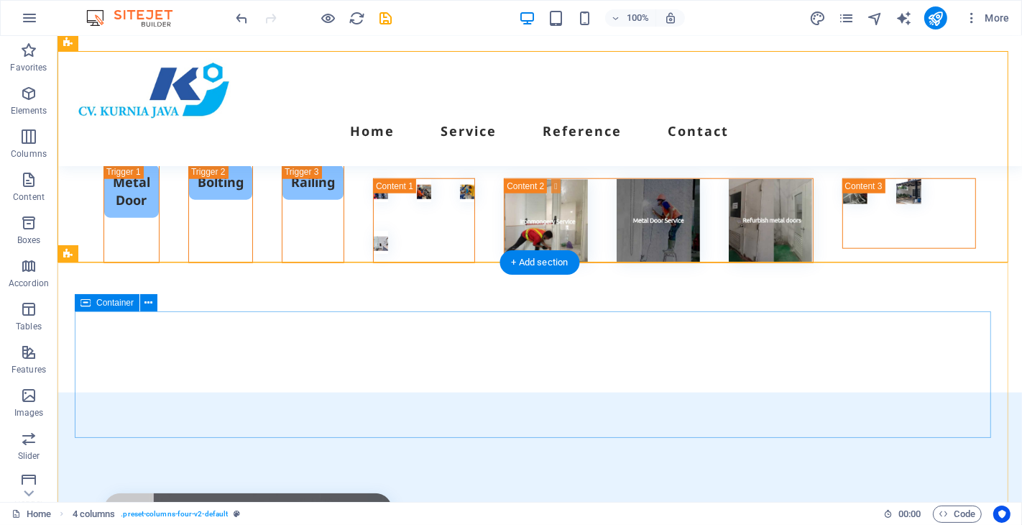
scroll to position [5632, 0]
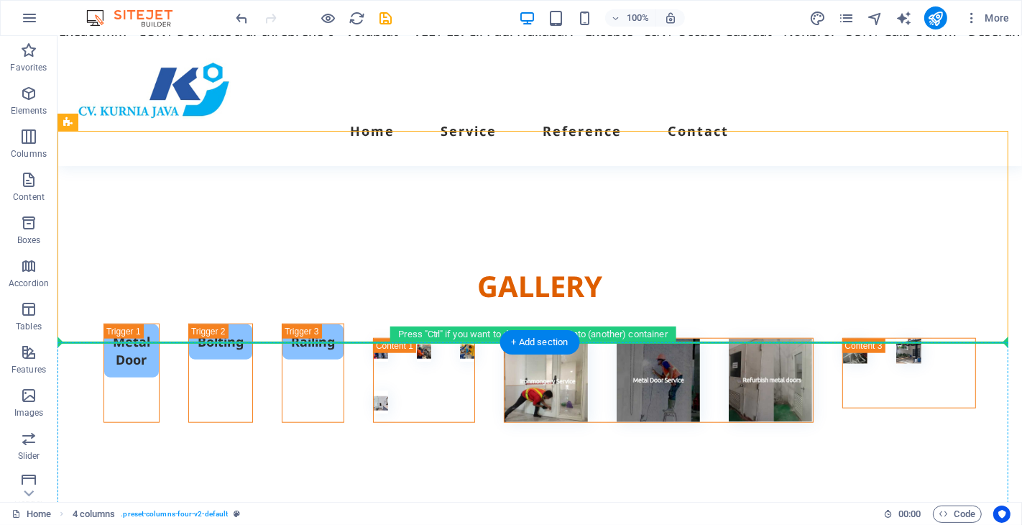
scroll to position [5633, 0]
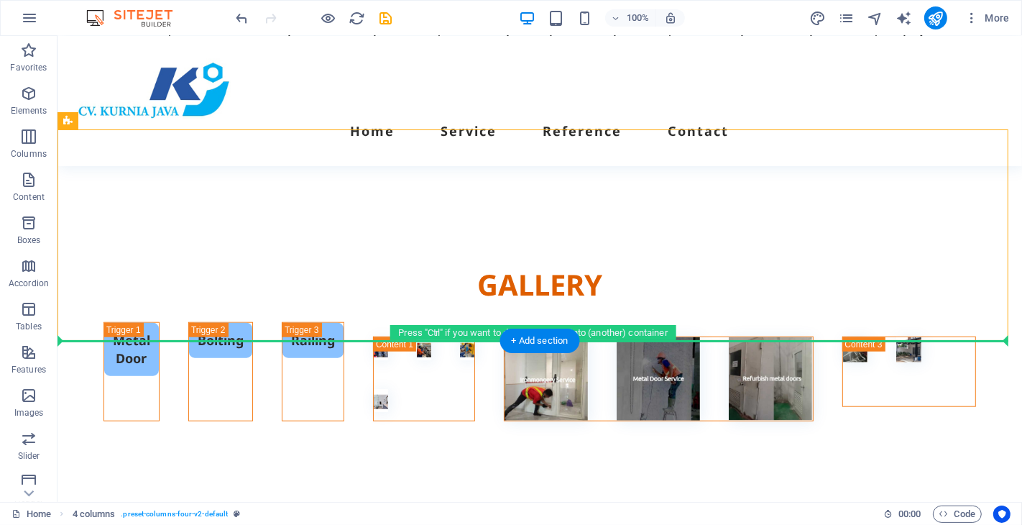
drag, startPoint x: 368, startPoint y: 155, endPoint x: 307, endPoint y: 377, distance: 230.3
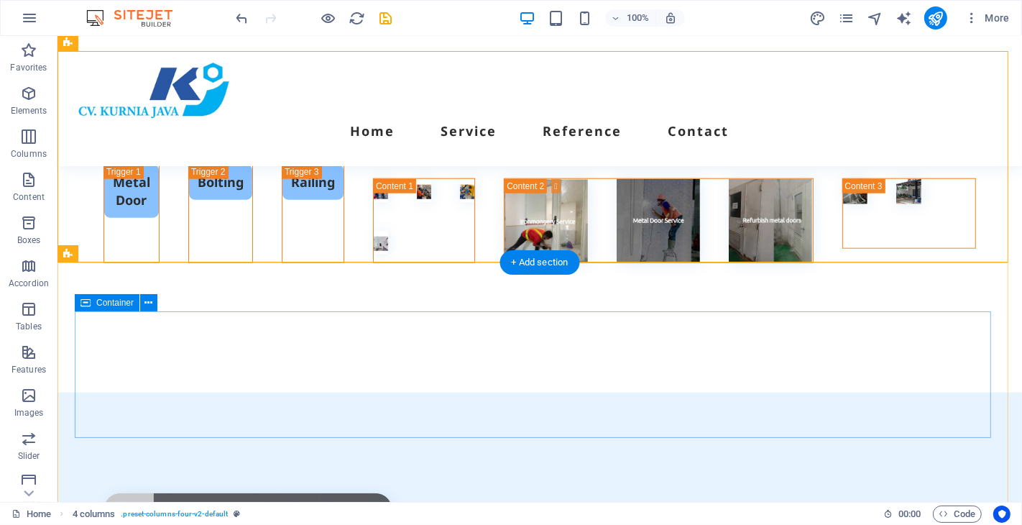
scroll to position [5712, 0]
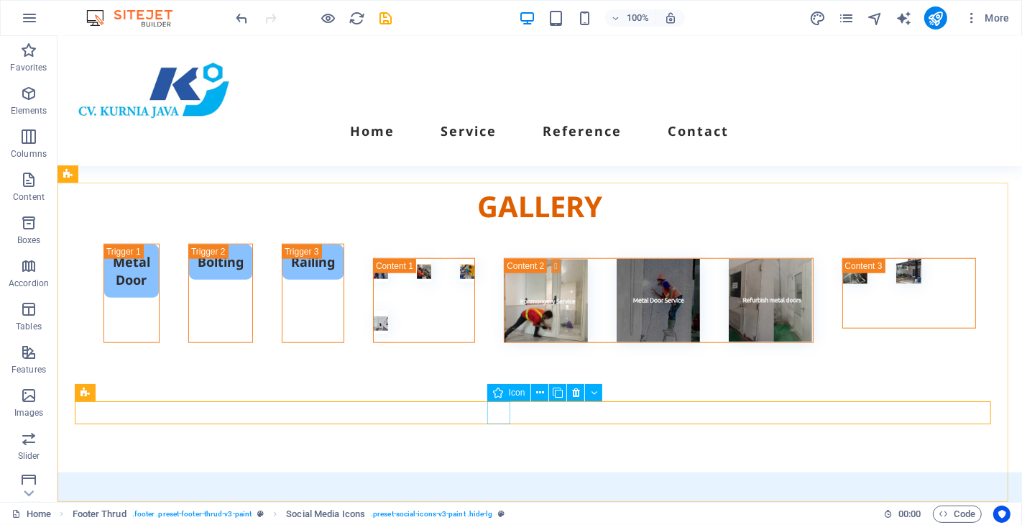
scroll to position [5792, 0]
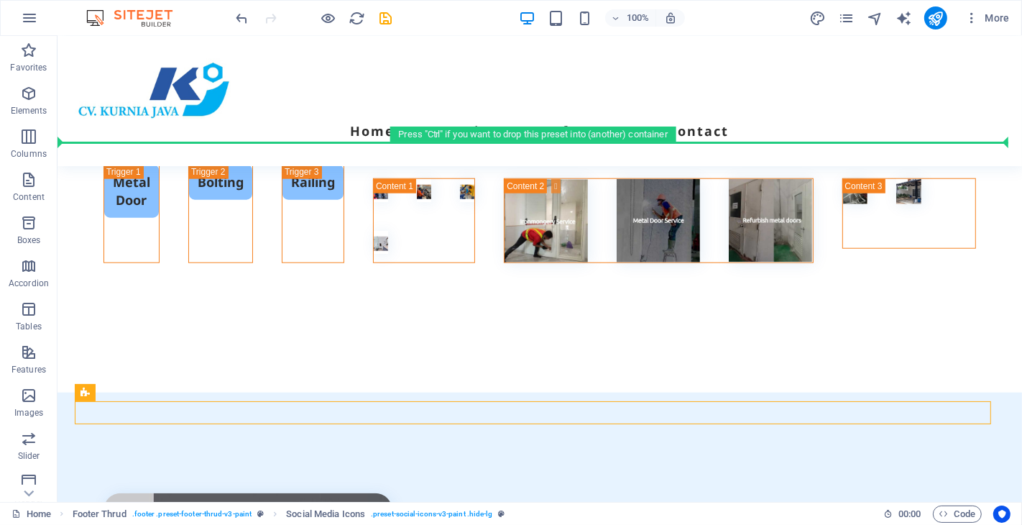
drag, startPoint x: 413, startPoint y: 415, endPoint x: 441, endPoint y: 133, distance: 283.2
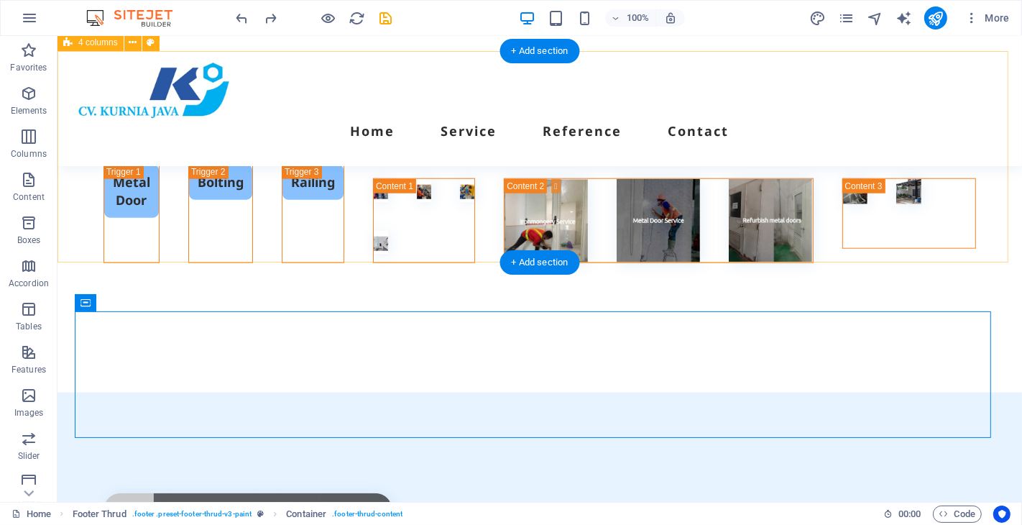
scroll to position [5712, 0]
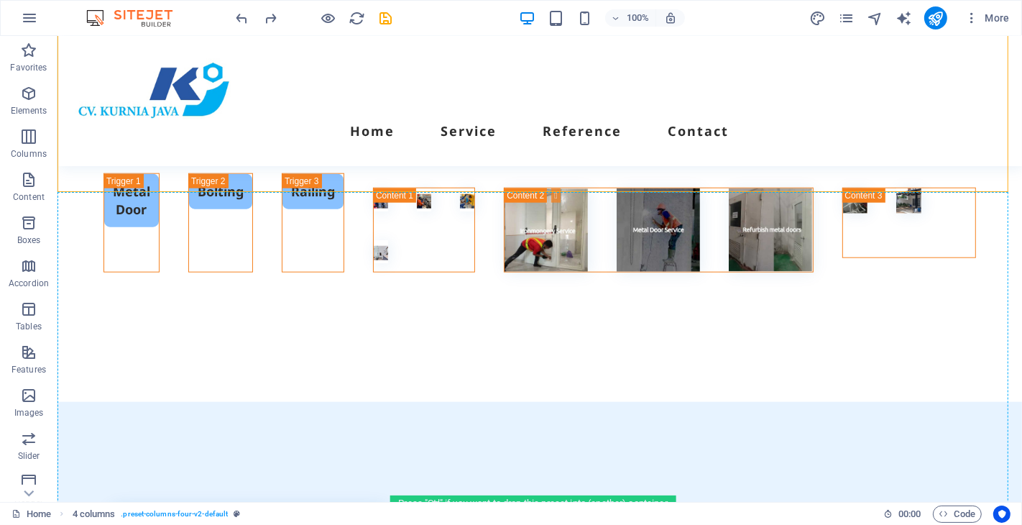
scroll to position [5792, 0]
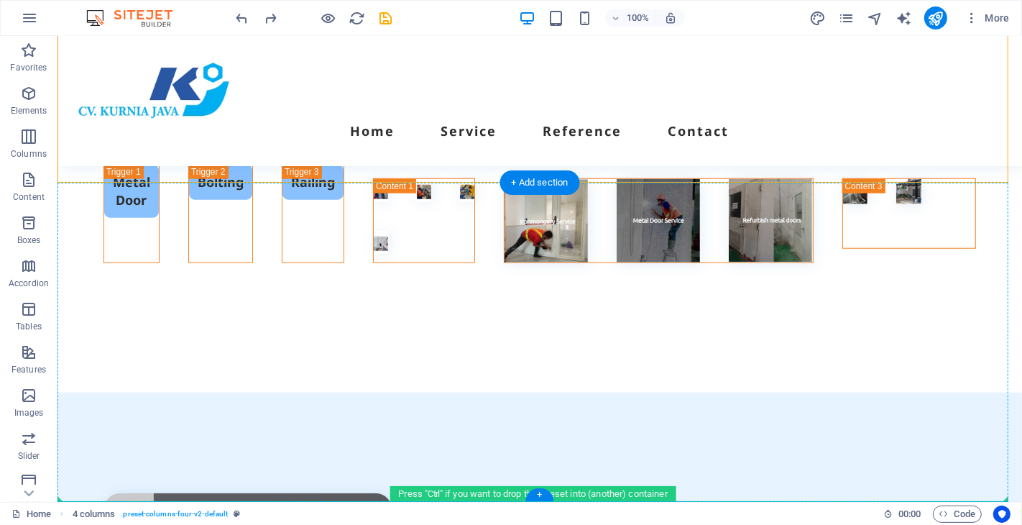
drag, startPoint x: 456, startPoint y: 209, endPoint x: 455, endPoint y: 398, distance: 189.0
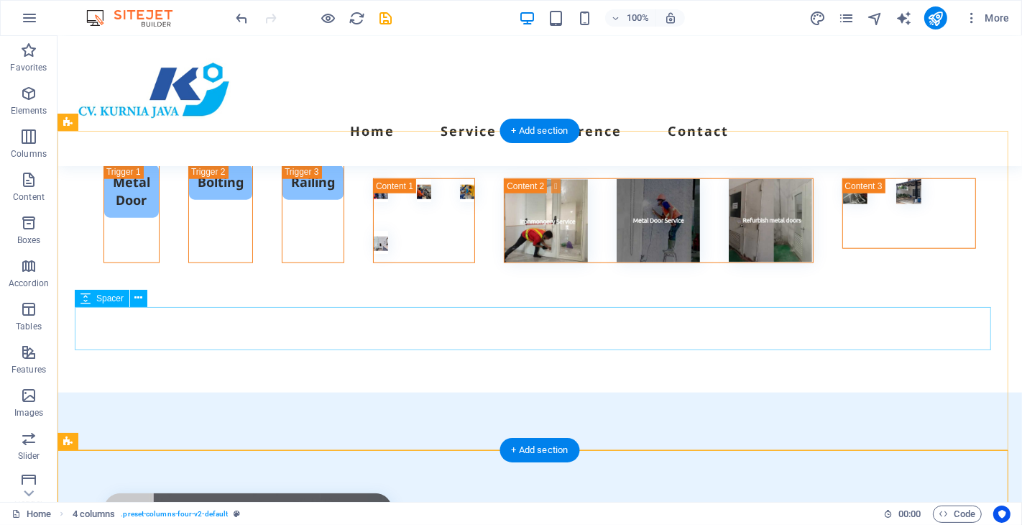
scroll to position [5552, 0]
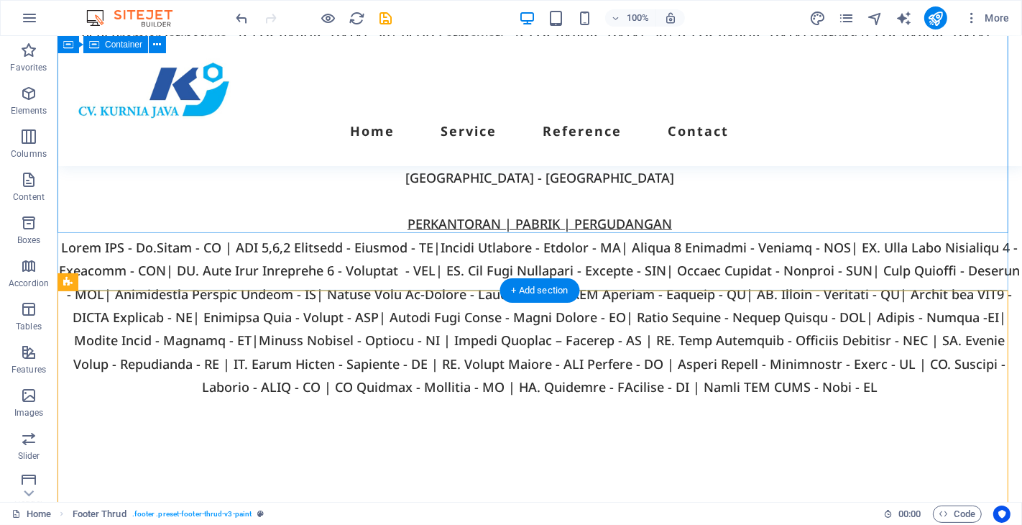
scroll to position [5712, 0]
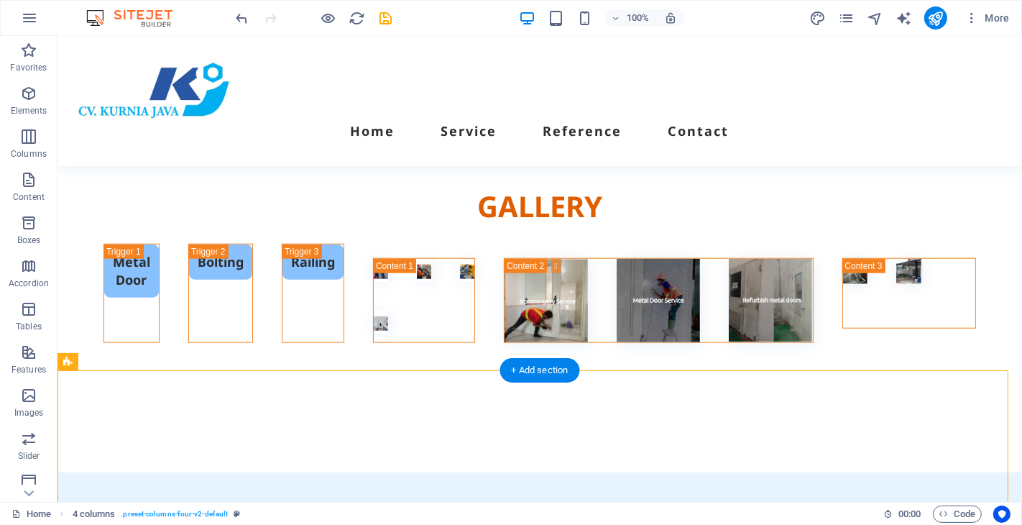
drag, startPoint x: 438, startPoint y: 415, endPoint x: 438, endPoint y: 391, distance: 24.4
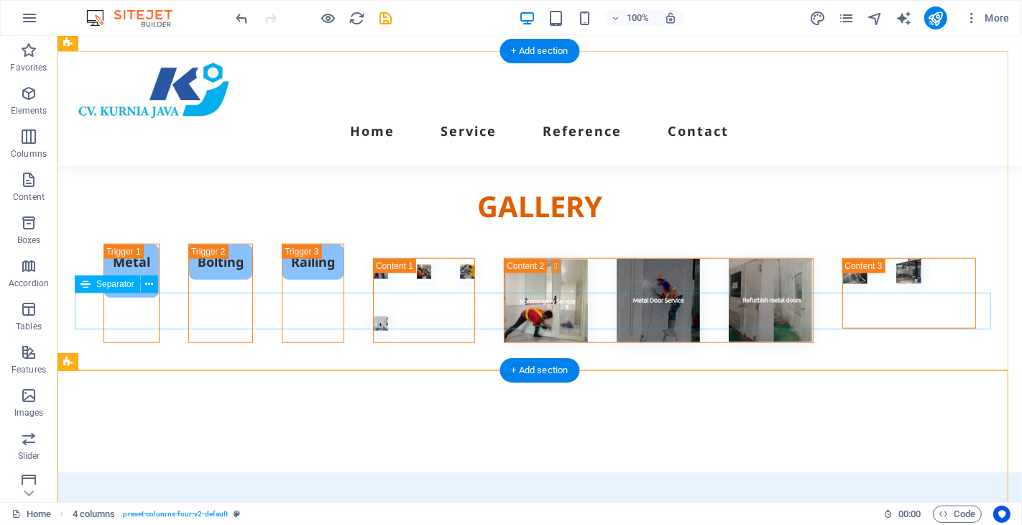
scroll to position [5792, 0]
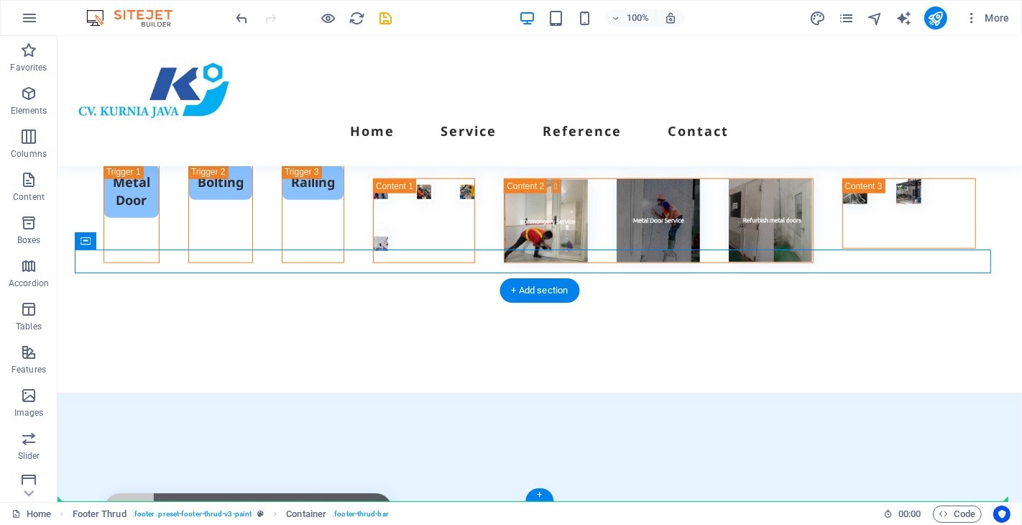
drag, startPoint x: 723, startPoint y: 261, endPoint x: 688, endPoint y: 498, distance: 239.8
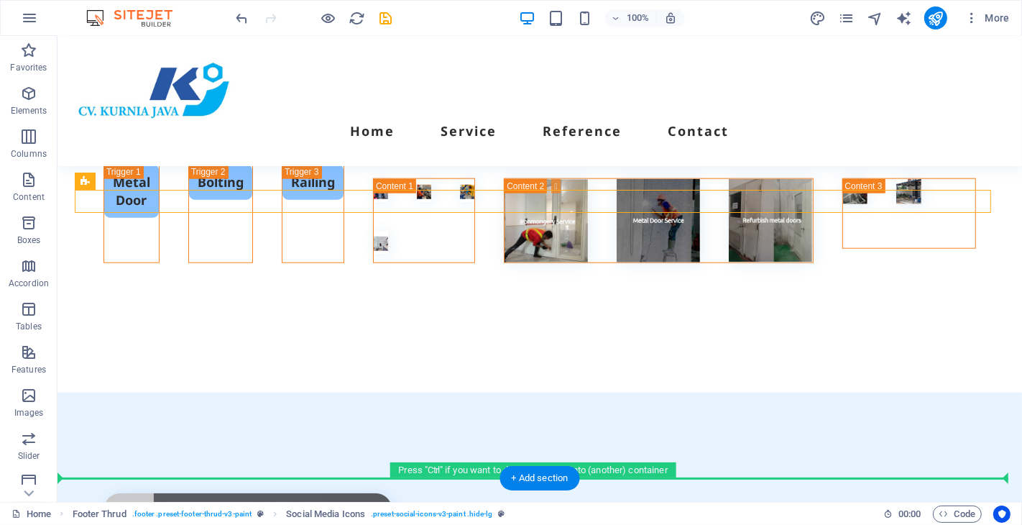
drag, startPoint x: 697, startPoint y: 200, endPoint x: 668, endPoint y: 482, distance: 283.9
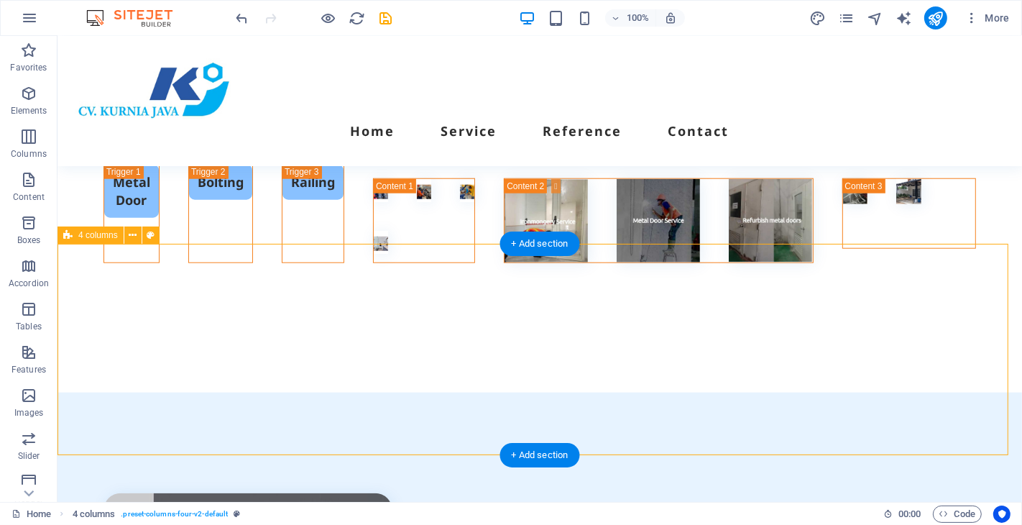
scroll to position [5805, 0]
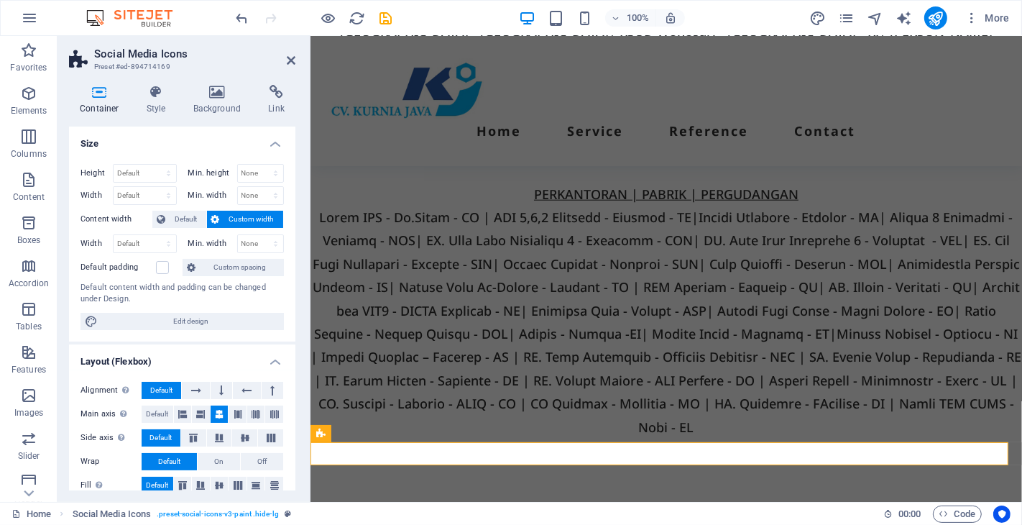
scroll to position [5941, 0]
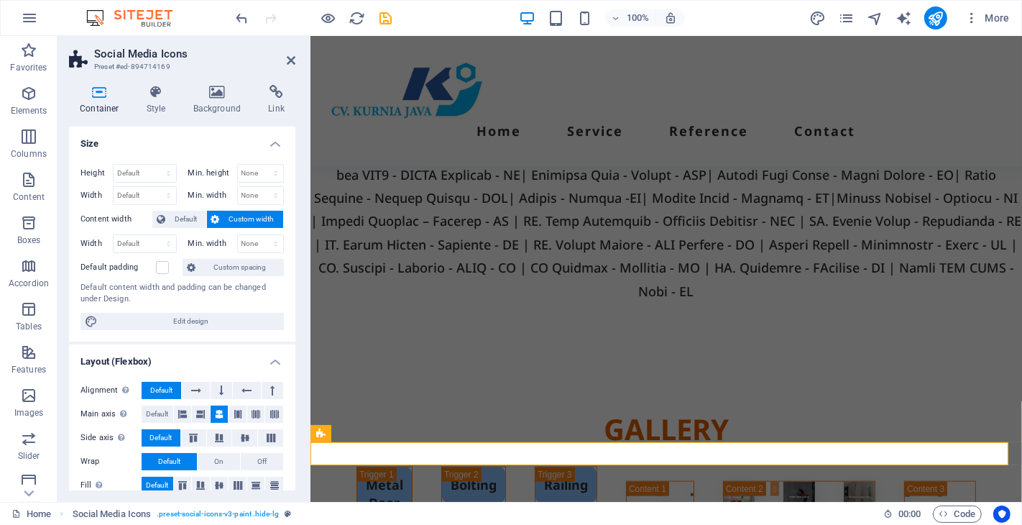
select select "rem"
click at [152, 98] on icon at bounding box center [156, 92] width 41 height 14
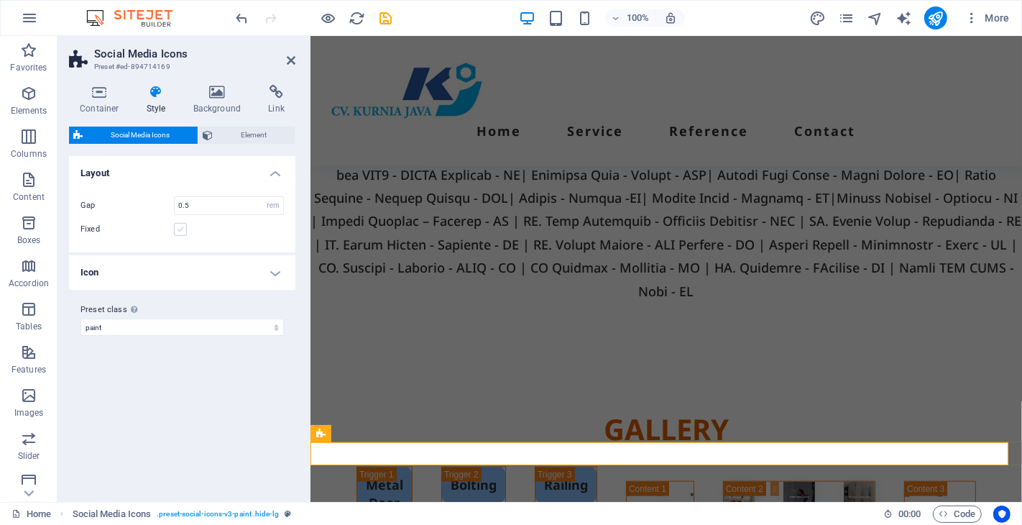
click at [180, 231] on label at bounding box center [180, 229] width 13 height 13
click at [0, 0] on input "Fixed" at bounding box center [0, 0] width 0 height 0
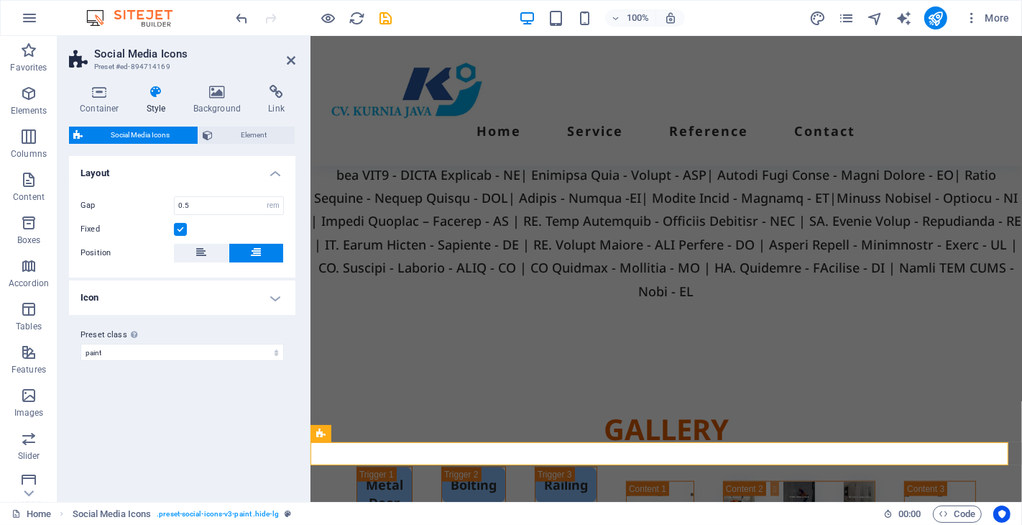
click at [180, 227] on label at bounding box center [180, 229] width 13 height 13
click at [0, 0] on input "Fixed" at bounding box center [0, 0] width 0 height 0
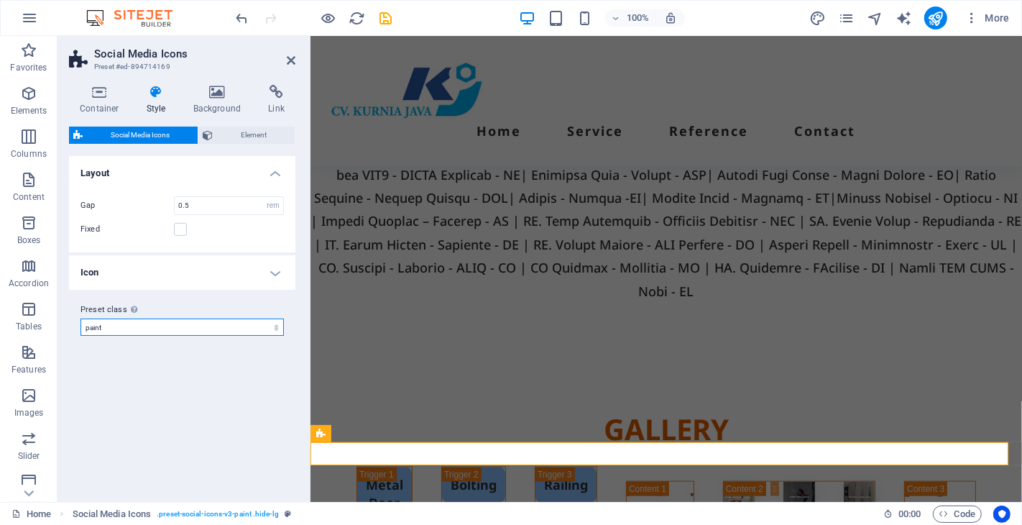
click at [199, 328] on select "paint Add preset class" at bounding box center [181, 326] width 203 height 17
click at [195, 333] on select "paint Add preset class" at bounding box center [181, 326] width 203 height 17
click at [226, 99] on h4 "Background" at bounding box center [220, 100] width 75 height 30
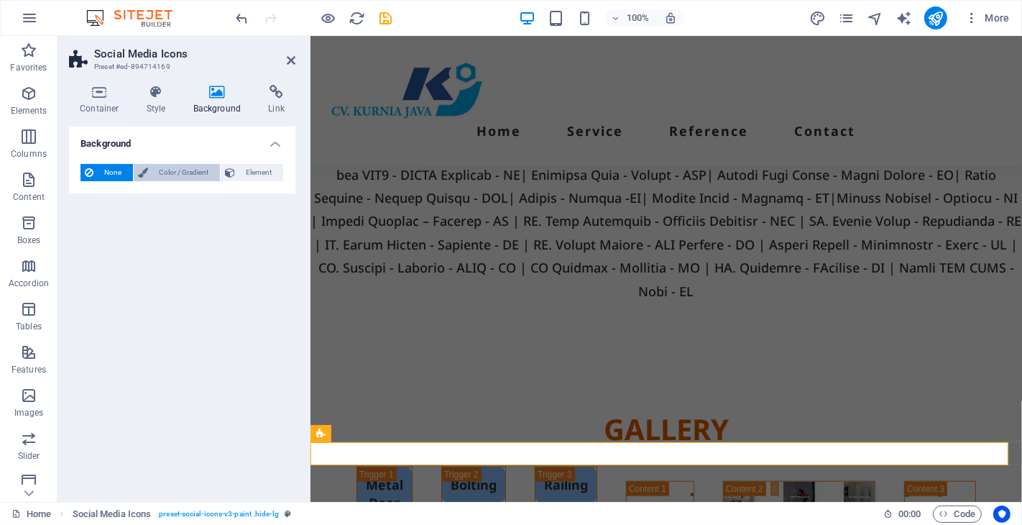
click at [183, 175] on span "Color / Gradient" at bounding box center [183, 172] width 63 height 17
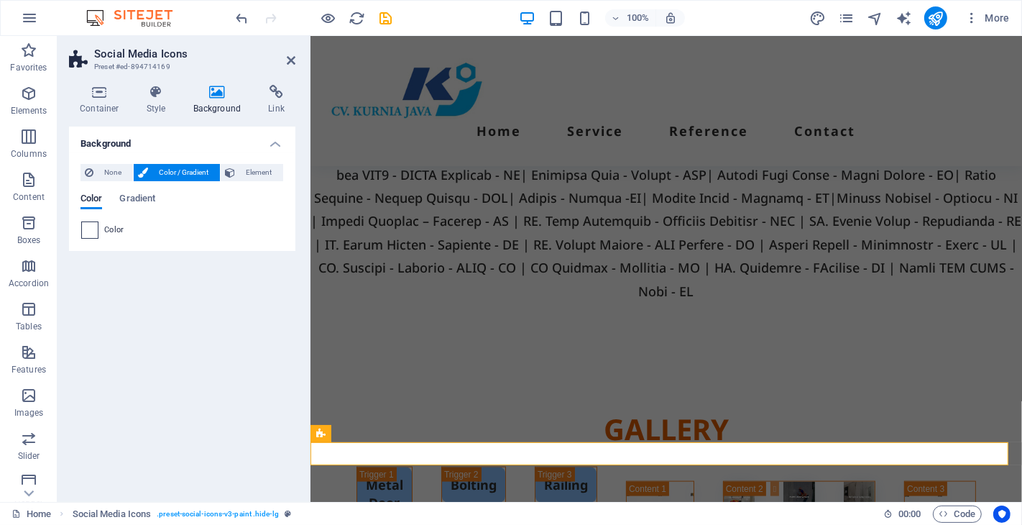
click at [94, 226] on span at bounding box center [90, 230] width 16 height 16
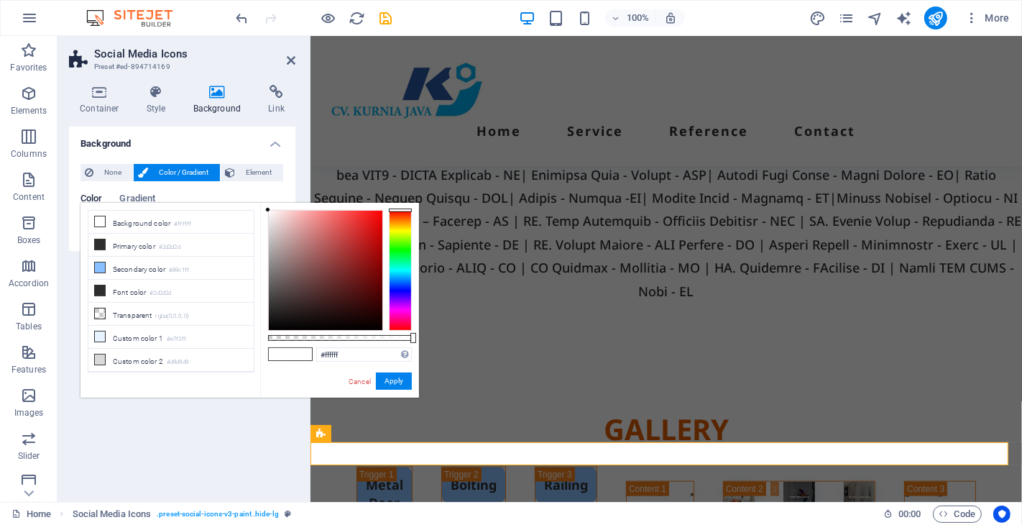
click at [397, 284] on div at bounding box center [400, 270] width 23 height 121
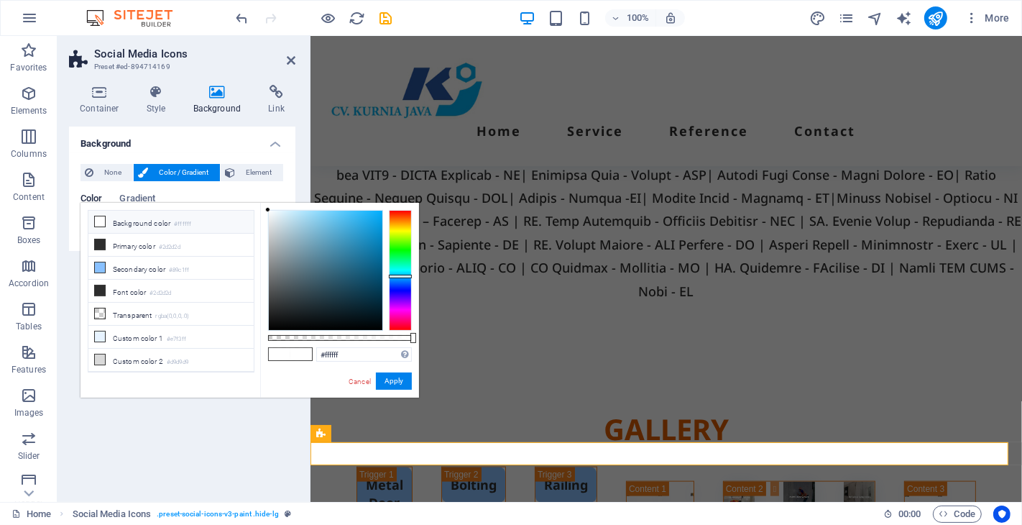
click at [397, 276] on div at bounding box center [400, 270] width 23 height 121
click at [355, 247] on div at bounding box center [326, 270] width 114 height 119
type input "#089adc"
drag, startPoint x: 352, startPoint y: 249, endPoint x: 377, endPoint y: 226, distance: 34.1
click at [377, 226] on div at bounding box center [326, 270] width 114 height 119
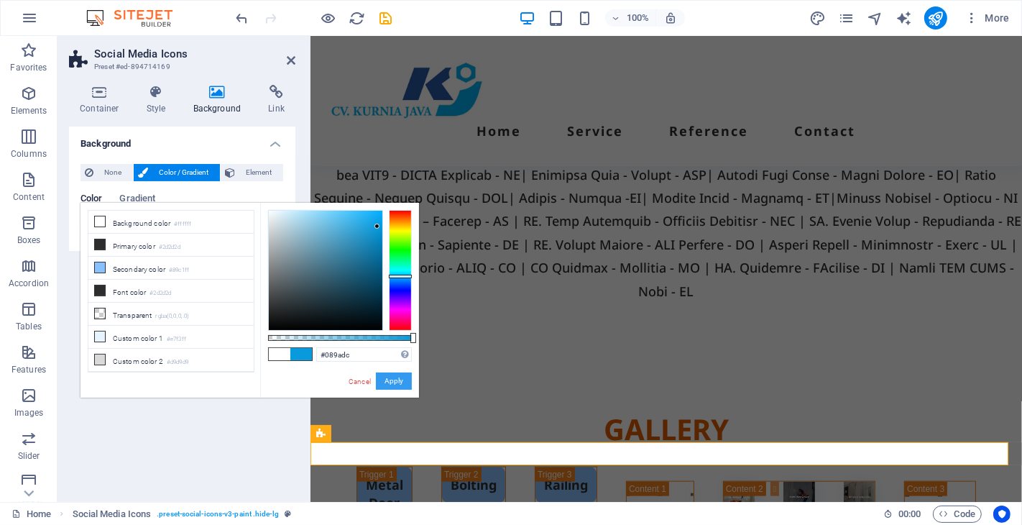
click at [393, 383] on button "Apply" at bounding box center [394, 380] width 36 height 17
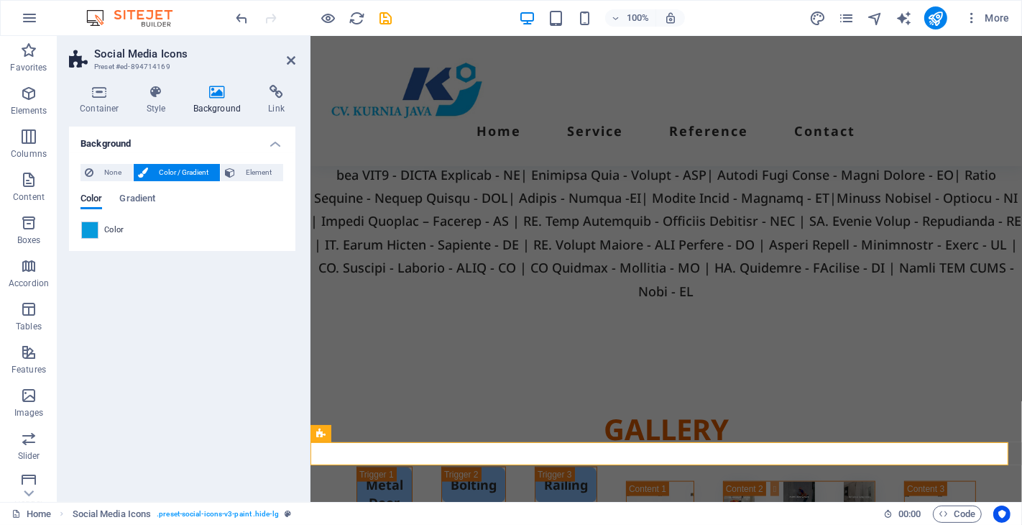
click at [247, 342] on div "Background None Color / Gradient Element Stretch background to full-width Color…" at bounding box center [182, 308] width 226 height 364
click at [287, 59] on icon at bounding box center [291, 60] width 9 height 11
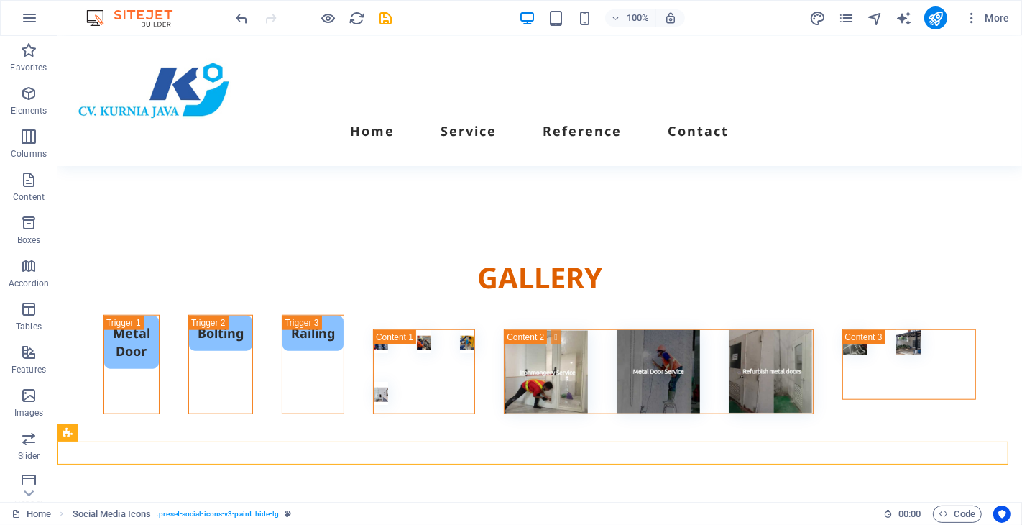
scroll to position [5805, 0]
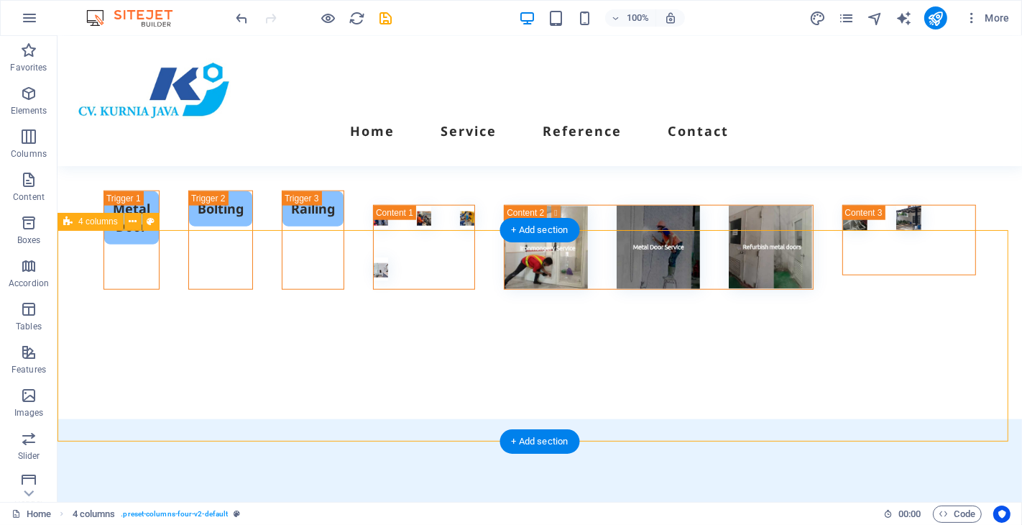
select select "px"
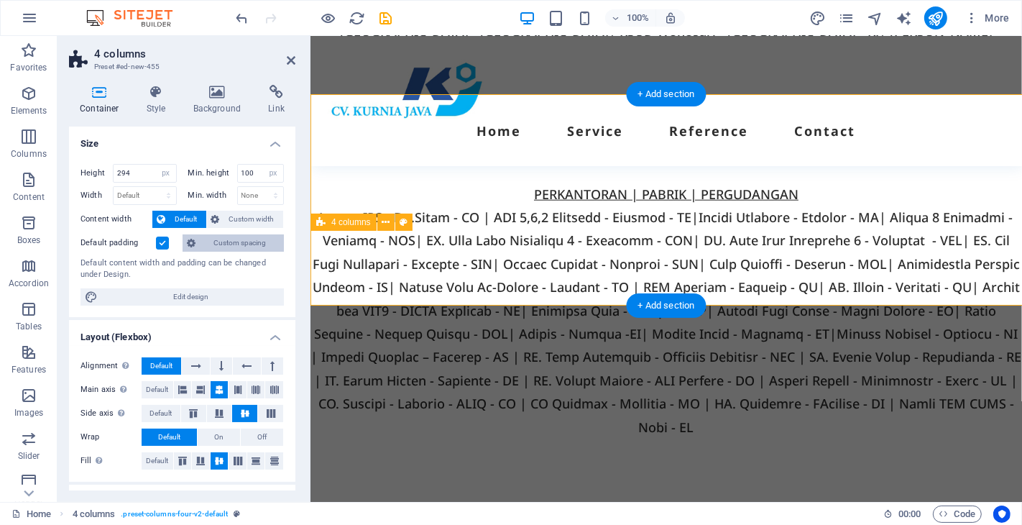
scroll to position [5941, 0]
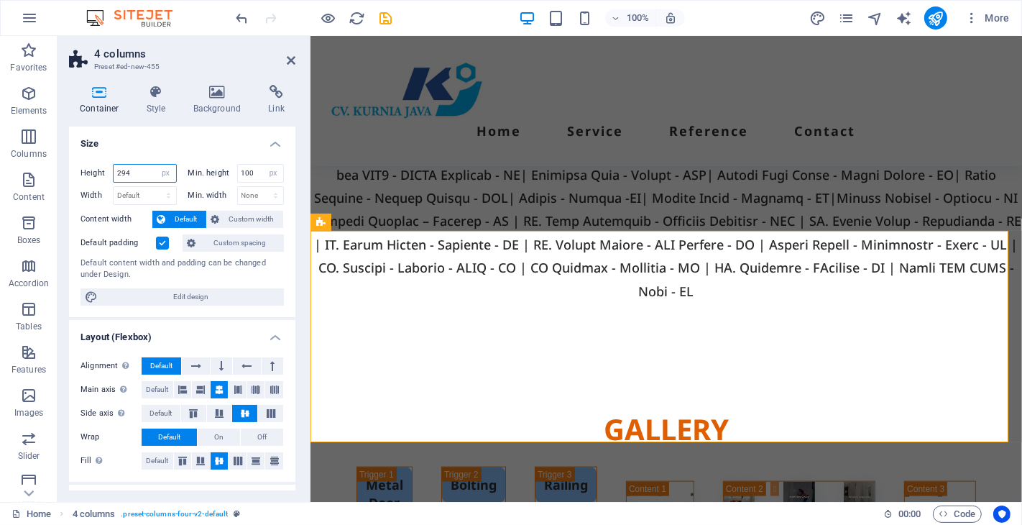
drag, startPoint x: 131, startPoint y: 171, endPoint x: 75, endPoint y: 171, distance: 55.3
click at [75, 171] on div "Height 294 Default px rem % vh vw Min. height 100 None px rem % vh vw Width Def…" at bounding box center [182, 234] width 226 height 165
type input "150"
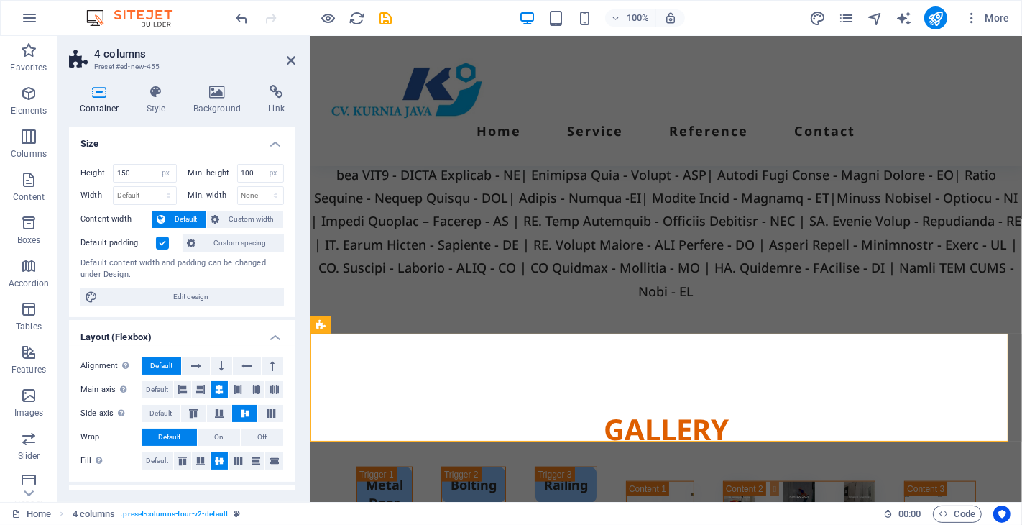
scroll to position [5838, 0]
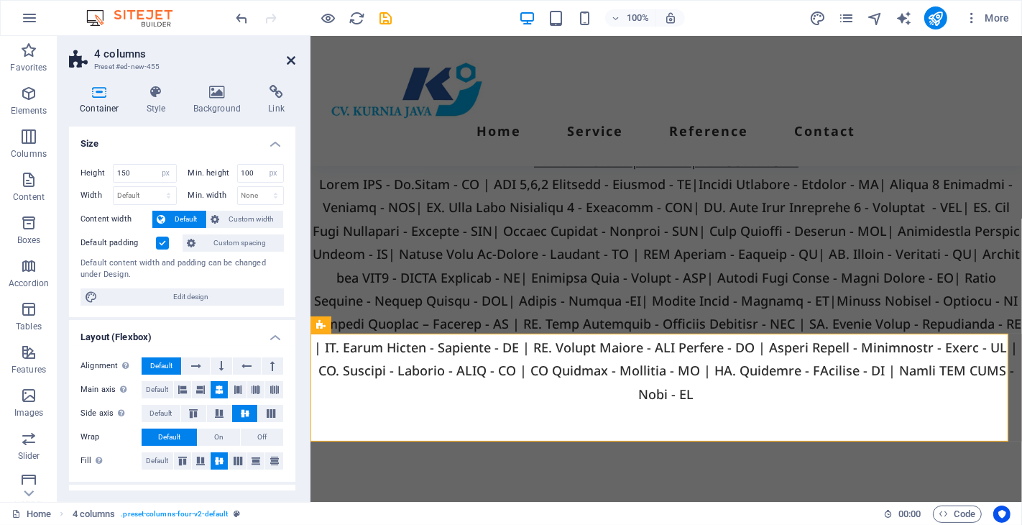
click at [290, 57] on icon at bounding box center [291, 60] width 9 height 11
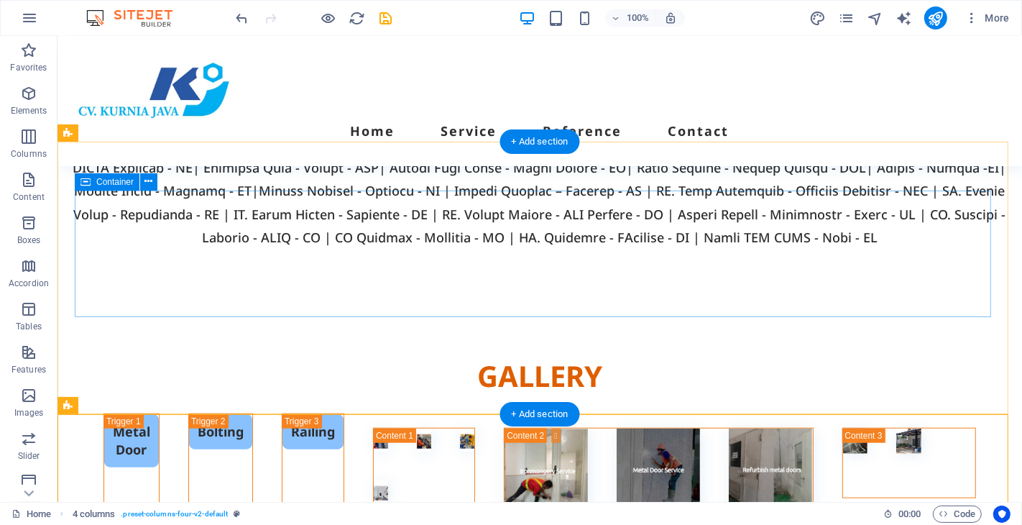
scroll to position [5702, 0]
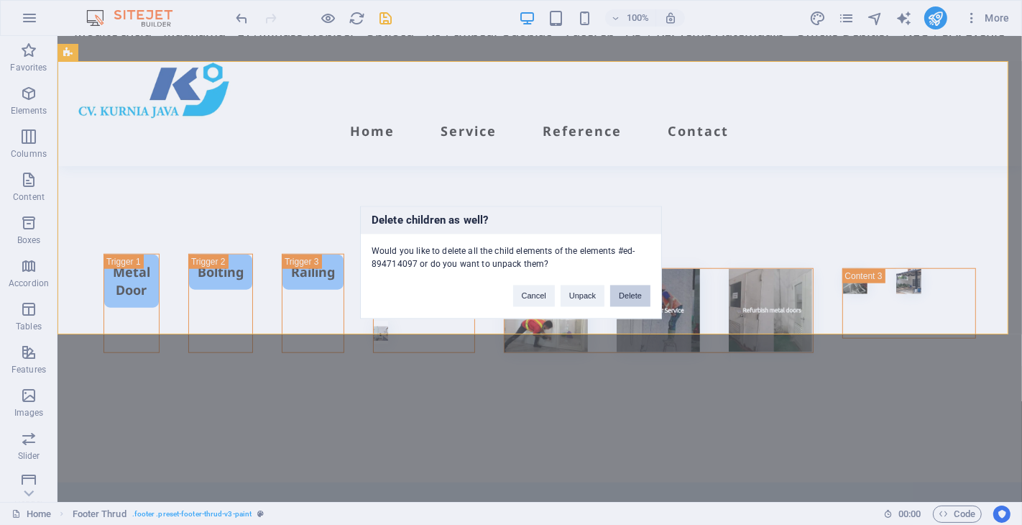
click at [627, 299] on button "Delete" at bounding box center [630, 296] width 40 height 22
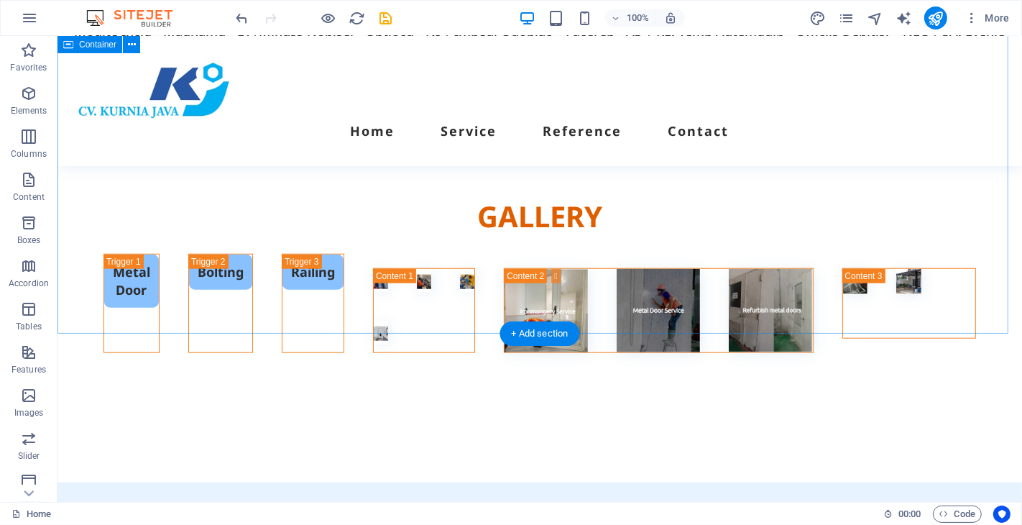
scroll to position [5429, 0]
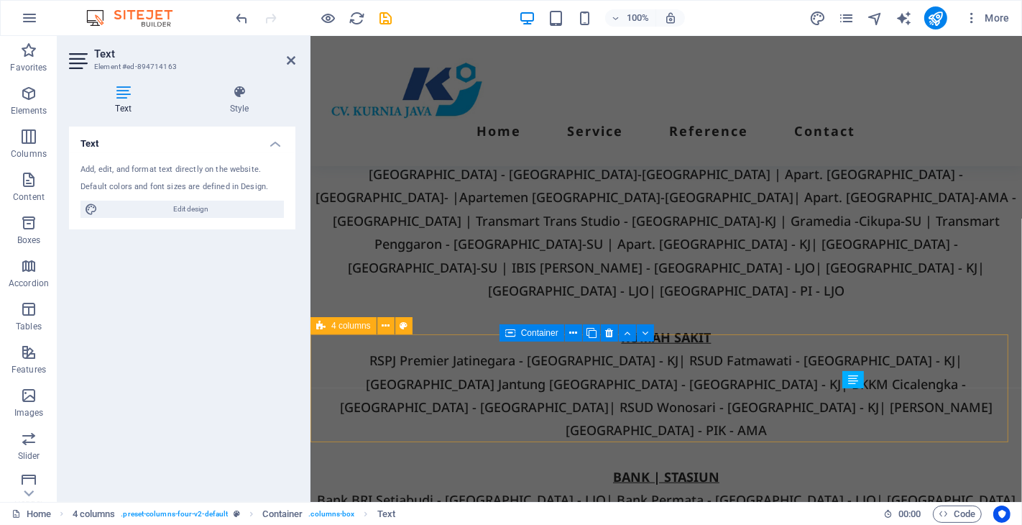
scroll to position [5565, 0]
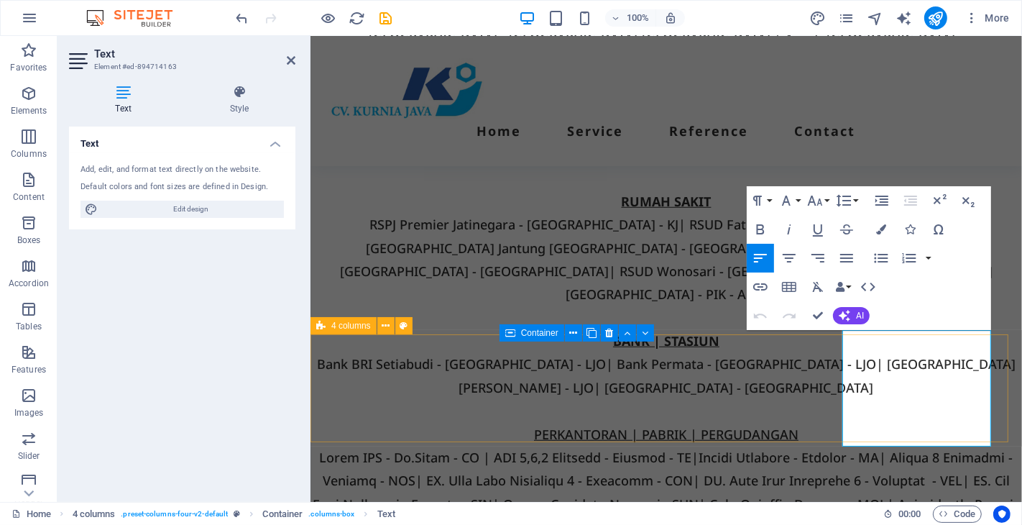
drag, startPoint x: 984, startPoint y: 431, endPoint x: 817, endPoint y: 437, distance: 166.8
click at [875, 235] on button "Colors" at bounding box center [881, 229] width 27 height 29
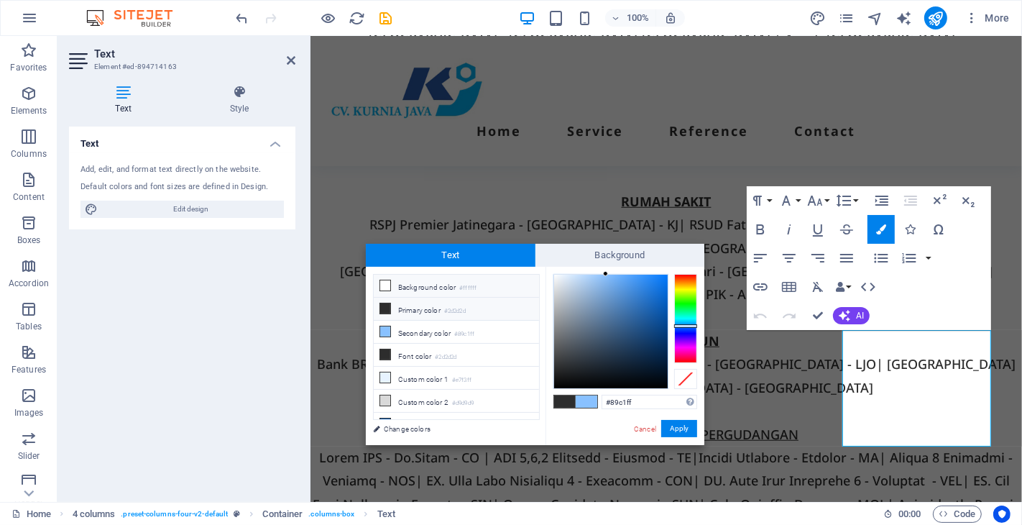
click at [389, 290] on icon at bounding box center [385, 285] width 10 height 10
type input "#ffffff"
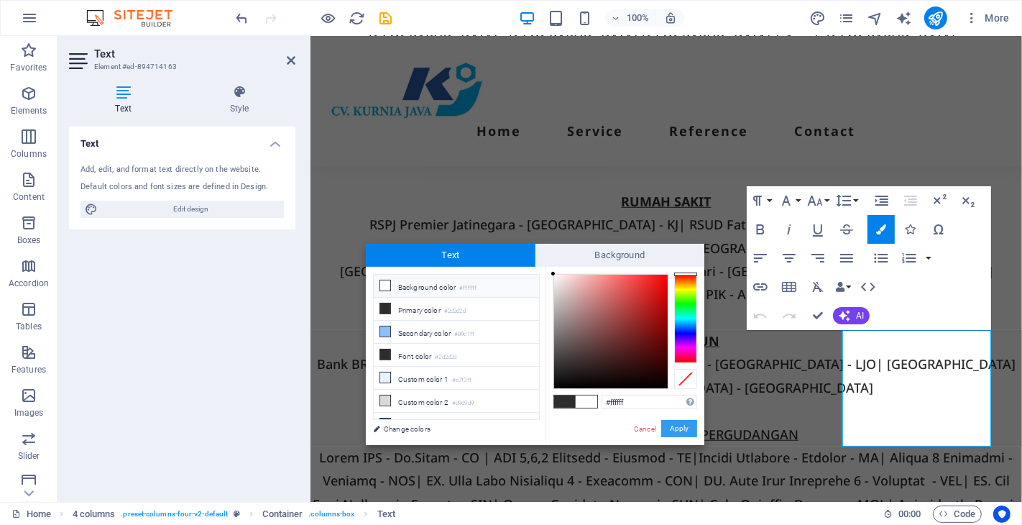
click at [678, 425] on button "Apply" at bounding box center [679, 428] width 36 height 17
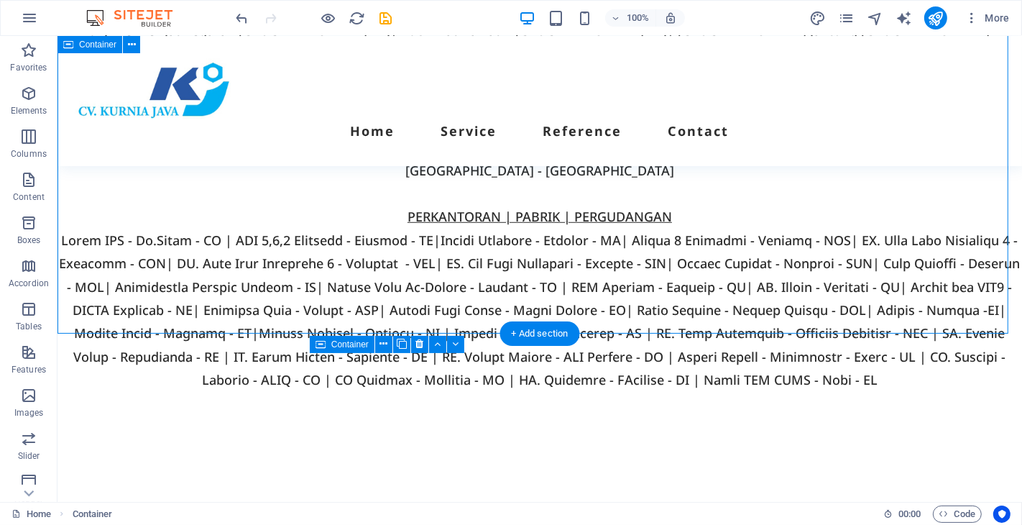
scroll to position [5429, 0]
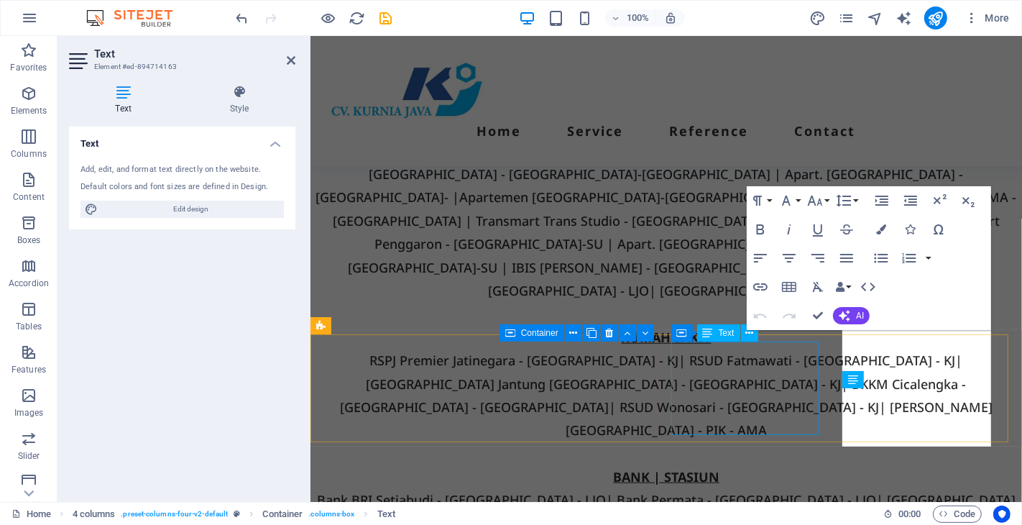
scroll to position [5565, 0]
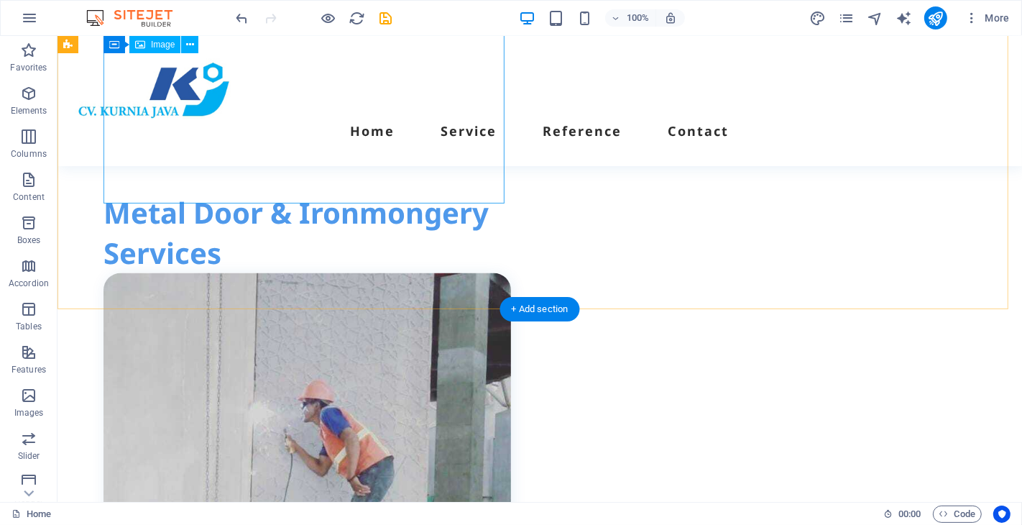
scroll to position [1517, 0]
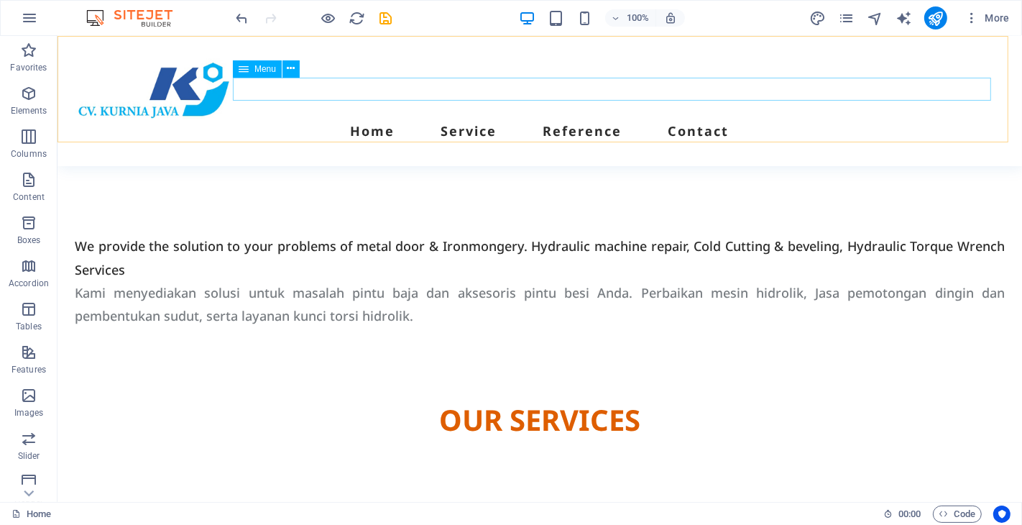
click at [482, 119] on nav "Home Service Reference Contact" at bounding box center [539, 130] width 930 height 23
select select
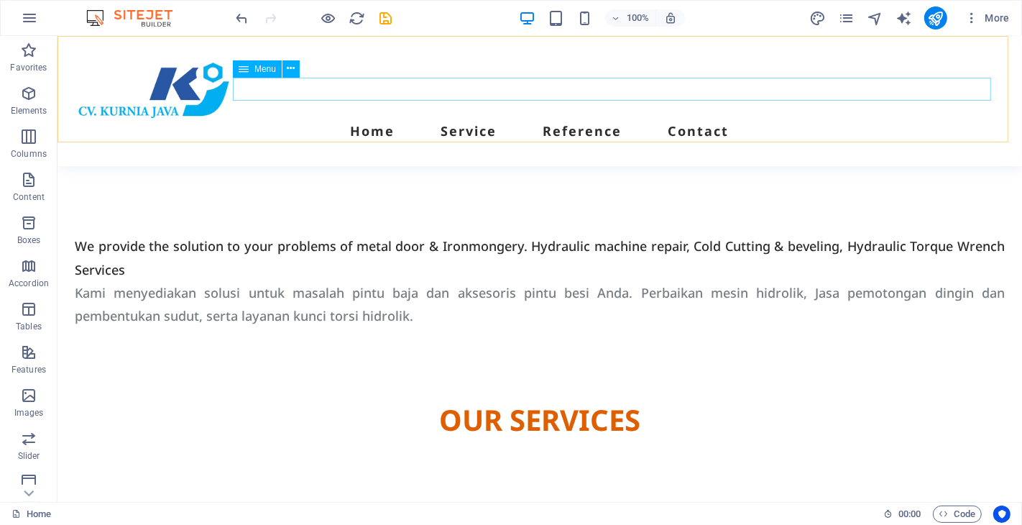
select select
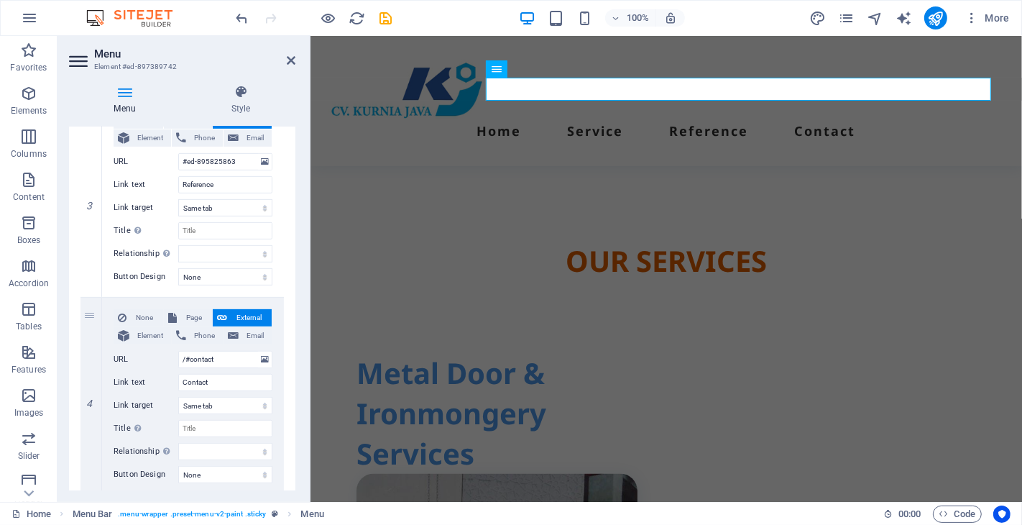
scroll to position [602, 0]
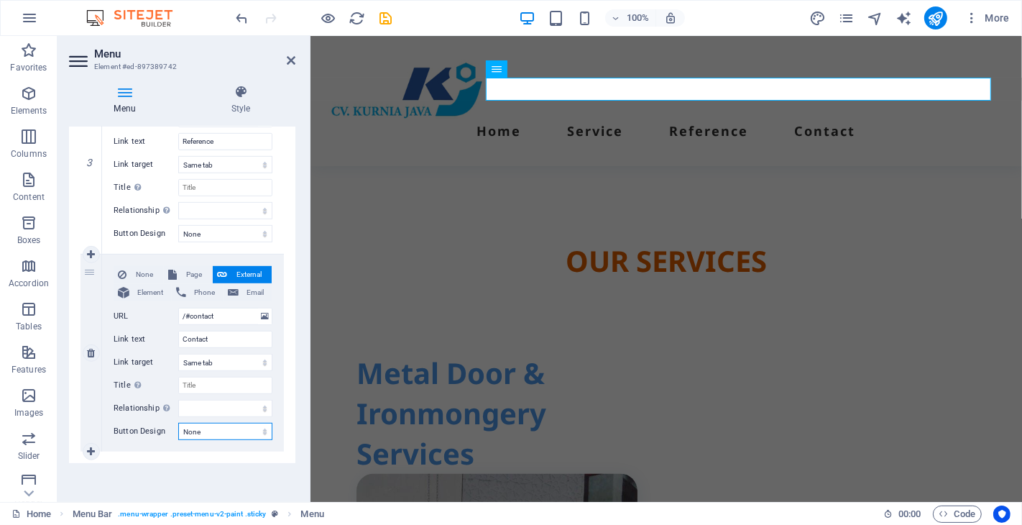
click at [216, 426] on select "None Default Primary Secondary" at bounding box center [225, 431] width 94 height 17
select select "primary"
click at [178, 423] on select "None Default Primary Secondary" at bounding box center [225, 431] width 94 height 17
select select
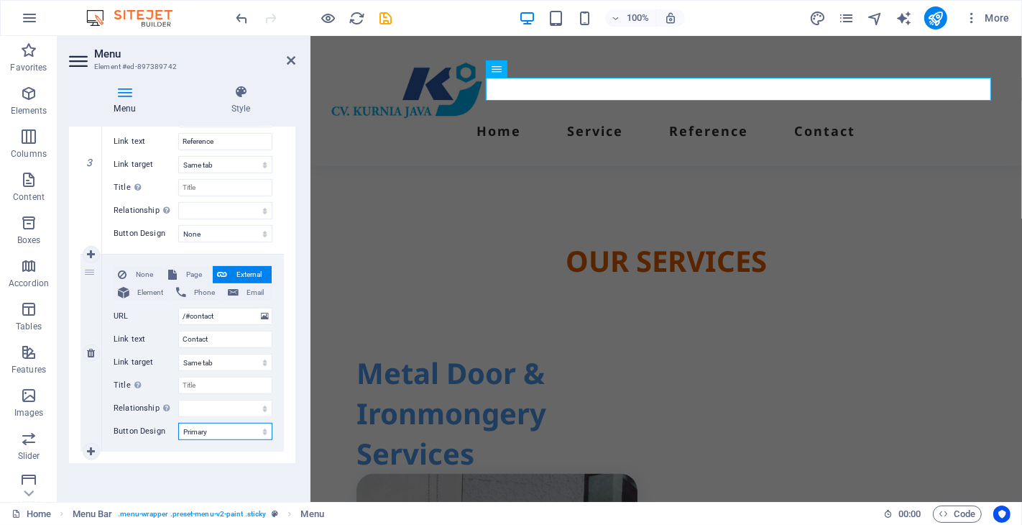
select select
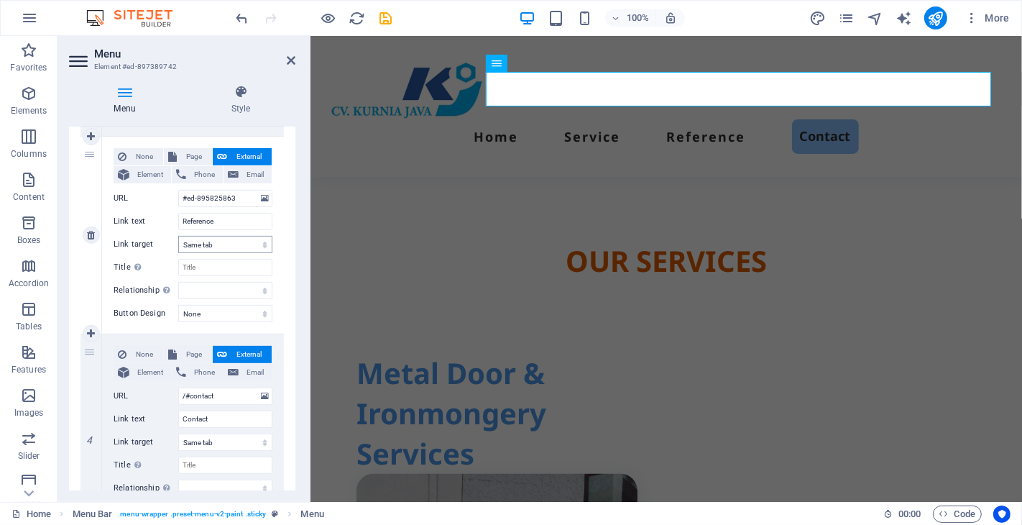
scroll to position [442, 0]
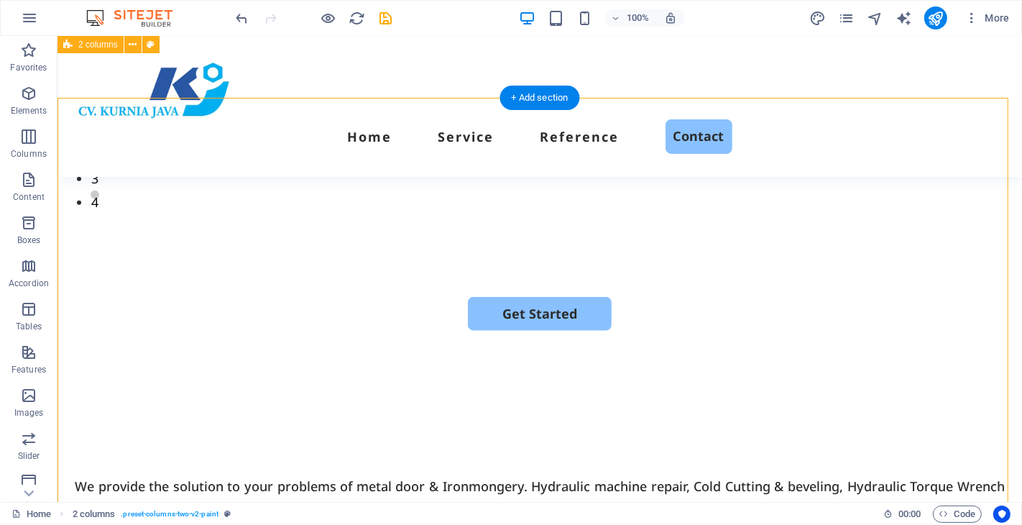
scroll to position [878, 0]
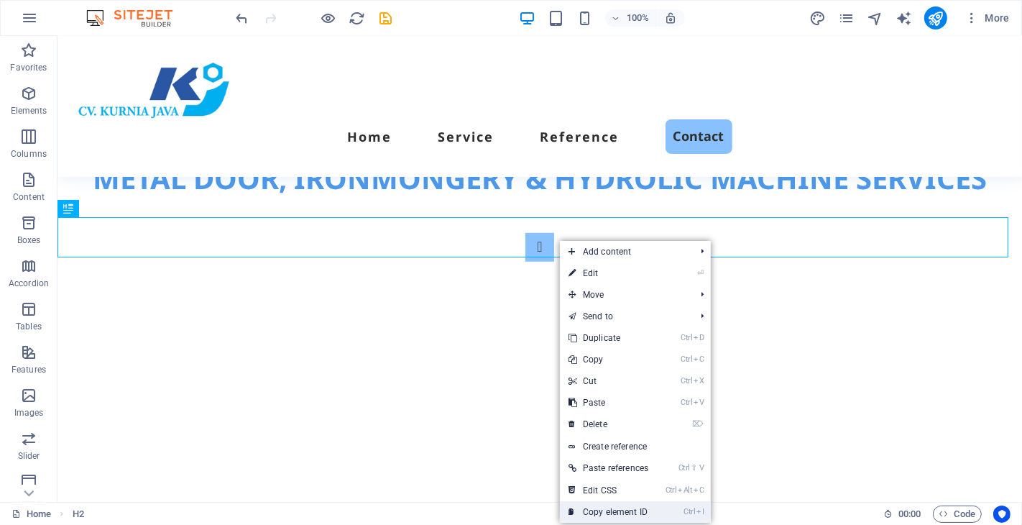
click at [620, 511] on link "Ctrl I Copy element ID" at bounding box center [608, 512] width 97 height 22
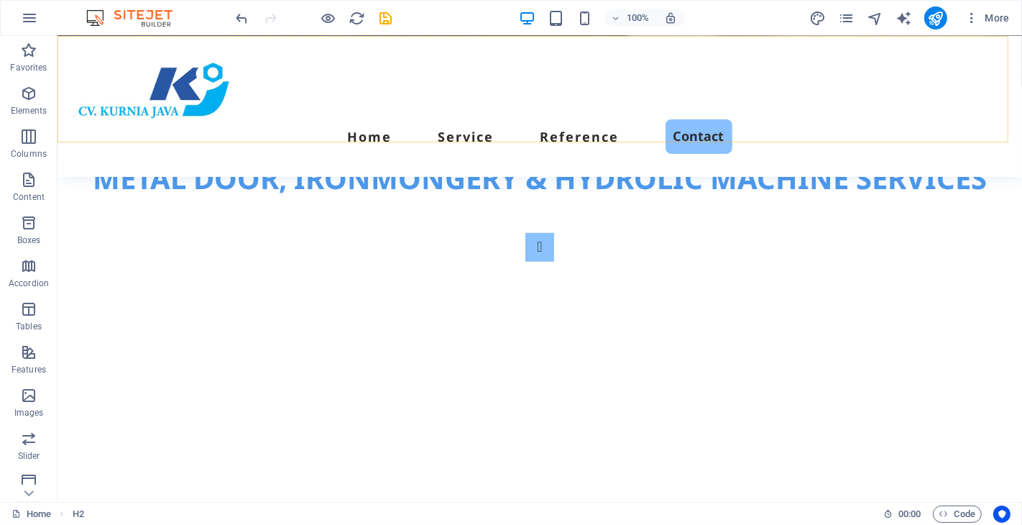
scroll to position [558, 0]
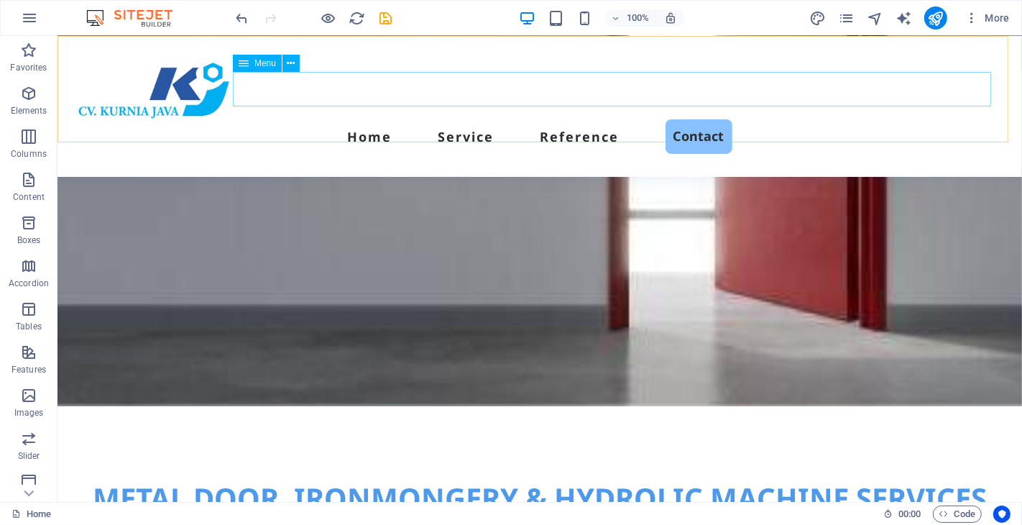
click at [685, 119] on nav "Home Service Reference Contact" at bounding box center [539, 136] width 930 height 34
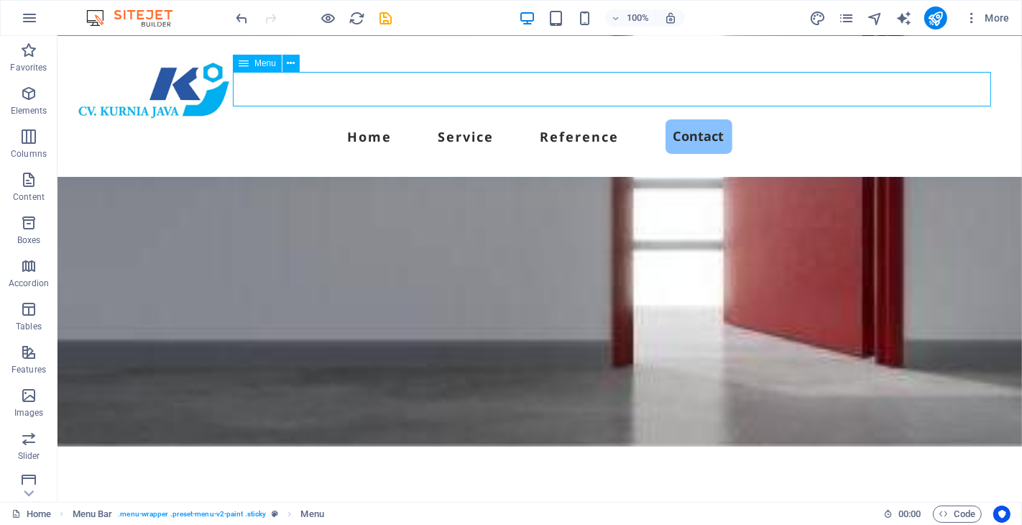
select select
select select "primary"
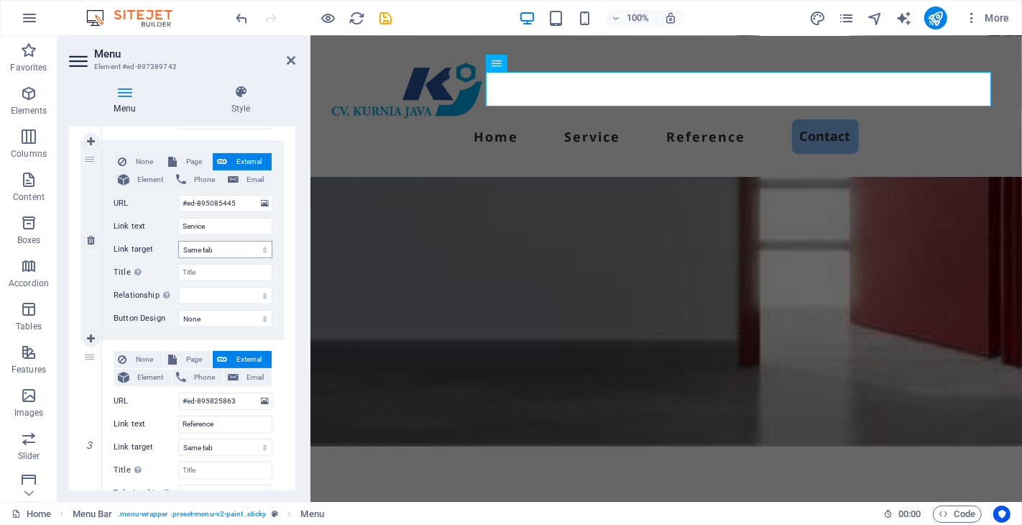
scroll to position [399, 0]
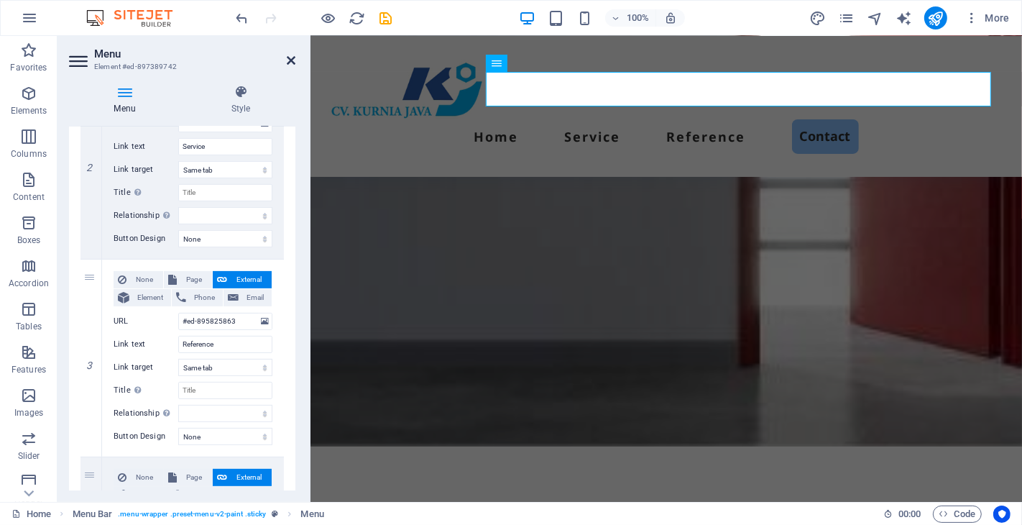
click at [293, 59] on icon at bounding box center [291, 60] width 9 height 11
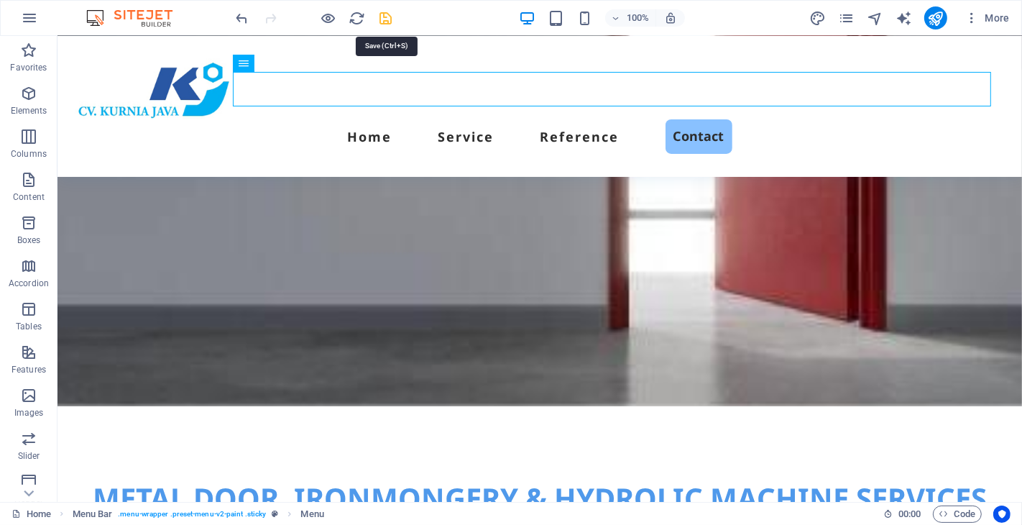
click at [384, 17] on icon "save" at bounding box center [386, 18] width 17 height 17
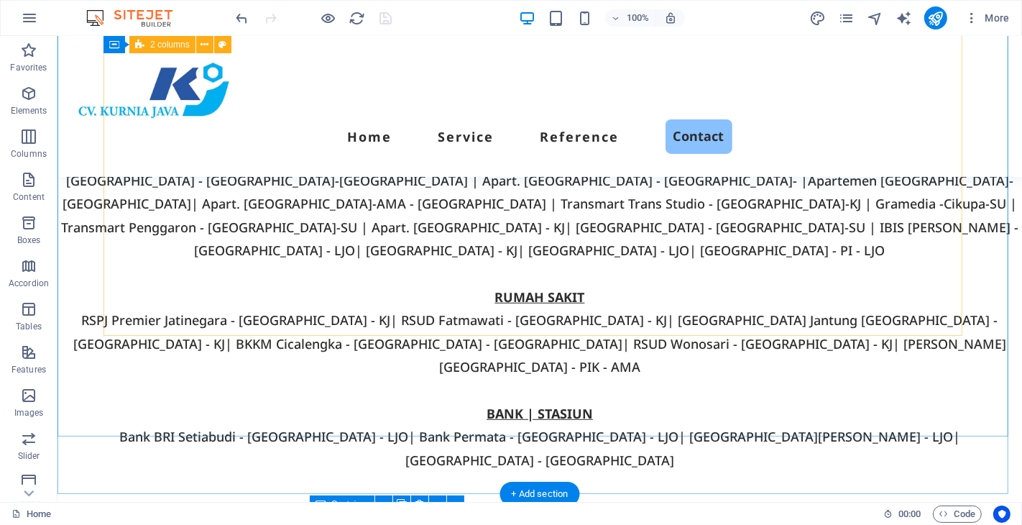
scroll to position [5350, 0]
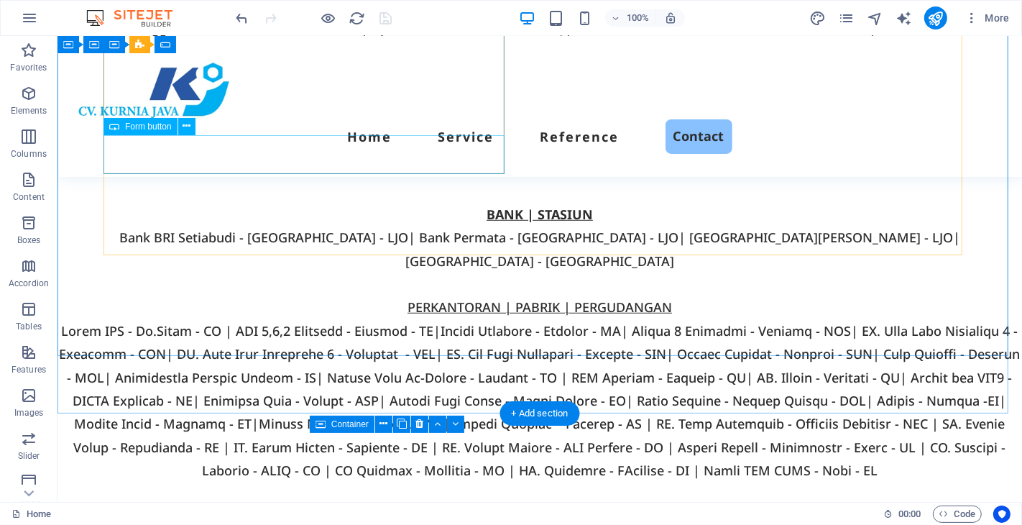
select select "px"
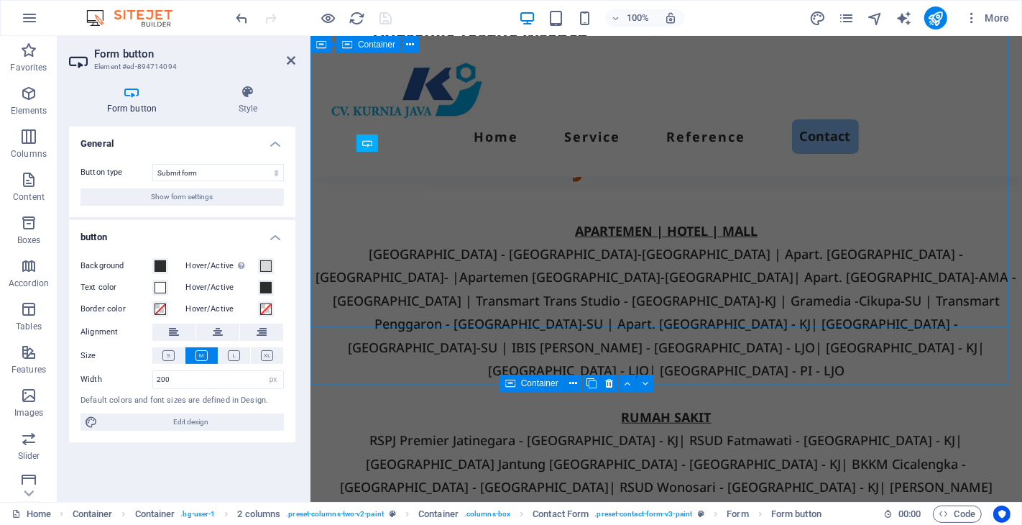
scroll to position [5515, 0]
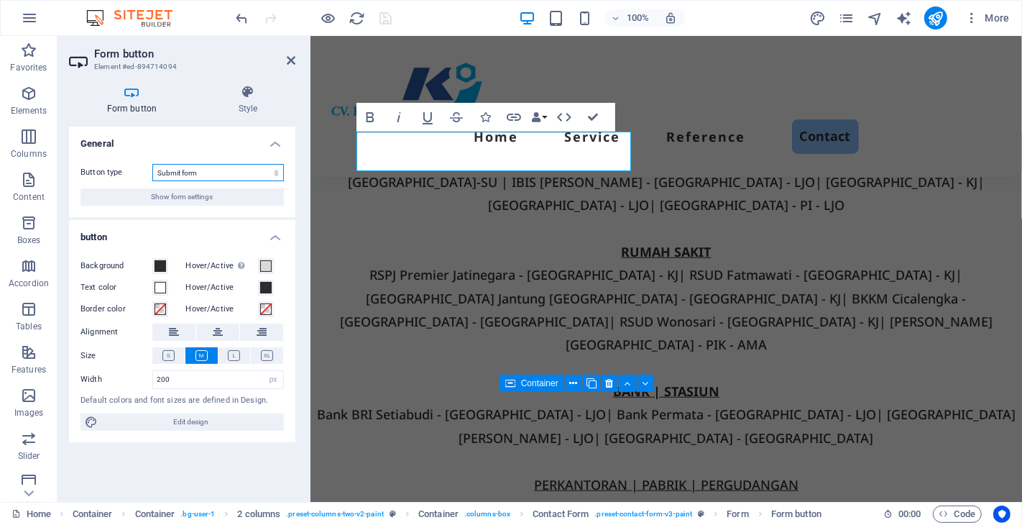
click at [237, 174] on select "Submit form Reset form No action" at bounding box center [218, 172] width 132 height 17
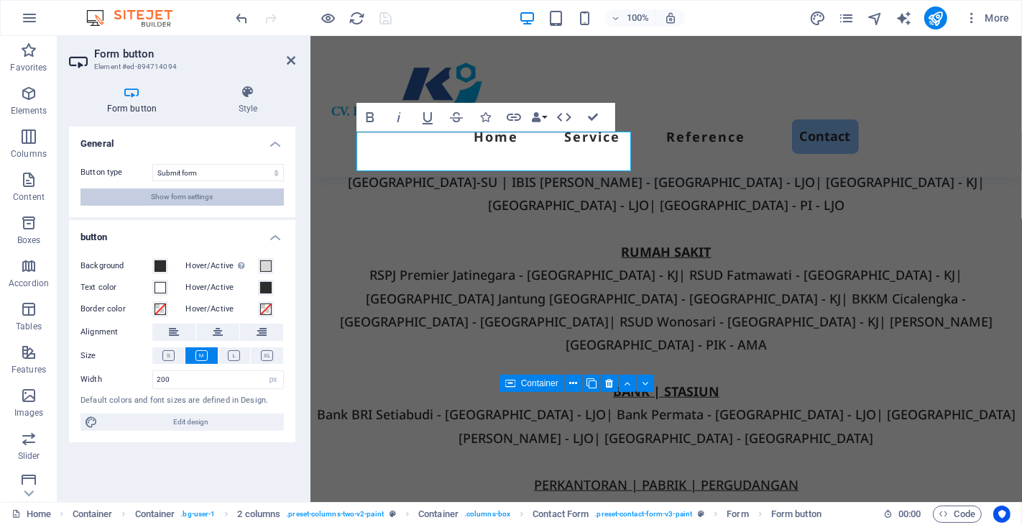
click at [219, 194] on button "Show form settings" at bounding box center [181, 196] width 203 height 17
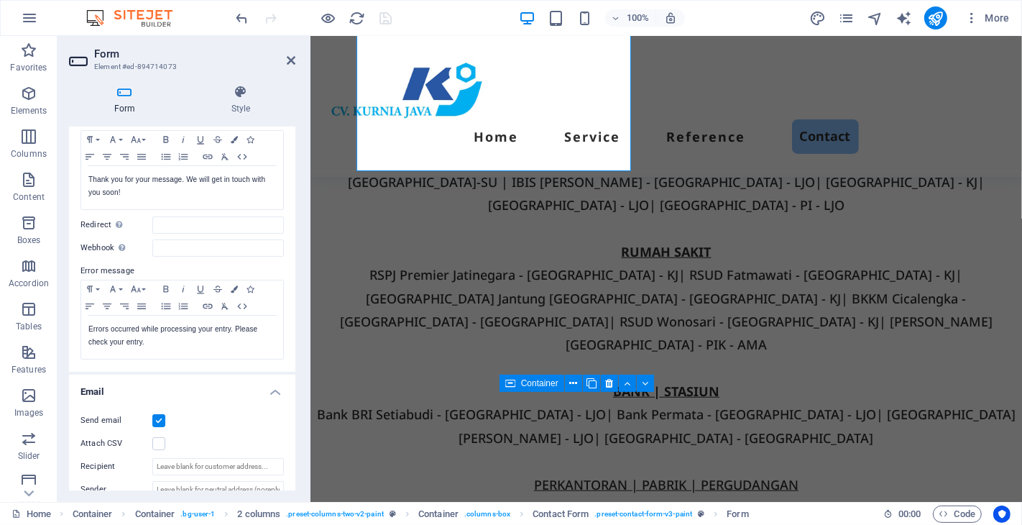
scroll to position [0, 0]
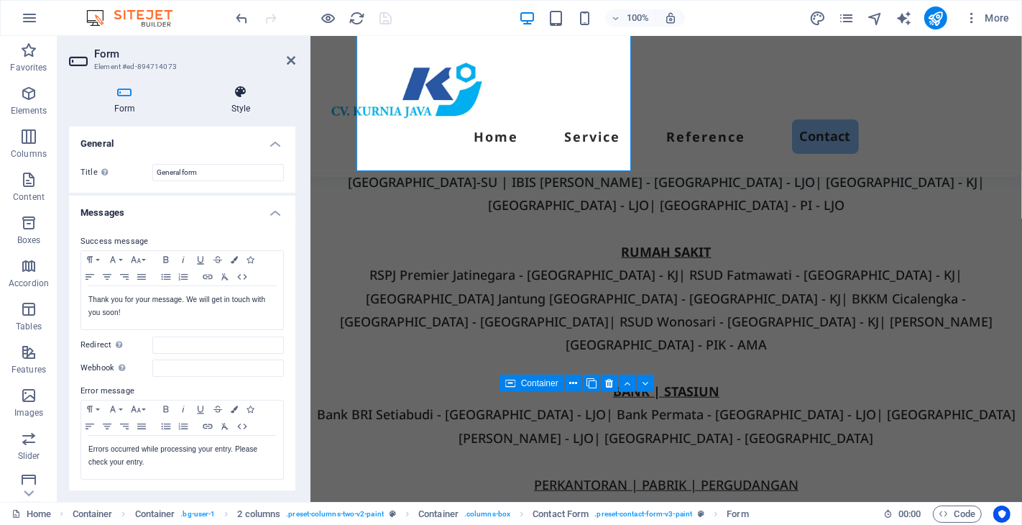
click at [233, 98] on icon at bounding box center [240, 92] width 109 height 14
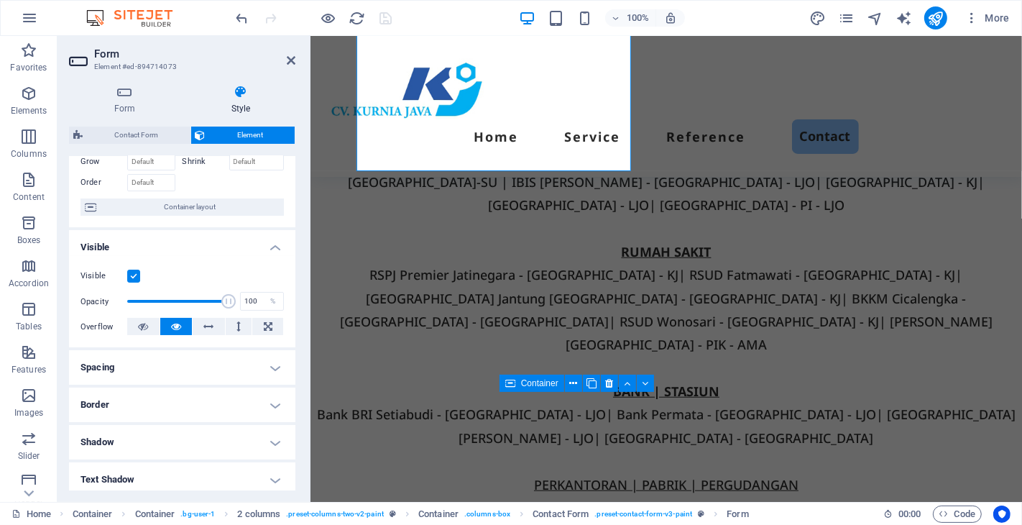
scroll to position [160, 0]
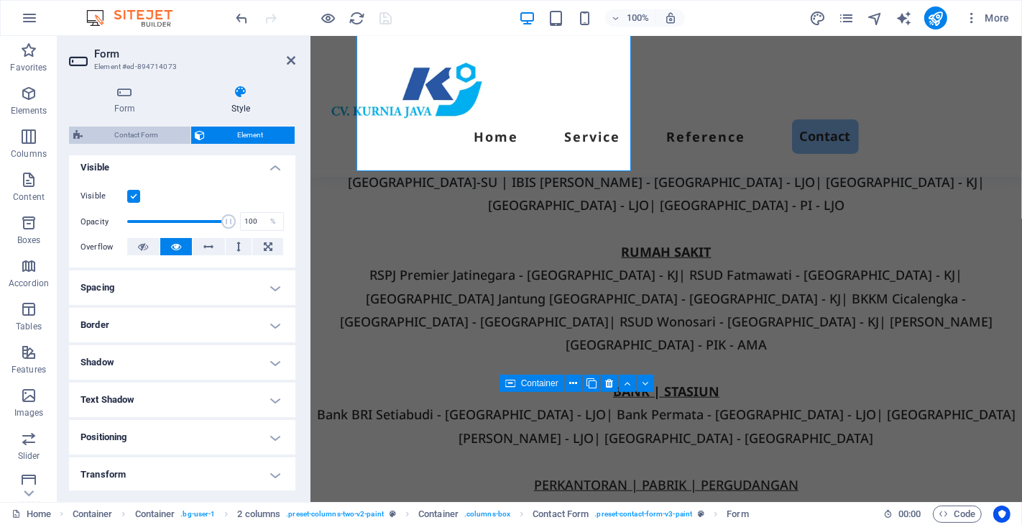
click at [140, 134] on span "Contact Form" at bounding box center [136, 134] width 99 height 17
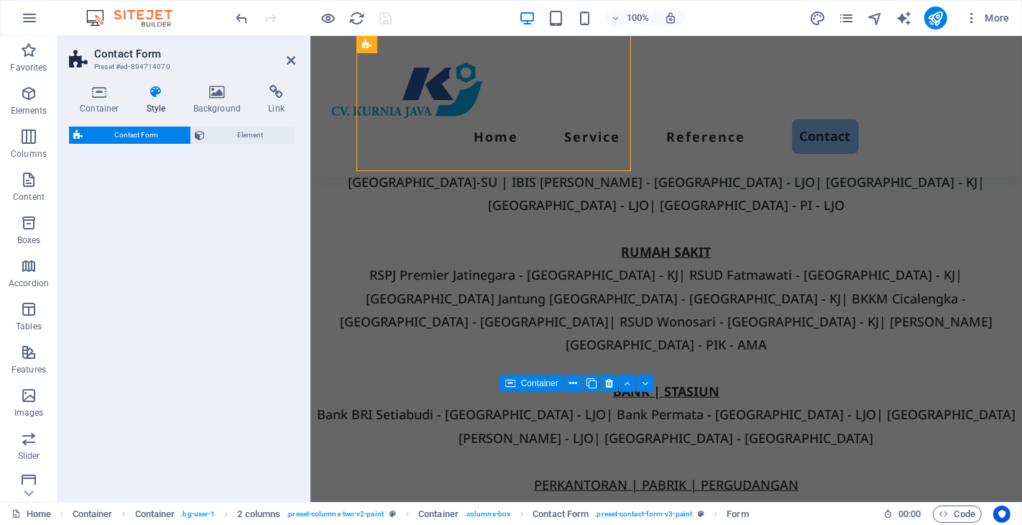
scroll to position [5355, 0]
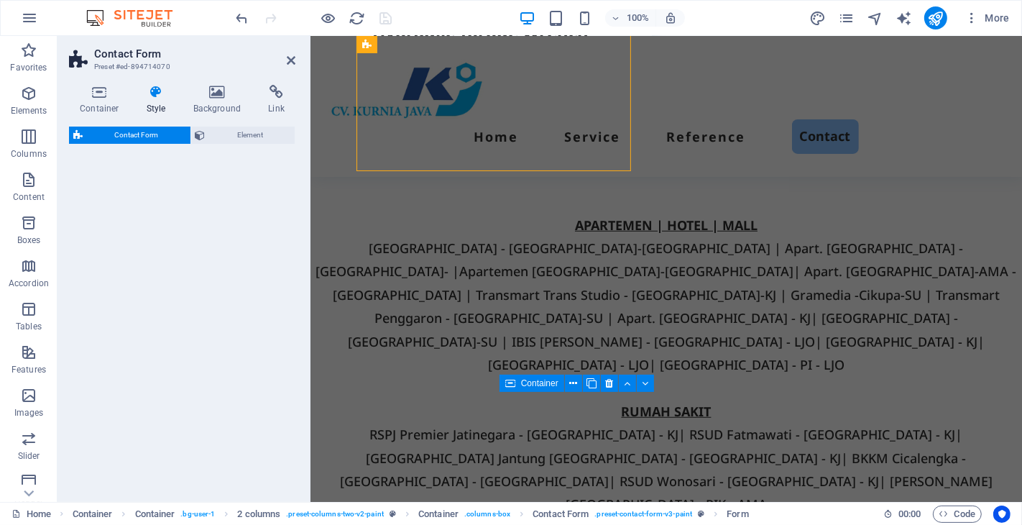
select select "rem"
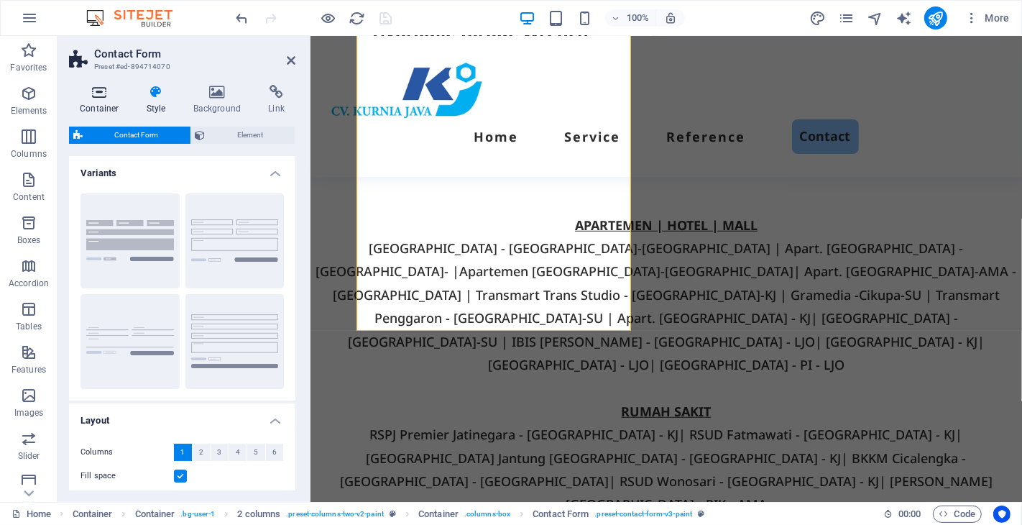
click at [105, 101] on h4 "Container" at bounding box center [102, 100] width 67 height 30
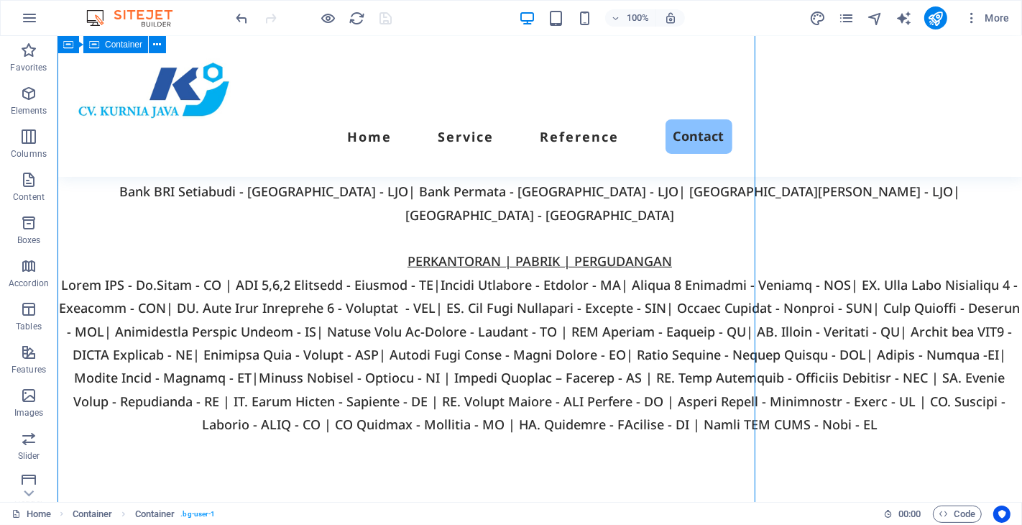
scroll to position [5190, 0]
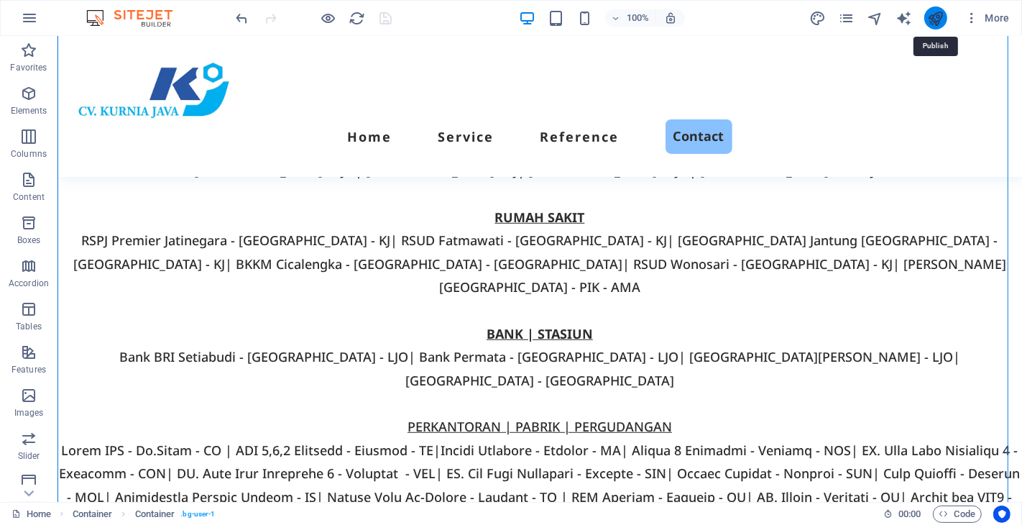
click at [935, 16] on icon "publish" at bounding box center [935, 18] width 17 height 17
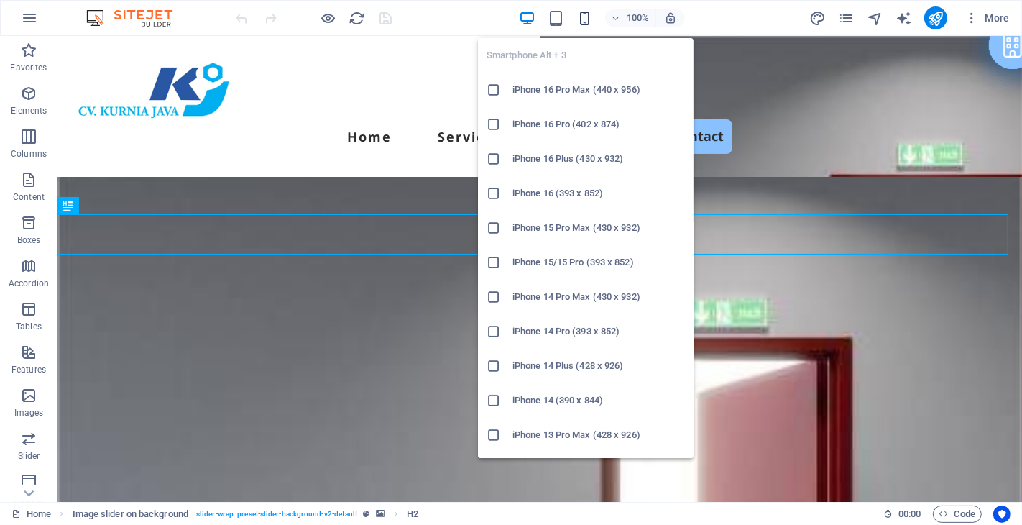
click at [584, 16] on icon "button" at bounding box center [584, 18] width 17 height 17
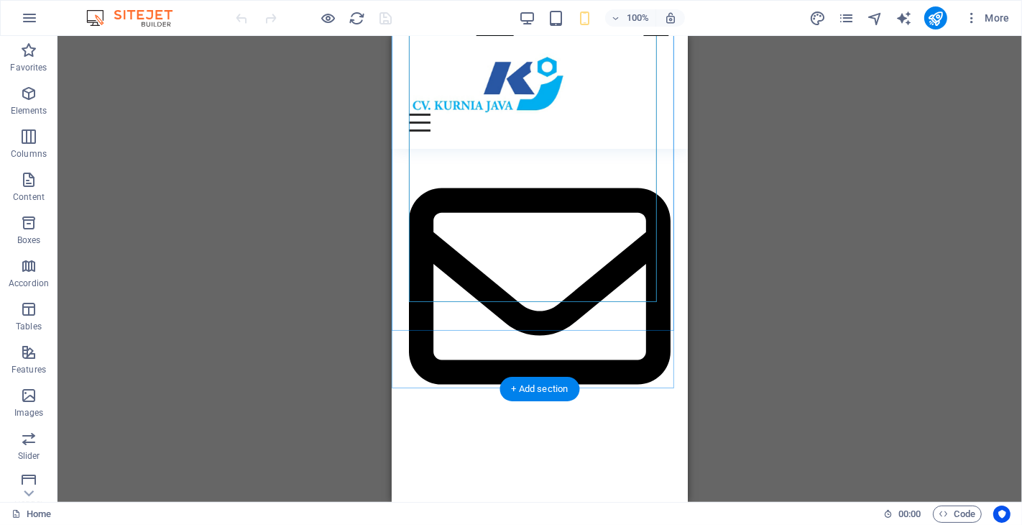
scroll to position [9397, 0]
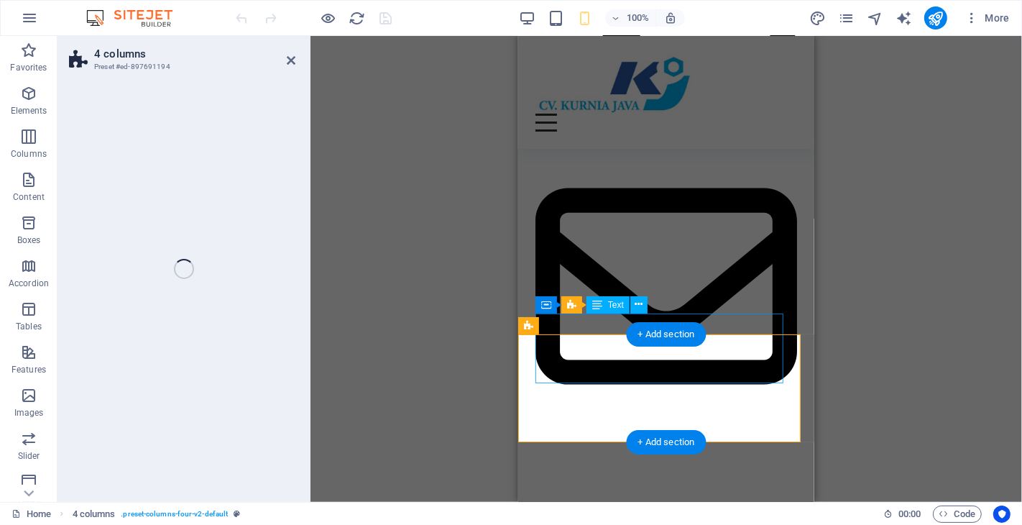
select select "px"
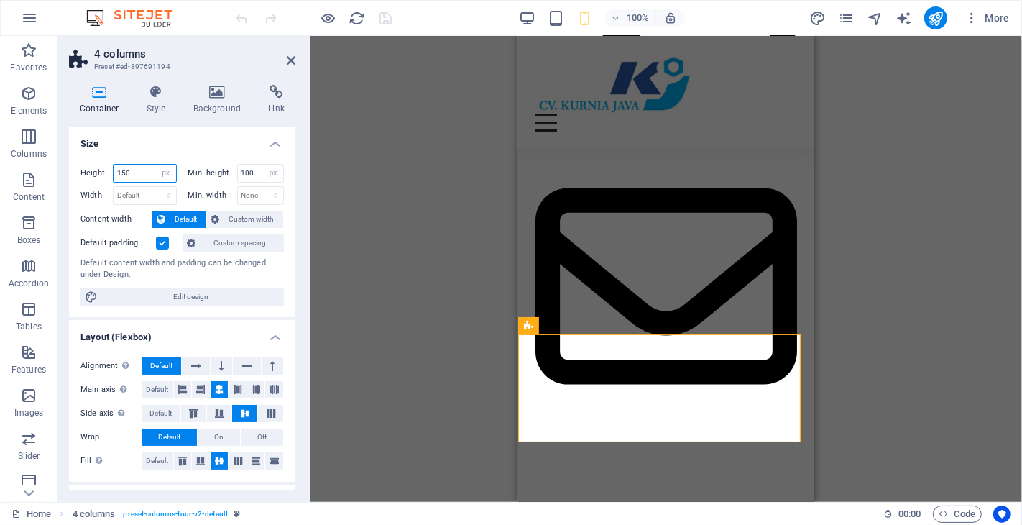
click at [113, 168] on div "150 Default px rem % vh vw" at bounding box center [145, 173] width 64 height 19
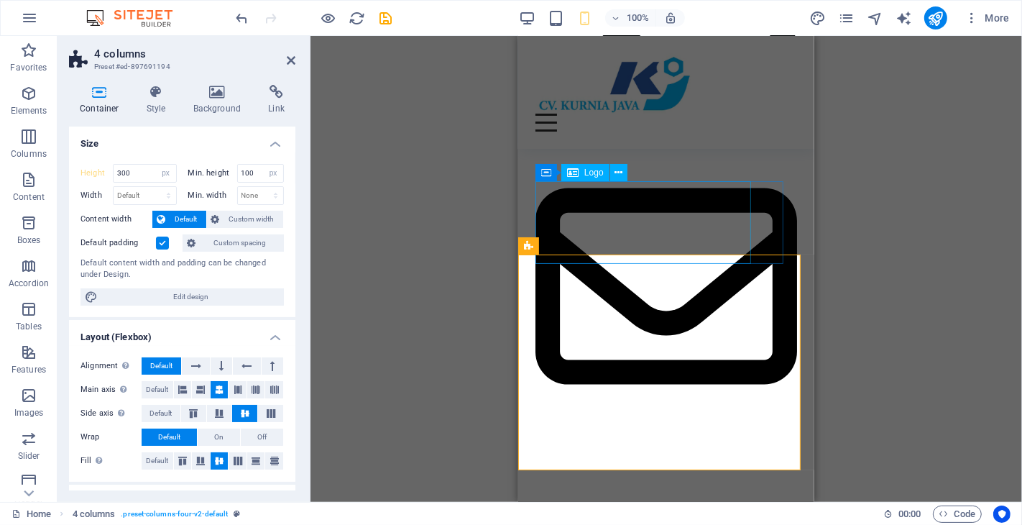
scroll to position [9477, 0]
drag, startPoint x: 114, startPoint y: 171, endPoint x: 104, endPoint y: 173, distance: 9.6
click at [104, 173] on div "Height 300 Default px rem % vh vw" at bounding box center [128, 173] width 96 height 19
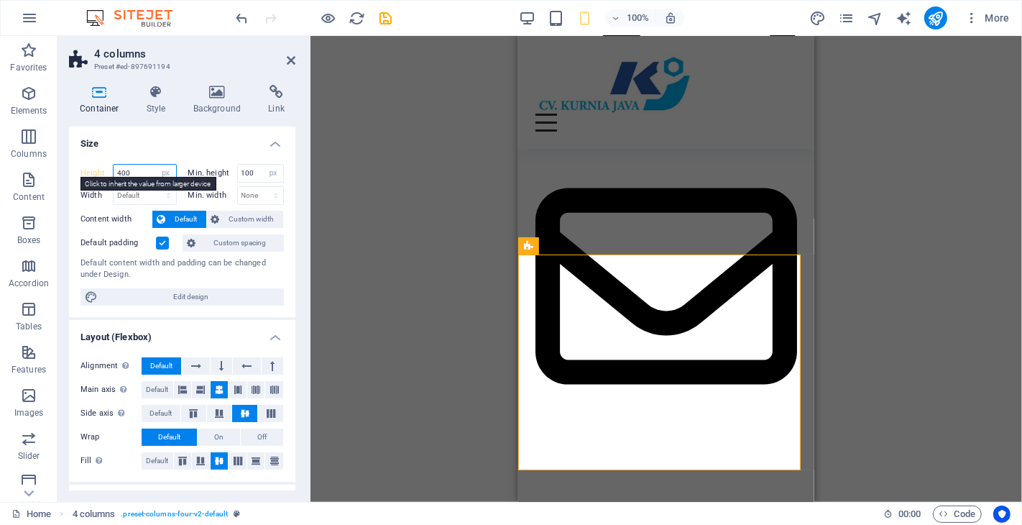
type input "400"
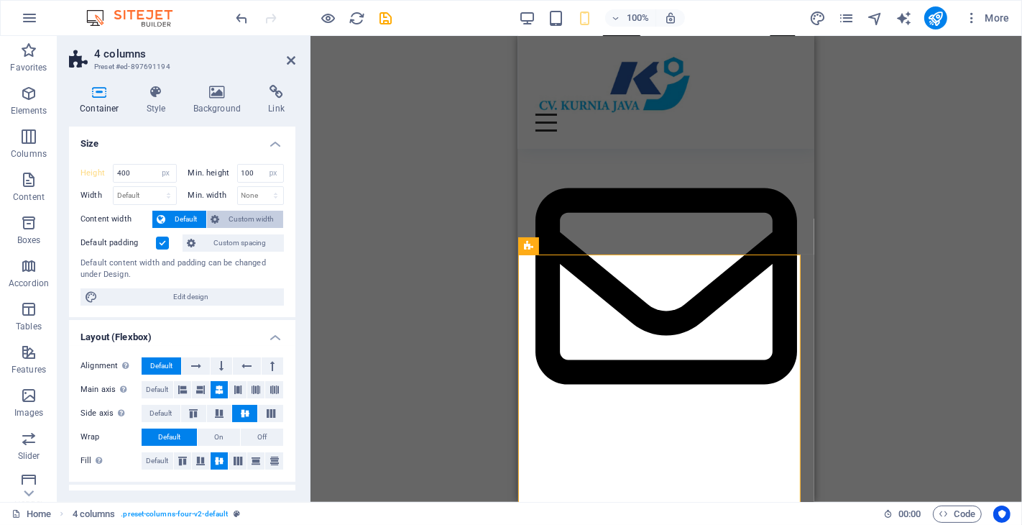
click at [263, 221] on span "Custom width" at bounding box center [251, 219] width 55 height 17
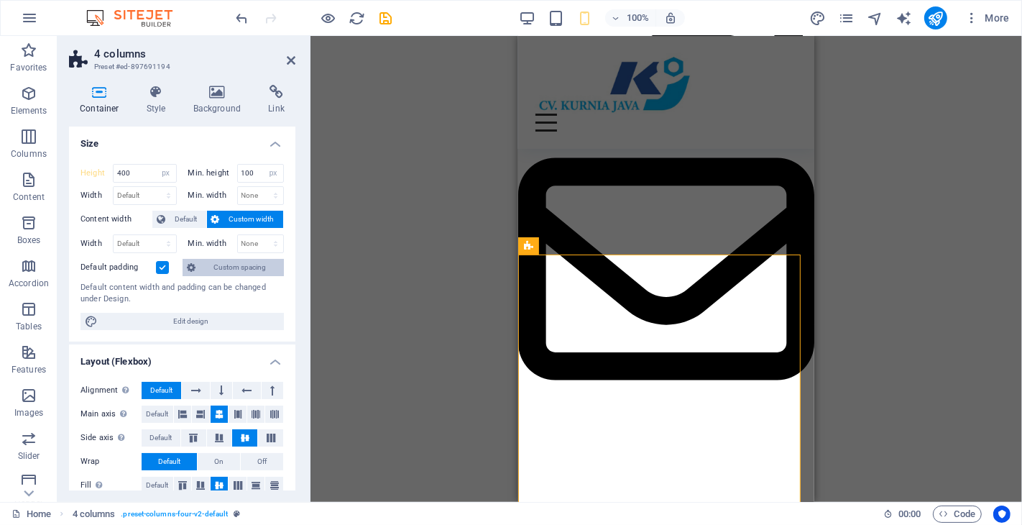
click at [248, 266] on span "Custom spacing" at bounding box center [240, 267] width 80 height 17
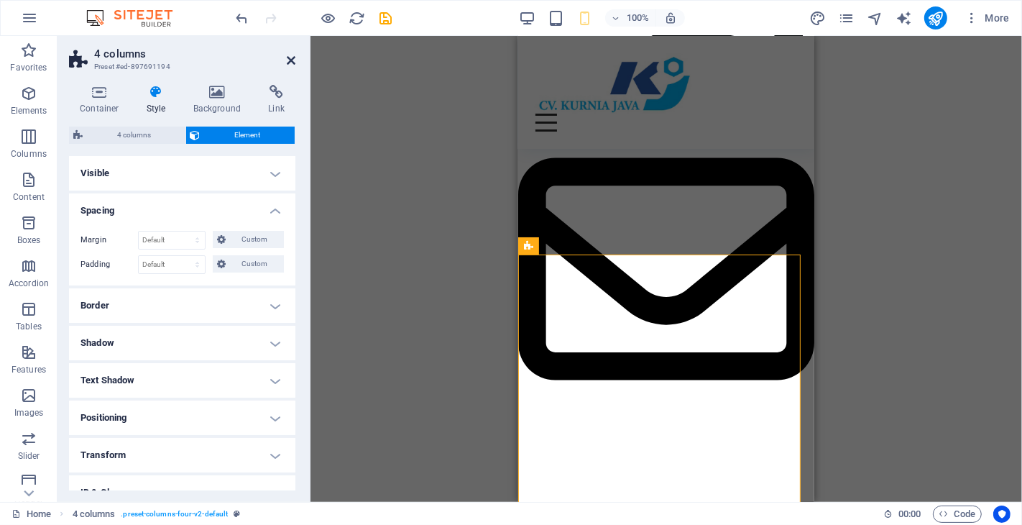
click at [290, 57] on icon at bounding box center [291, 60] width 9 height 11
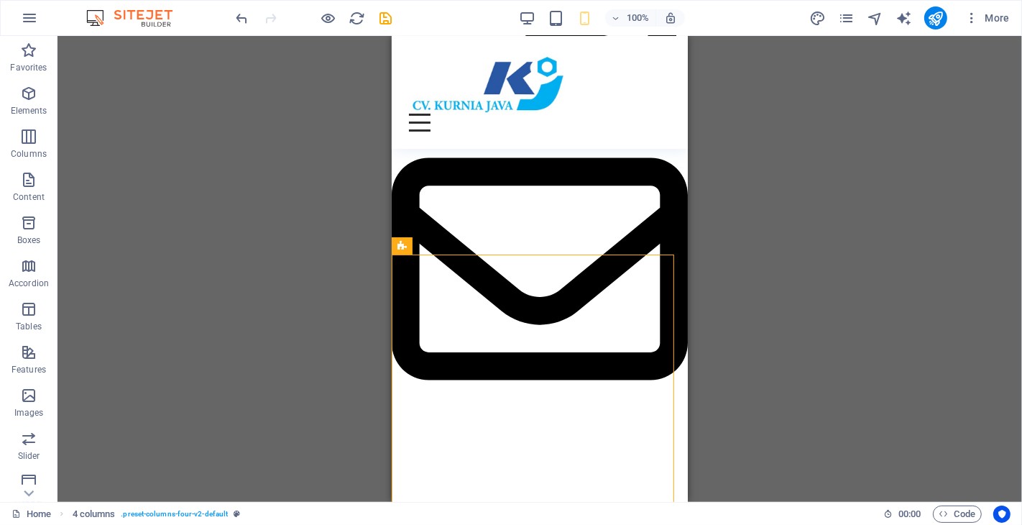
click at [291, 277] on div "Drag here to replace the existing content. Press “Ctrl” if you want to create a…" at bounding box center [539, 269] width 965 height 466
click at [731, 260] on div "Drag here to replace the existing content. Press “Ctrl” if you want to create a…" at bounding box center [539, 269] width 965 height 466
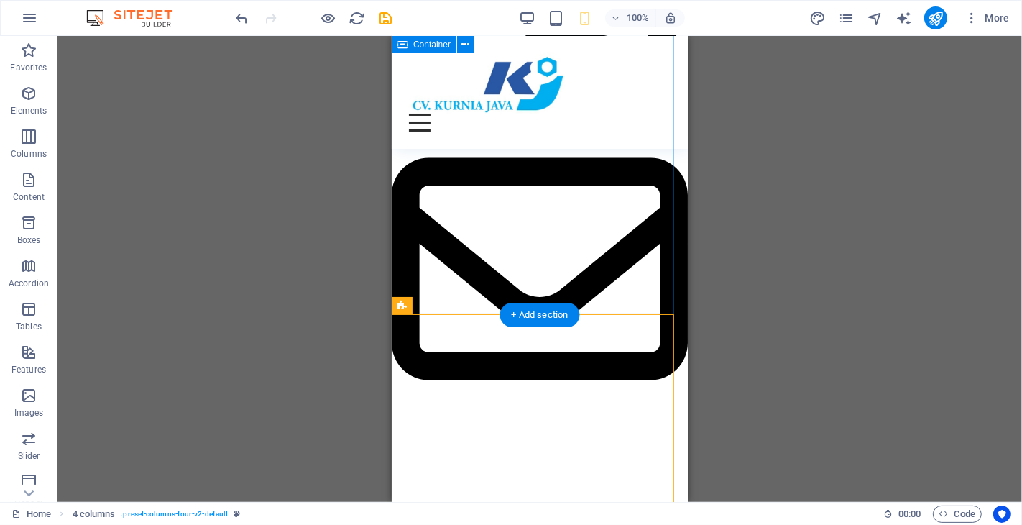
scroll to position [9418, 0]
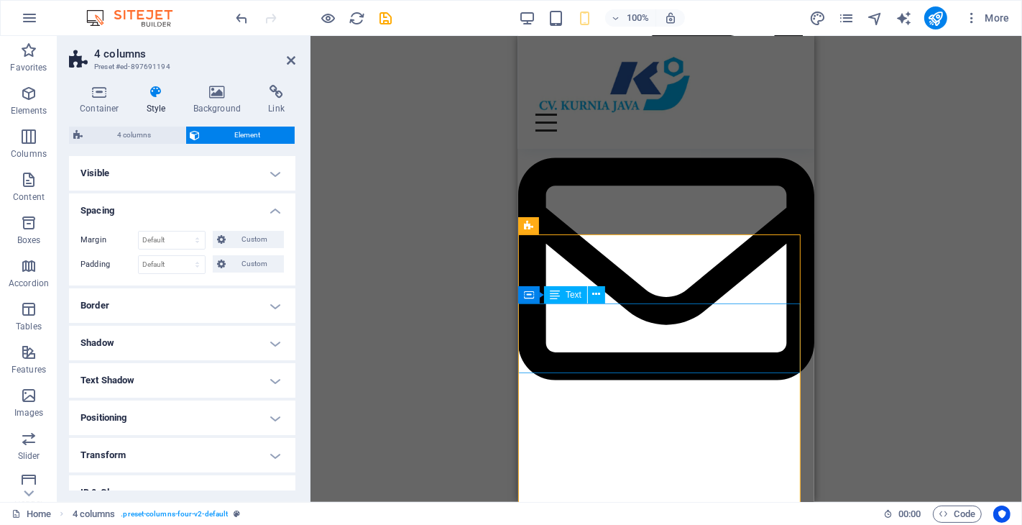
scroll to position [9577, 0]
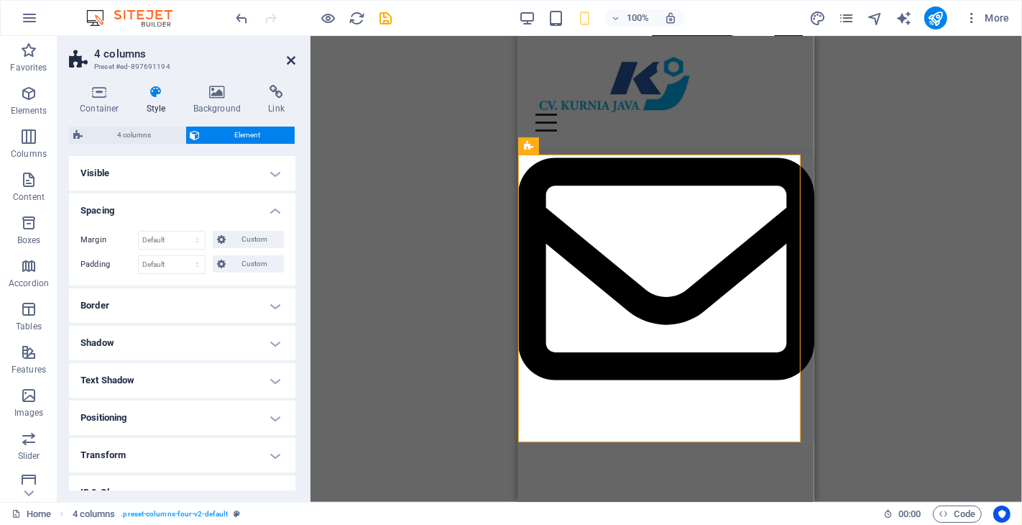
click at [289, 55] on icon at bounding box center [291, 60] width 9 height 11
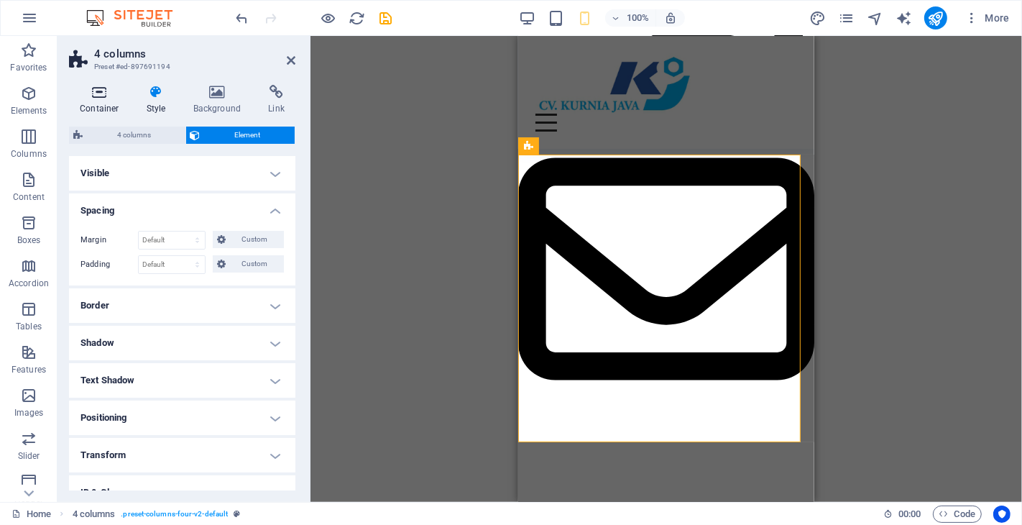
click at [93, 102] on h4 "Container" at bounding box center [102, 100] width 67 height 30
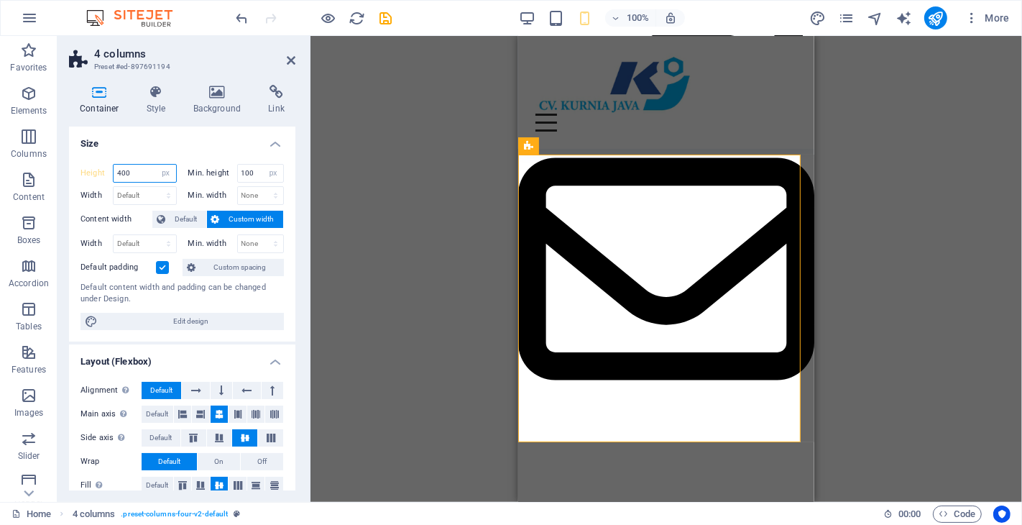
drag, startPoint x: 132, startPoint y: 167, endPoint x: 109, endPoint y: 167, distance: 22.3
click at [109, 167] on div "Height 400 Default px rem % vh vw" at bounding box center [128, 173] width 96 height 19
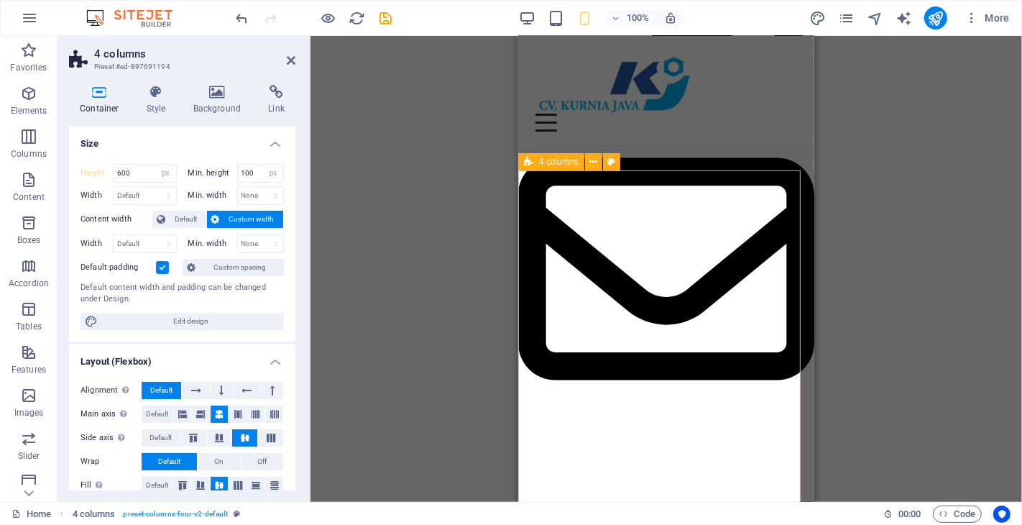
scroll to position [9561, 0]
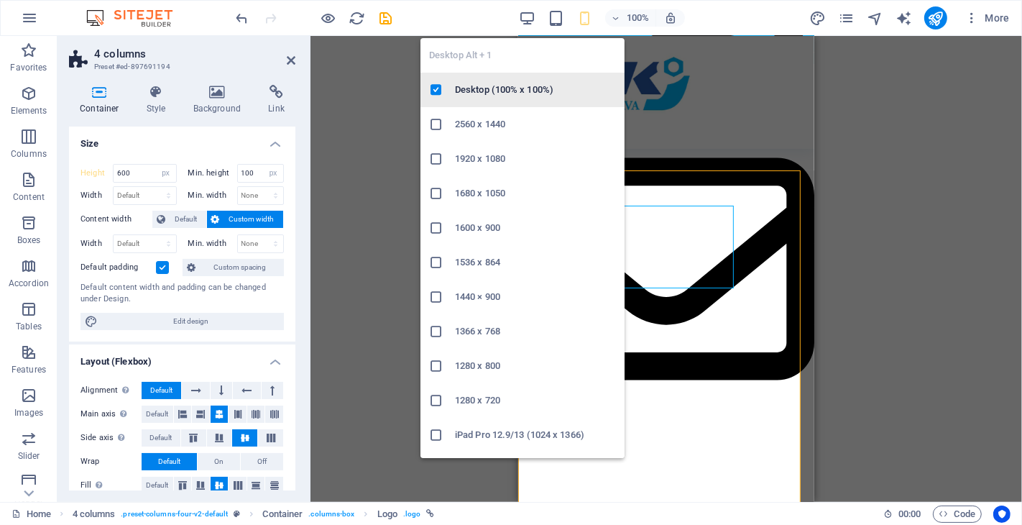
click at [525, 17] on icon "button" at bounding box center [527, 18] width 17 height 17
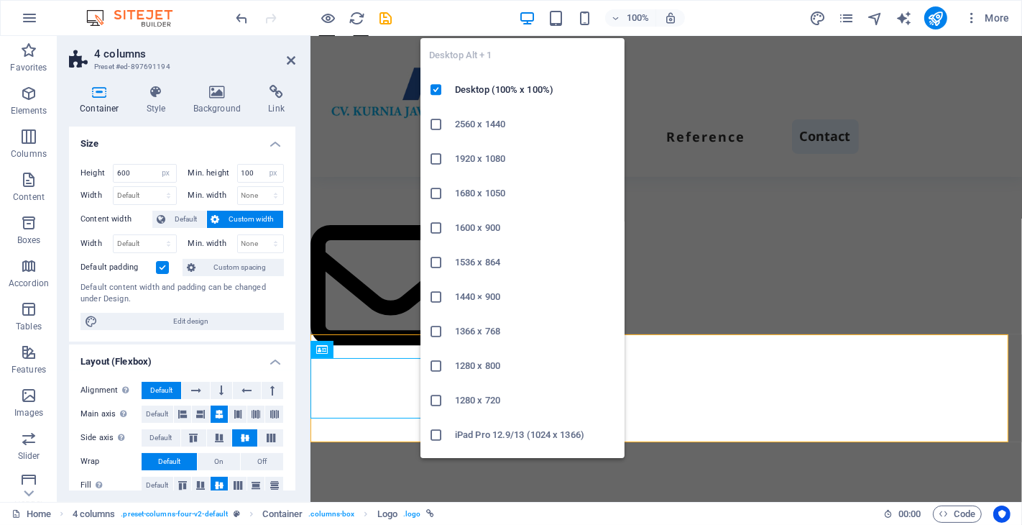
type input "150"
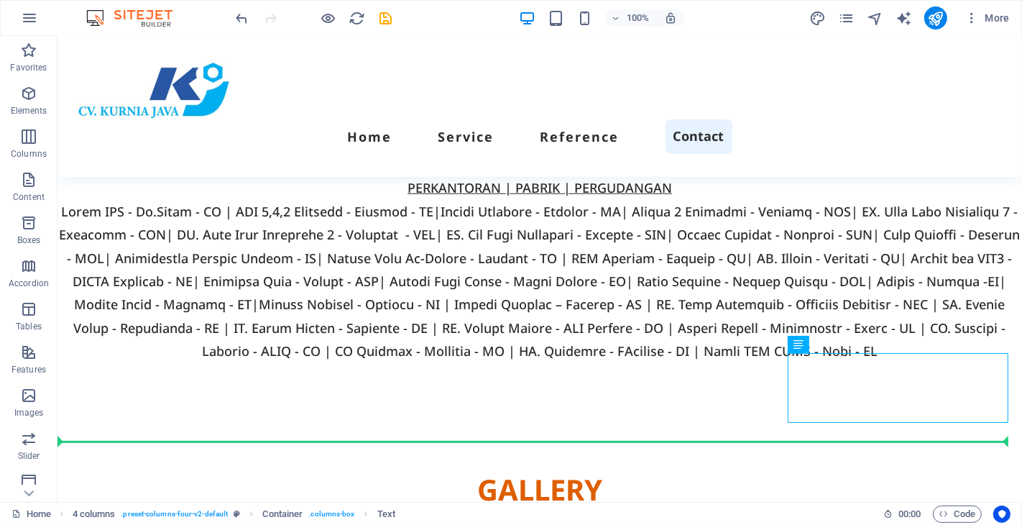
scroll to position [5429, 0]
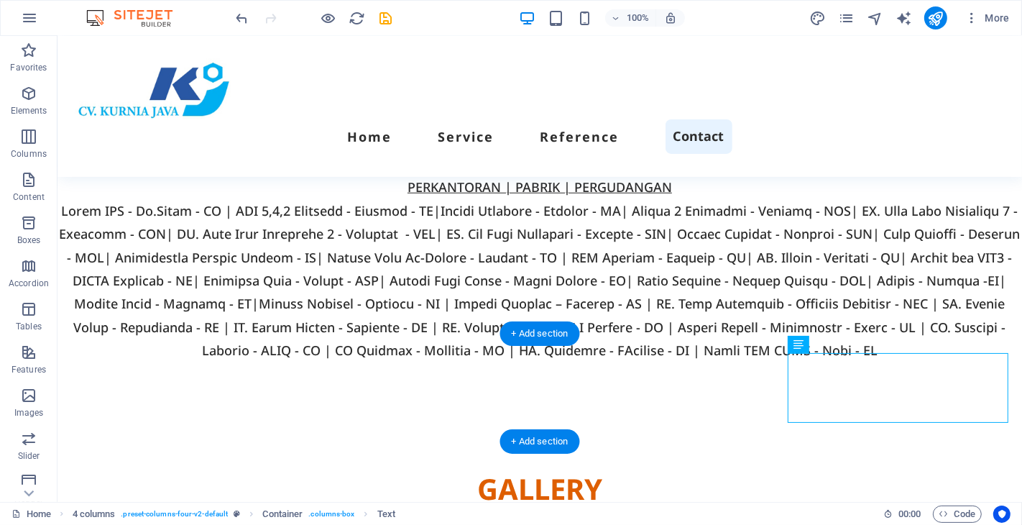
drag, startPoint x: 645, startPoint y: 384, endPoint x: 896, endPoint y: 394, distance: 251.8
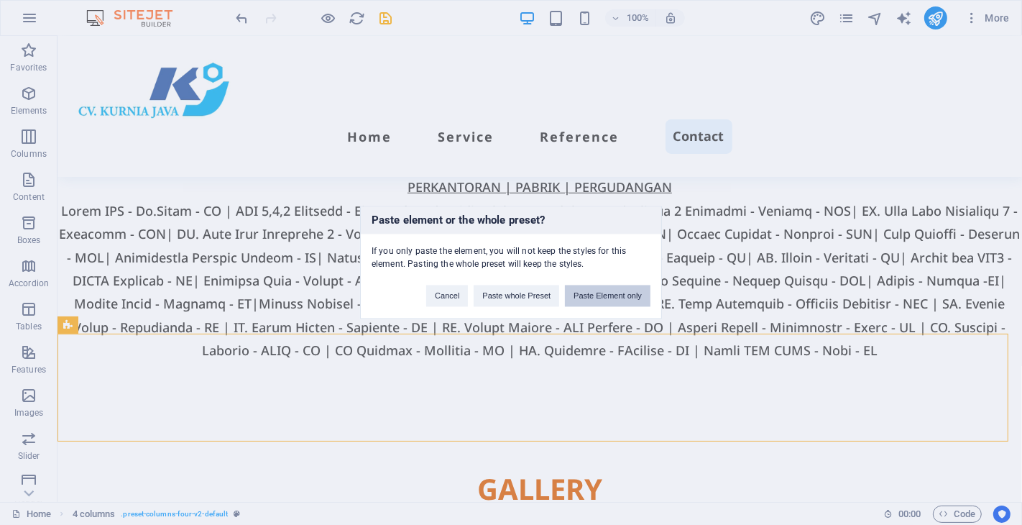
drag, startPoint x: 579, startPoint y: 299, endPoint x: 454, endPoint y: 343, distance: 133.2
click at [579, 299] on button "Paste Element only" at bounding box center [608, 296] width 86 height 22
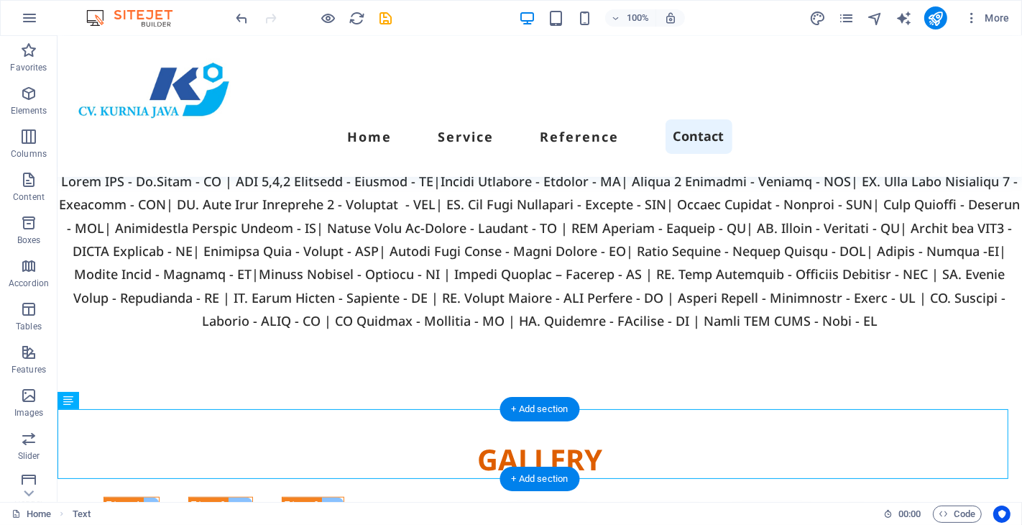
drag, startPoint x: 93, startPoint y: 463, endPoint x: 139, endPoint y: 442, distance: 50.5
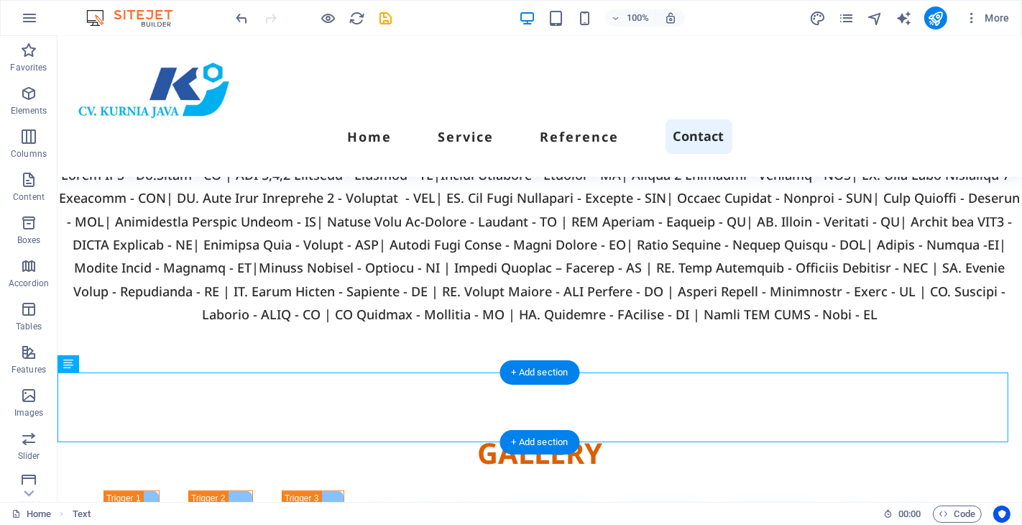
scroll to position [5499, 0]
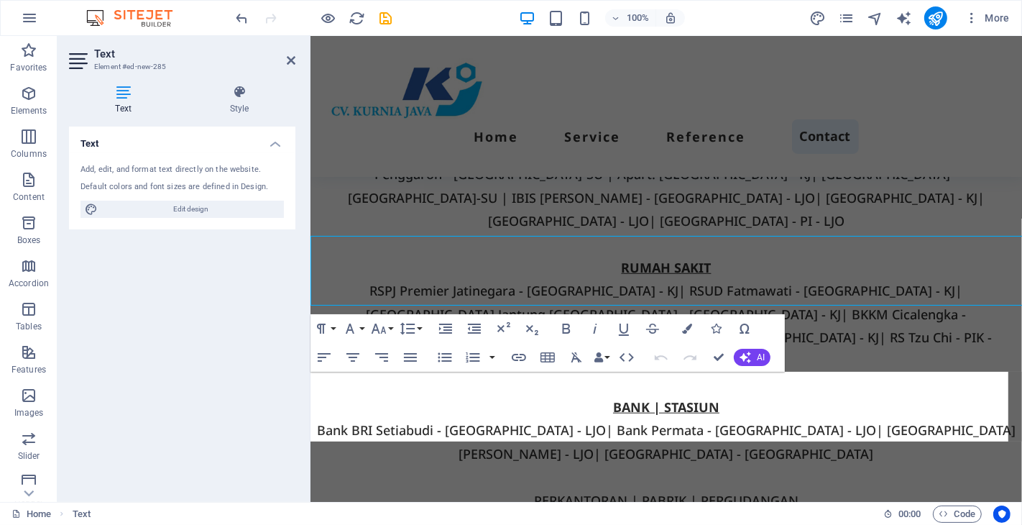
scroll to position [5636, 0]
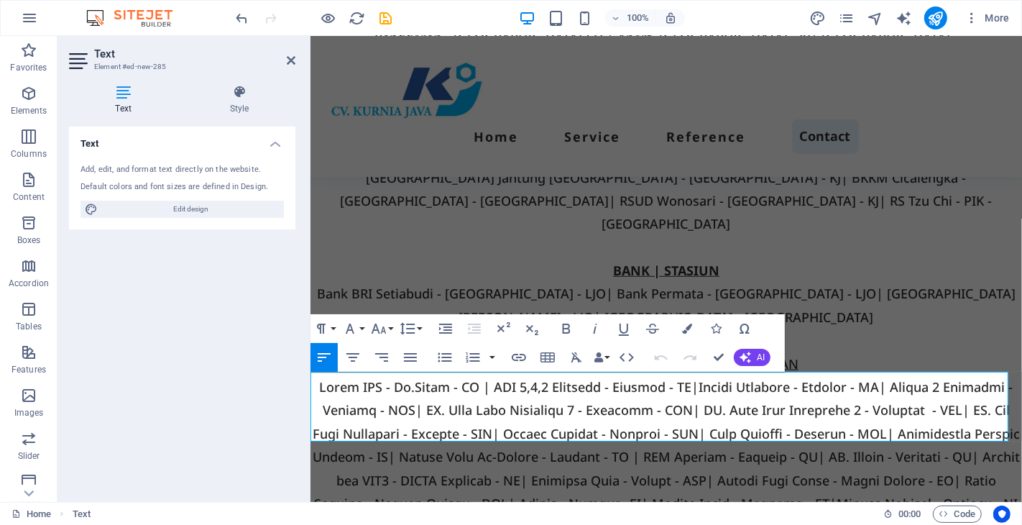
drag, startPoint x: 492, startPoint y: 405, endPoint x: 292, endPoint y: 403, distance: 199.8
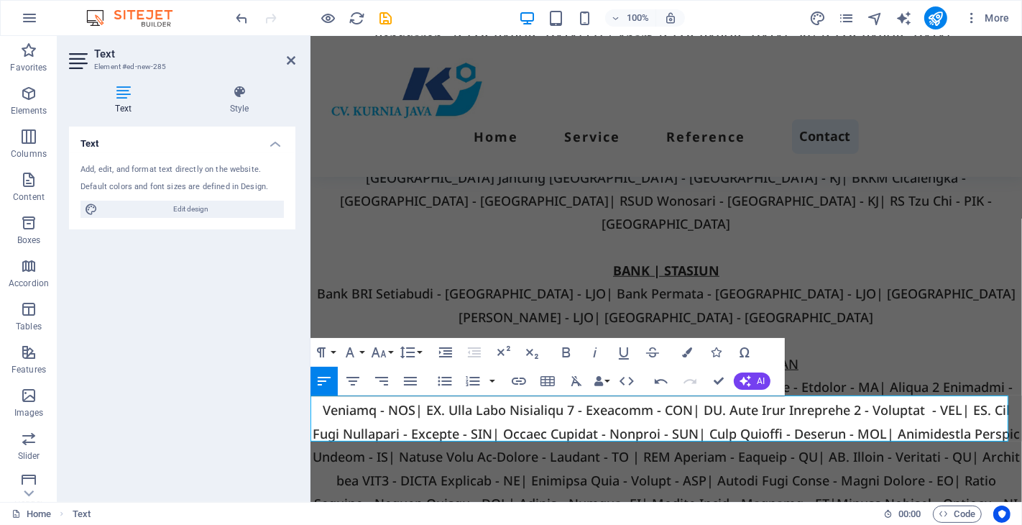
scroll to position [5612, 0]
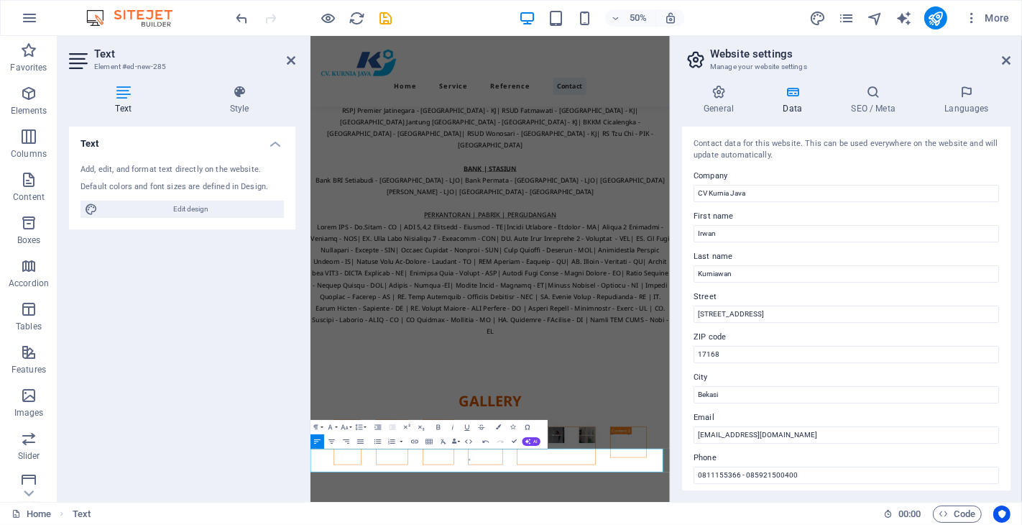
scroll to position [5140, 0]
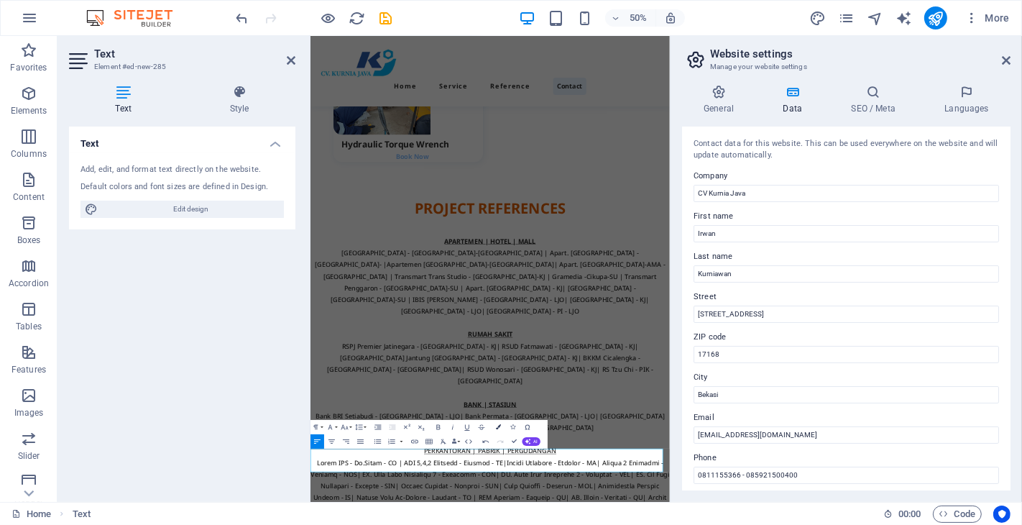
click at [497, 425] on icon "button" at bounding box center [499, 427] width 5 height 5
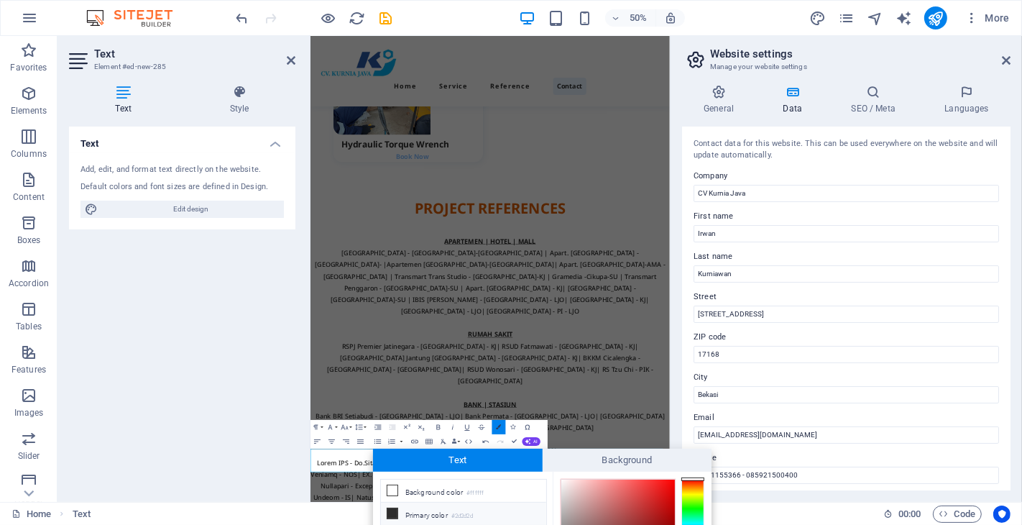
scroll to position [125, 0]
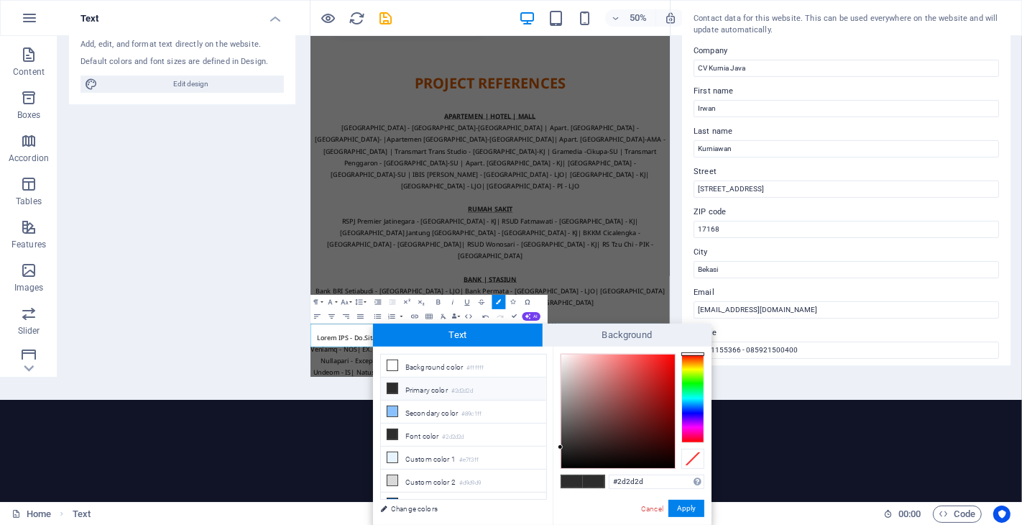
click at [397, 390] on span at bounding box center [392, 387] width 11 height 11
click at [678, 505] on button "Apply" at bounding box center [686, 508] width 36 height 17
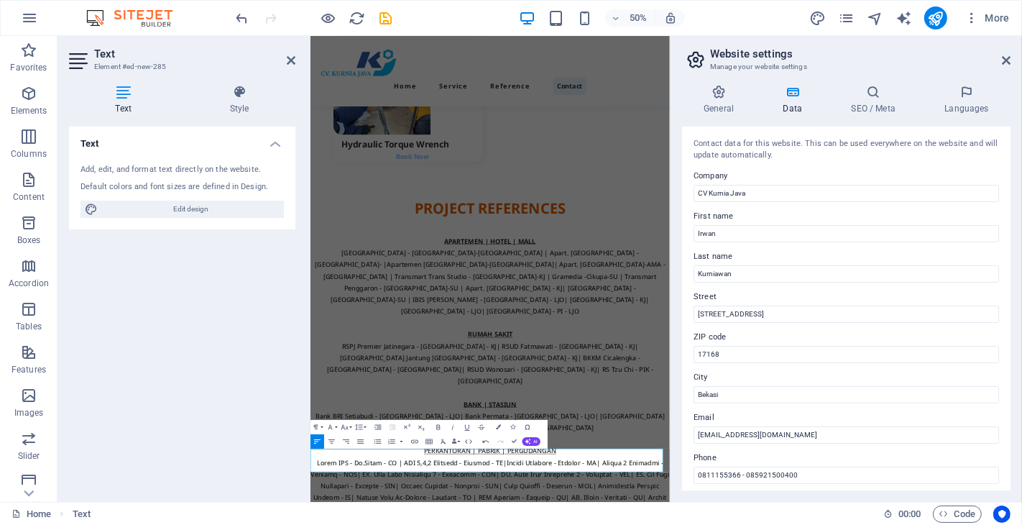
scroll to position [0, 0]
click at [235, 400] on div "Text Add, edit, and format text directly on the website. Default colors and fon…" at bounding box center [182, 308] width 226 height 364
click at [243, 414] on div "Text Add, edit, and format text directly on the website. Default colors and fon…" at bounding box center [182, 308] width 226 height 364
click at [1002, 59] on icon at bounding box center [1006, 60] width 9 height 11
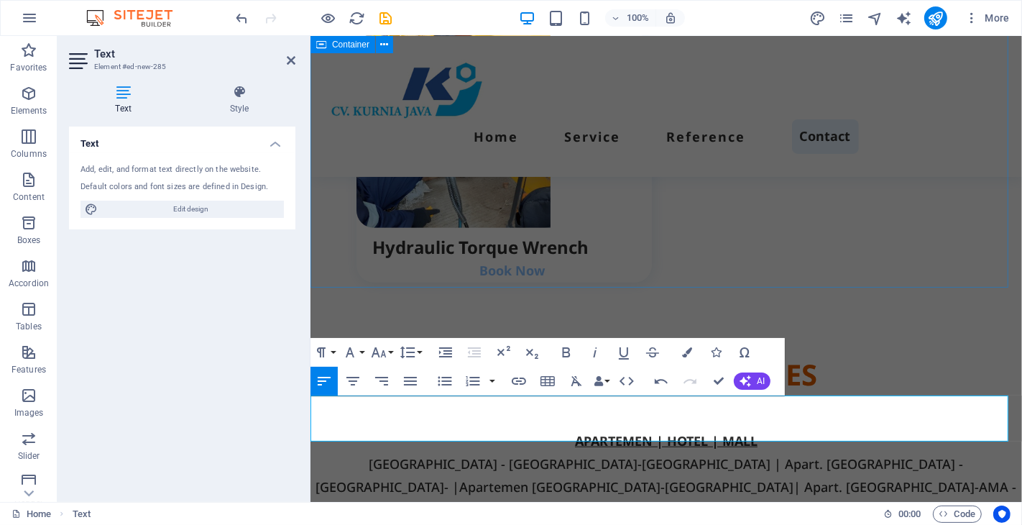
scroll to position [5612, 0]
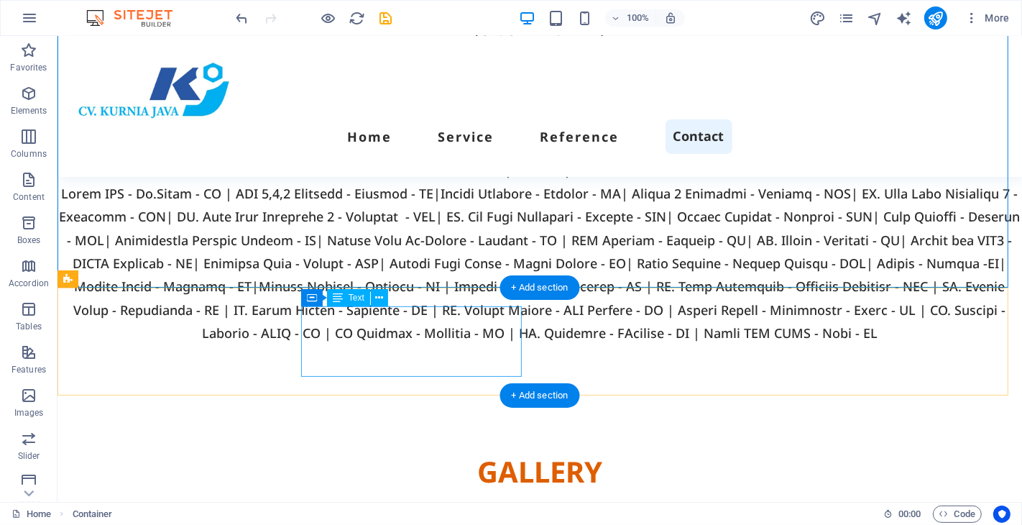
scroll to position [5475, 0]
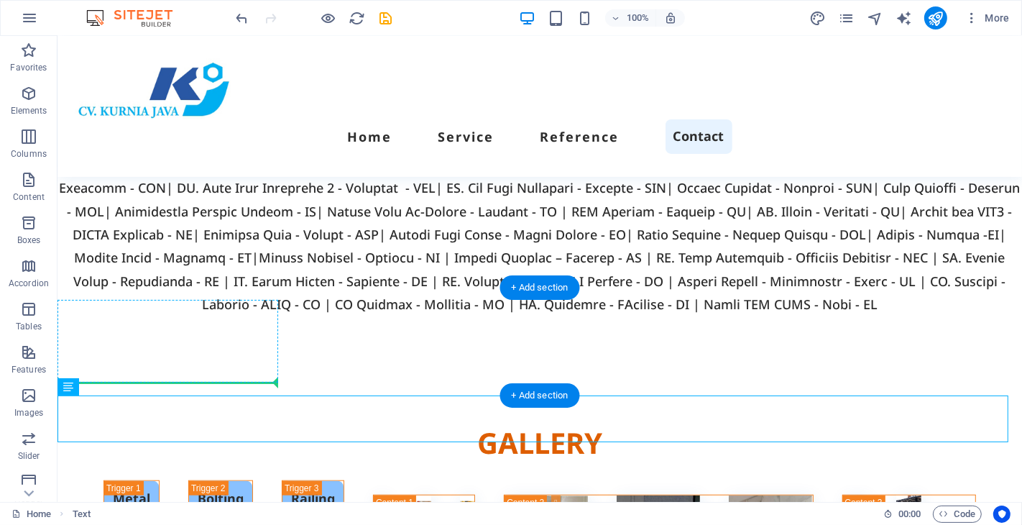
drag, startPoint x: 231, startPoint y: 413, endPoint x: 226, endPoint y: 377, distance: 37.0
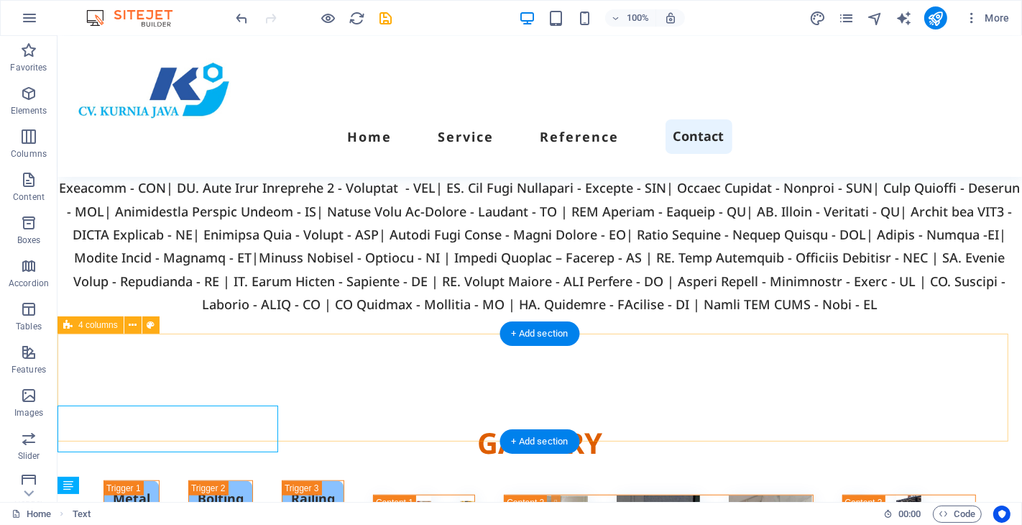
scroll to position [5429, 0]
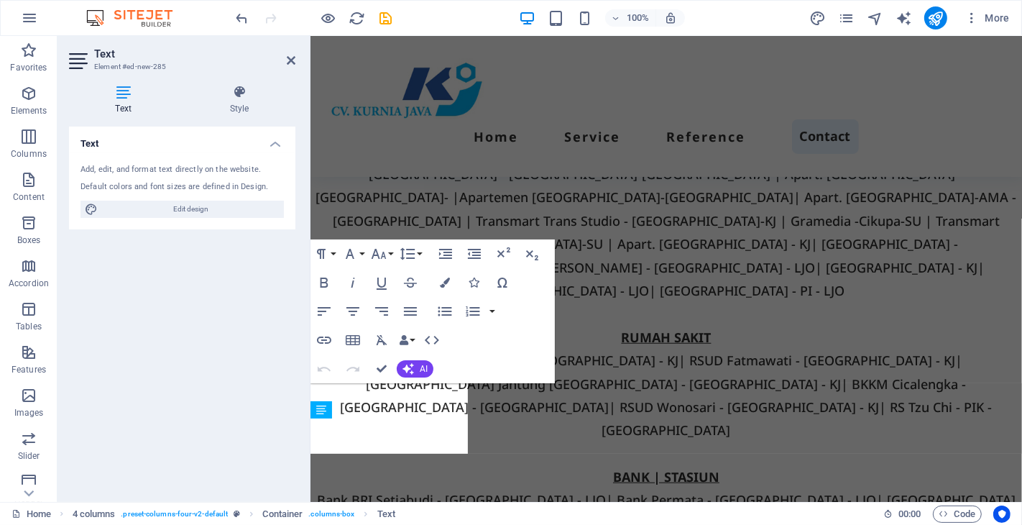
scroll to position [5565, 0]
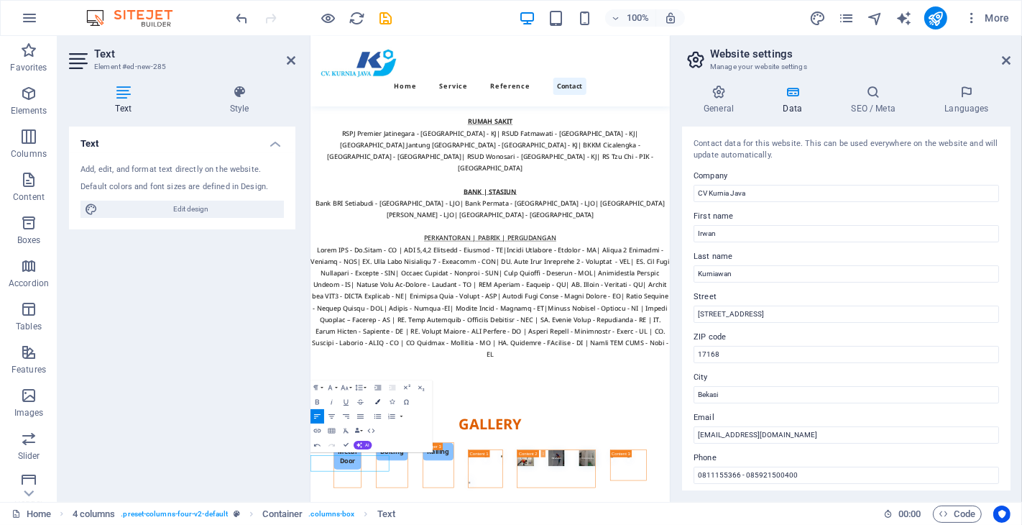
scroll to position [5093, 0]
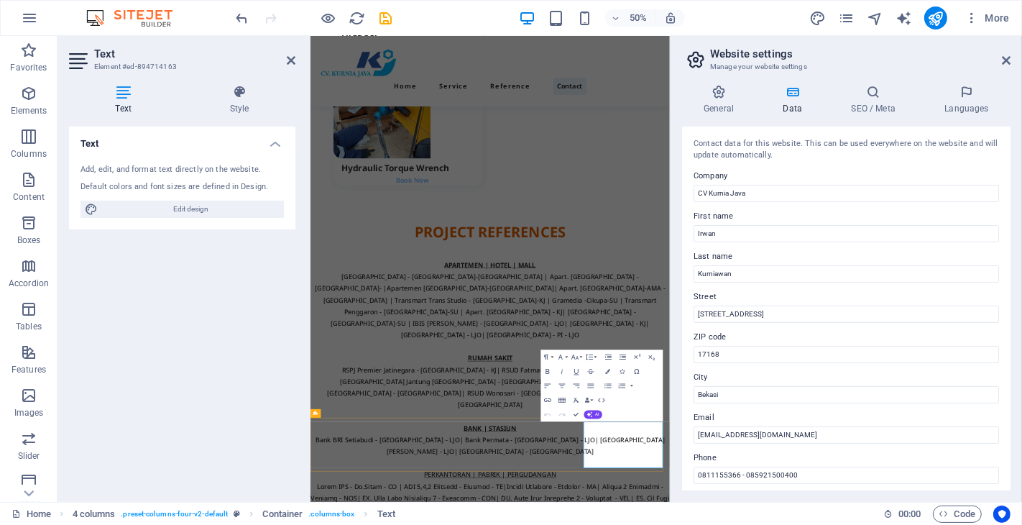
copy div
click at [289, 60] on icon at bounding box center [291, 60] width 9 height 11
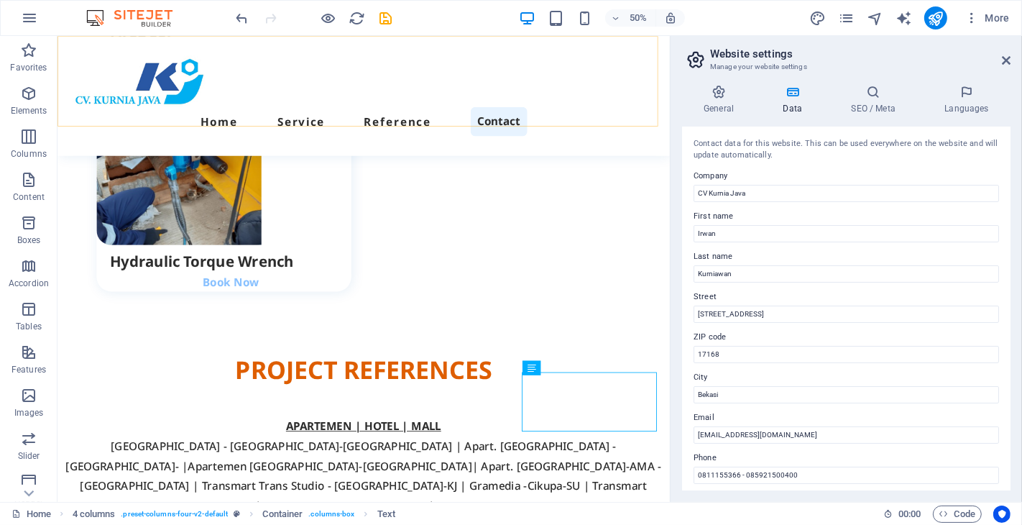
scroll to position [5480, 0]
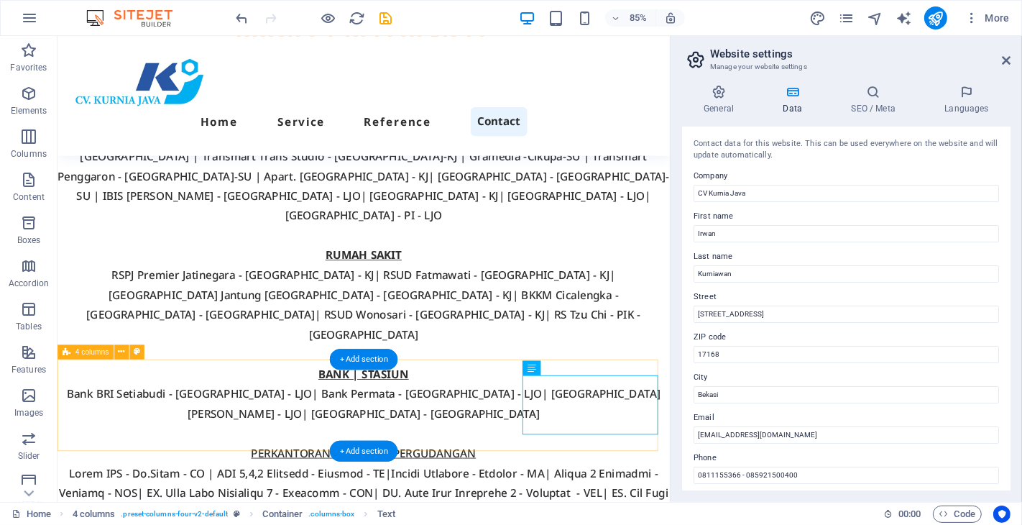
select select "px"
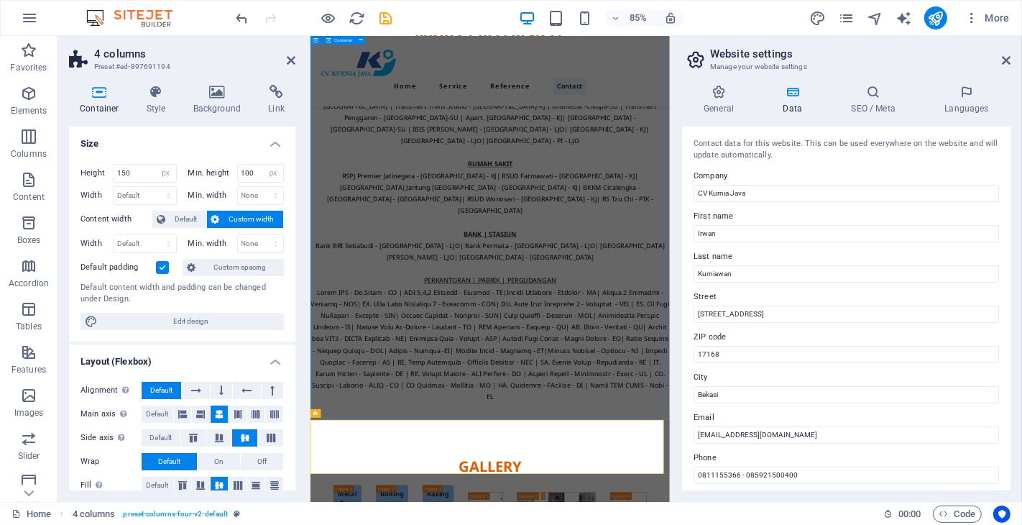
scroll to position [5093, 0]
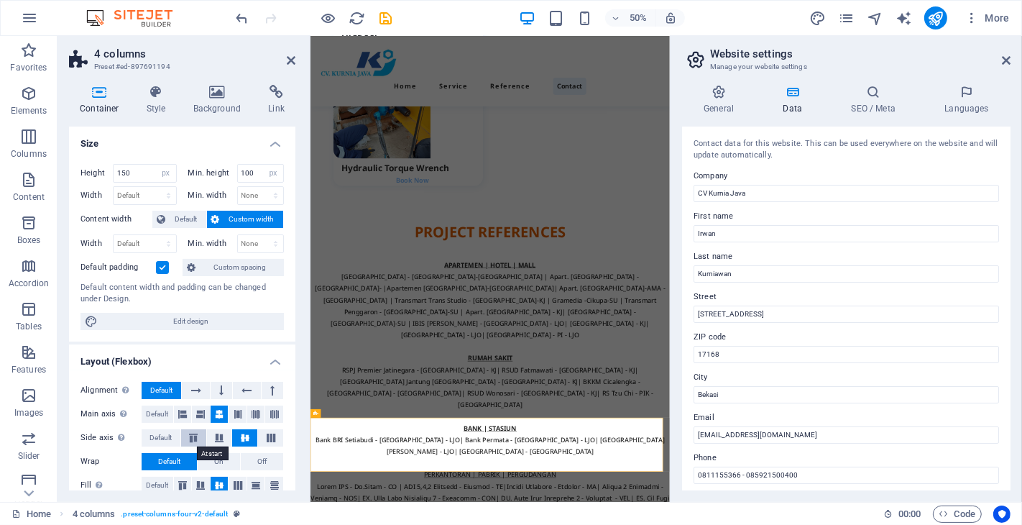
click at [190, 435] on icon at bounding box center [193, 437] width 17 height 9
click at [1003, 60] on icon at bounding box center [1006, 60] width 9 height 11
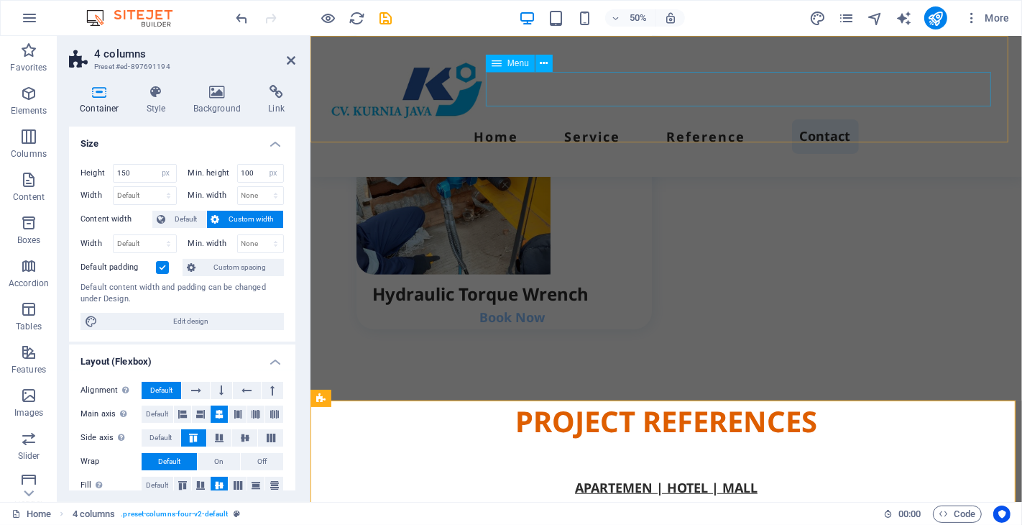
scroll to position [5493, 0]
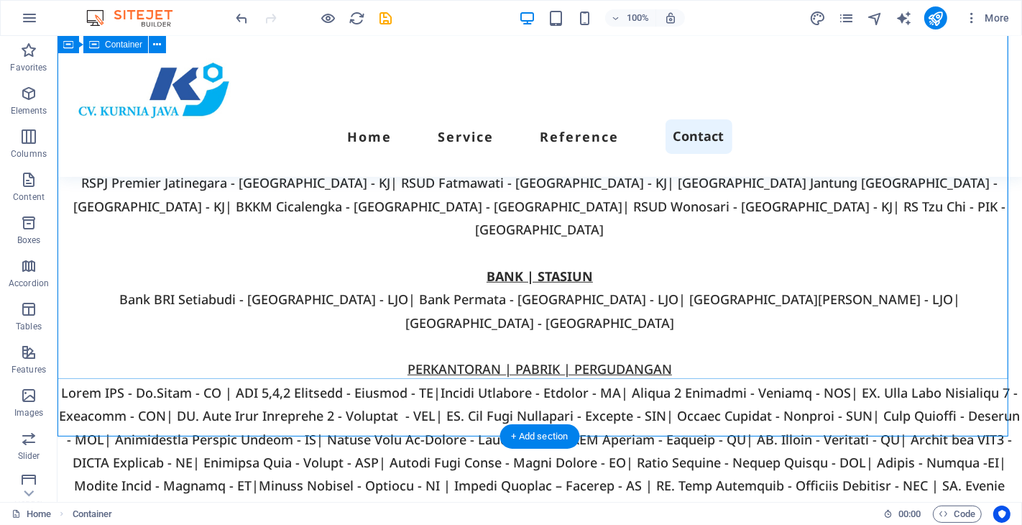
scroll to position [5327, 0]
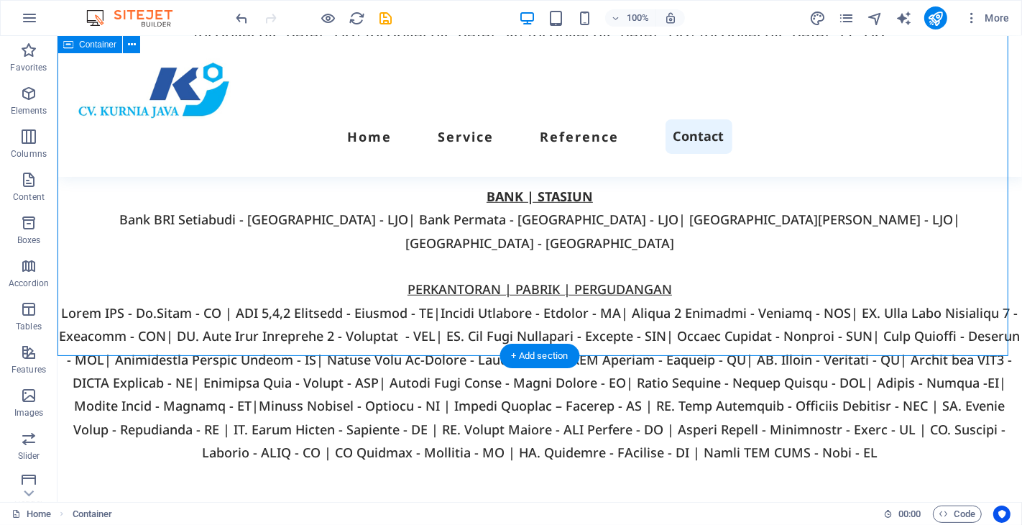
scroll to position [5429, 0]
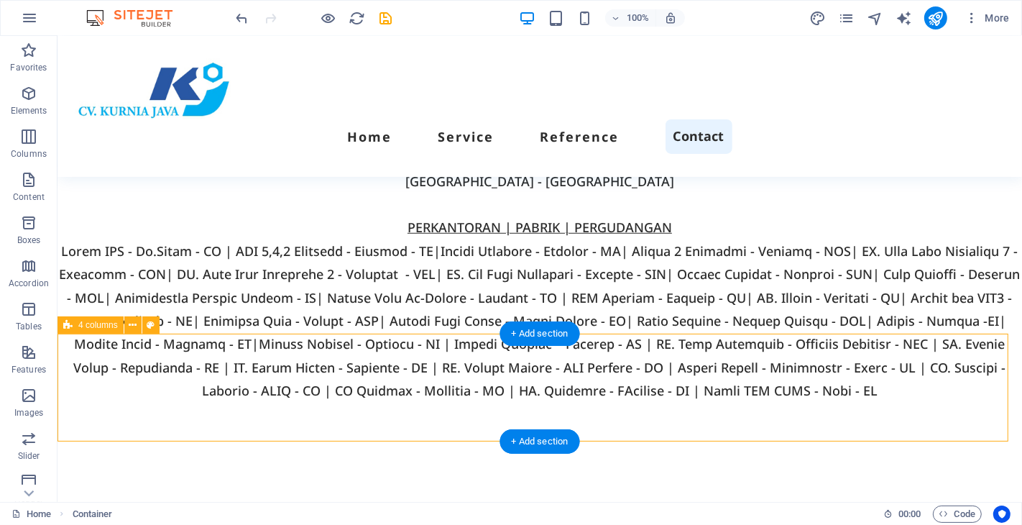
select select "px"
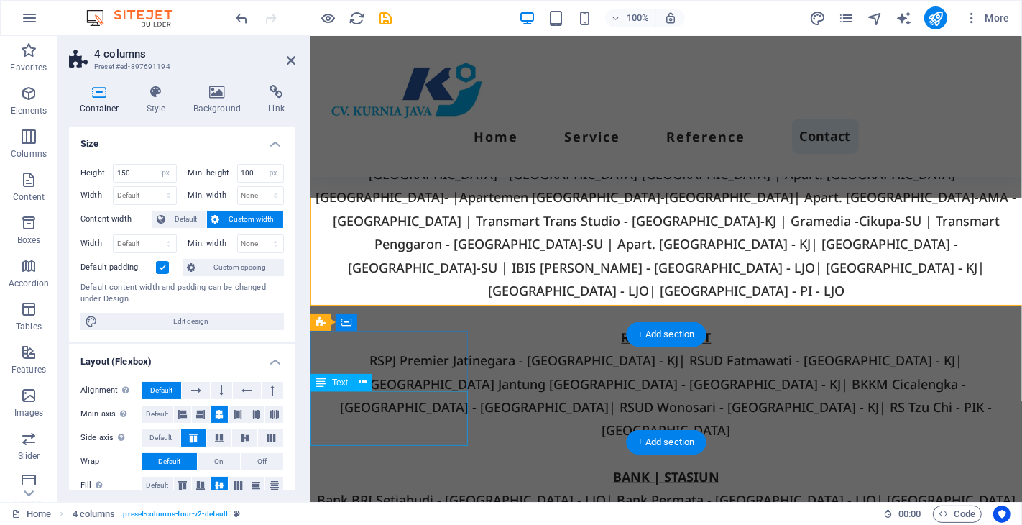
scroll to position [5565, 0]
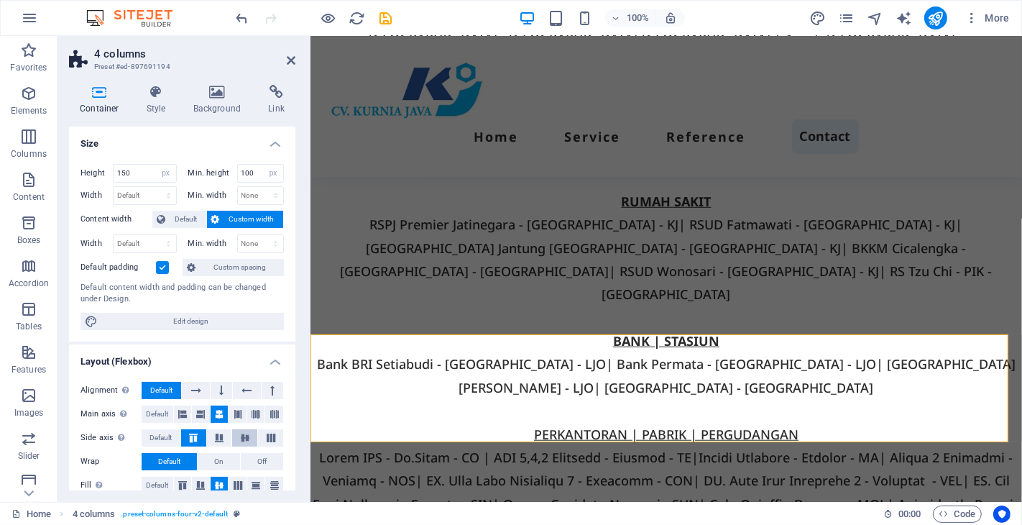
click at [241, 435] on icon at bounding box center [244, 437] width 17 height 9
click at [287, 60] on icon at bounding box center [291, 60] width 9 height 11
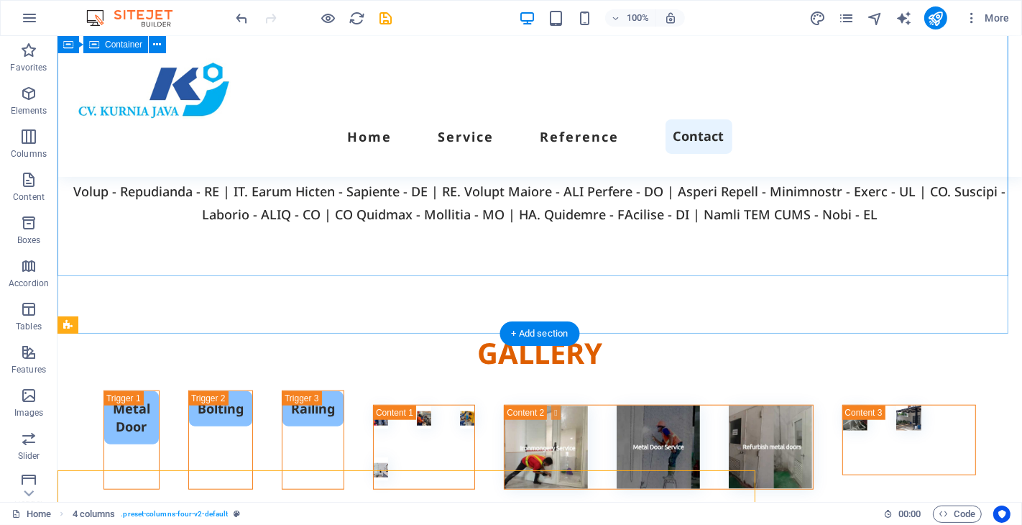
scroll to position [5429, 0]
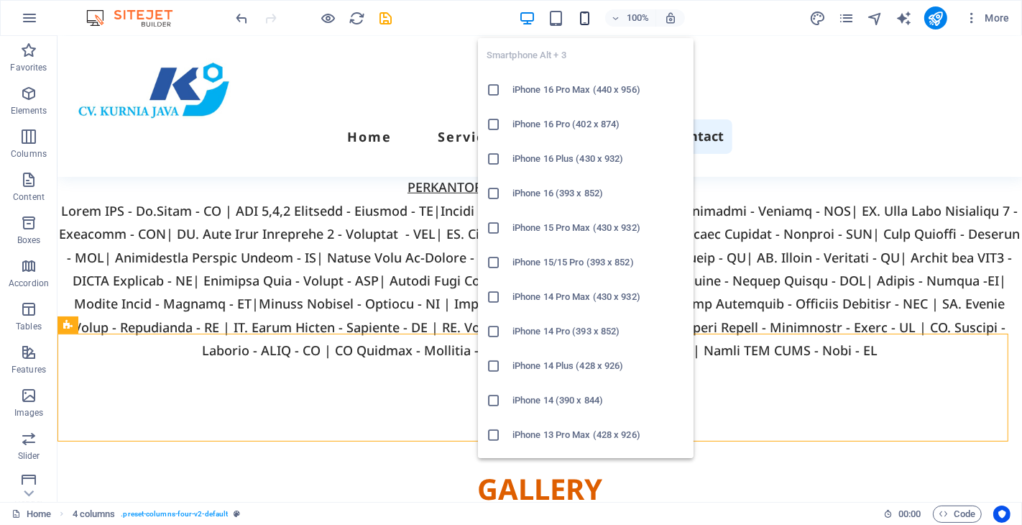
click at [581, 18] on icon "button" at bounding box center [584, 18] width 17 height 17
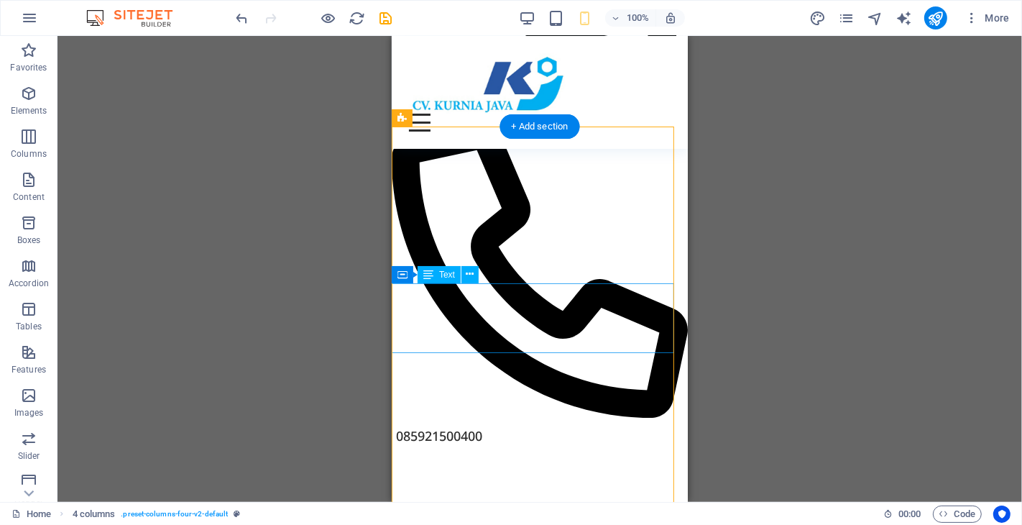
scroll to position [9525, 0]
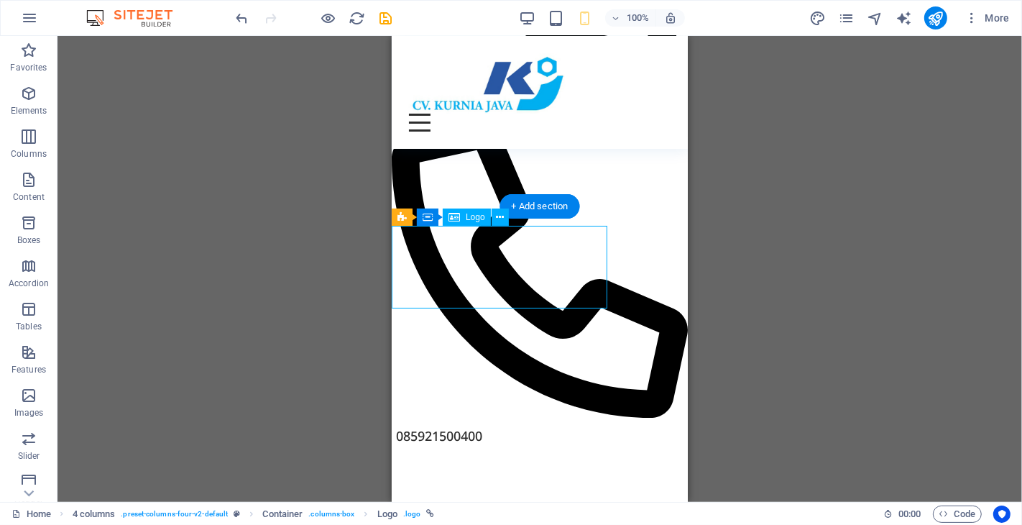
select select "px"
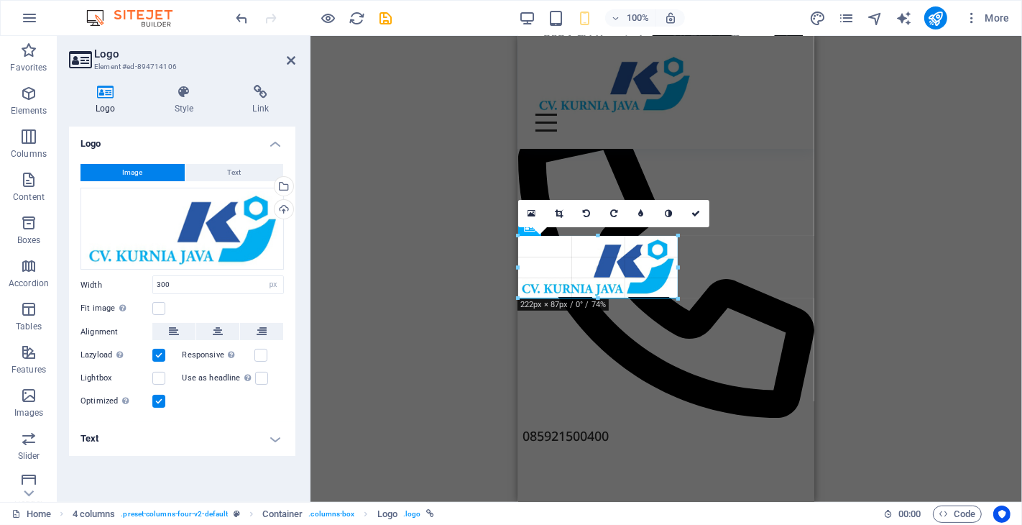
drag, startPoint x: 735, startPoint y: 310, endPoint x: 169, endPoint y: 254, distance: 568.4
type input "222"
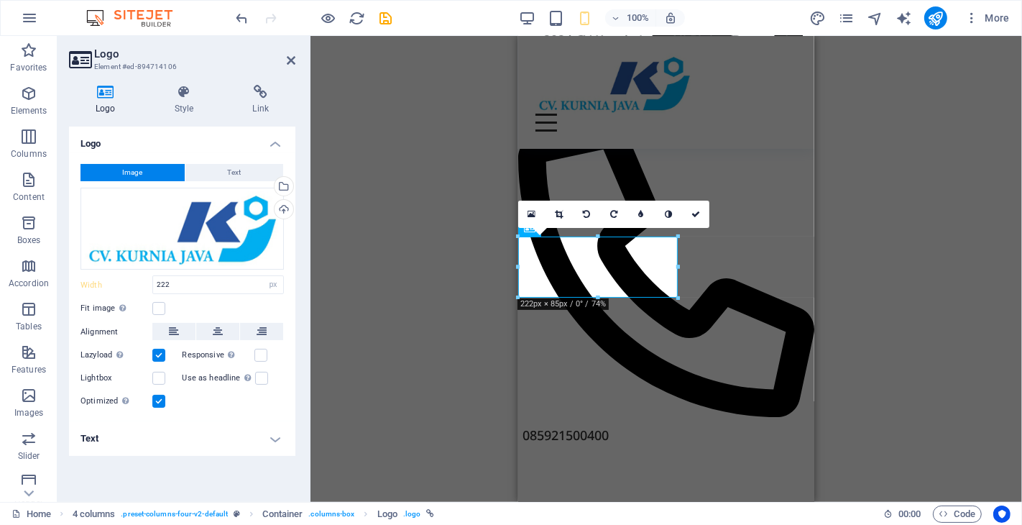
click at [430, 318] on div "H2 Image slider on background Menu Bar Menu Text Text Image 2 columns Container…" at bounding box center [666, 269] width 712 height 466
click at [290, 58] on icon at bounding box center [291, 60] width 9 height 11
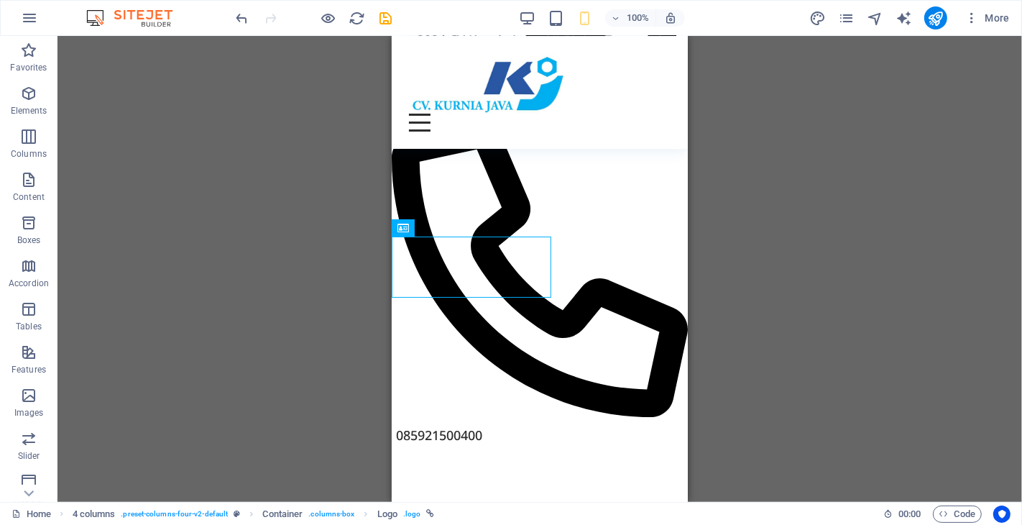
click at [808, 219] on div "H2 Image slider on background Menu Bar Menu Text Text Image 2 columns Container…" at bounding box center [539, 269] width 965 height 466
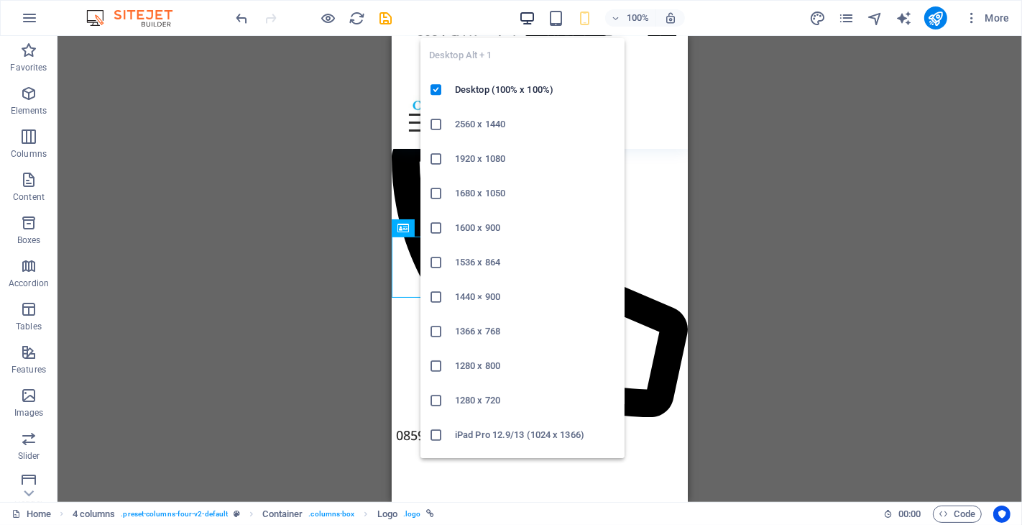
click at [526, 18] on icon "button" at bounding box center [527, 18] width 17 height 17
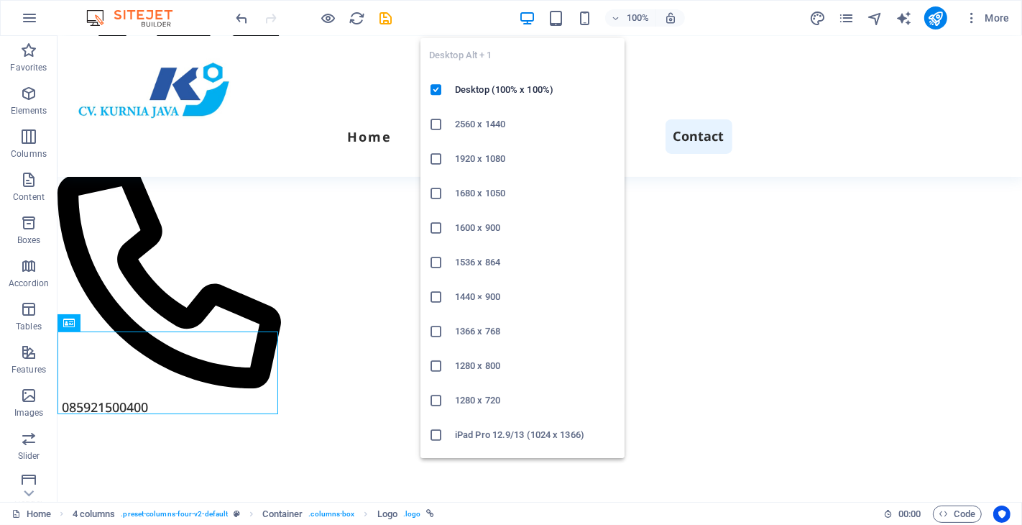
scroll to position [5429, 0]
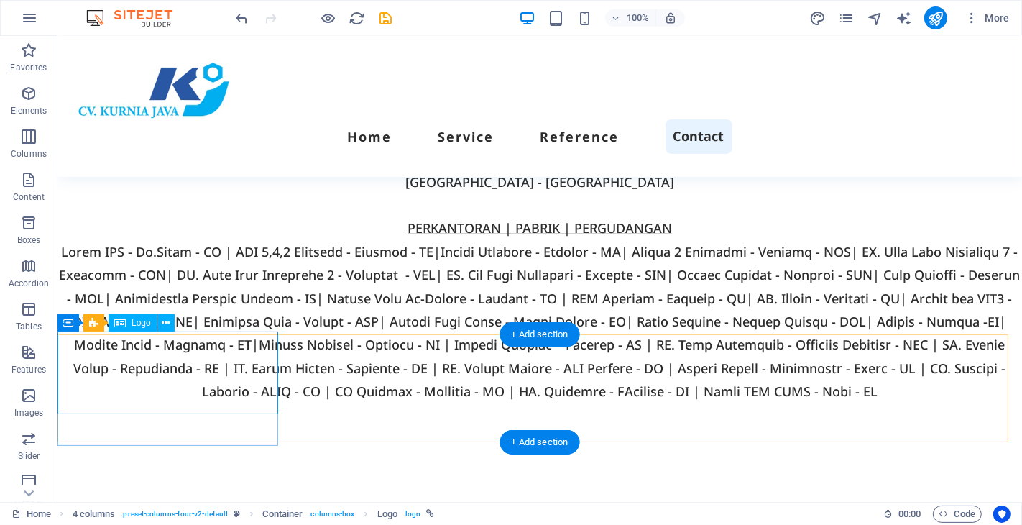
select select "px"
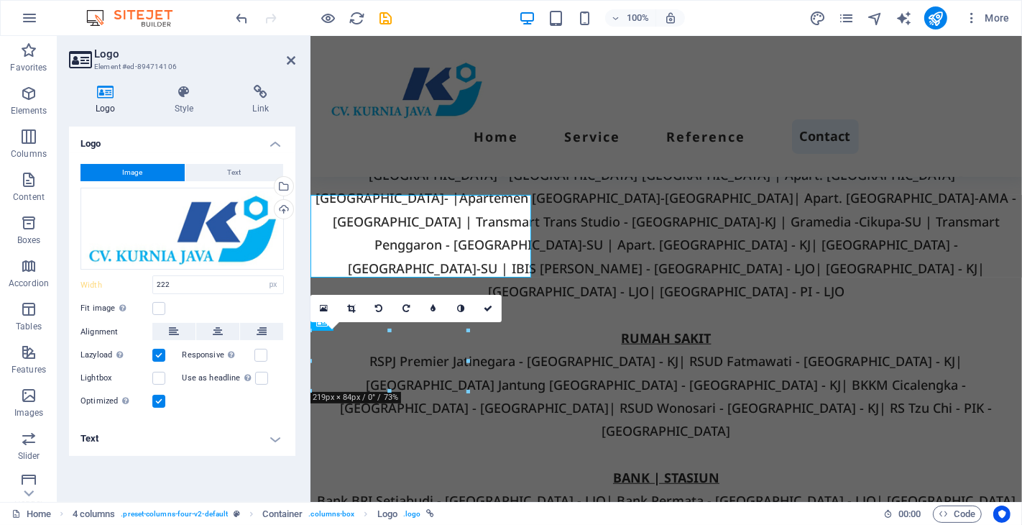
scroll to position [5565, 0]
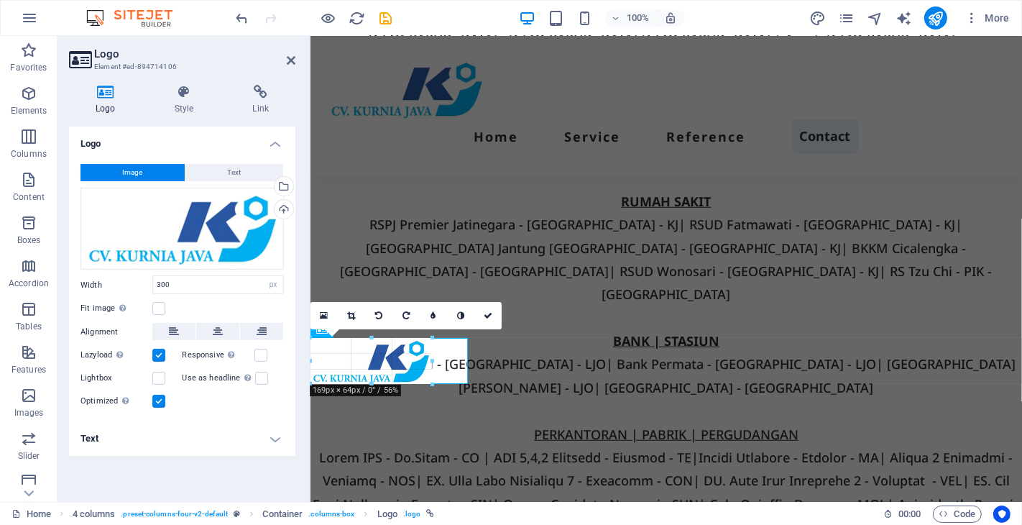
drag, startPoint x: 466, startPoint y: 388, endPoint x: 180, endPoint y: 311, distance: 295.5
type input "171"
click at [484, 313] on icon at bounding box center [488, 314] width 9 height 9
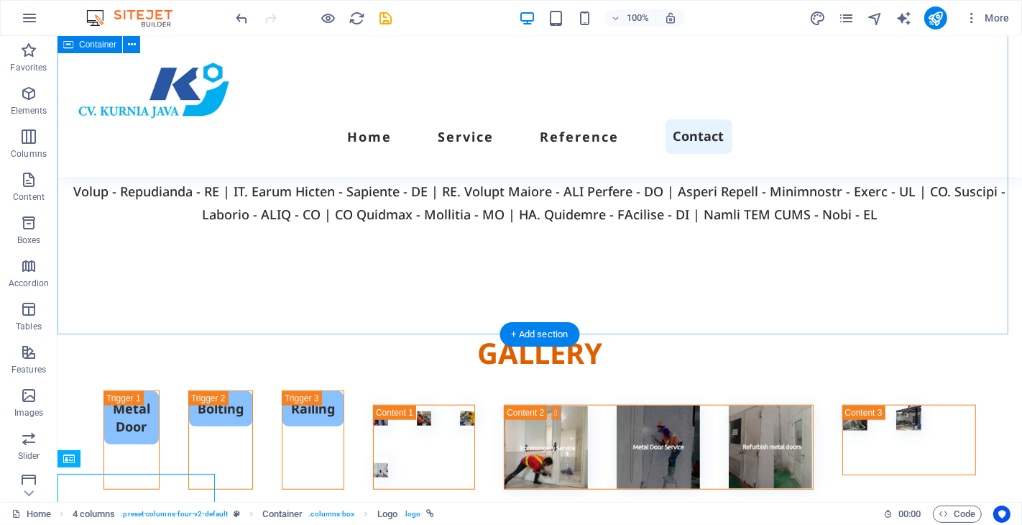
scroll to position [5429, 0]
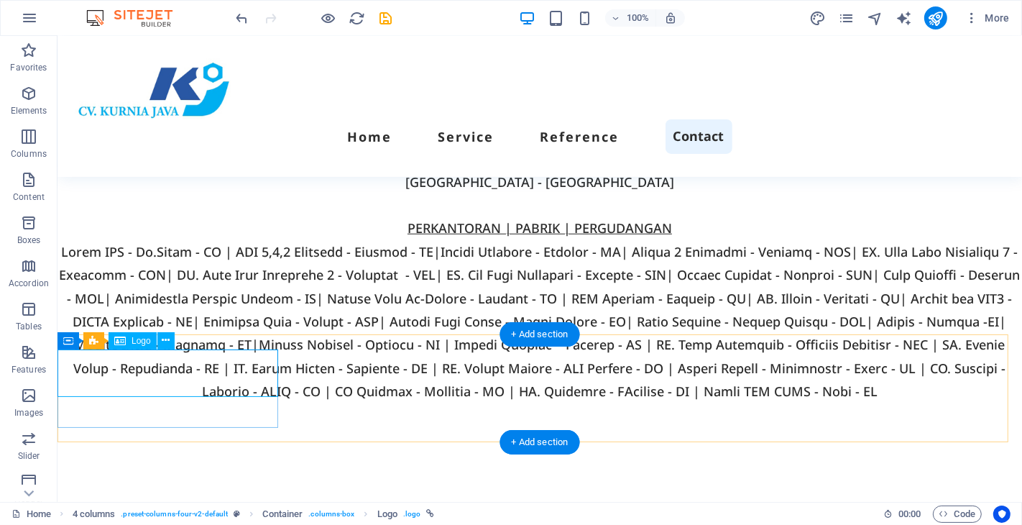
select select "px"
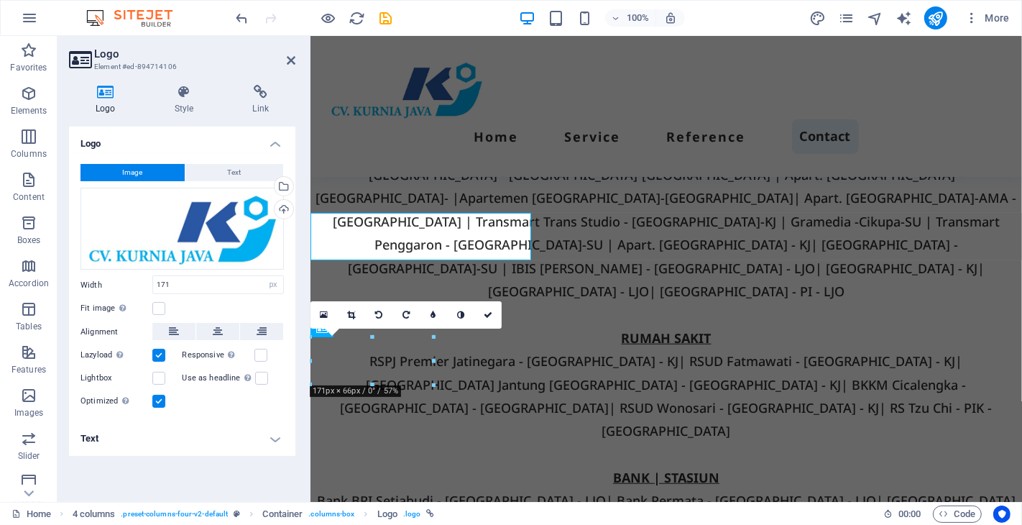
scroll to position [5565, 0]
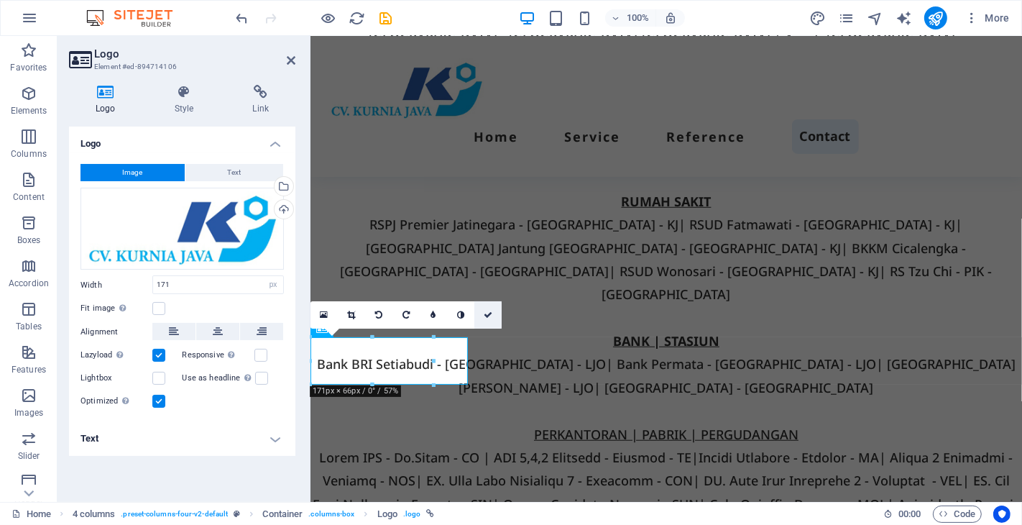
click at [485, 313] on icon at bounding box center [488, 314] width 9 height 9
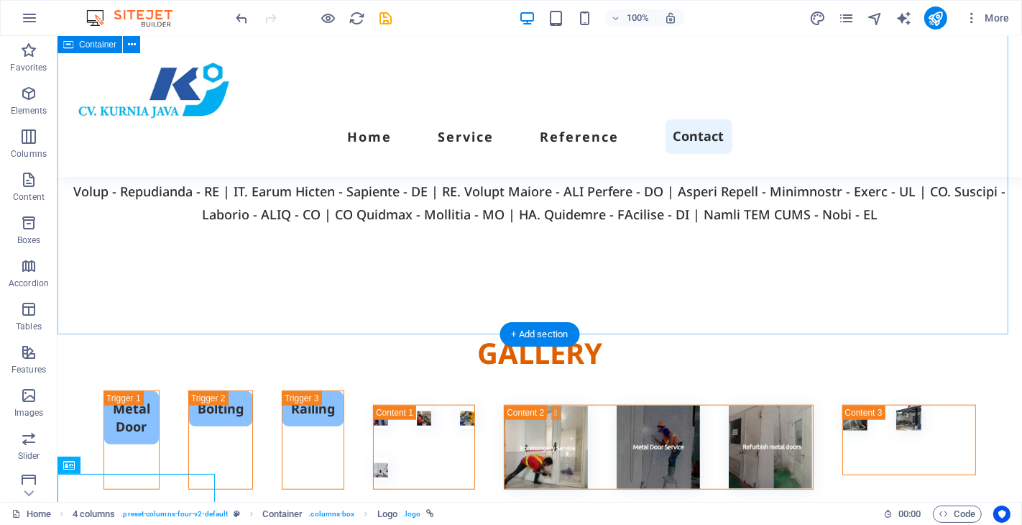
scroll to position [5429, 0]
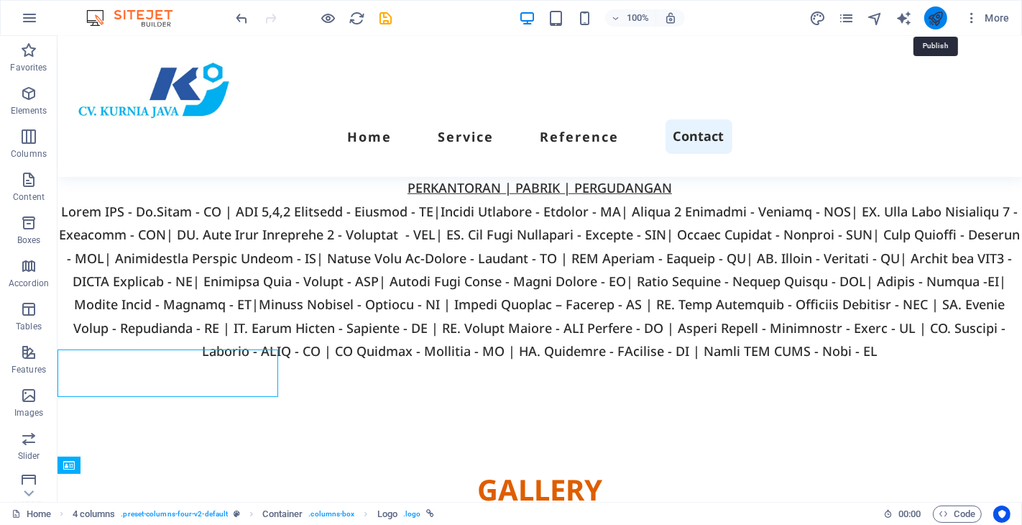
click at [937, 17] on icon "publish" at bounding box center [935, 18] width 17 height 17
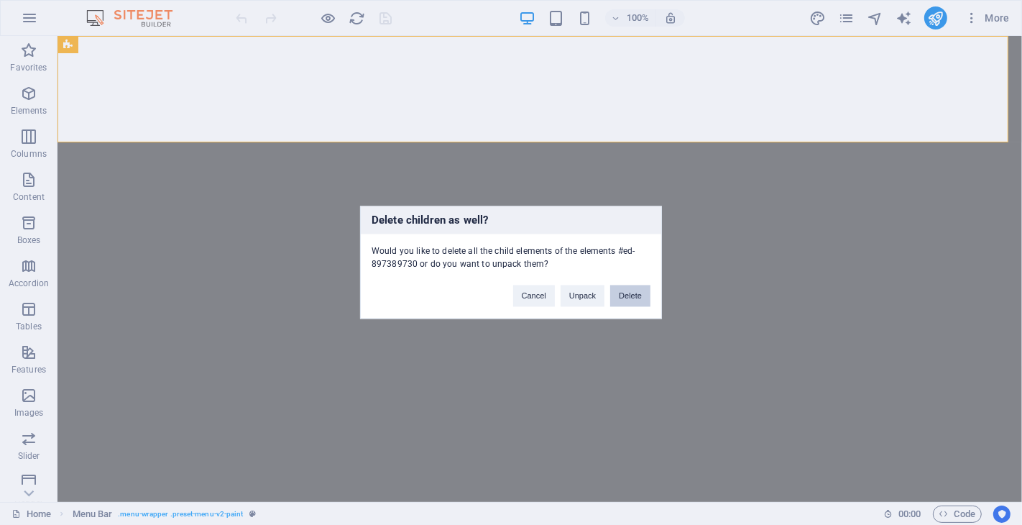
click at [622, 296] on button "Delete" at bounding box center [630, 296] width 40 height 22
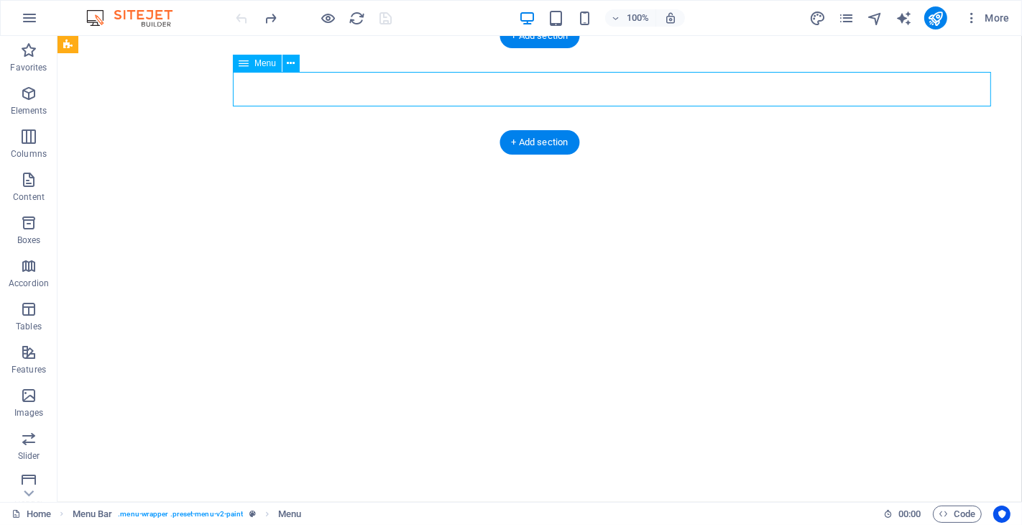
select select
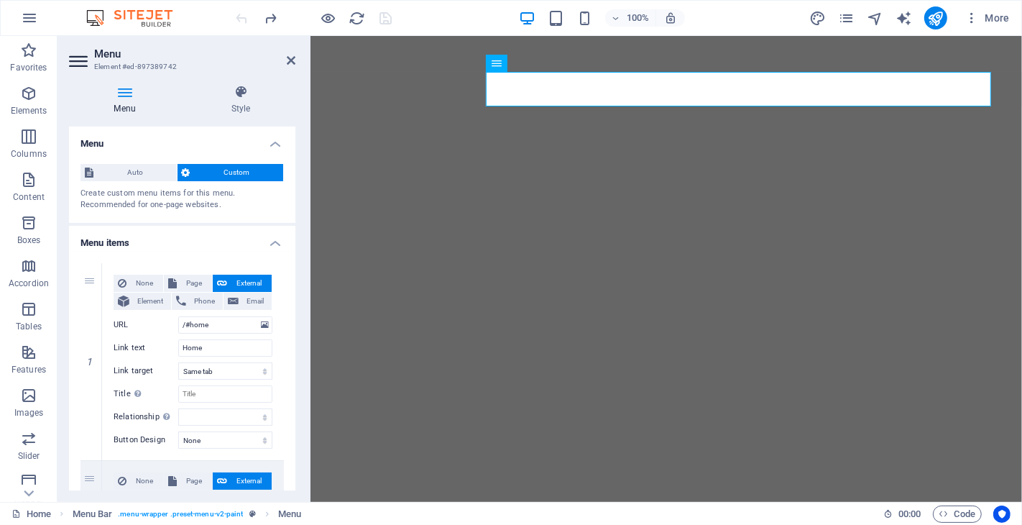
scroll to position [602, 0]
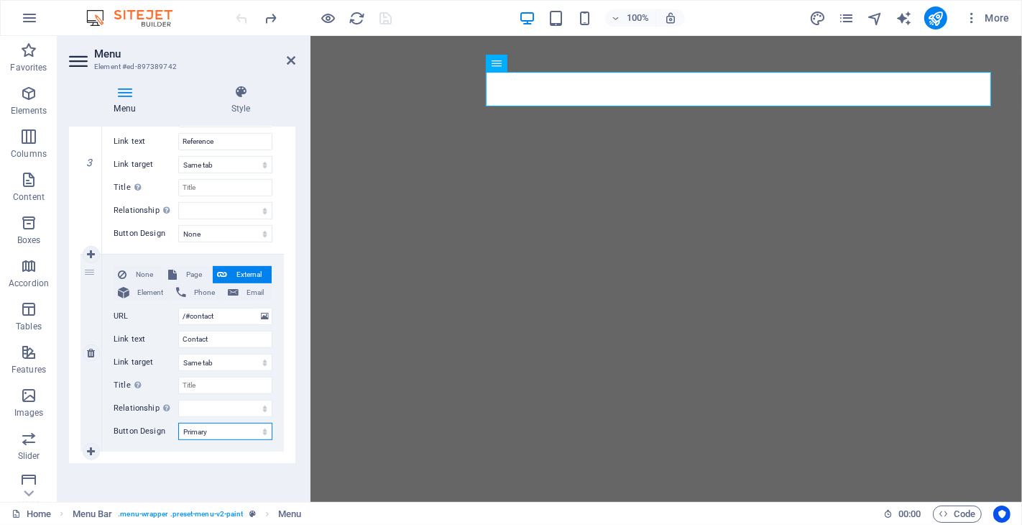
click at [241, 433] on select "None Default Primary Secondary" at bounding box center [225, 431] width 94 height 17
select select "default"
click at [178, 423] on select "None Default Primary Secondary" at bounding box center [225, 431] width 94 height 17
select select
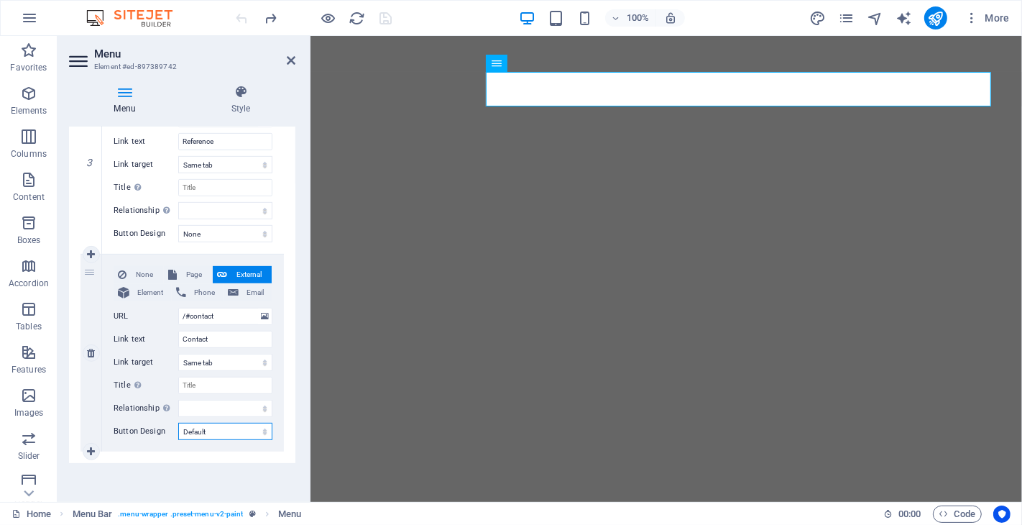
select select
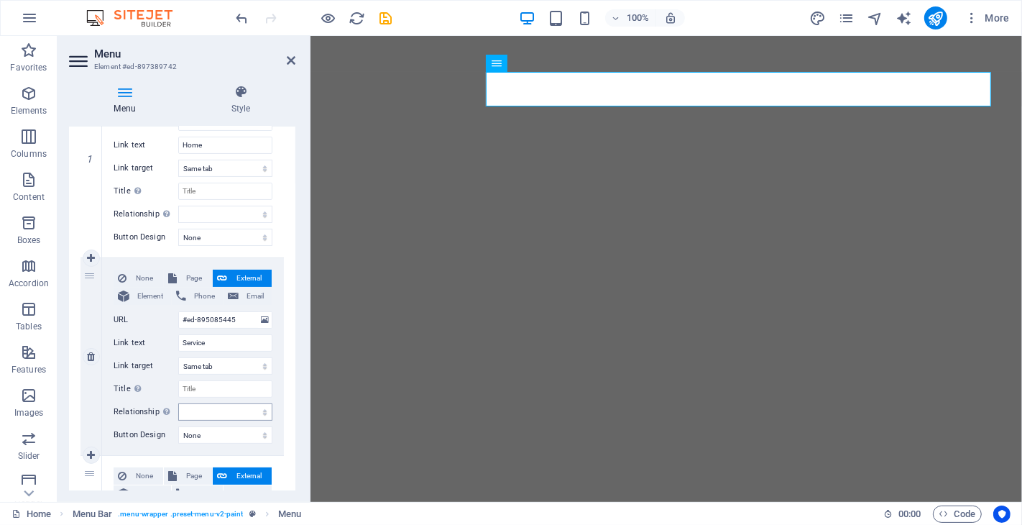
scroll to position [123, 0]
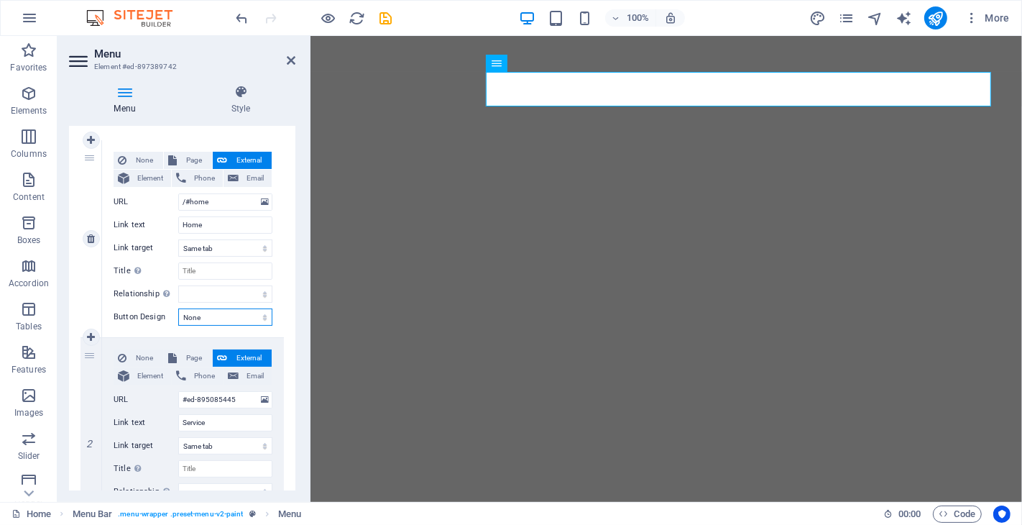
click at [241, 317] on select "None Default Primary Secondary" at bounding box center [225, 316] width 94 height 17
select select "primary"
click at [178, 308] on select "None Default Primary Secondary" at bounding box center [225, 316] width 94 height 17
select select
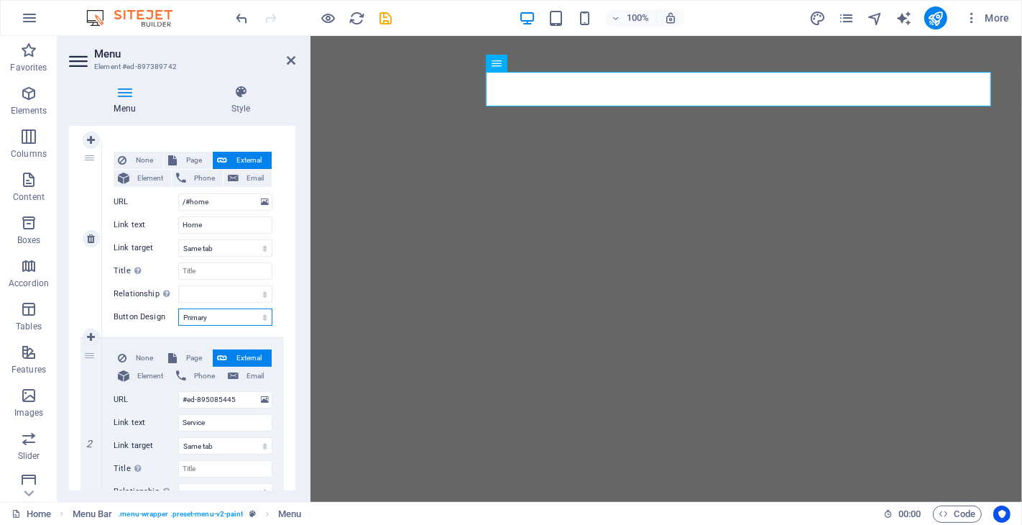
select select
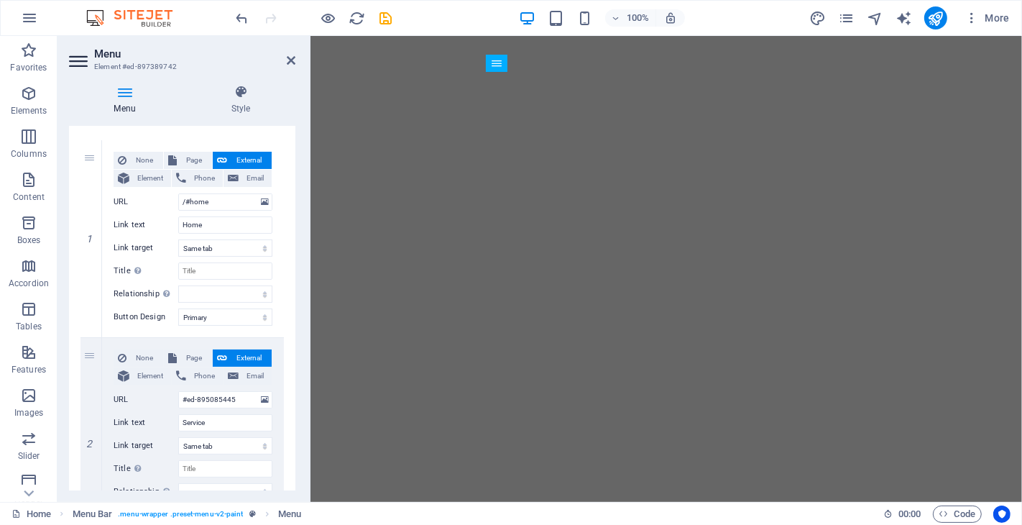
scroll to position [602, 0]
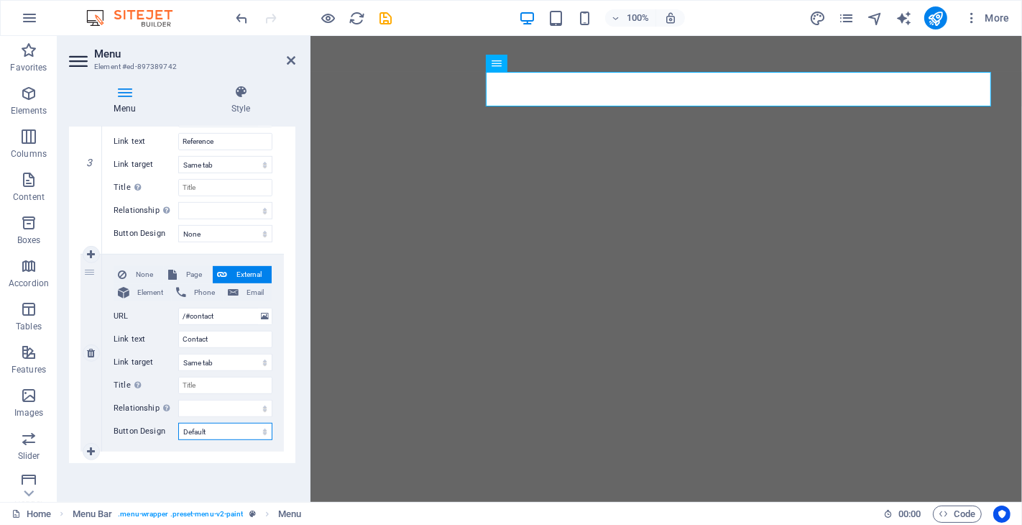
click at [226, 430] on select "None Default Primary Secondary" at bounding box center [225, 431] width 94 height 17
select select
click at [178, 423] on select "None Default Primary Secondary" at bounding box center [225, 431] width 94 height 17
select select
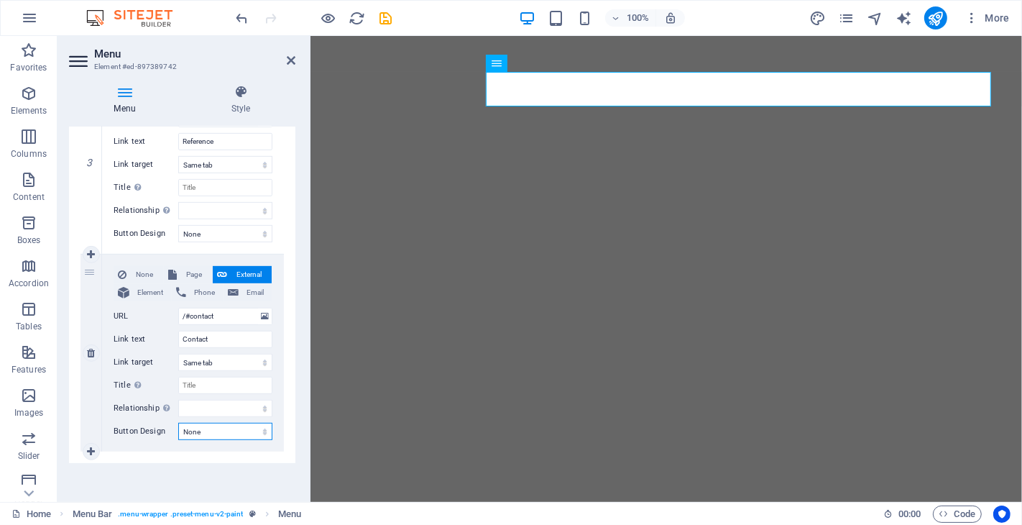
select select
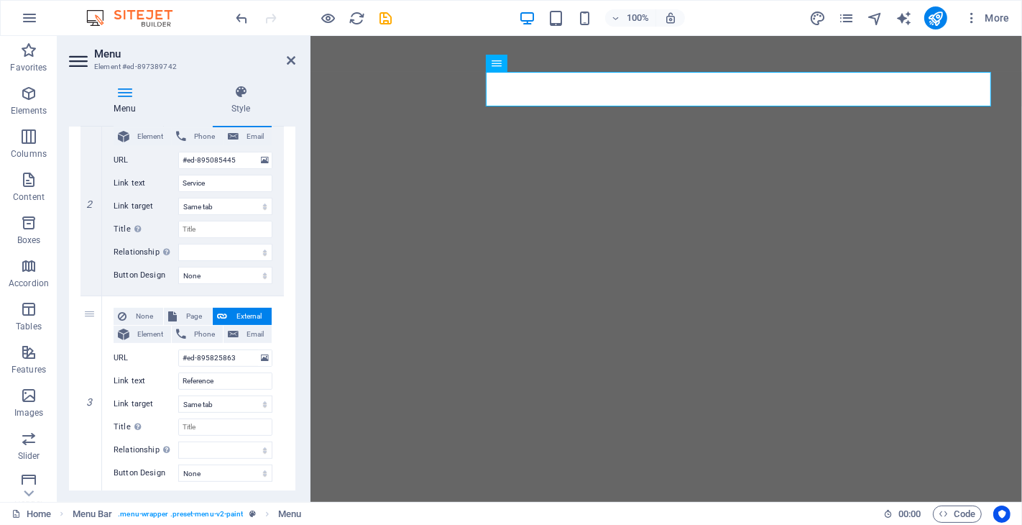
scroll to position [282, 0]
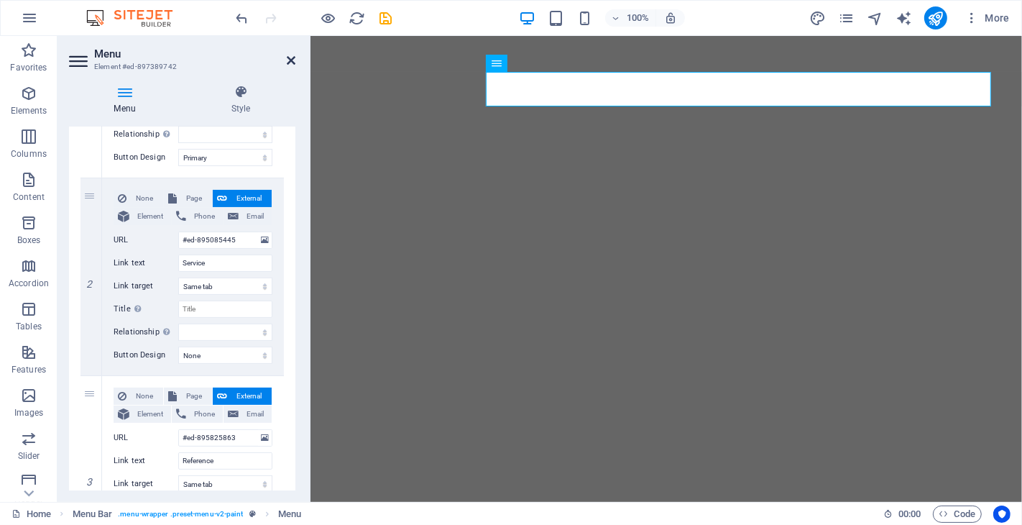
click at [290, 57] on icon at bounding box center [291, 60] width 9 height 11
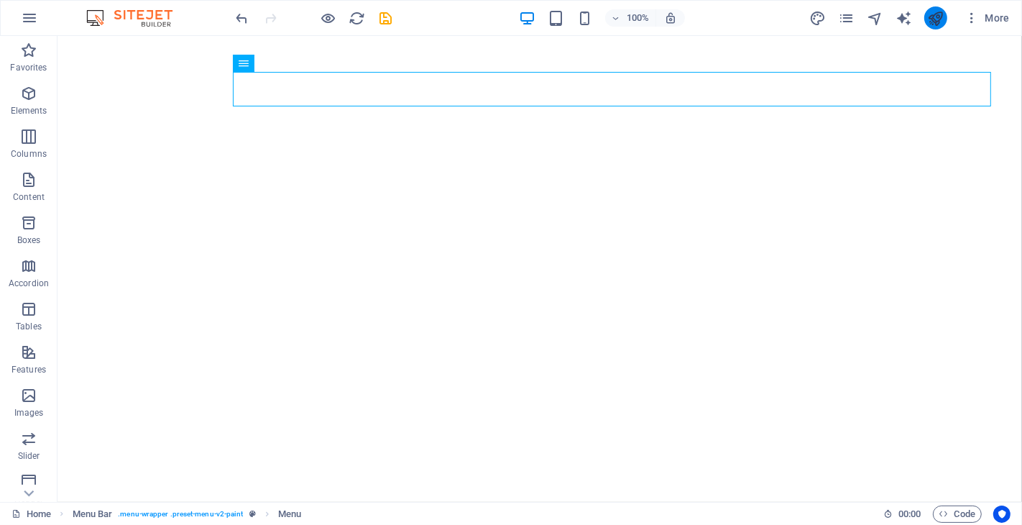
click at [934, 15] on icon "publish" at bounding box center [935, 18] width 17 height 17
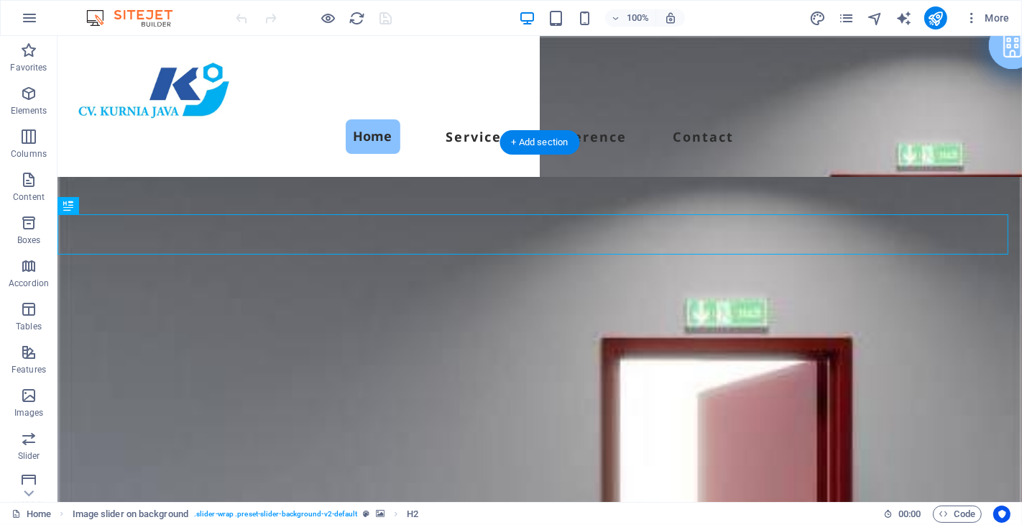
click at [455, 192] on figure at bounding box center [539, 534] width 965 height 715
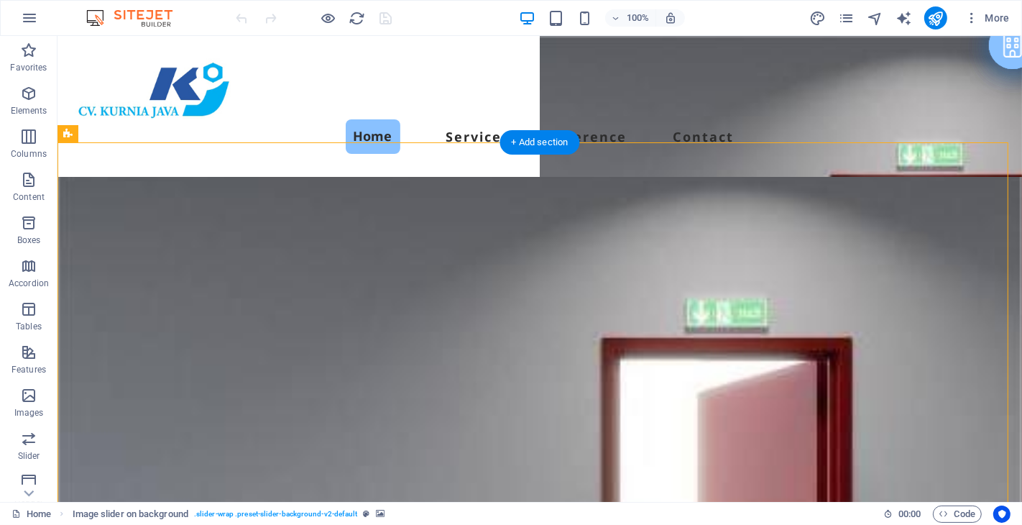
click at [308, 177] on figure at bounding box center [539, 534] width 965 height 715
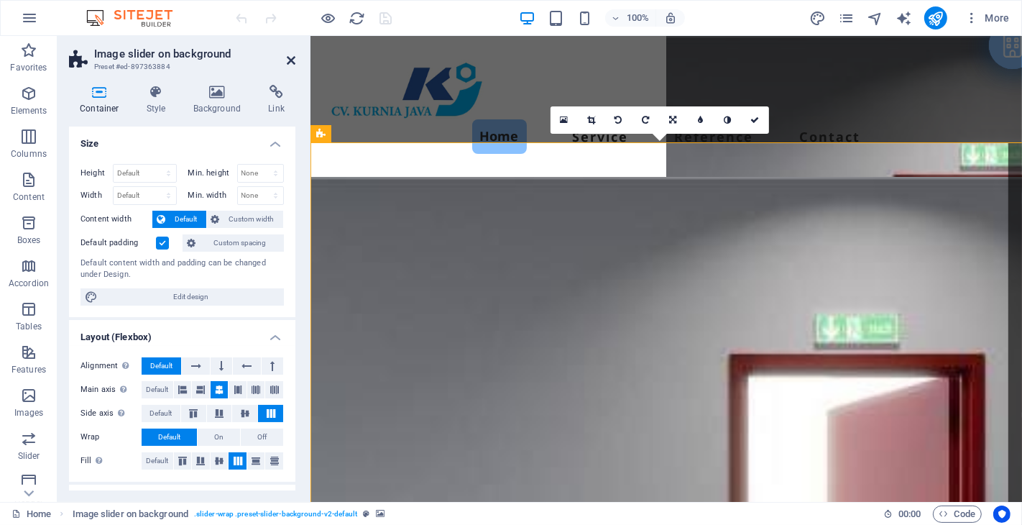
click at [290, 55] on icon at bounding box center [291, 60] width 9 height 11
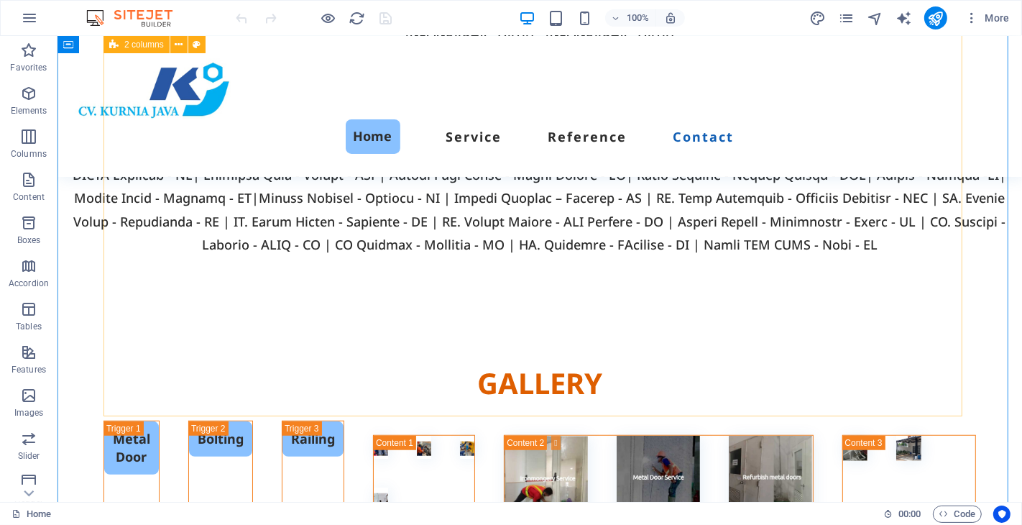
scroll to position [5189, 0]
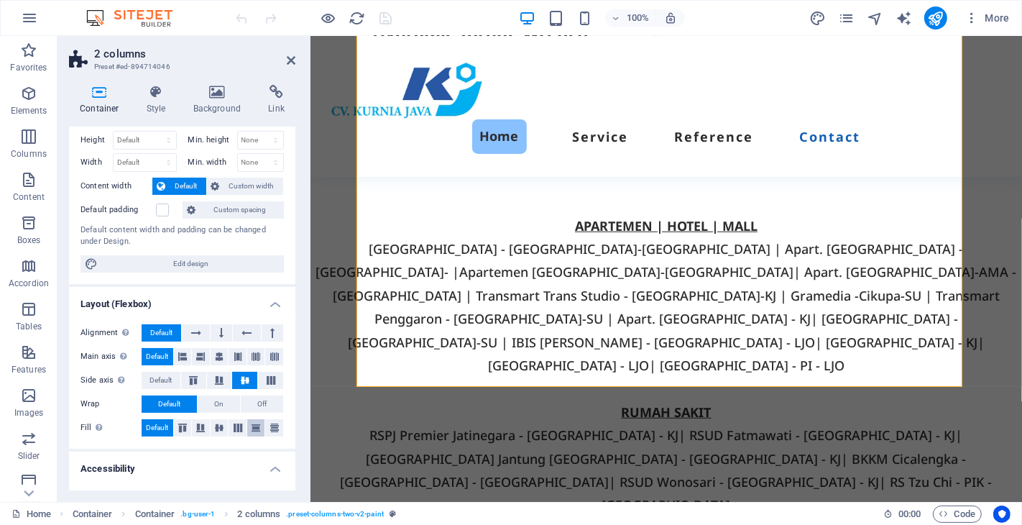
scroll to position [0, 0]
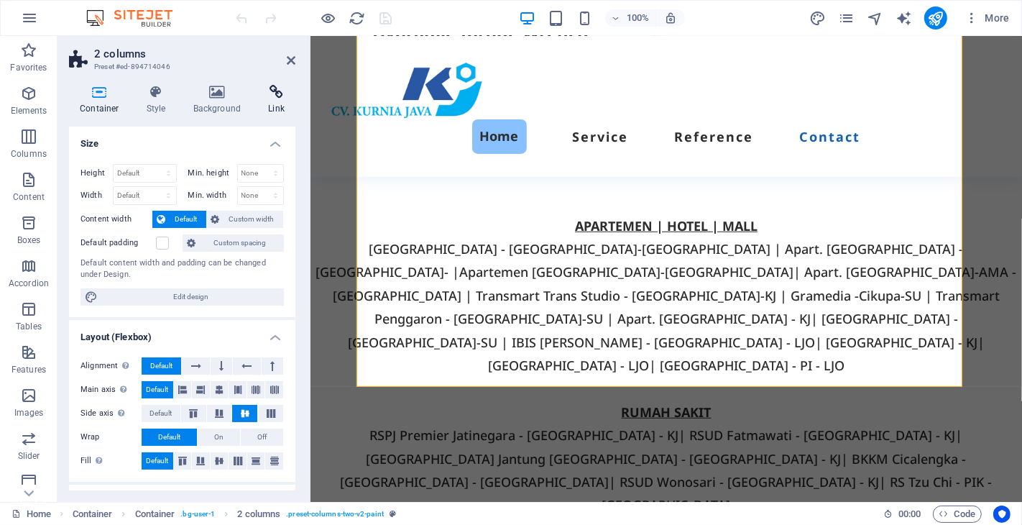
click at [278, 99] on h4 "Link" at bounding box center [276, 100] width 38 height 30
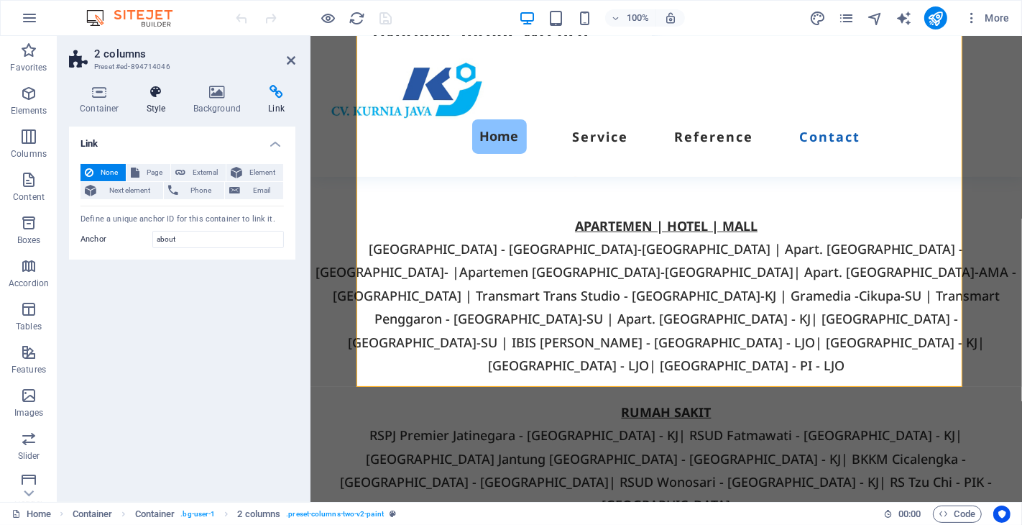
click at [159, 99] on h4 "Style" at bounding box center [159, 100] width 47 height 30
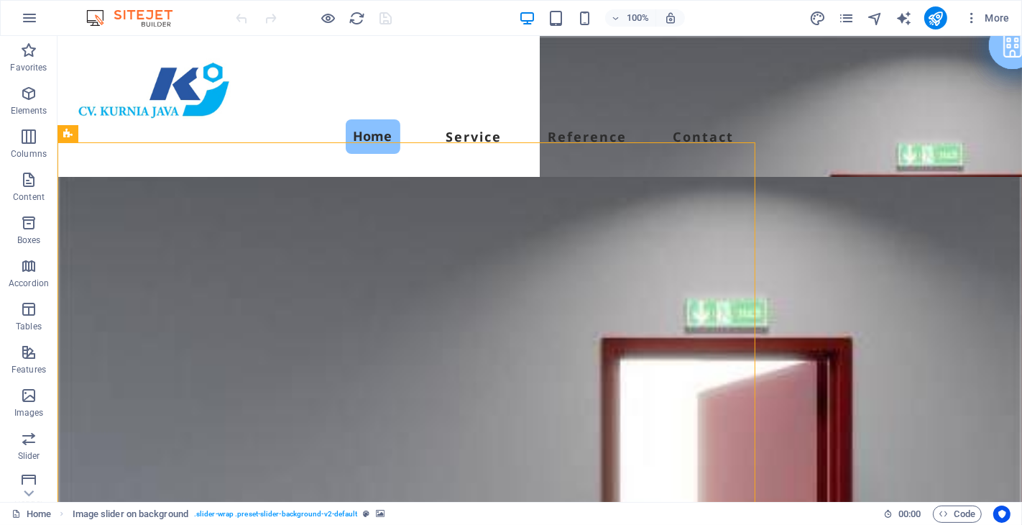
click at [594, 177] on figure at bounding box center [539, 534] width 965 height 715
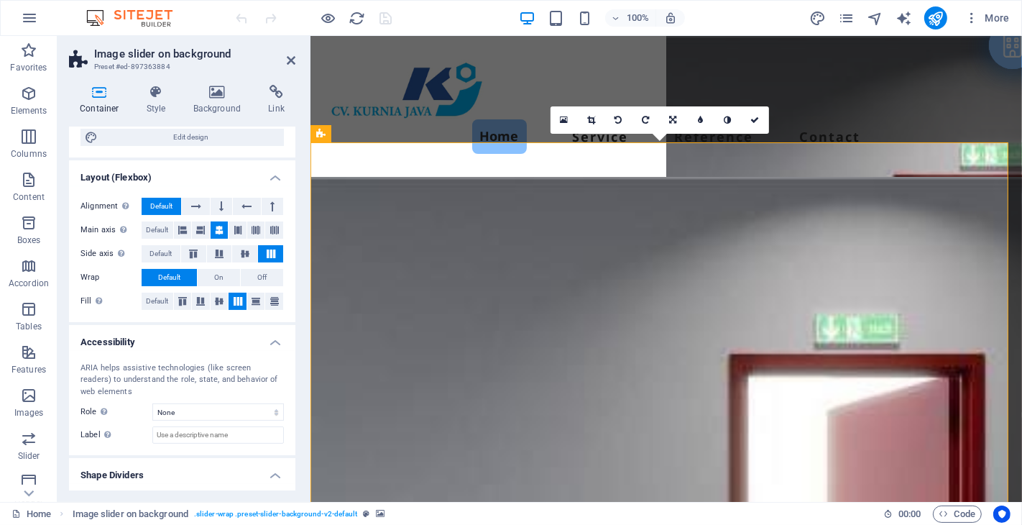
scroll to position [193, 0]
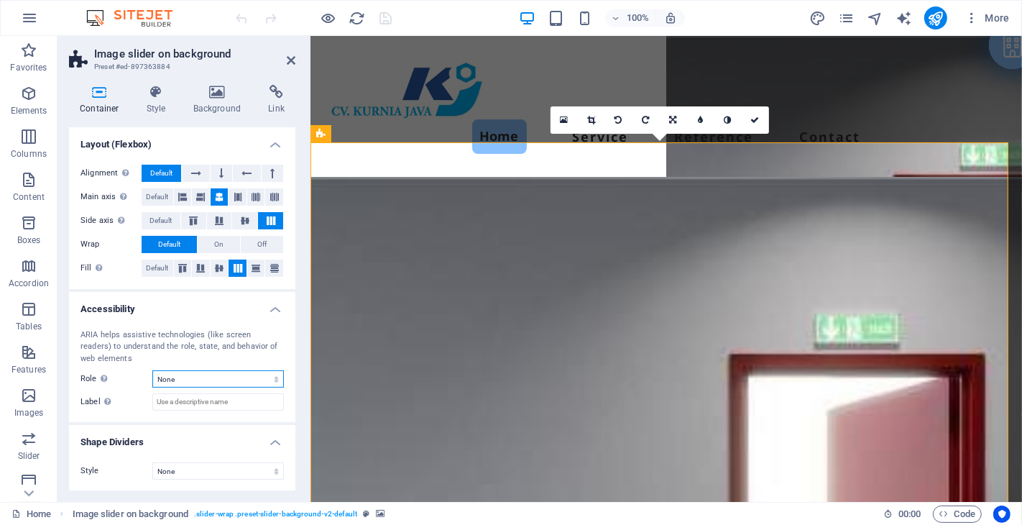
click at [247, 374] on select "None Alert Article Banner Comment Complementary Dialog Footer Header Marquee Pr…" at bounding box center [218, 378] width 132 height 17
click at [220, 467] on select "None Triangle Square Diagonal Polygon 1 Polygon 2 Zigzag Multiple Zigzags Waves…" at bounding box center [218, 470] width 132 height 17
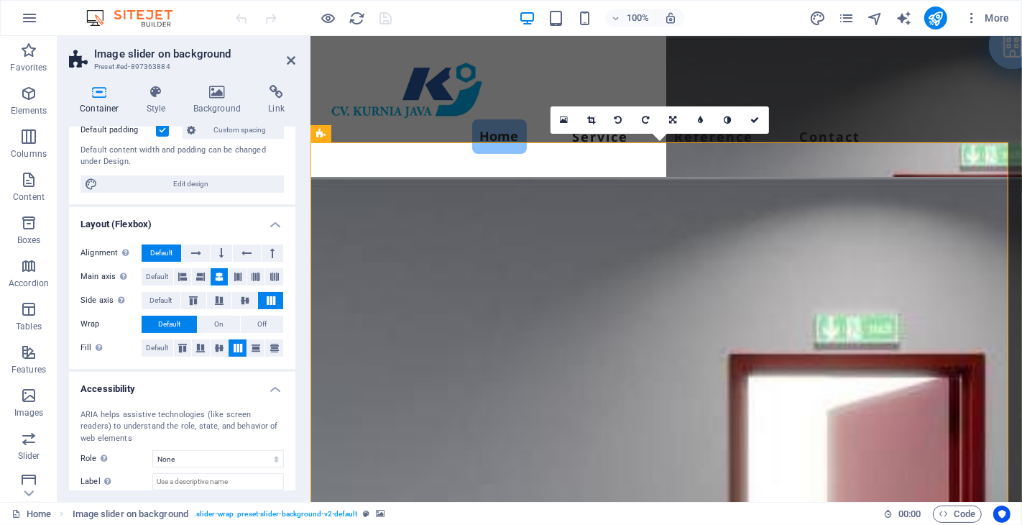
scroll to position [0, 0]
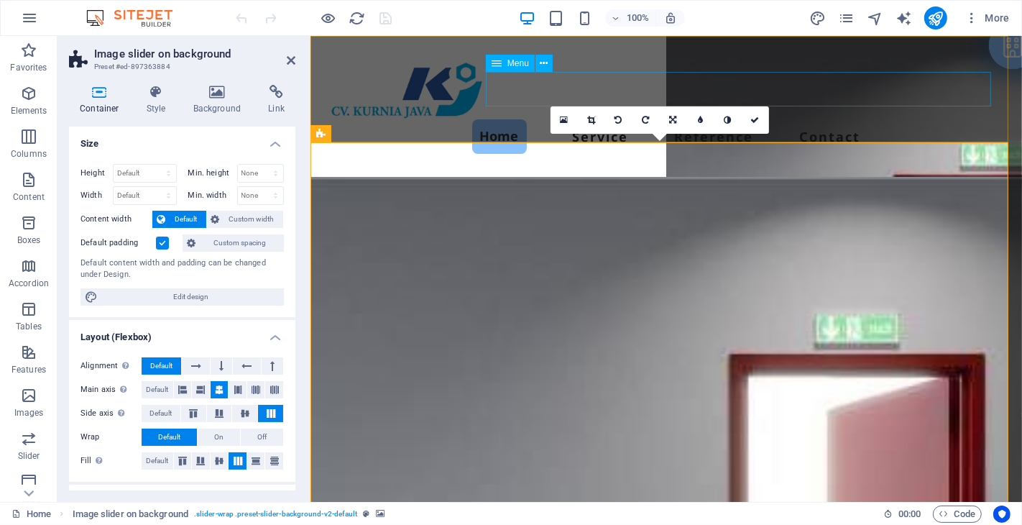
click at [731, 119] on nav "Home Service Reference Contact" at bounding box center [665, 136] width 677 height 34
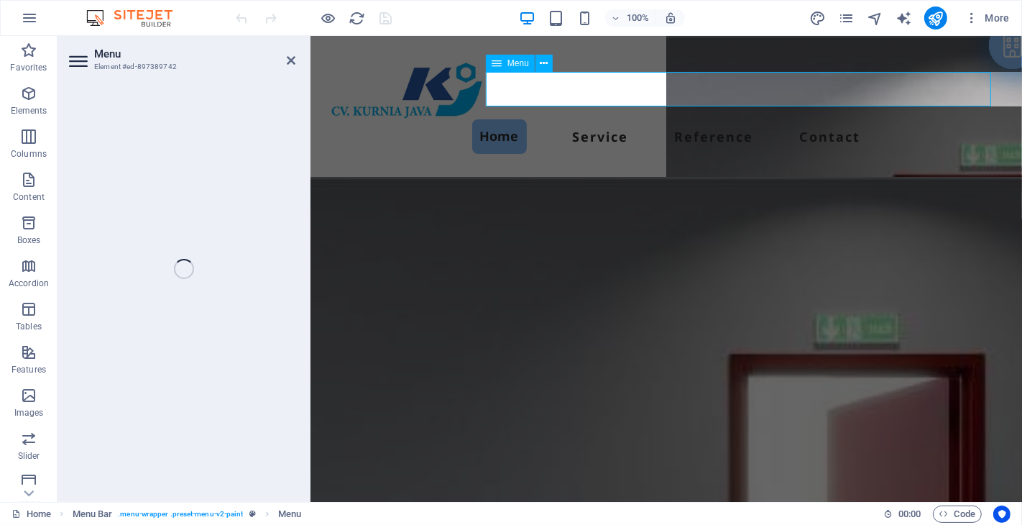
select select
select select "primary"
select select
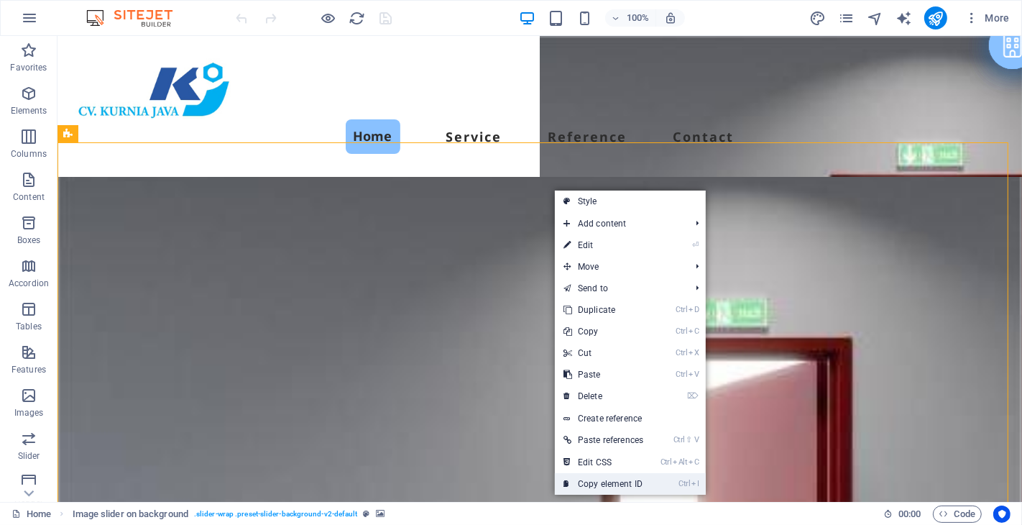
drag, startPoint x: 607, startPoint y: 482, endPoint x: 469, endPoint y: 451, distance: 141.4
click at [607, 482] on link "Ctrl I Copy element ID" at bounding box center [603, 484] width 97 height 22
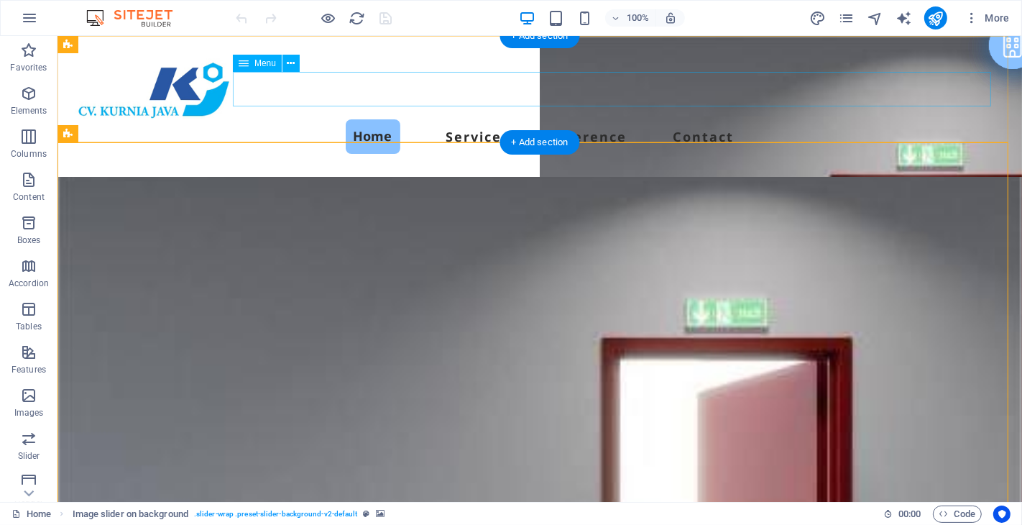
click at [446, 119] on nav "Home Service Reference Contact" at bounding box center [539, 136] width 930 height 34
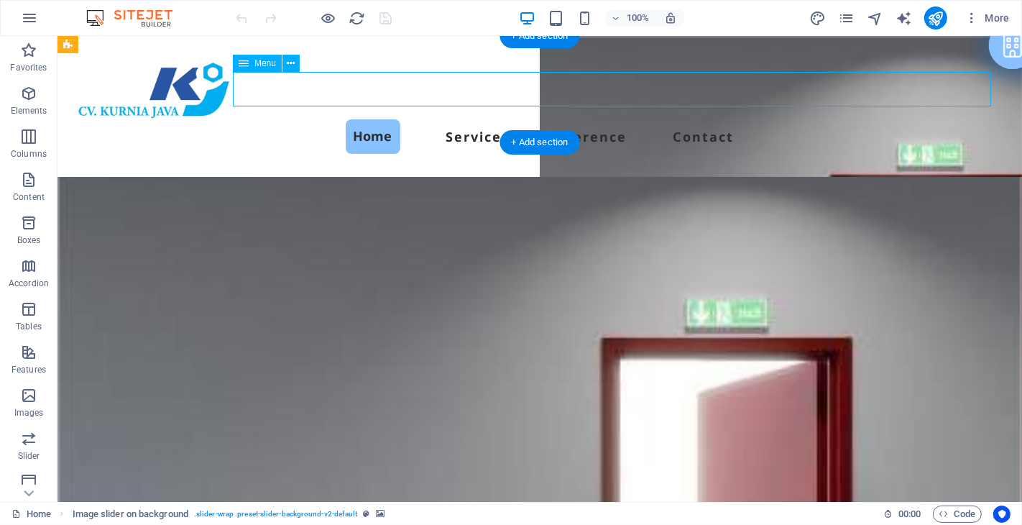
click at [446, 119] on nav "Home Service Reference Contact" at bounding box center [539, 136] width 930 height 34
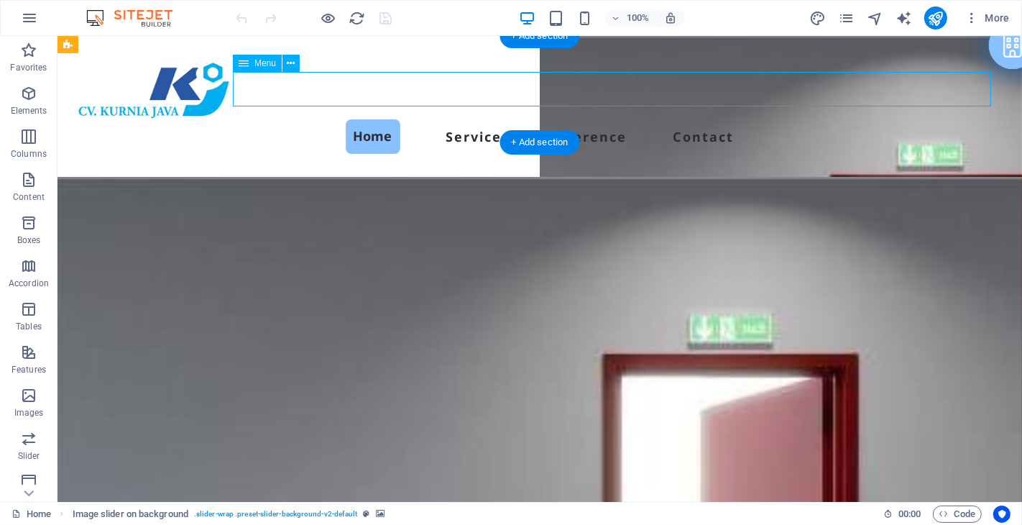
select select
select select "primary"
select select
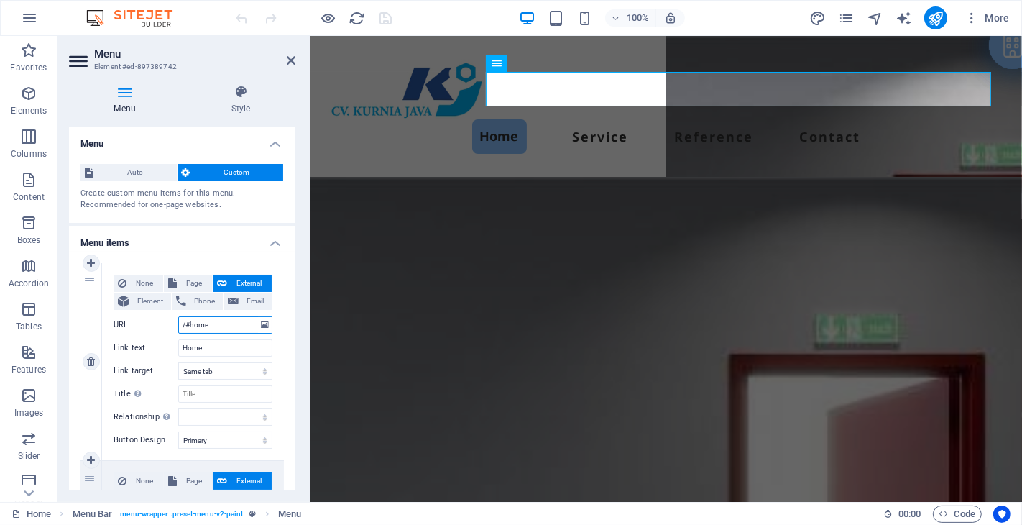
drag, startPoint x: 203, startPoint y: 320, endPoint x: 165, endPoint y: 320, distance: 38.1
click at [165, 320] on div "URL /#home" at bounding box center [193, 324] width 159 height 17
paste input "#ed-897363884"
type input "#ed-897363884"
select select
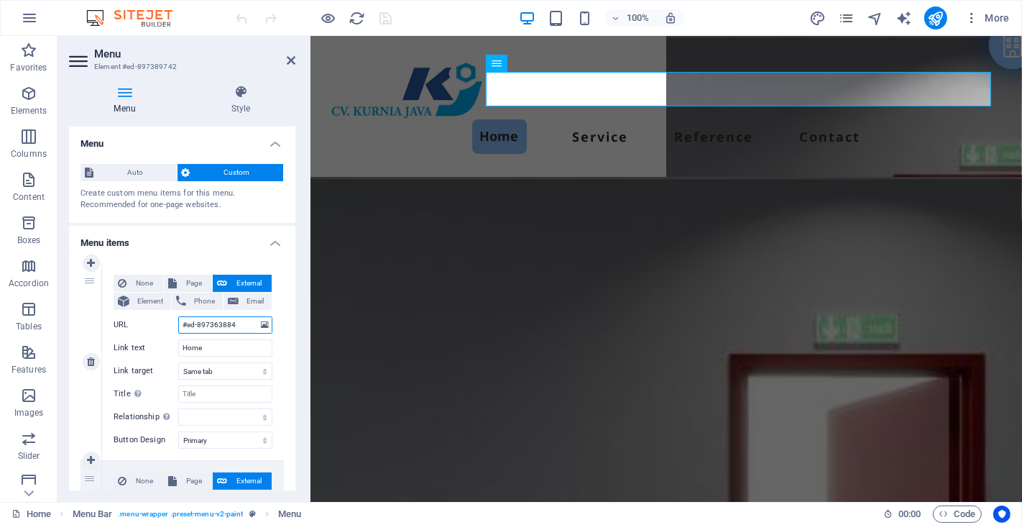
select select
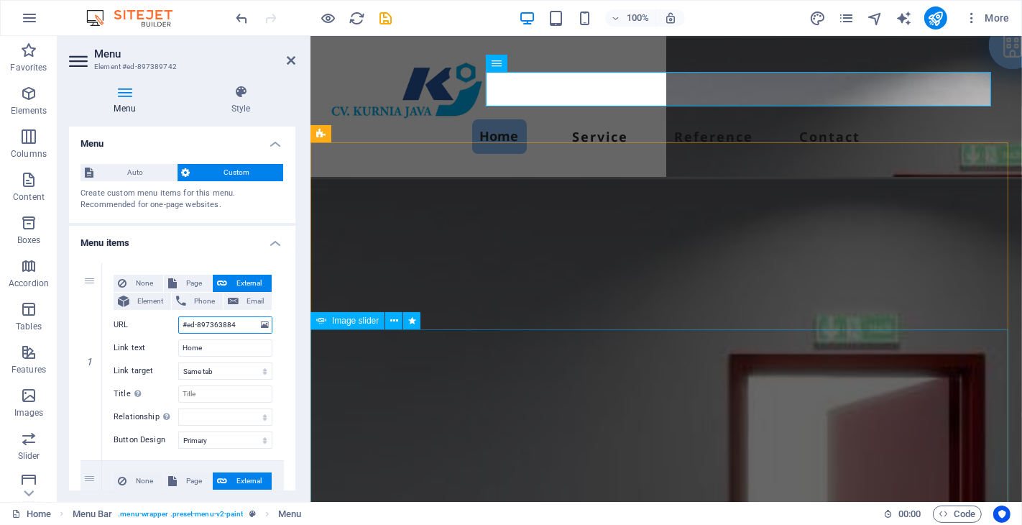
type input "#ed-897363884"
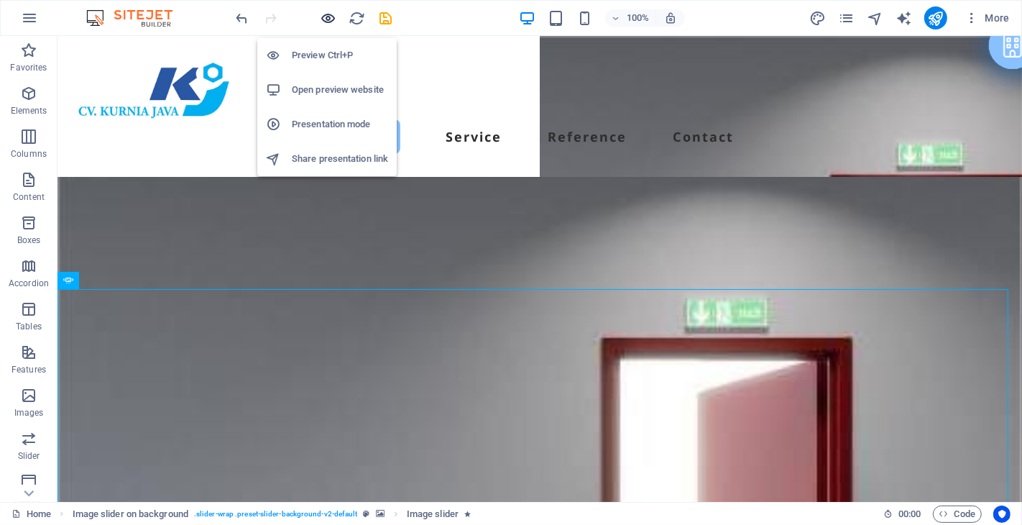
click at [334, 16] on icon "button" at bounding box center [329, 18] width 17 height 17
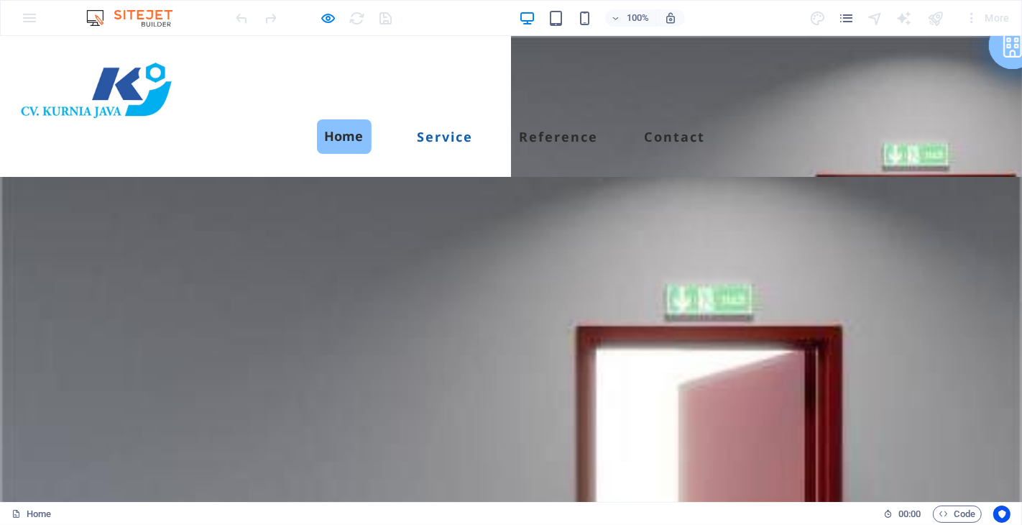
click at [474, 130] on link "Service" at bounding box center [446, 136] width 56 height 13
click at [599, 130] on link "Reference" at bounding box center [559, 136] width 79 height 13
click at [706, 130] on link "Contact" at bounding box center [675, 136] width 61 height 13
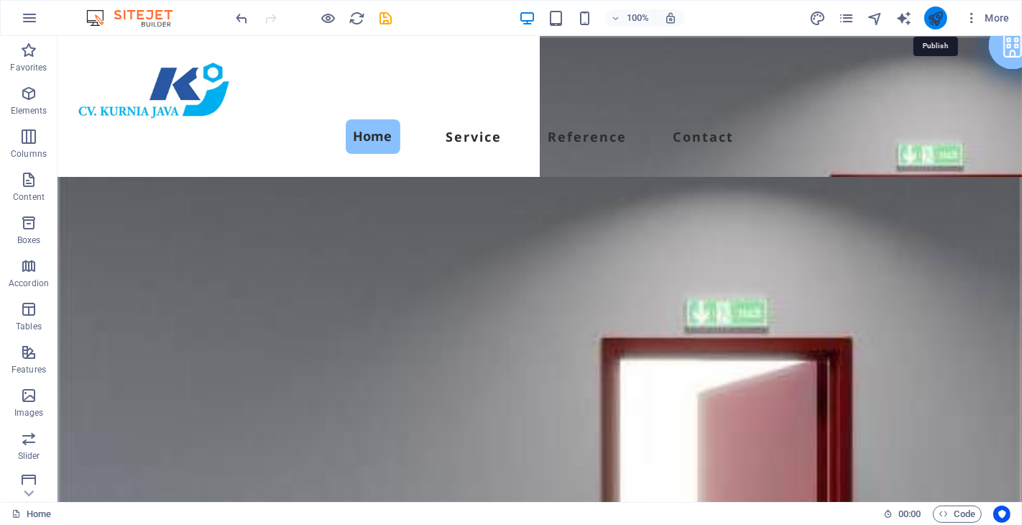
click at [939, 16] on icon "publish" at bounding box center [935, 18] width 17 height 17
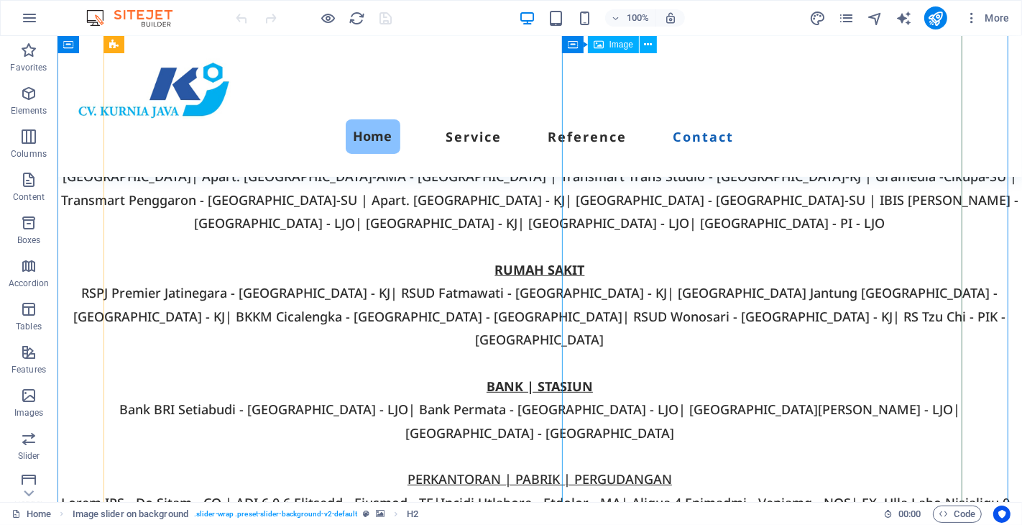
scroll to position [5429, 0]
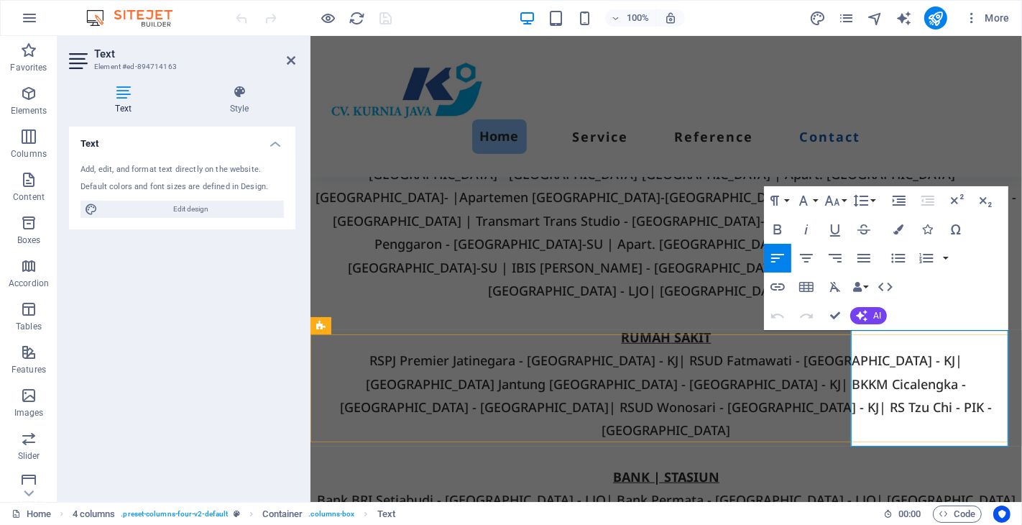
scroll to position [5565, 0]
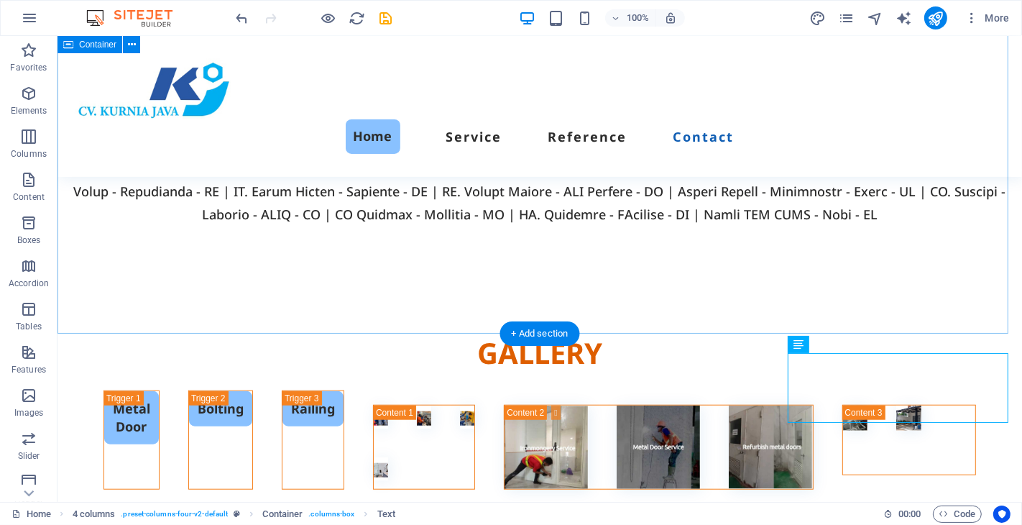
scroll to position [5429, 0]
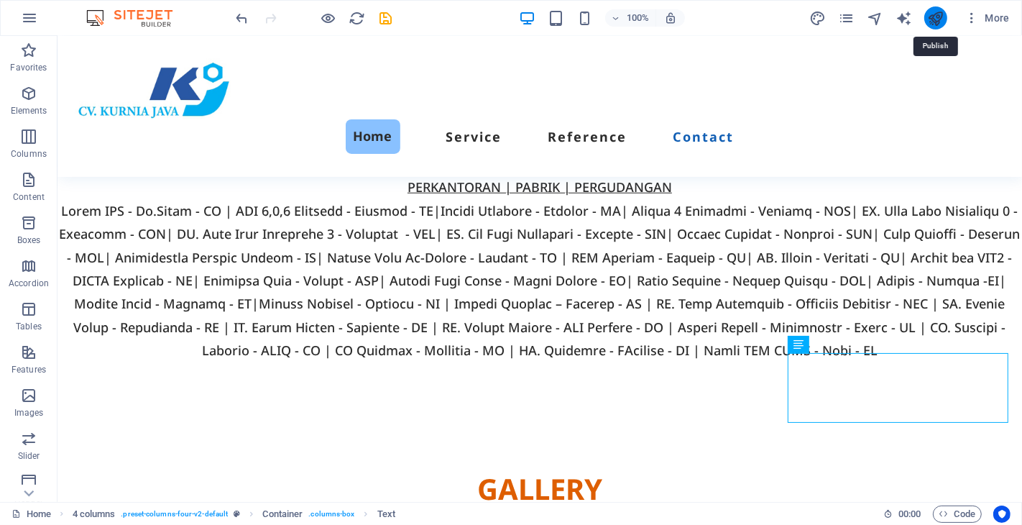
click at [933, 19] on icon "publish" at bounding box center [935, 18] width 17 height 17
